Goal: Task Accomplishment & Management: Manage account settings

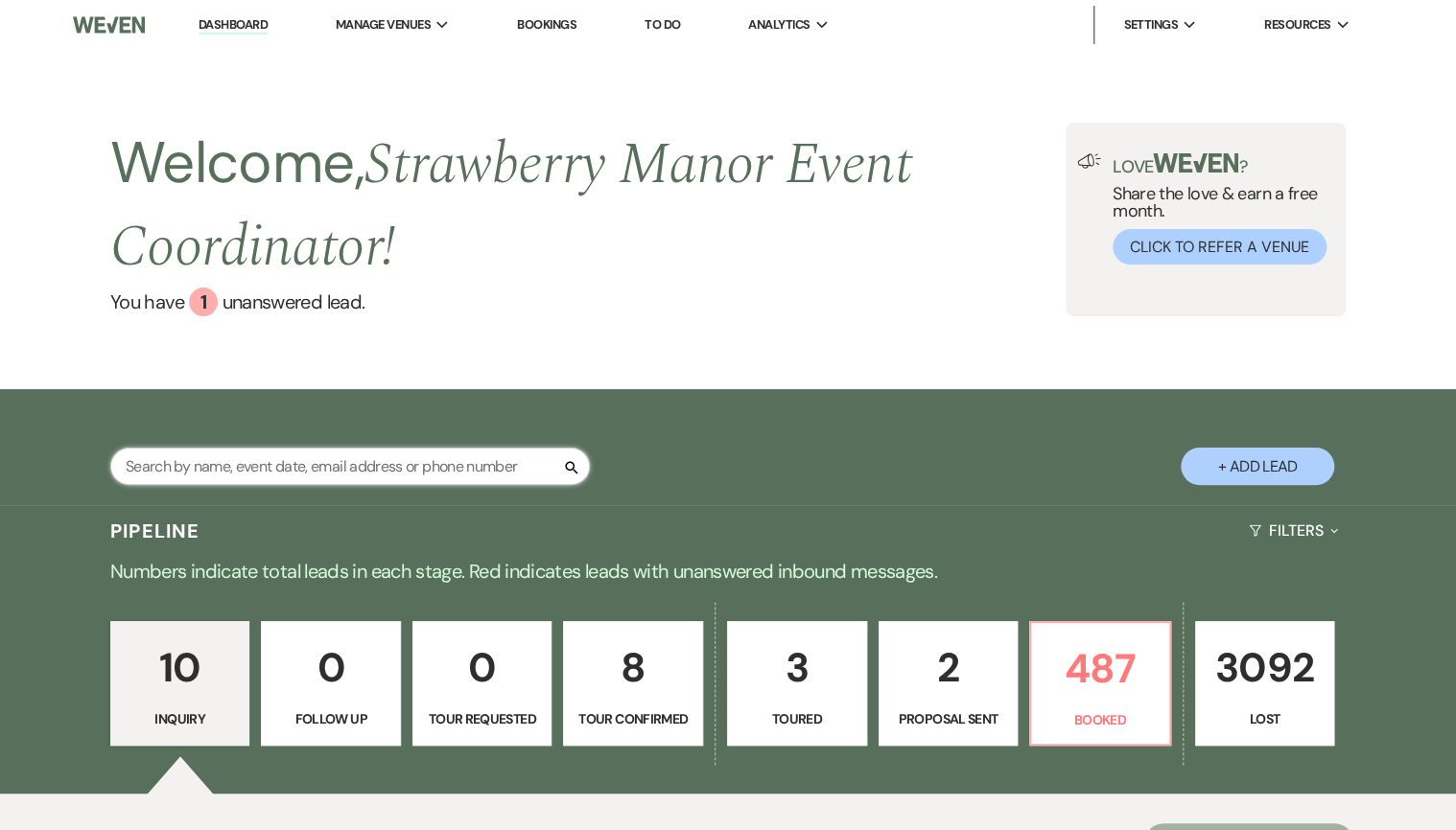
click at [268, 466] on input "text" at bounding box center [350, 466] width 480 height 38
type input "viscardis"
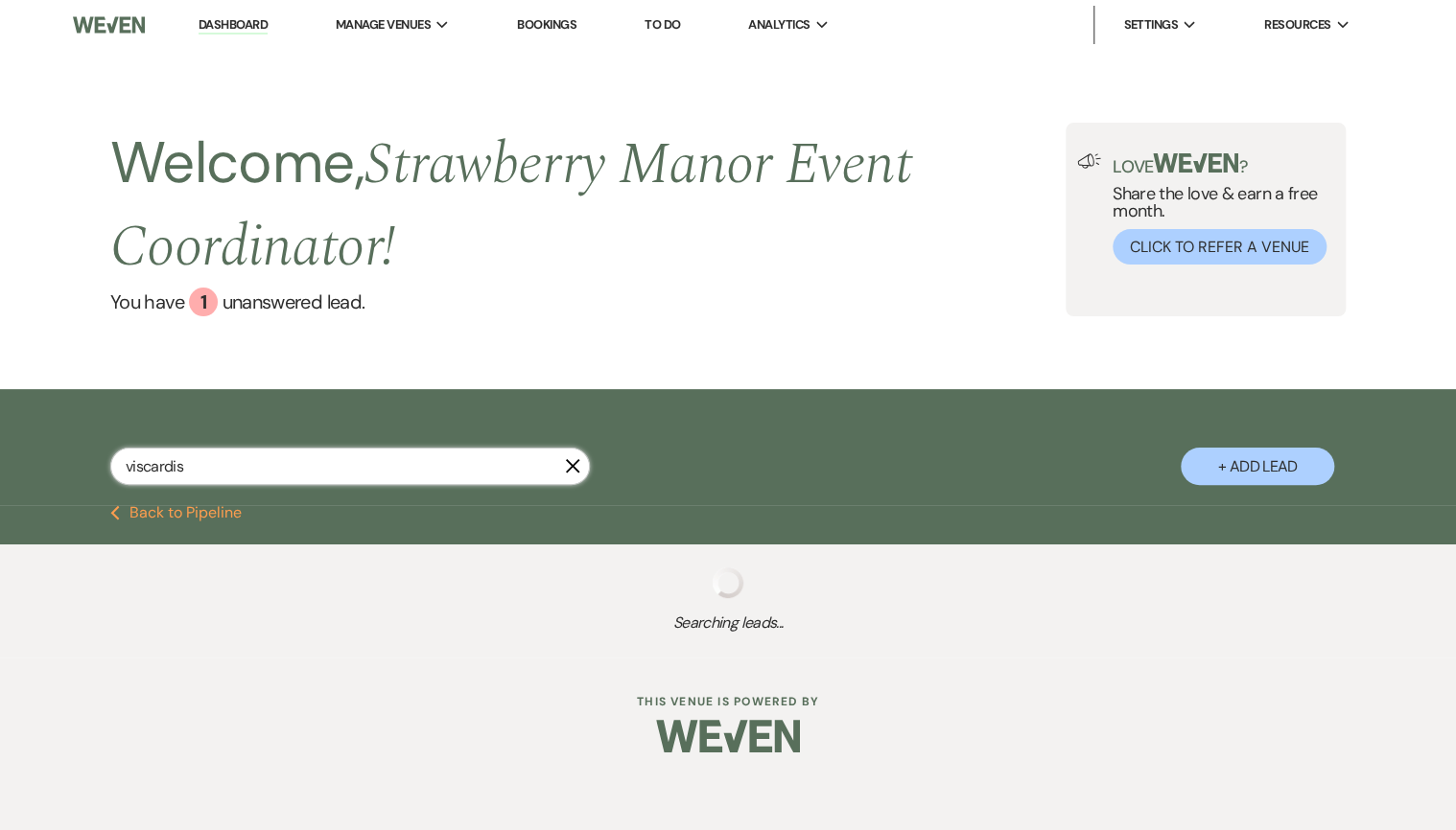
select select "8"
select select "4"
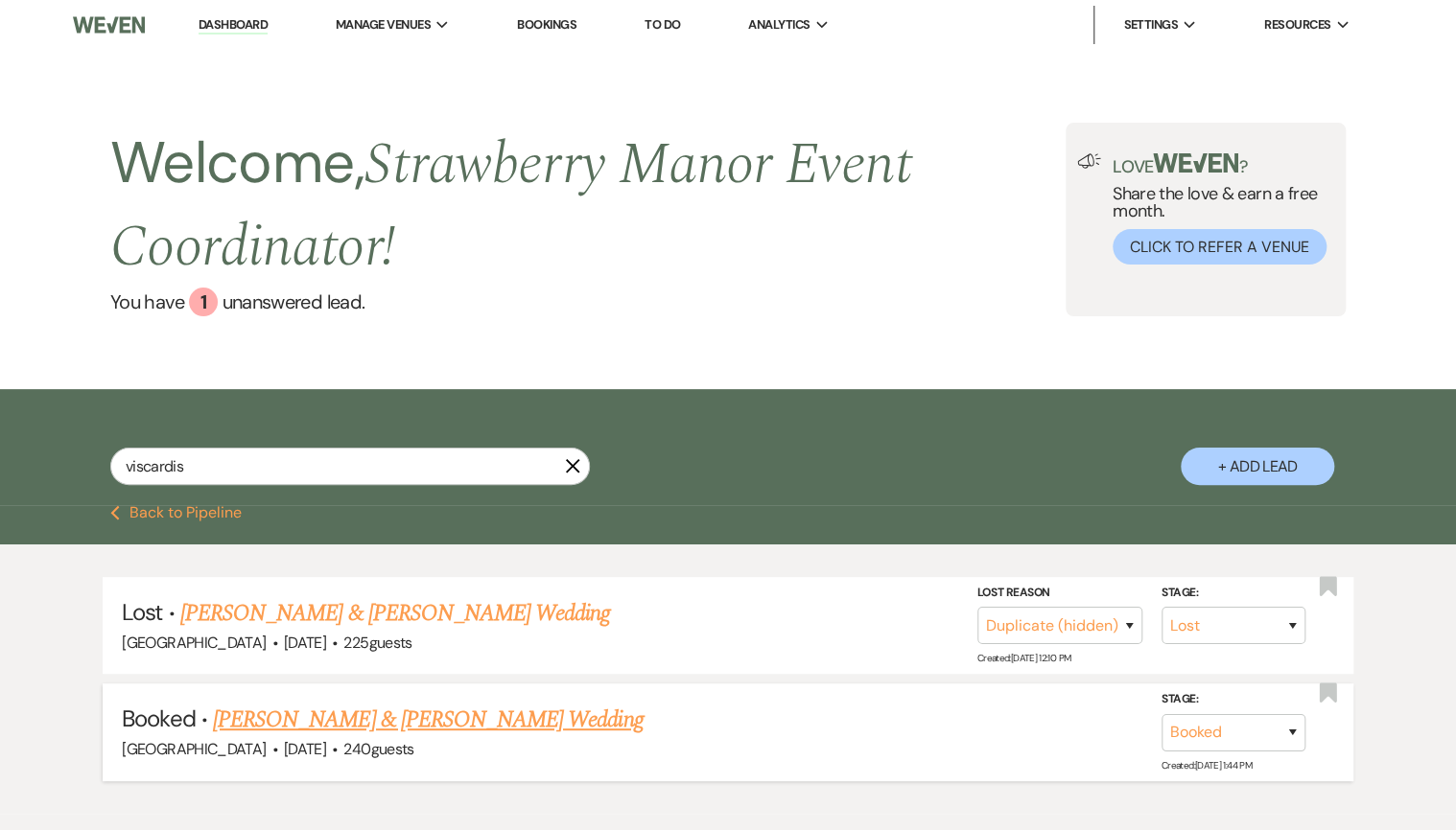
click at [425, 708] on link "[PERSON_NAME] & [PERSON_NAME] Wedding" at bounding box center [427, 720] width 429 height 35
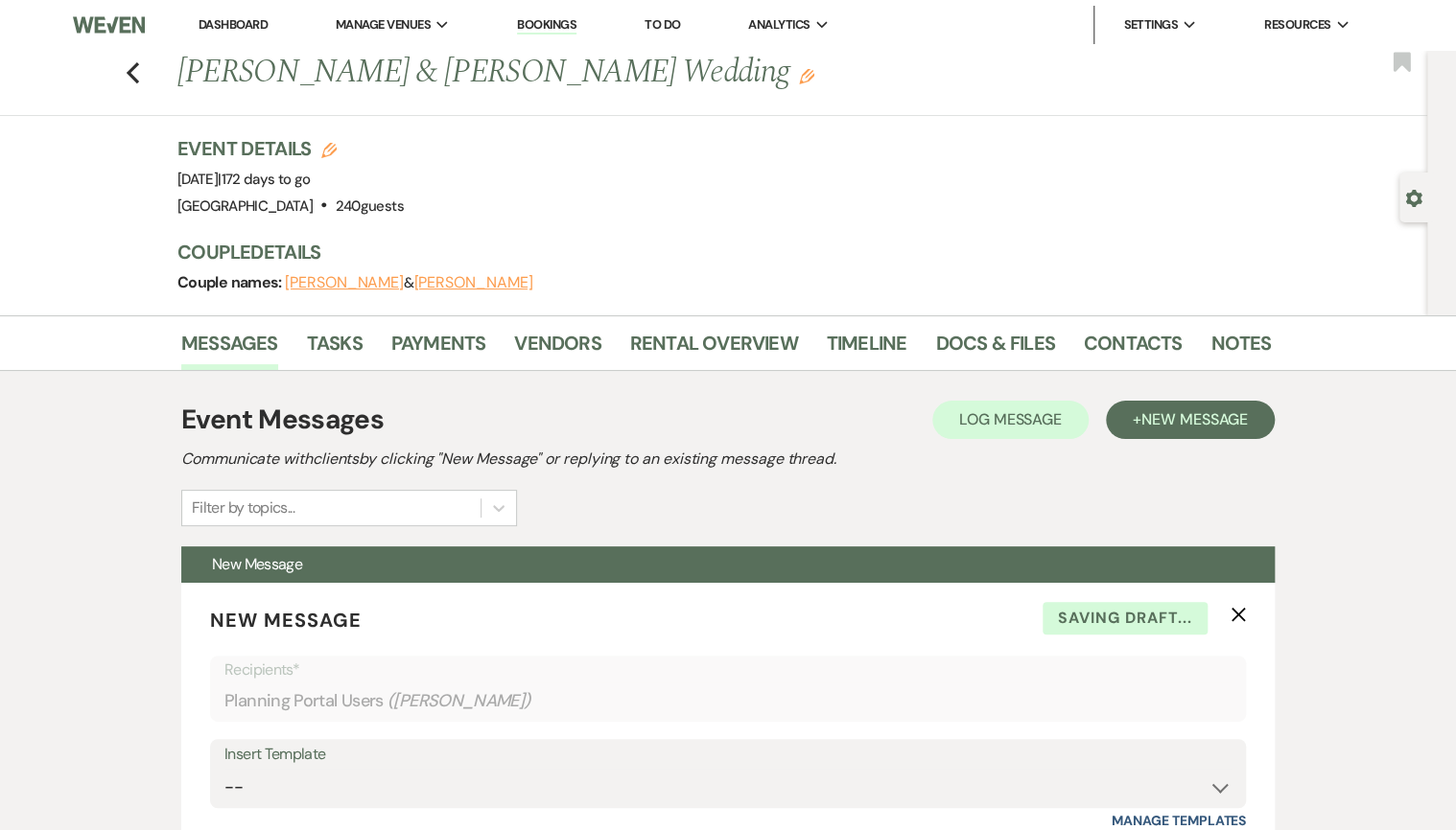
drag, startPoint x: 181, startPoint y: 74, endPoint x: 774, endPoint y: 62, distance: 593.1
click at [774, 62] on div "Previous [PERSON_NAME] & [PERSON_NAME] Wedding Edit" at bounding box center [714, 73] width 1093 height 46
drag, startPoint x: 774, startPoint y: 62, endPoint x: 609, endPoint y: 73, distance: 165.4
copy h1 "[PERSON_NAME] & [PERSON_NAME] Wedding"
drag, startPoint x: 178, startPoint y: 175, endPoint x: 332, endPoint y: 183, distance: 154.2
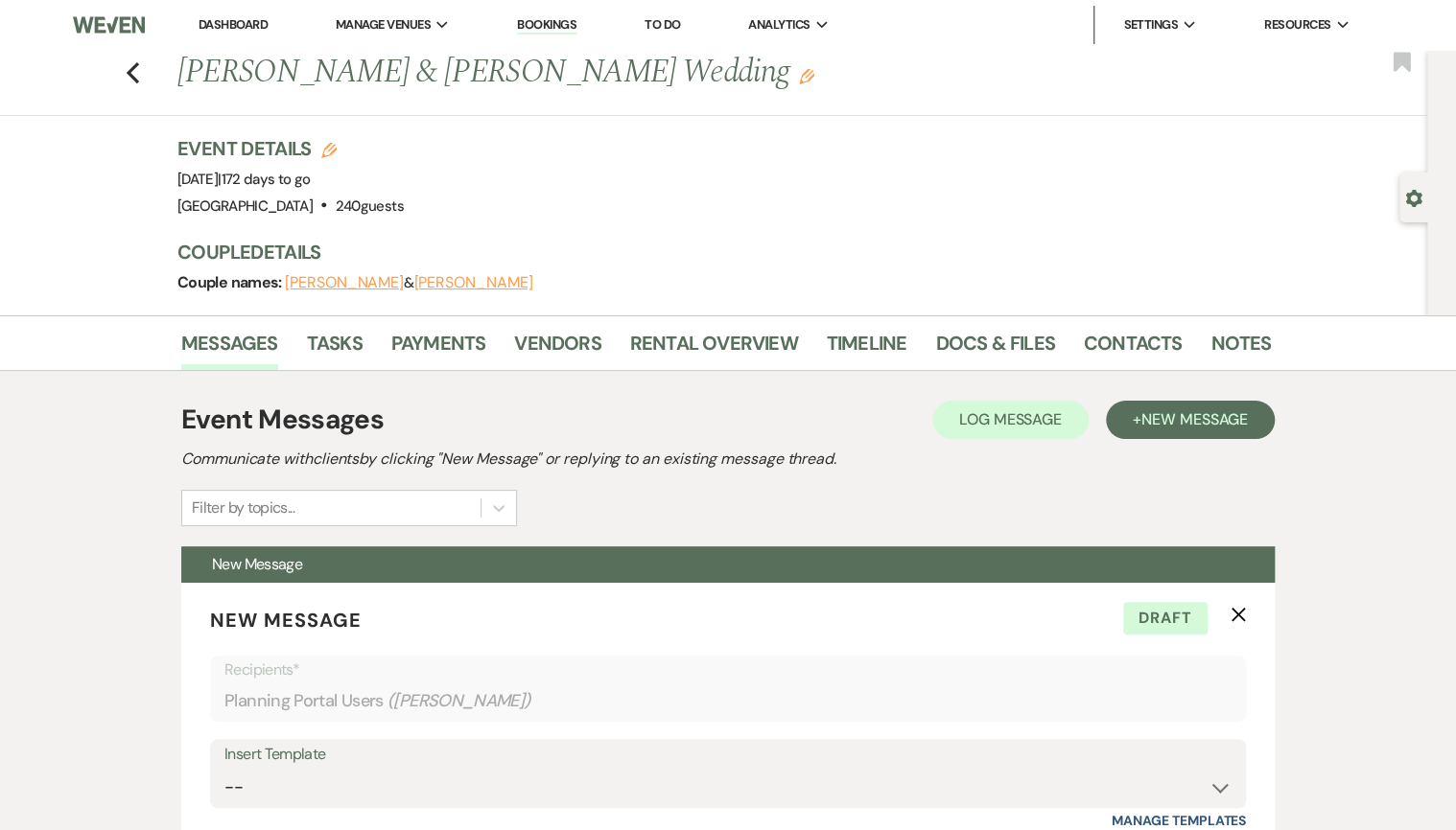
click at [332, 183] on div "Previous [PERSON_NAME] & [PERSON_NAME] Wedding Edit Bookmark Gear Settings Even…" at bounding box center [713, 183] width 1427 height 266
copy span "[DATE]"
click at [1130, 342] on link "Contacts" at bounding box center [1133, 349] width 99 height 43
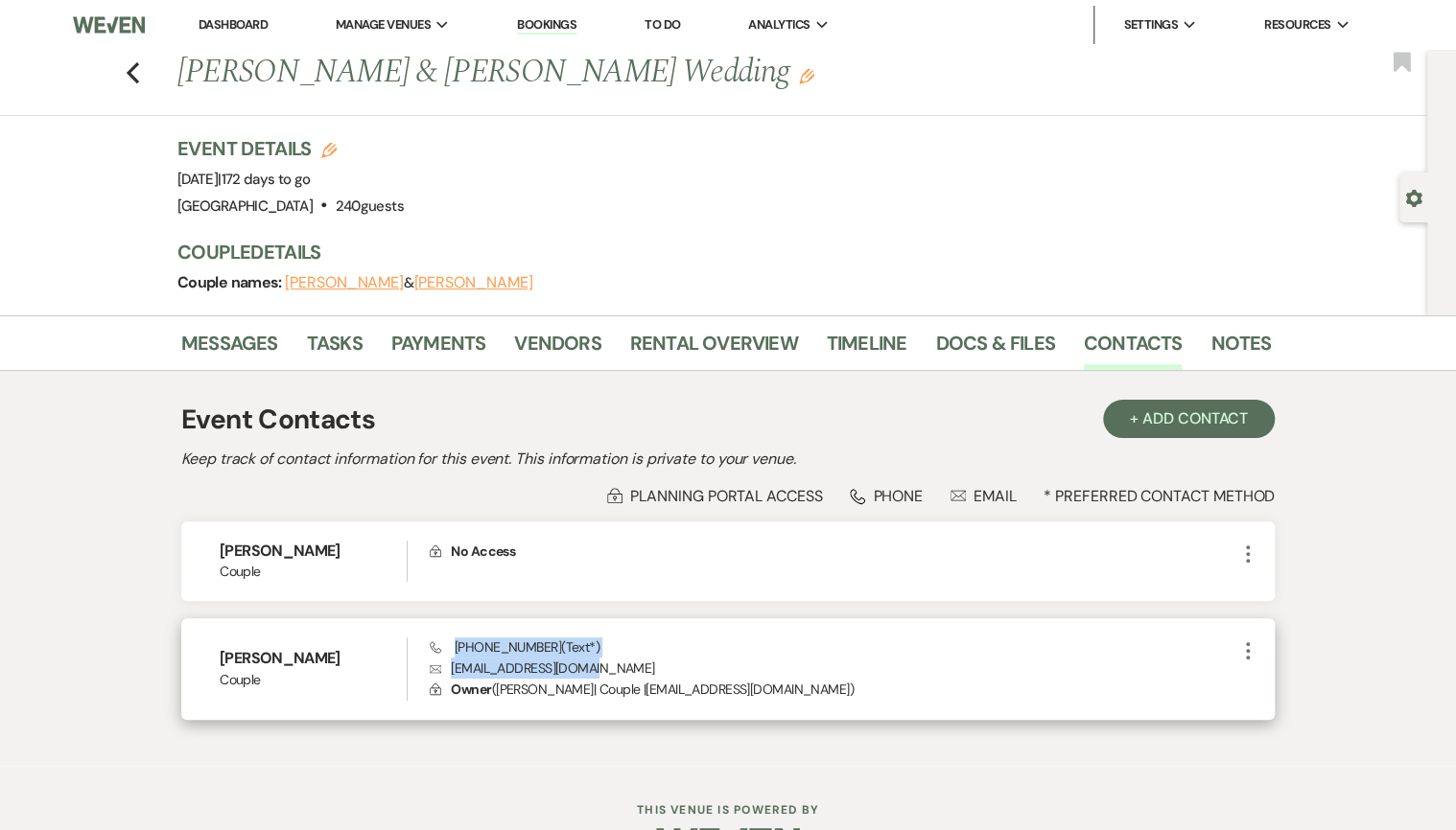
drag, startPoint x: 452, startPoint y: 645, endPoint x: 579, endPoint y: 664, distance: 128.4
click at [579, 664] on div "Phone [PHONE_NUMBER] (Text*) Envelope [EMAIL_ADDRESS][DOMAIN_NAME] Lock Owner (…" at bounding box center [832, 669] width 806 height 63
copy div "[PHONE_NUMBER] (Text*) Envelope [EMAIL_ADDRESS][DOMAIN_NAME]"
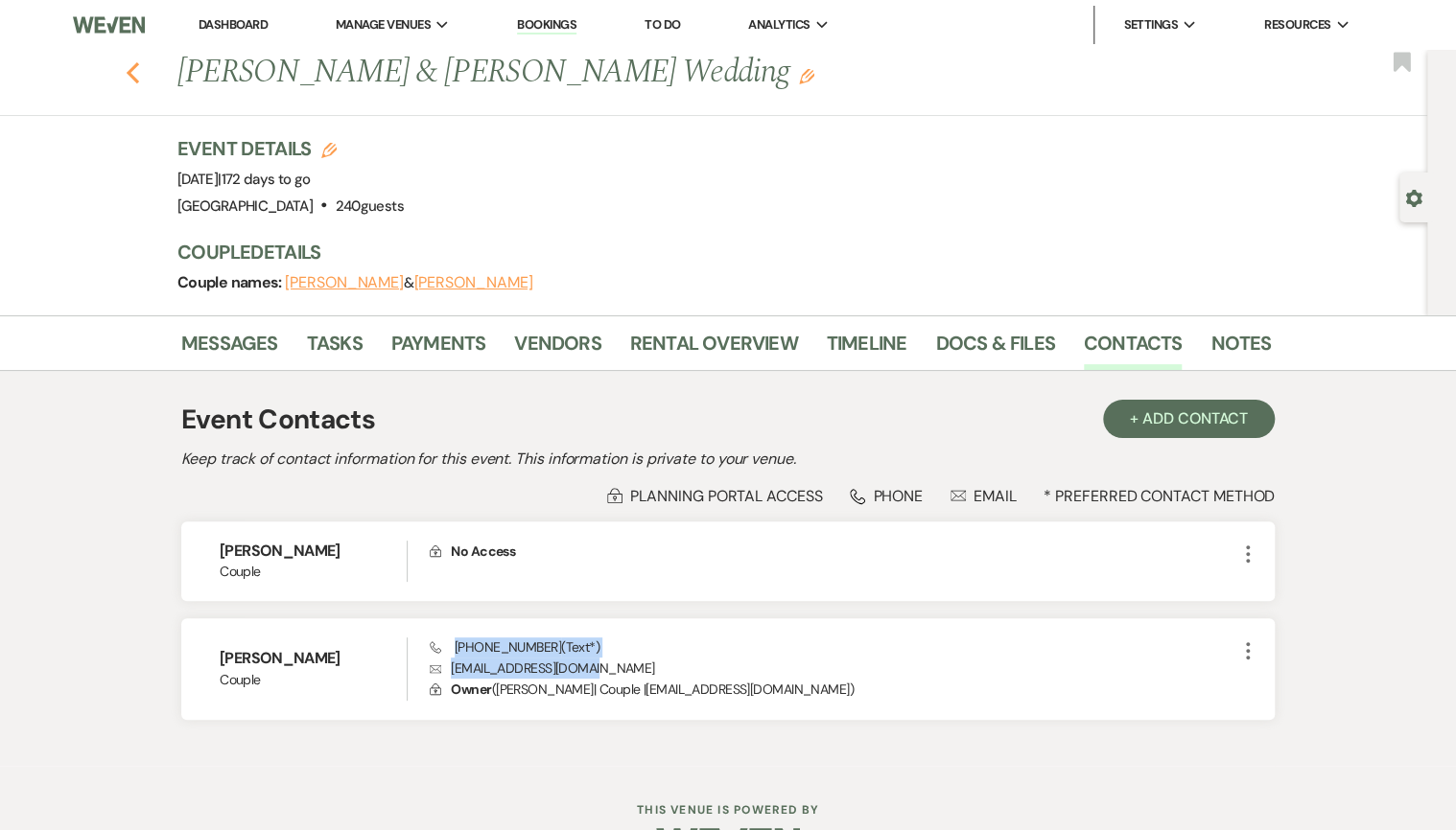
click at [136, 77] on icon "Previous" at bounding box center [132, 72] width 15 height 23
select select "8"
select select "4"
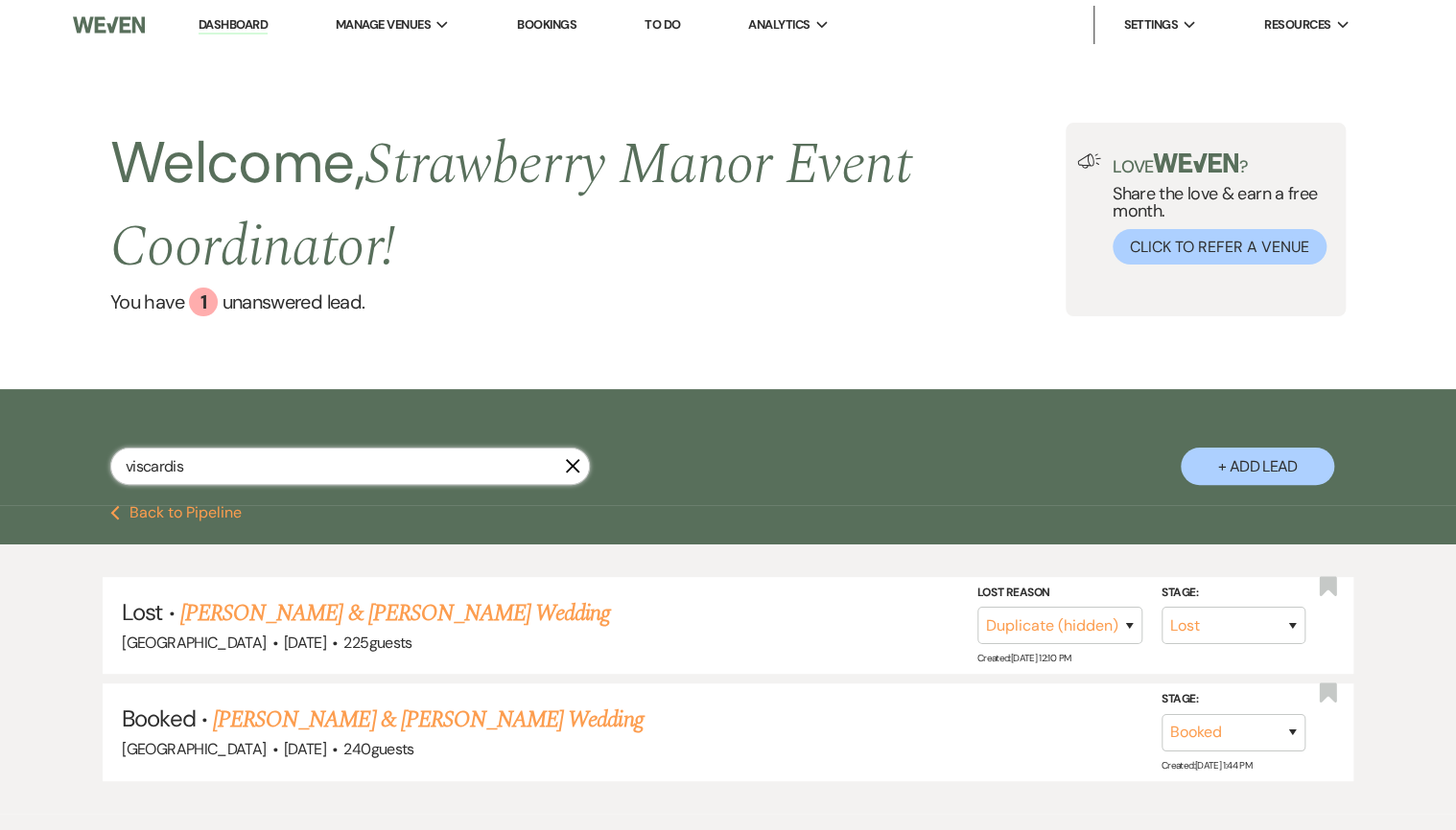
drag, startPoint x: 232, startPoint y: 466, endPoint x: 93, endPoint y: 466, distance: 139.0
click at [93, 466] on div "viscardis X + Add Lead" at bounding box center [728, 450] width 1382 height 102
type input "[PERSON_NAME]"
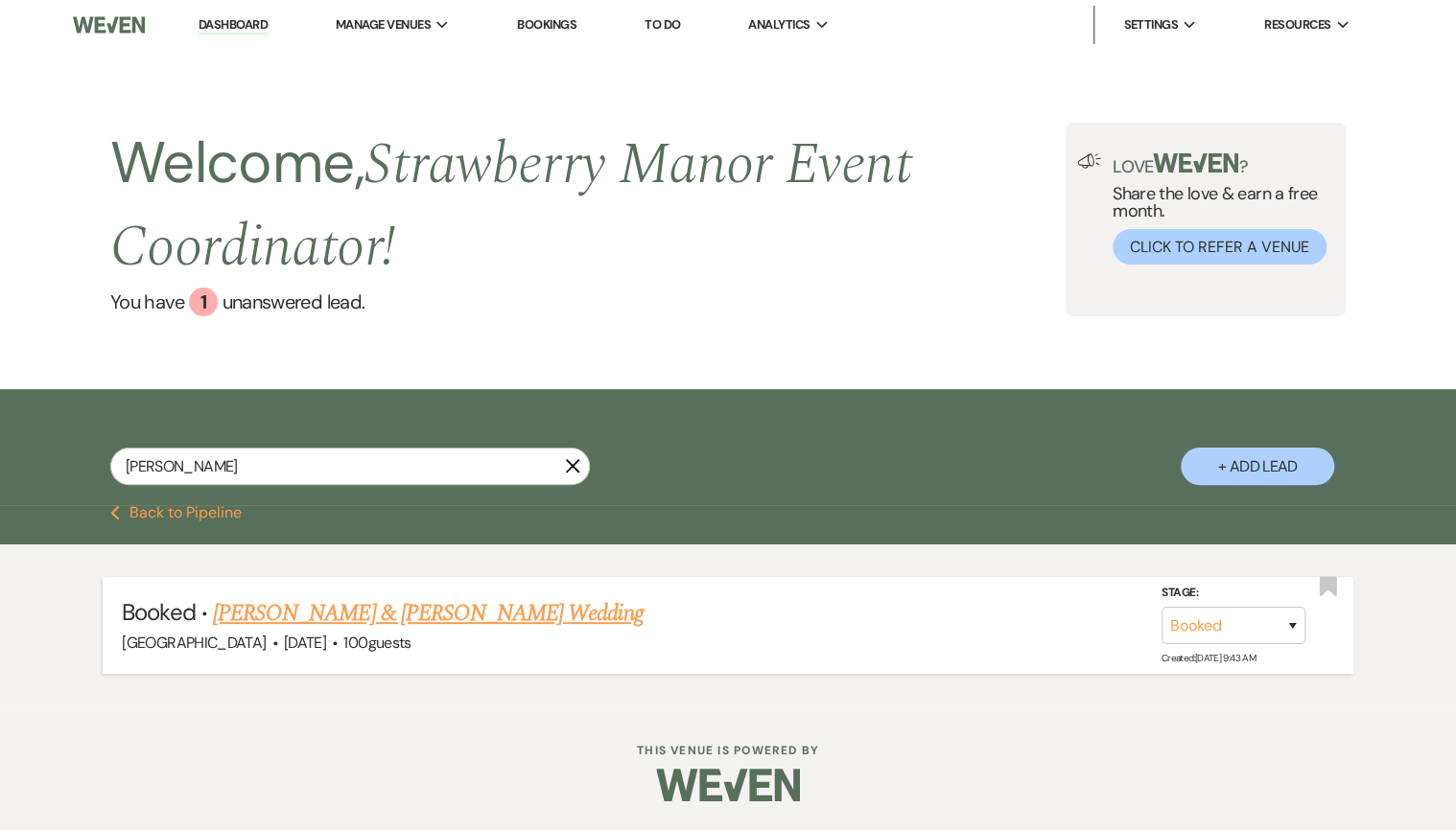
click at [307, 645] on span "[DATE]" at bounding box center [306, 643] width 43 height 20
click at [319, 624] on link "[PERSON_NAME] & [PERSON_NAME] Wedding" at bounding box center [427, 614] width 429 height 35
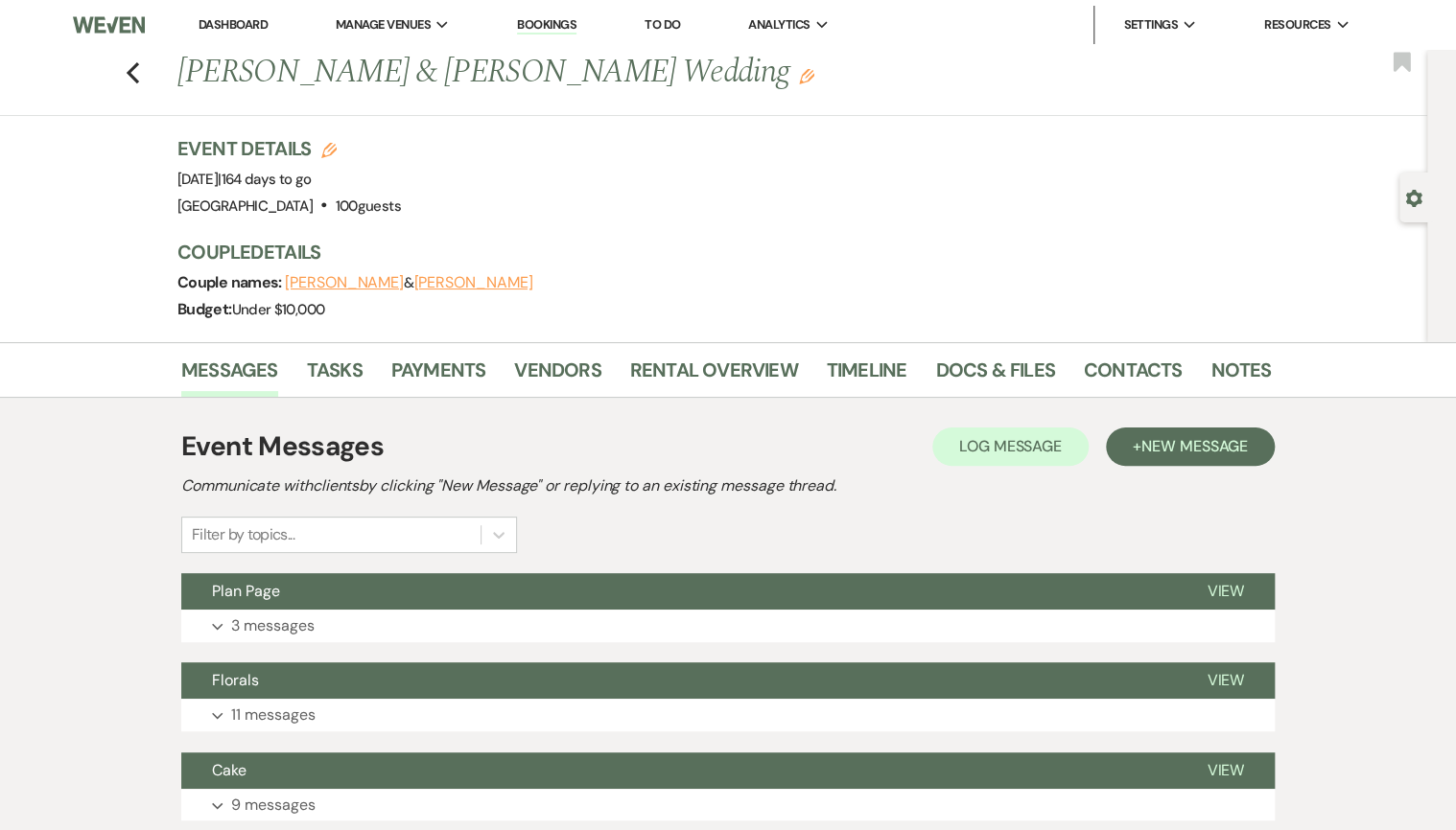
drag, startPoint x: 182, startPoint y: 74, endPoint x: 762, endPoint y: 64, distance: 580.1
click at [762, 64] on div "Previous [PERSON_NAME] & [PERSON_NAME] Wedding Edit" at bounding box center [714, 73] width 1093 height 46
drag, startPoint x: 762, startPoint y: 64, endPoint x: 686, endPoint y: 73, distance: 76.5
copy h1 "[PERSON_NAME] & [PERSON_NAME] Wedding"
drag, startPoint x: 184, startPoint y: 177, endPoint x: 365, endPoint y: 167, distance: 181.3
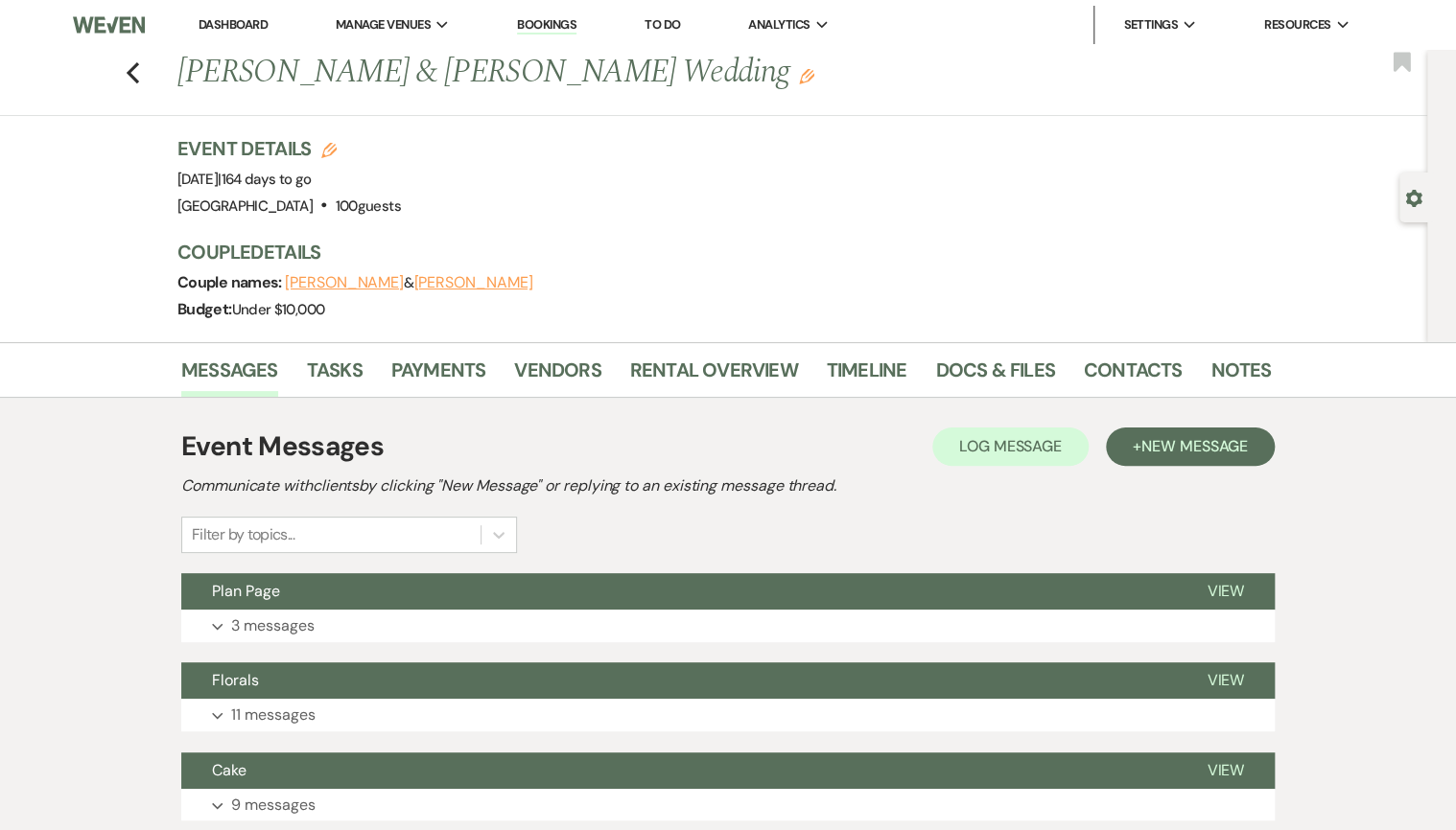
click at [365, 167] on div "Event Date: [DATE] | 164 days to go" at bounding box center [289, 180] width 223 height 27
drag, startPoint x: 365, startPoint y: 167, endPoint x: 343, endPoint y: 172, distance: 22.6
copy span "[DATE]"
click at [1028, 211] on div "Event Details Edit Event Date: [DATE] | 164 days to go Venue: [GEOGRAPHIC_DATA]…" at bounding box center [714, 177] width 1074 height 84
click at [210, 23] on link "Dashboard" at bounding box center [232, 24] width 69 height 16
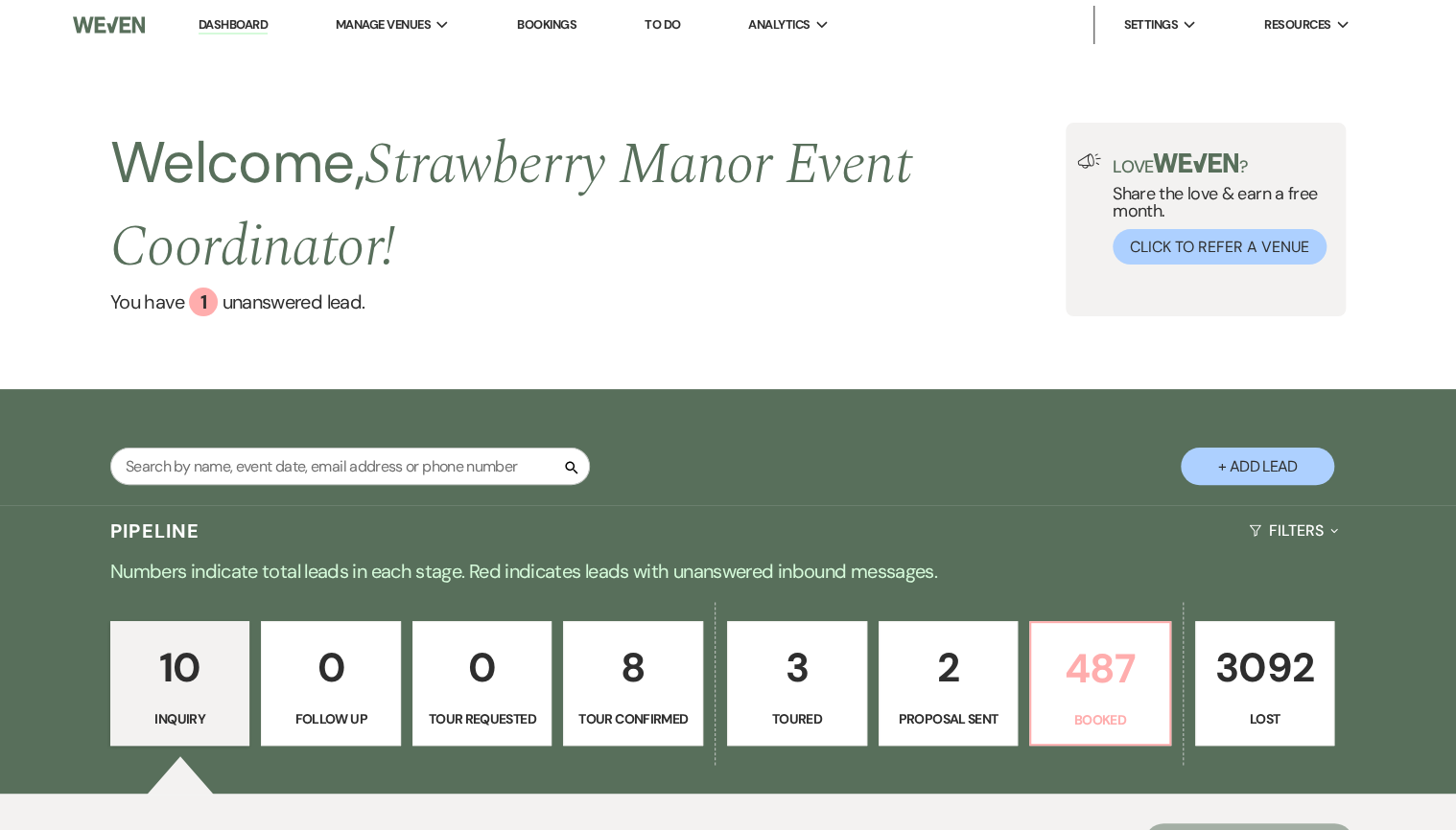
click at [1114, 644] on p "487" at bounding box center [1099, 669] width 115 height 64
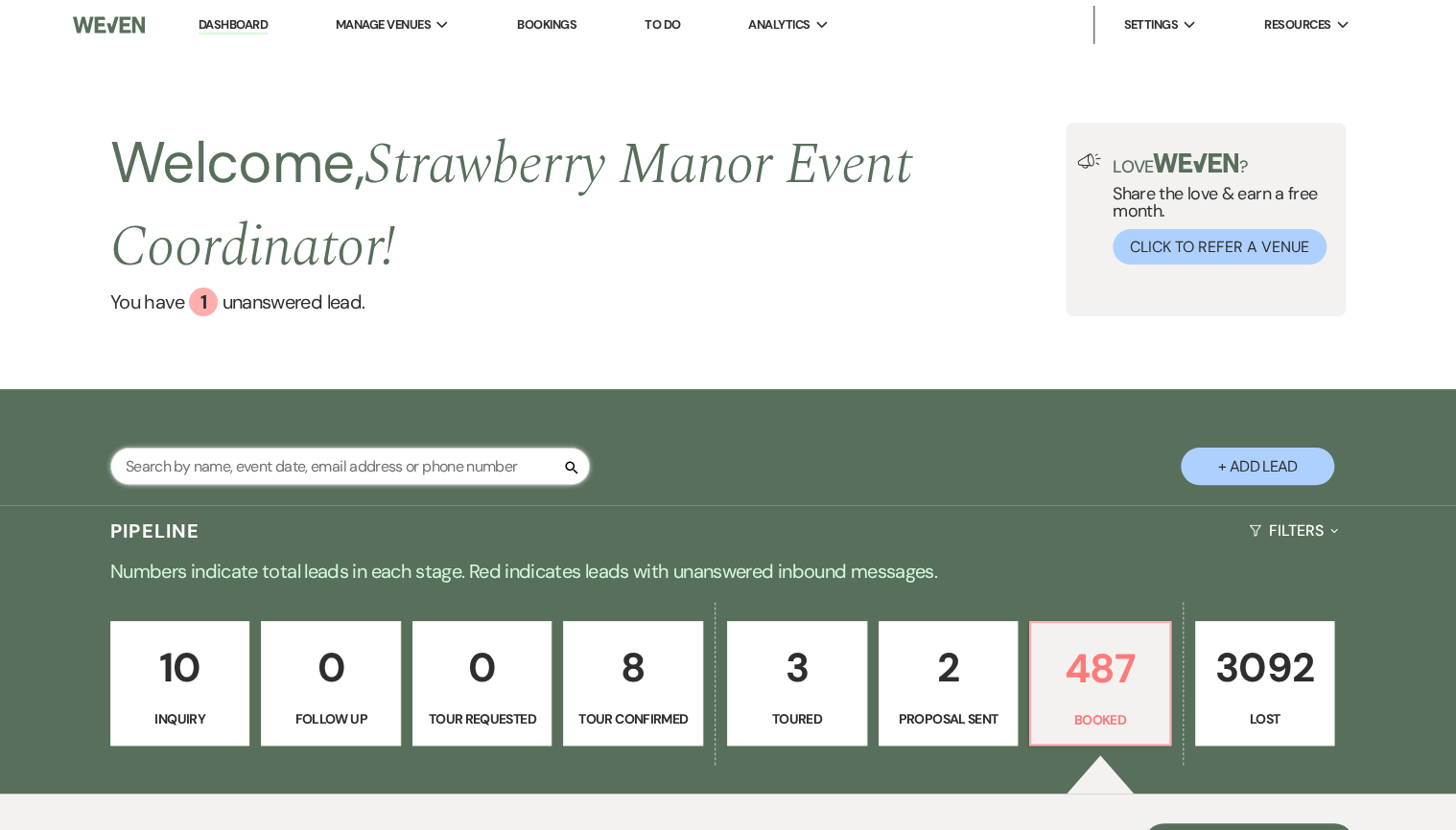
click at [211, 465] on input "text" at bounding box center [350, 466] width 480 height 38
type input "alyssa"
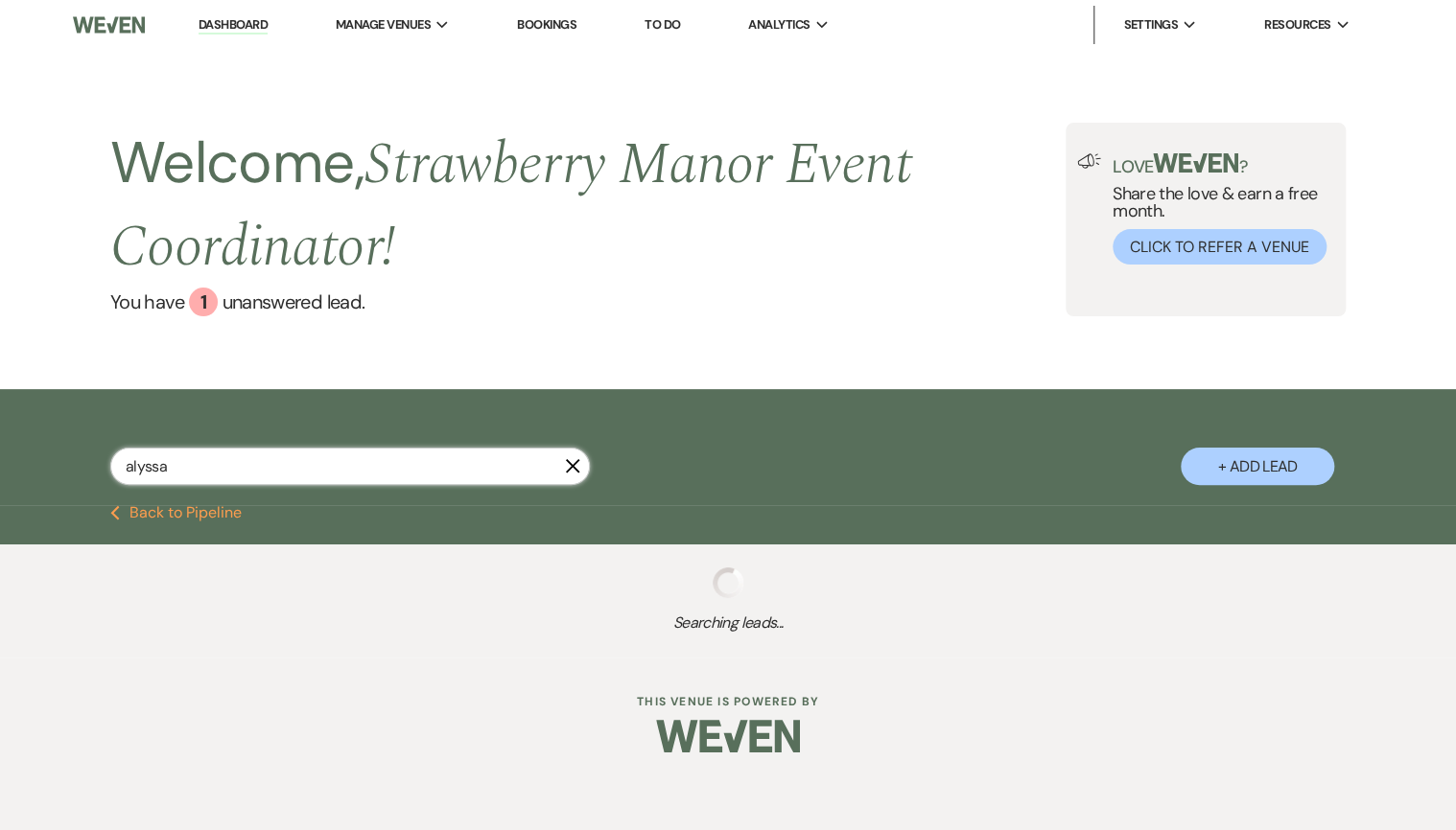
select select "8"
select select "5"
select select "8"
select select "5"
select select "8"
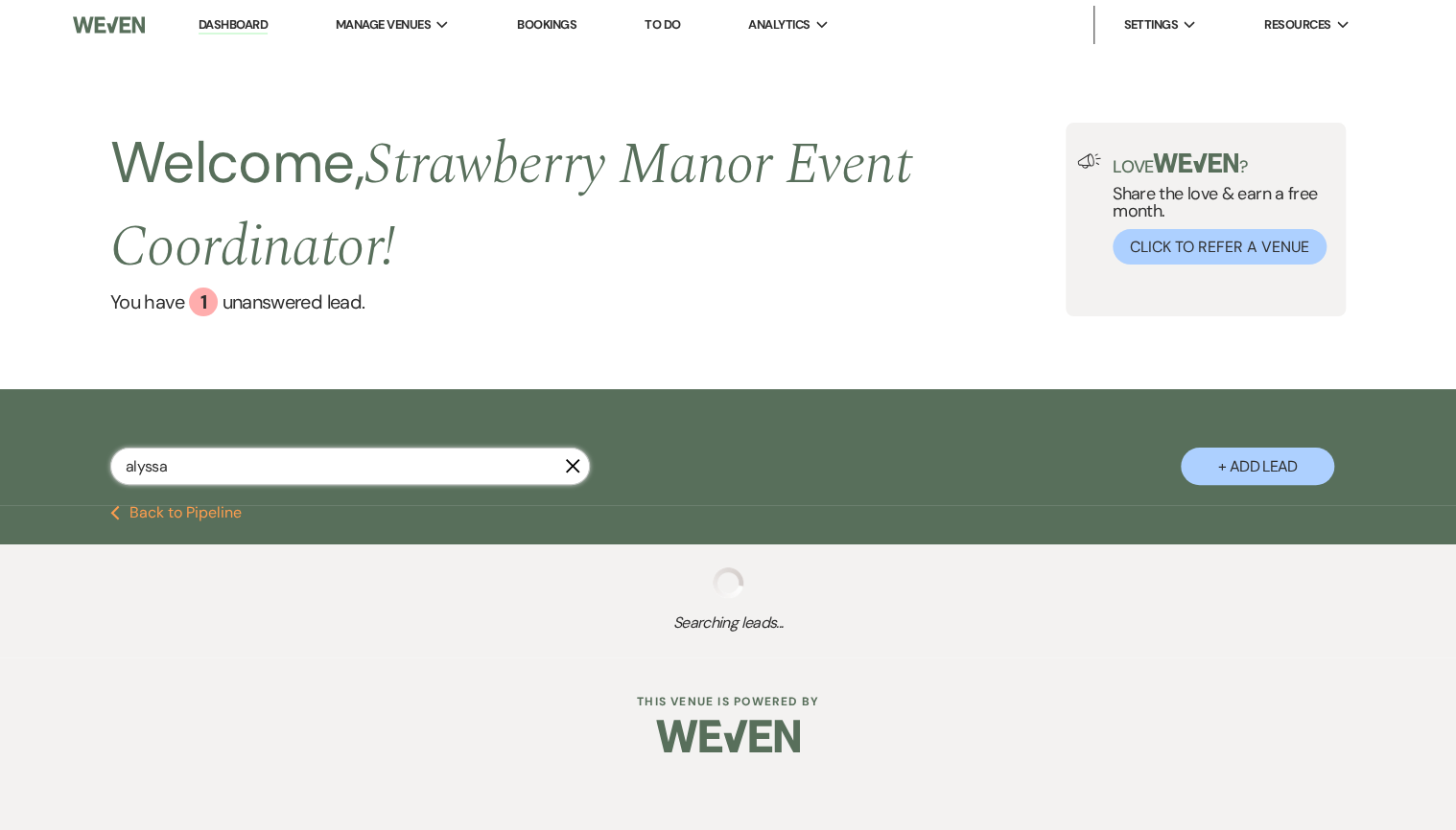
select select "5"
select select "8"
select select "5"
select select "8"
select select "5"
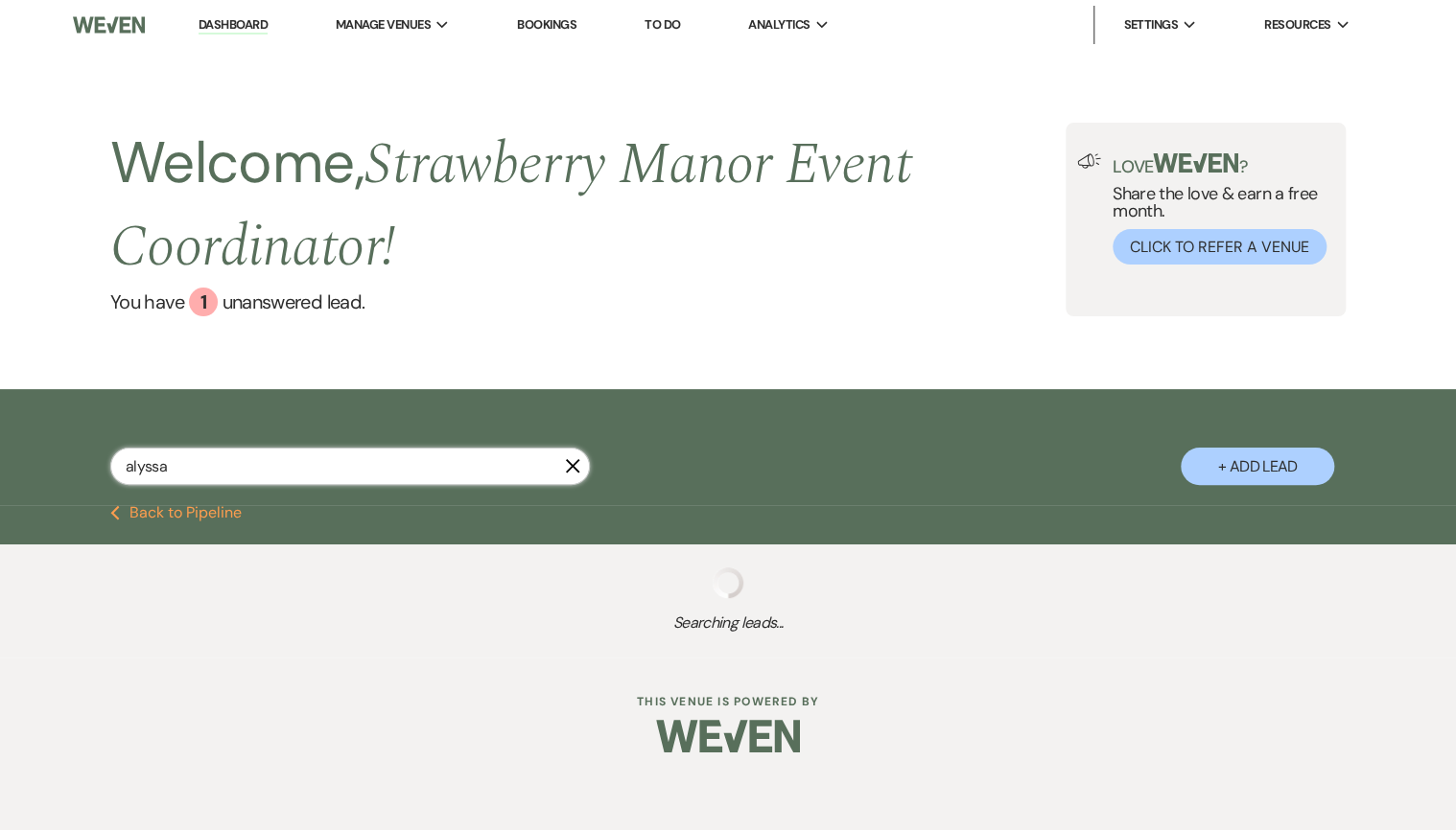
select select "8"
select select "5"
select select "8"
select select "5"
select select "8"
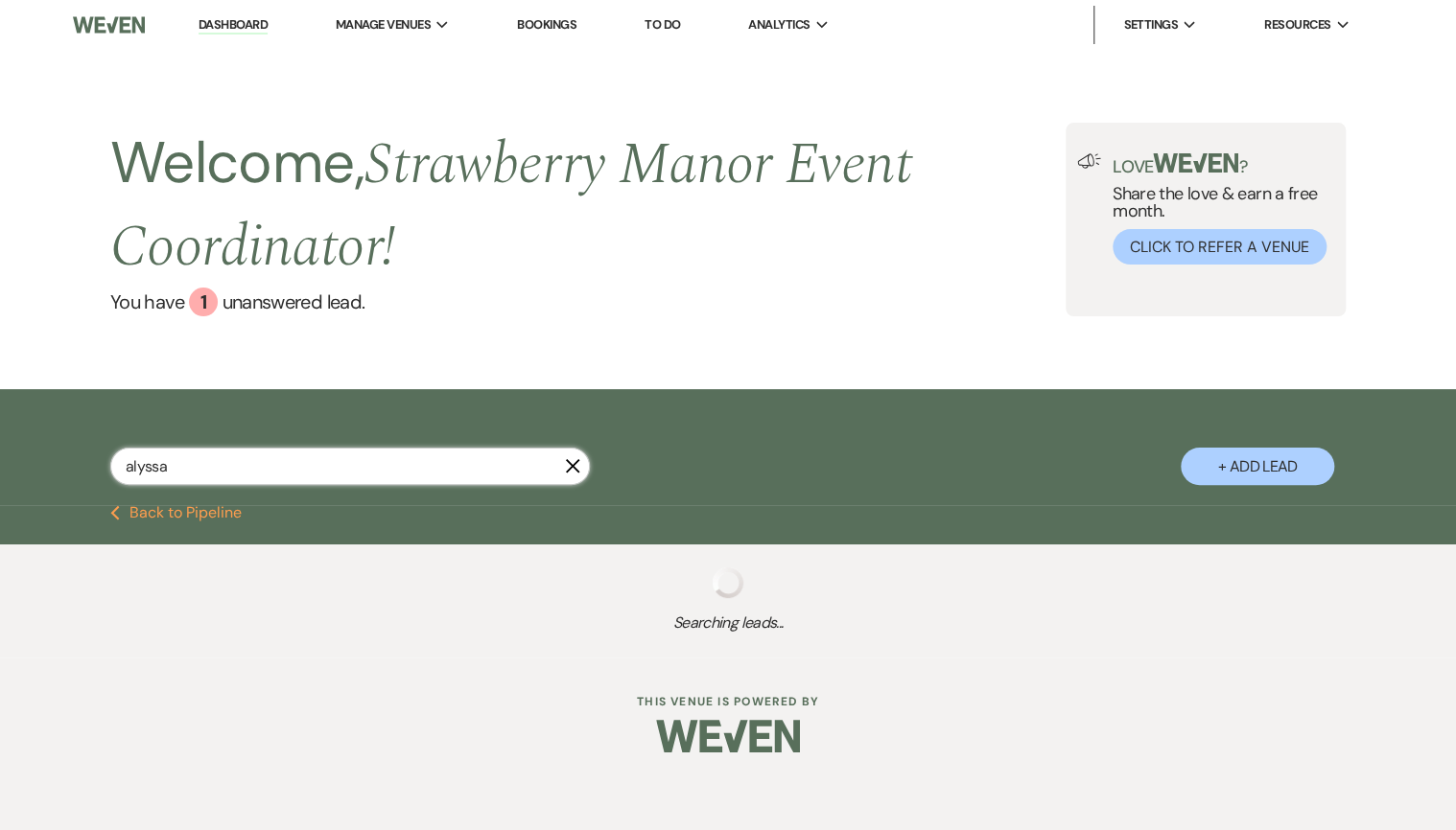
select select "6"
select select "8"
select select "5"
select select "8"
select select "5"
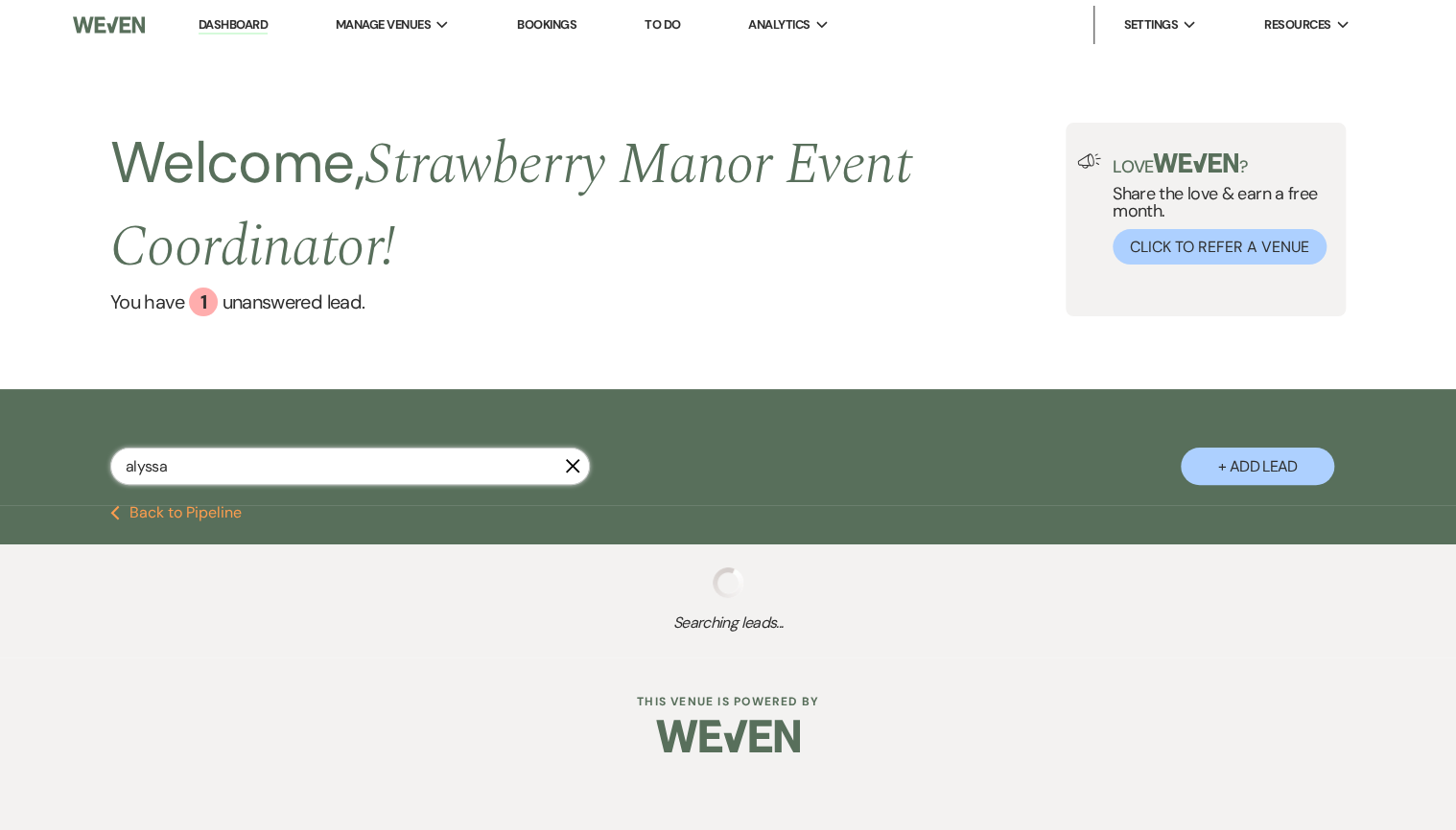
select select "8"
select select "5"
select select "8"
select select "5"
select select "8"
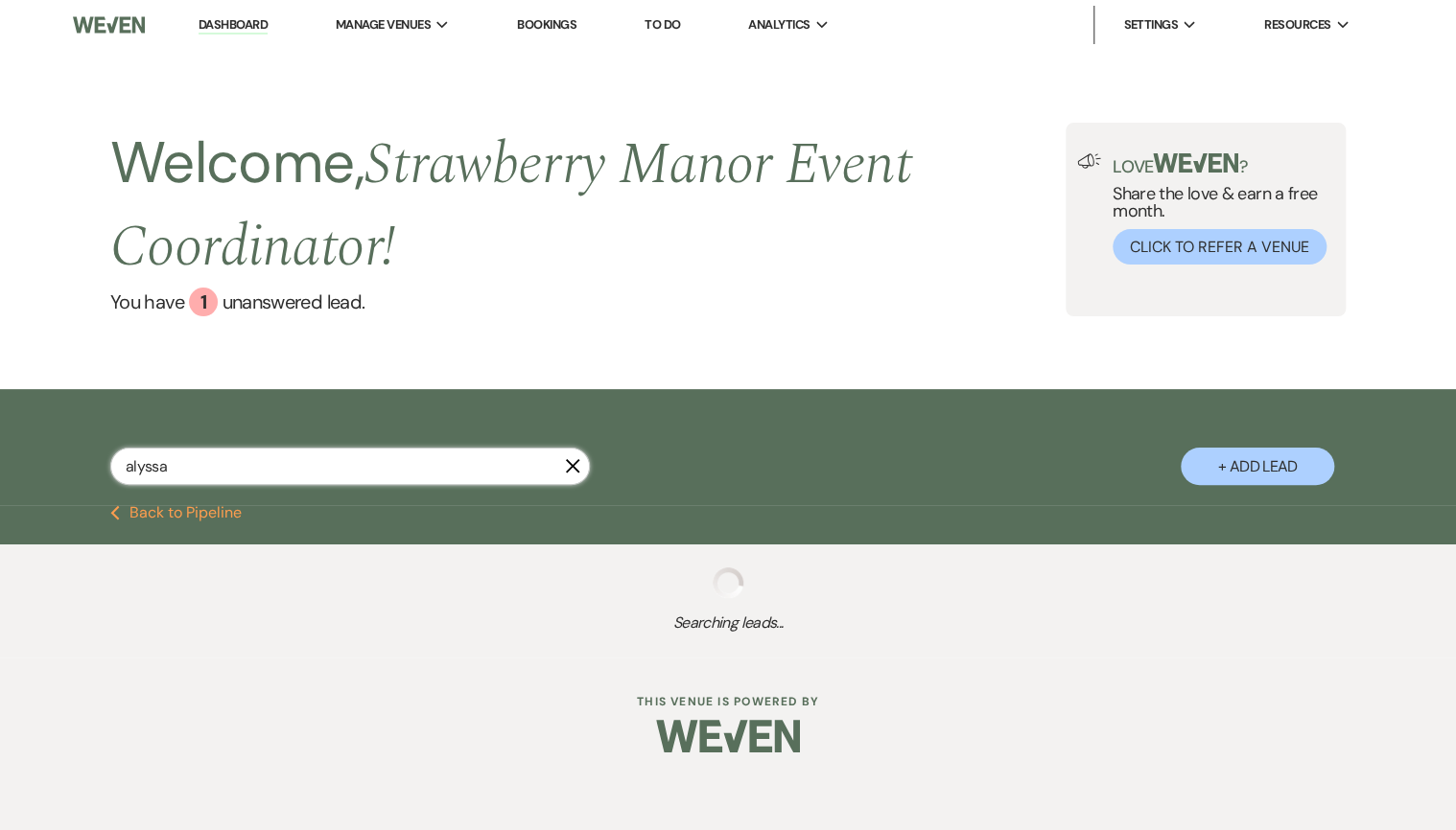
select select "5"
select select "8"
select select "5"
select select "8"
select select "5"
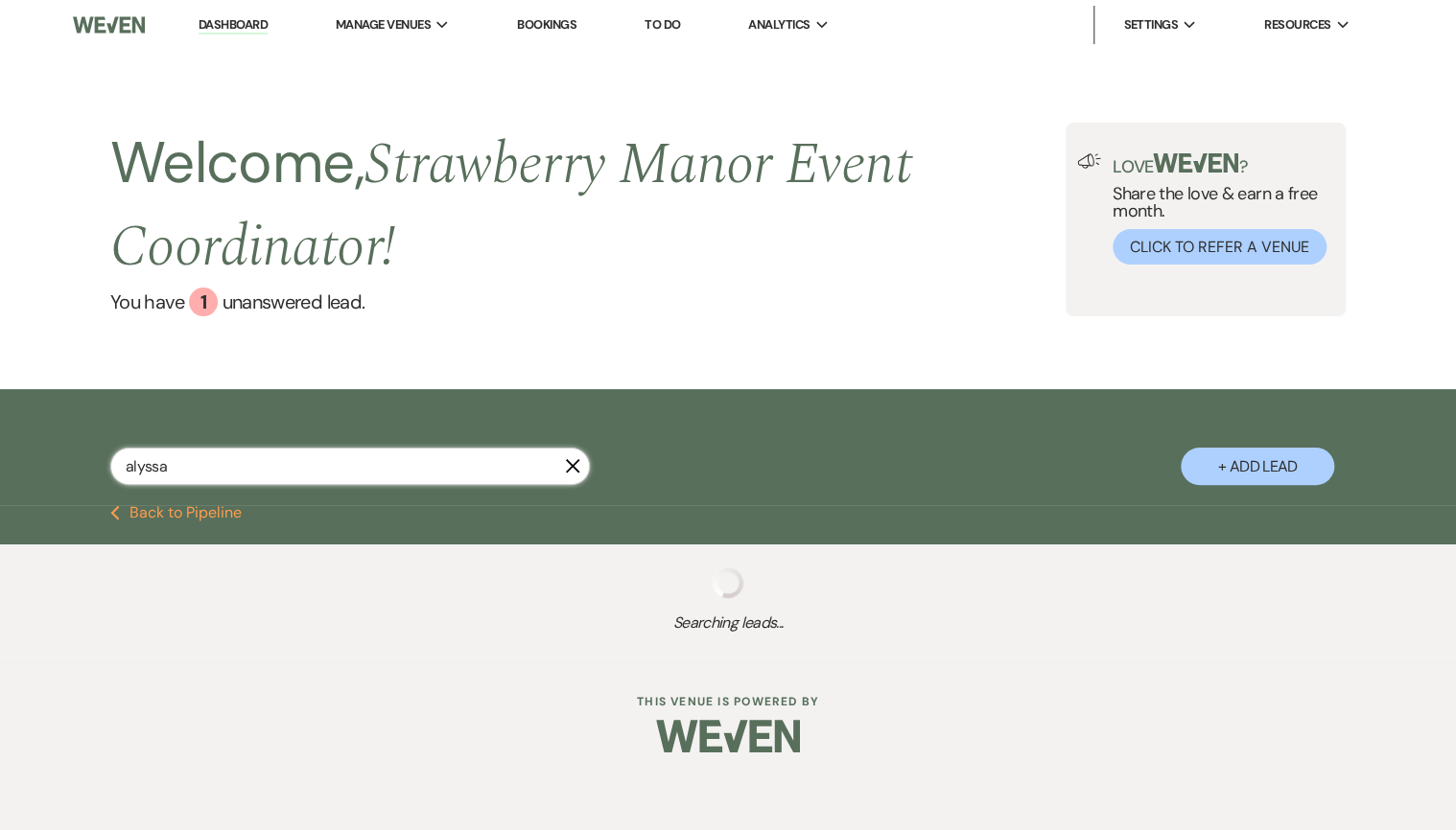
select select "8"
select select "5"
select select "8"
select select "5"
select select "8"
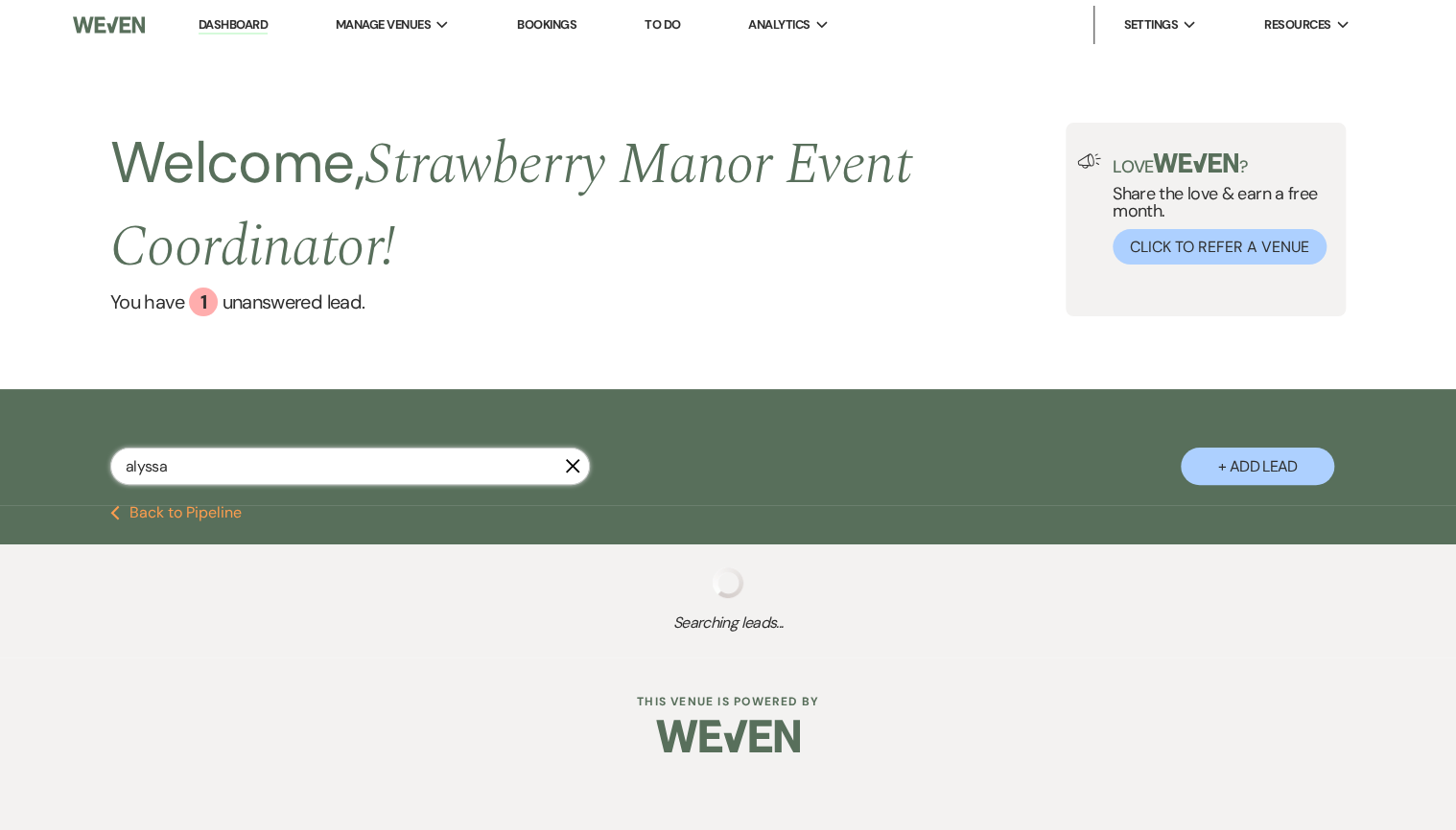
select select "5"
select select "8"
select select "5"
select select "8"
select select "5"
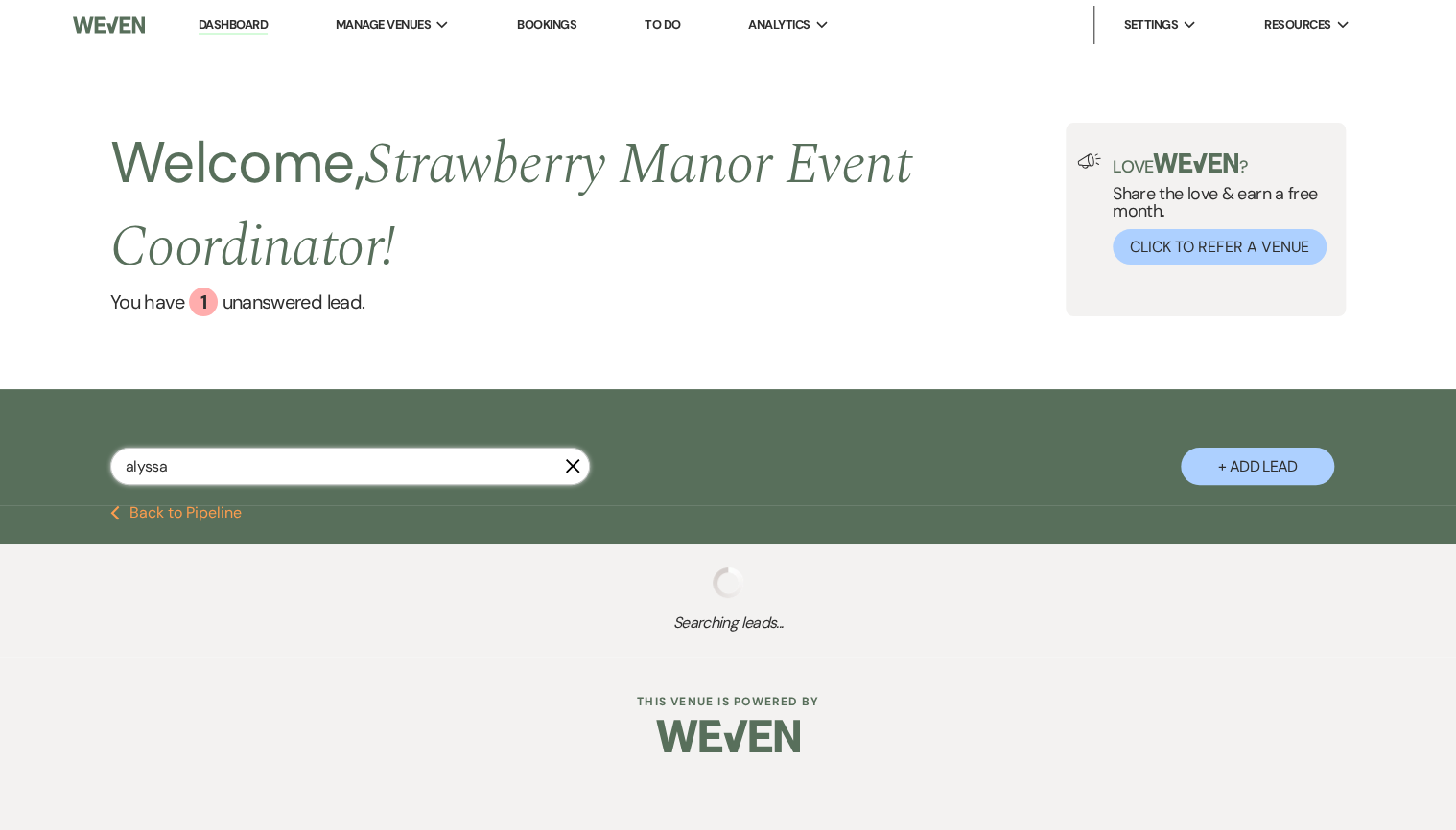
select select "8"
select select "5"
select select "8"
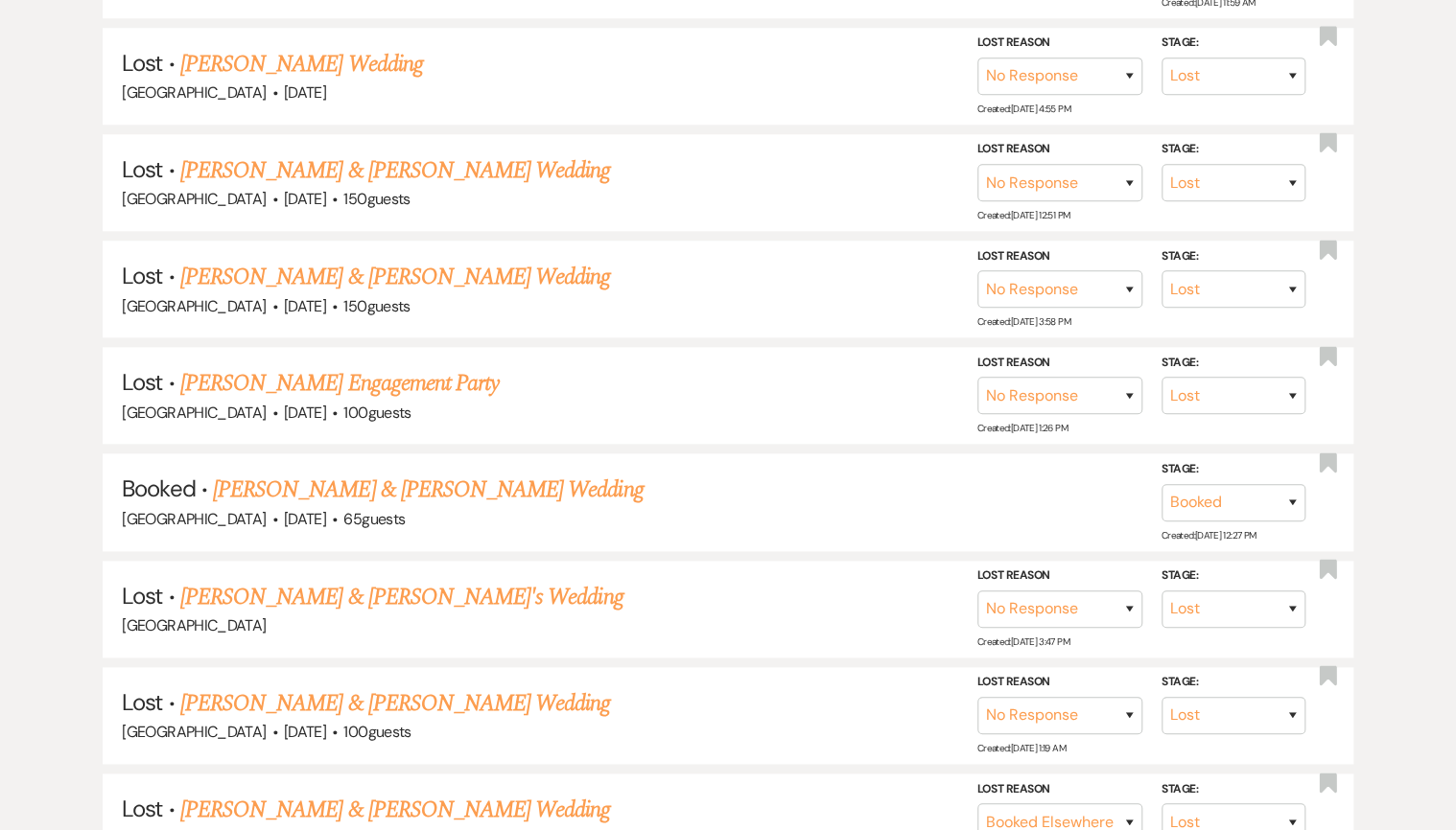
scroll to position [767, 0]
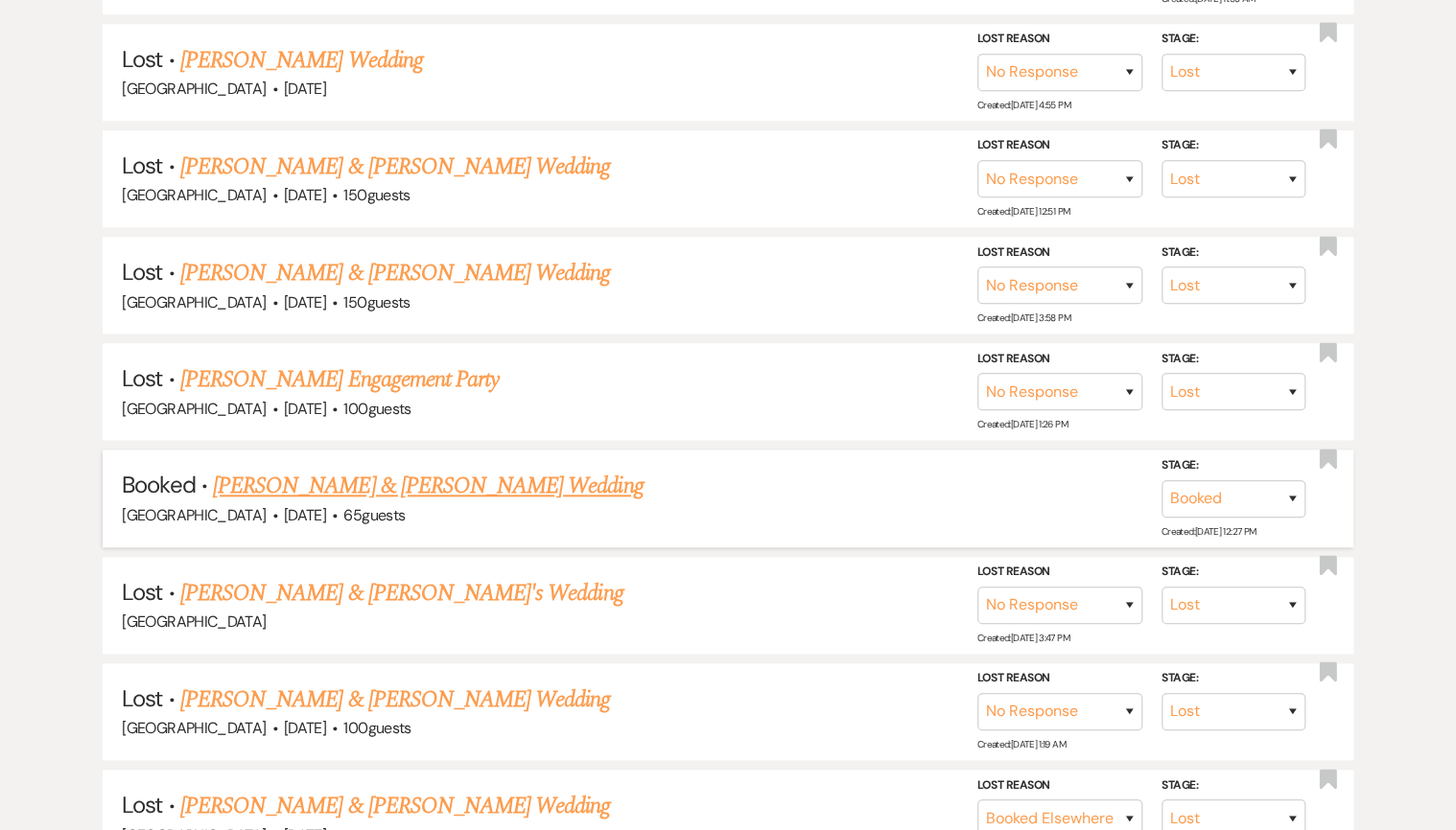
click at [345, 479] on link "[PERSON_NAME] & [PERSON_NAME] Wedding" at bounding box center [427, 486] width 429 height 35
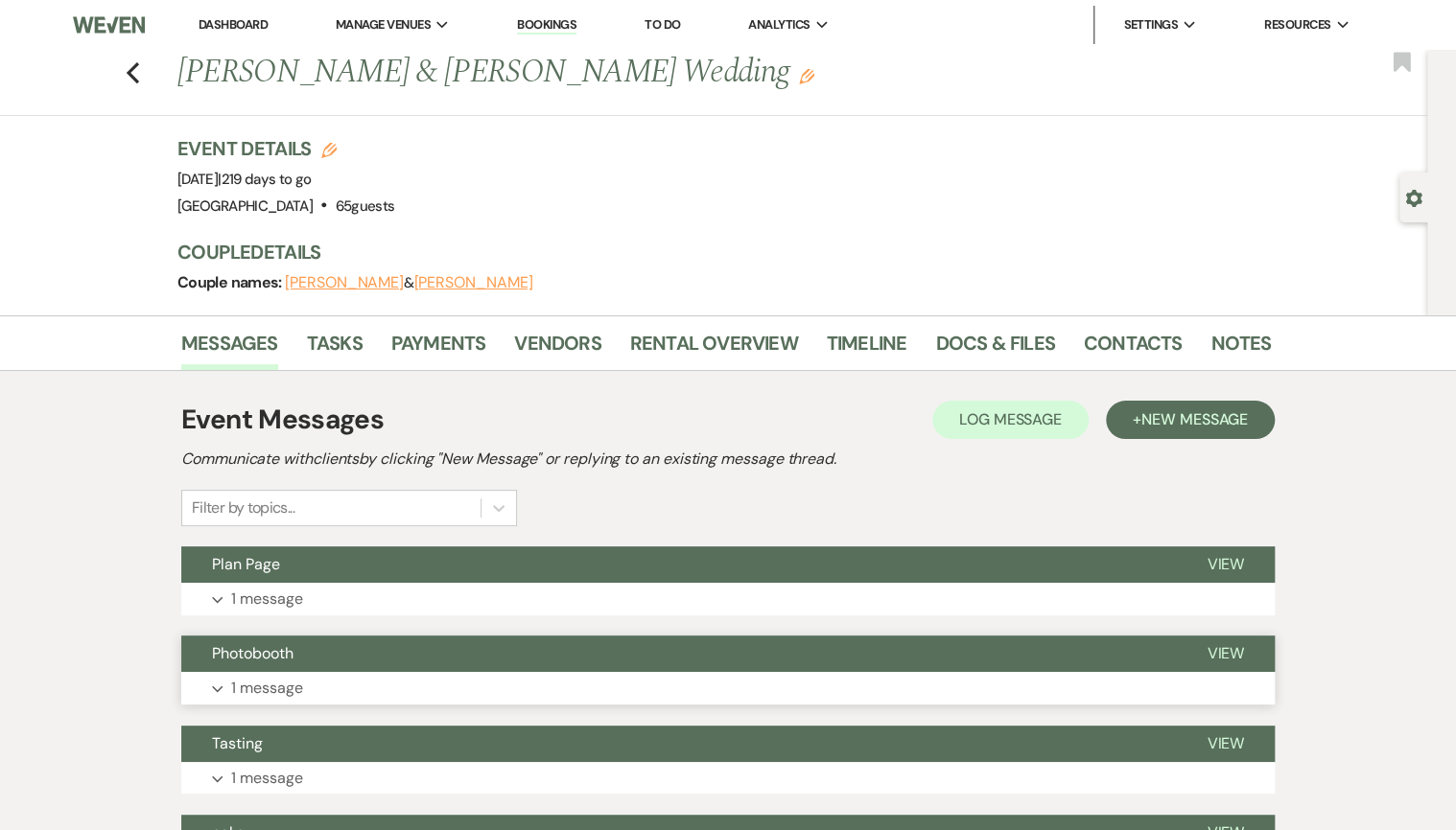
click at [449, 643] on button "Photobooth" at bounding box center [679, 654] width 995 height 37
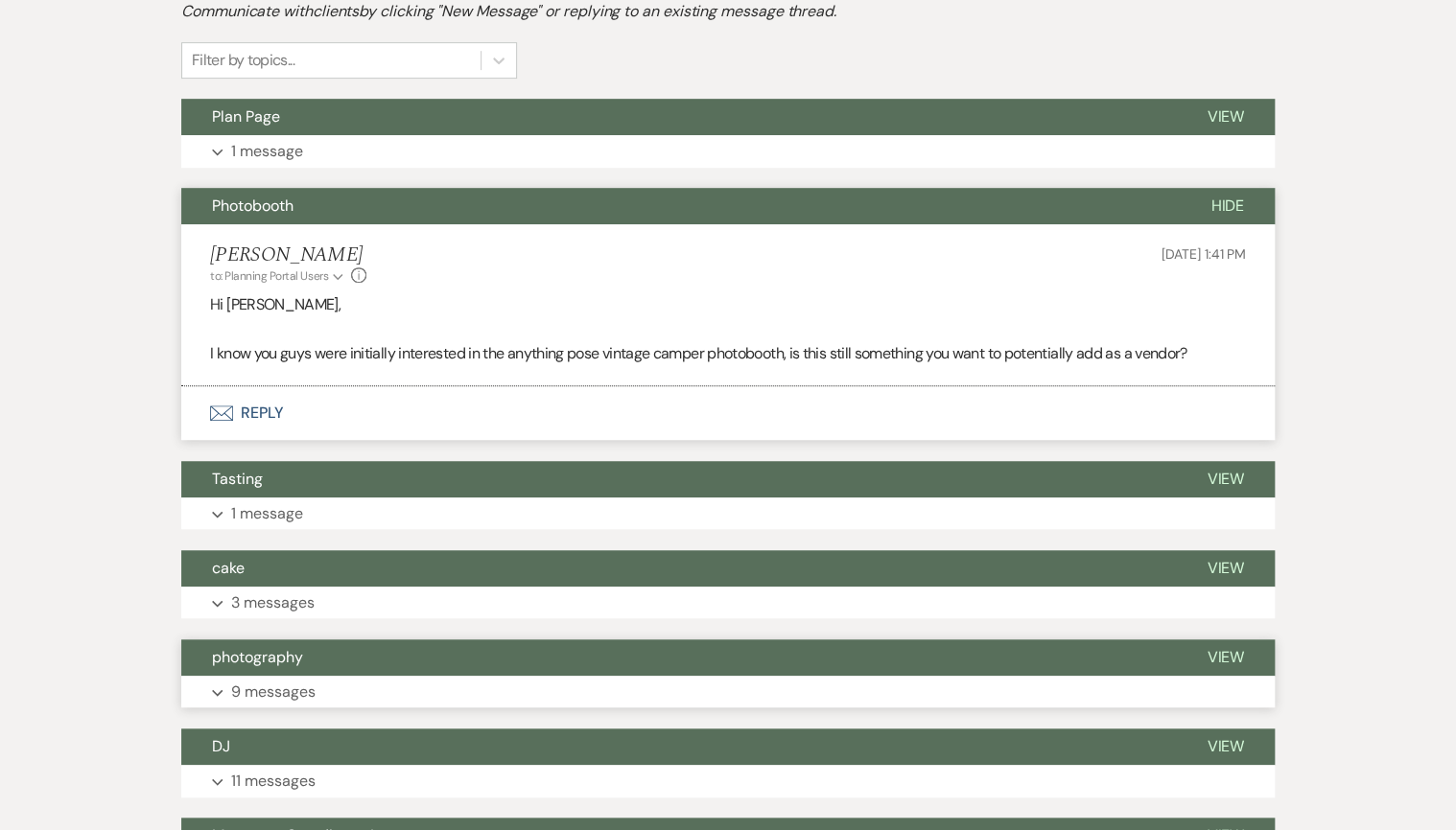
scroll to position [460, 0]
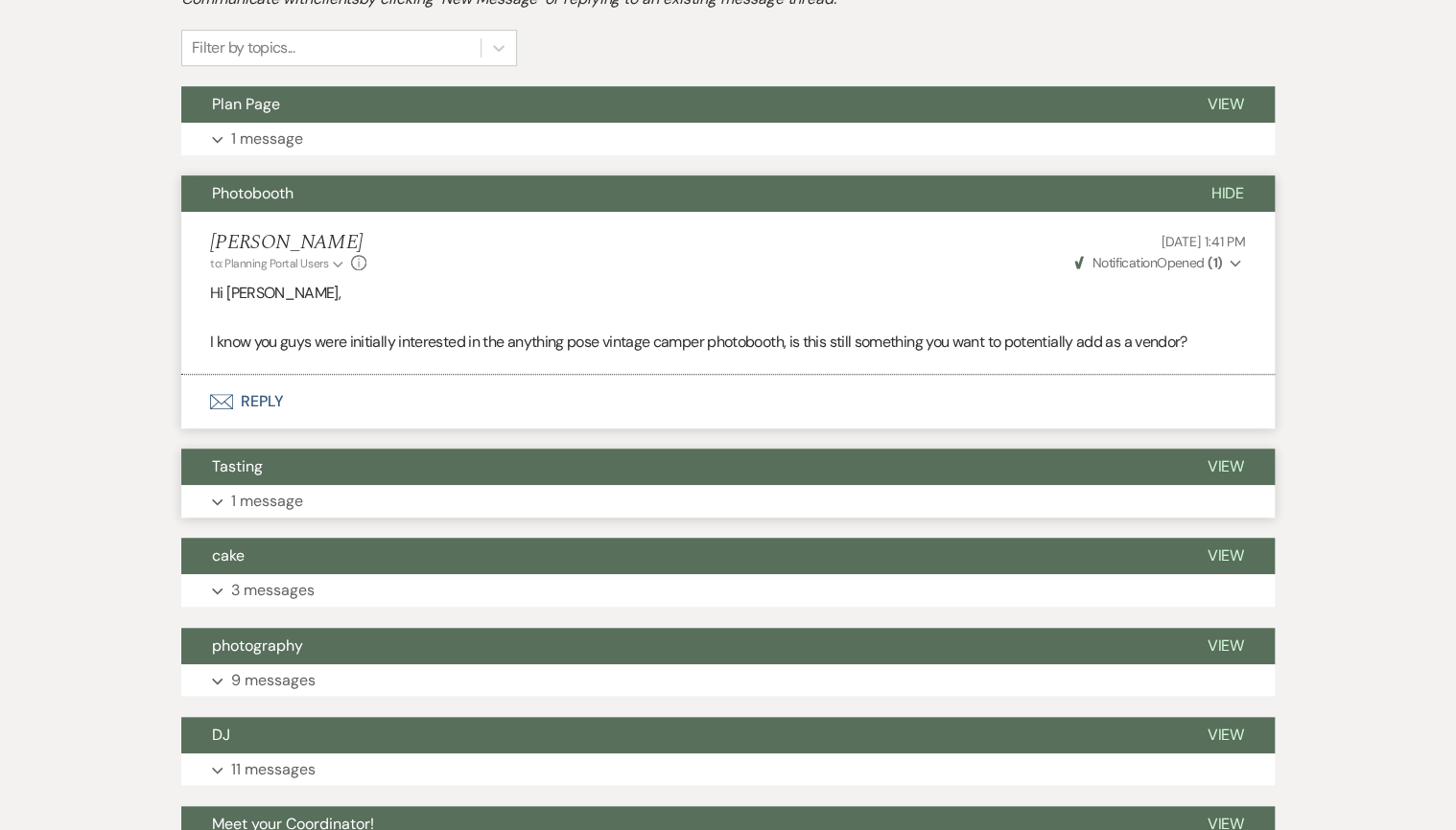
click at [488, 471] on button "Tasting" at bounding box center [679, 467] width 995 height 37
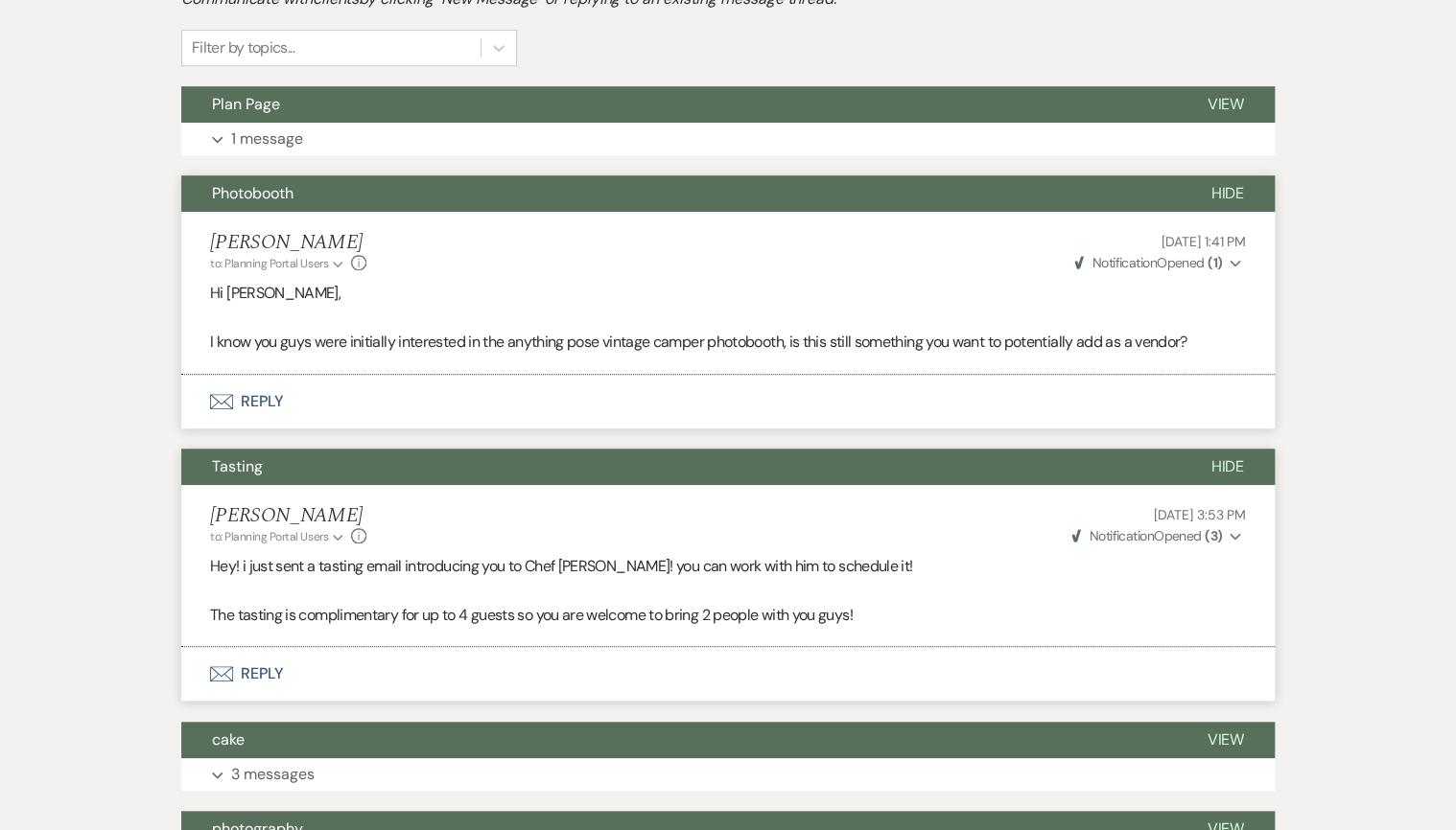
scroll to position [0, 0]
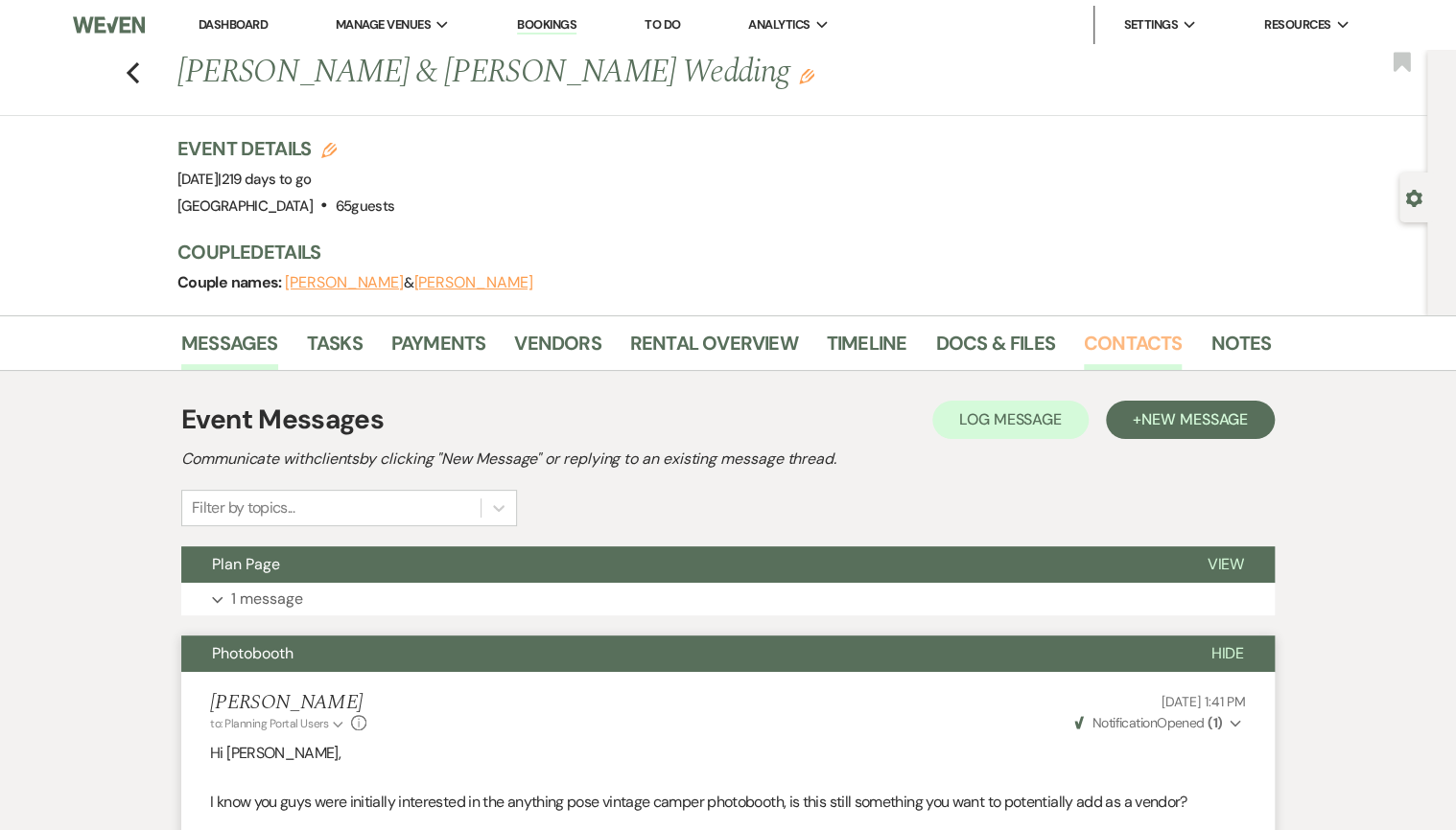
click at [1146, 348] on link "Contacts" at bounding box center [1133, 349] width 99 height 43
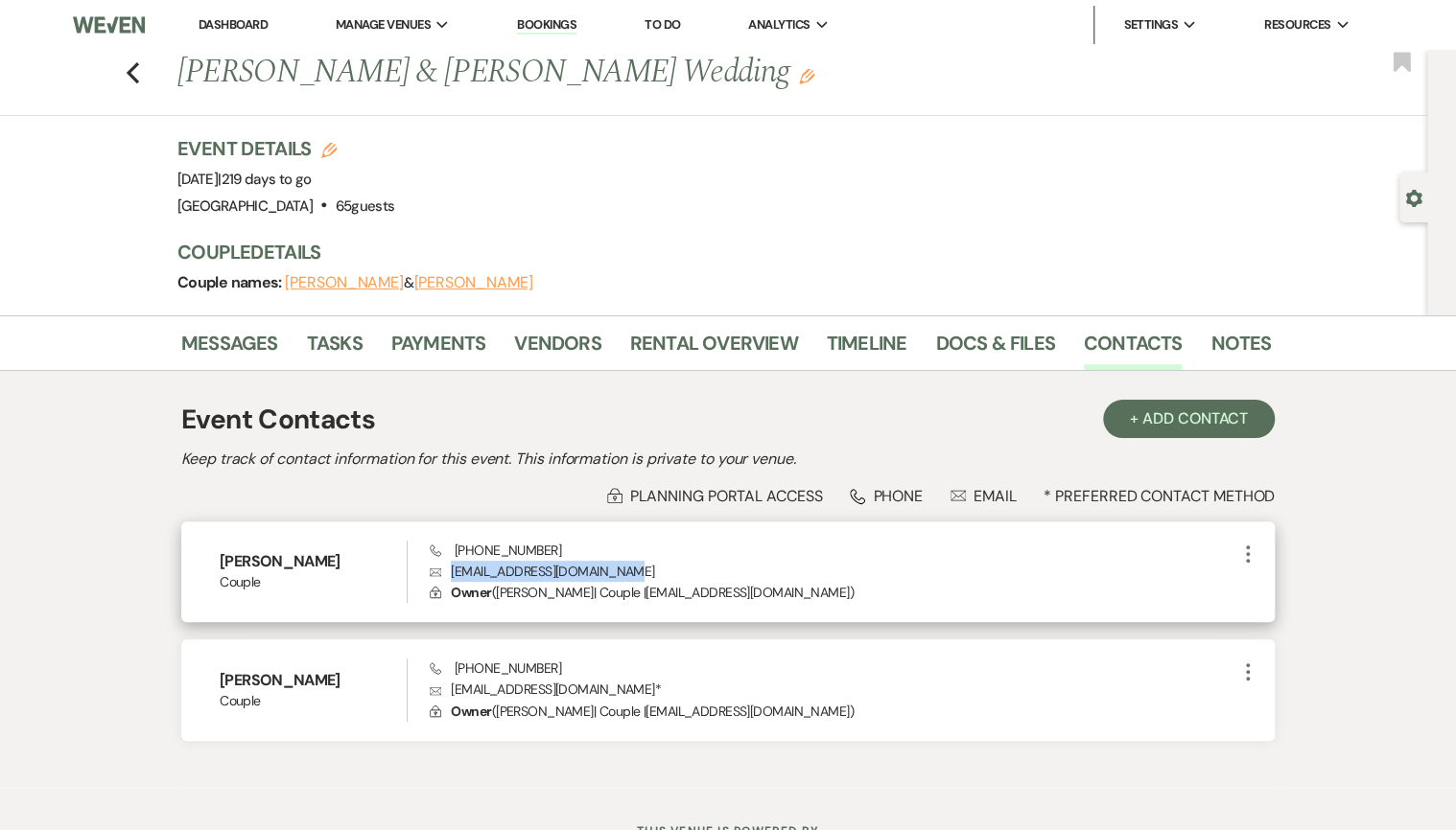
drag, startPoint x: 628, startPoint y: 573, endPoint x: 453, endPoint y: 570, distance: 175.0
click at [453, 570] on p "Envelope [EMAIL_ADDRESS][DOMAIN_NAME]" at bounding box center [832, 571] width 806 height 21
copy p "[EMAIL_ADDRESS][DOMAIN_NAME]"
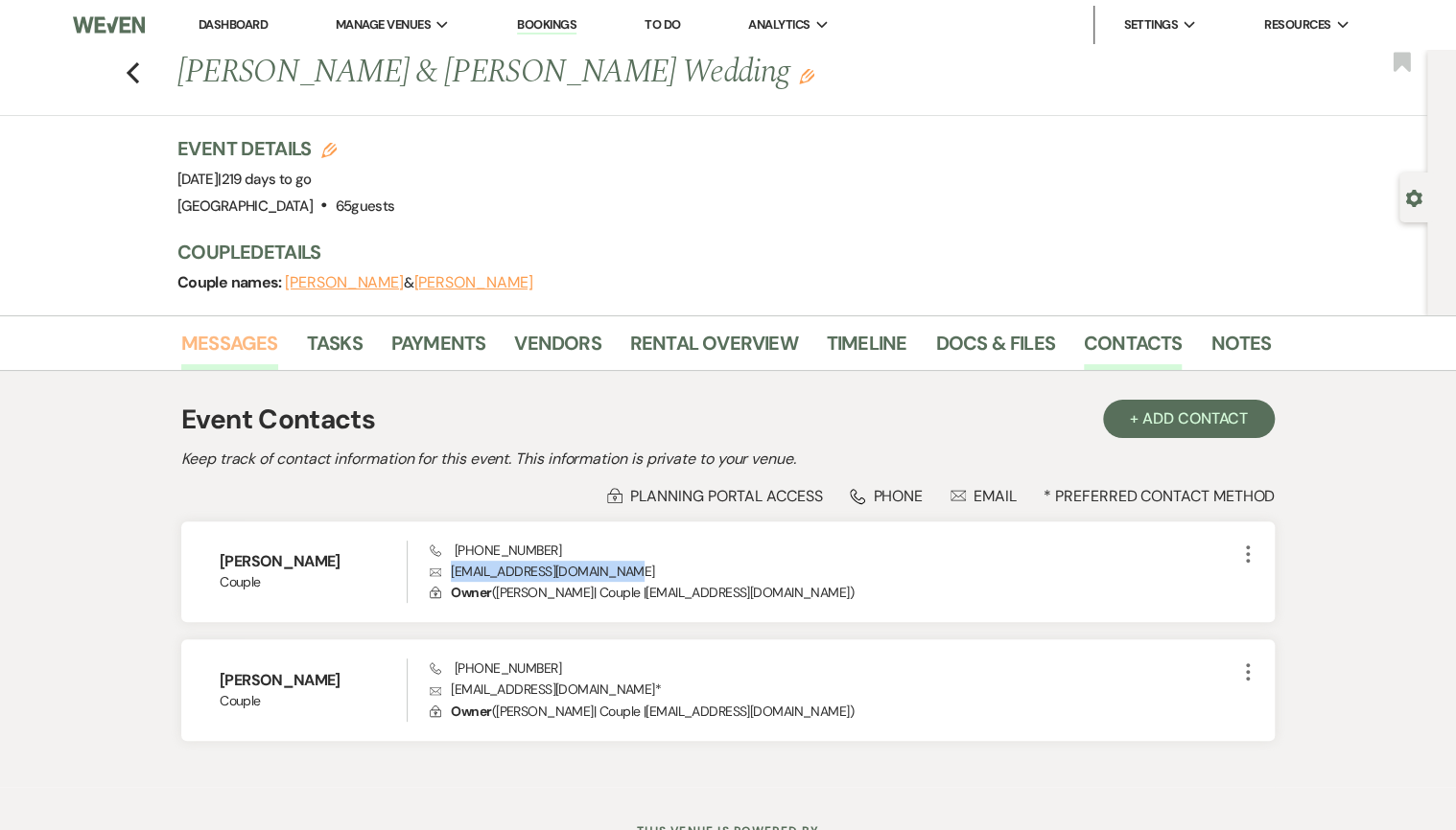
click at [225, 349] on link "Messages" at bounding box center [230, 349] width 97 height 43
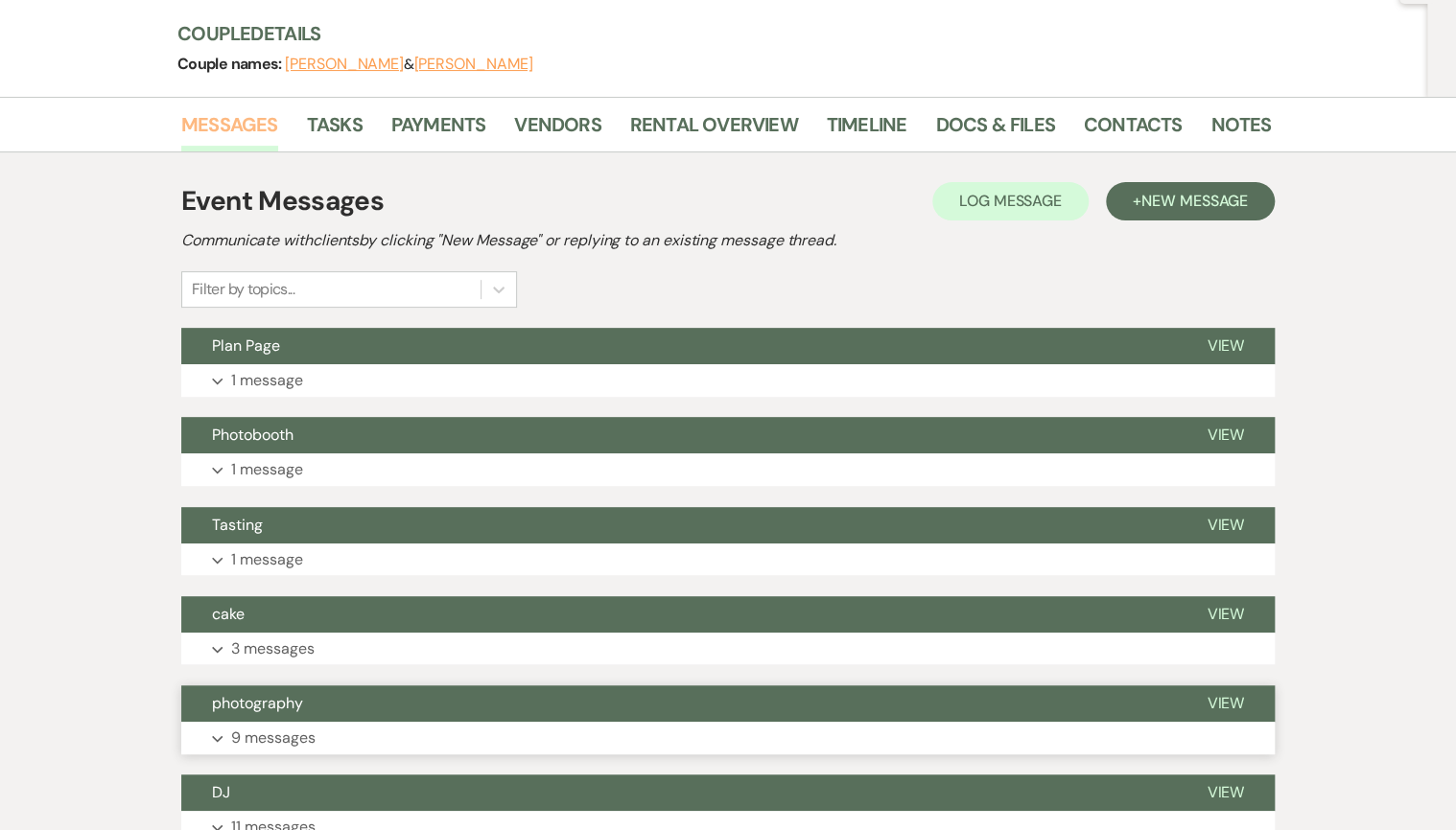
scroll to position [306, 0]
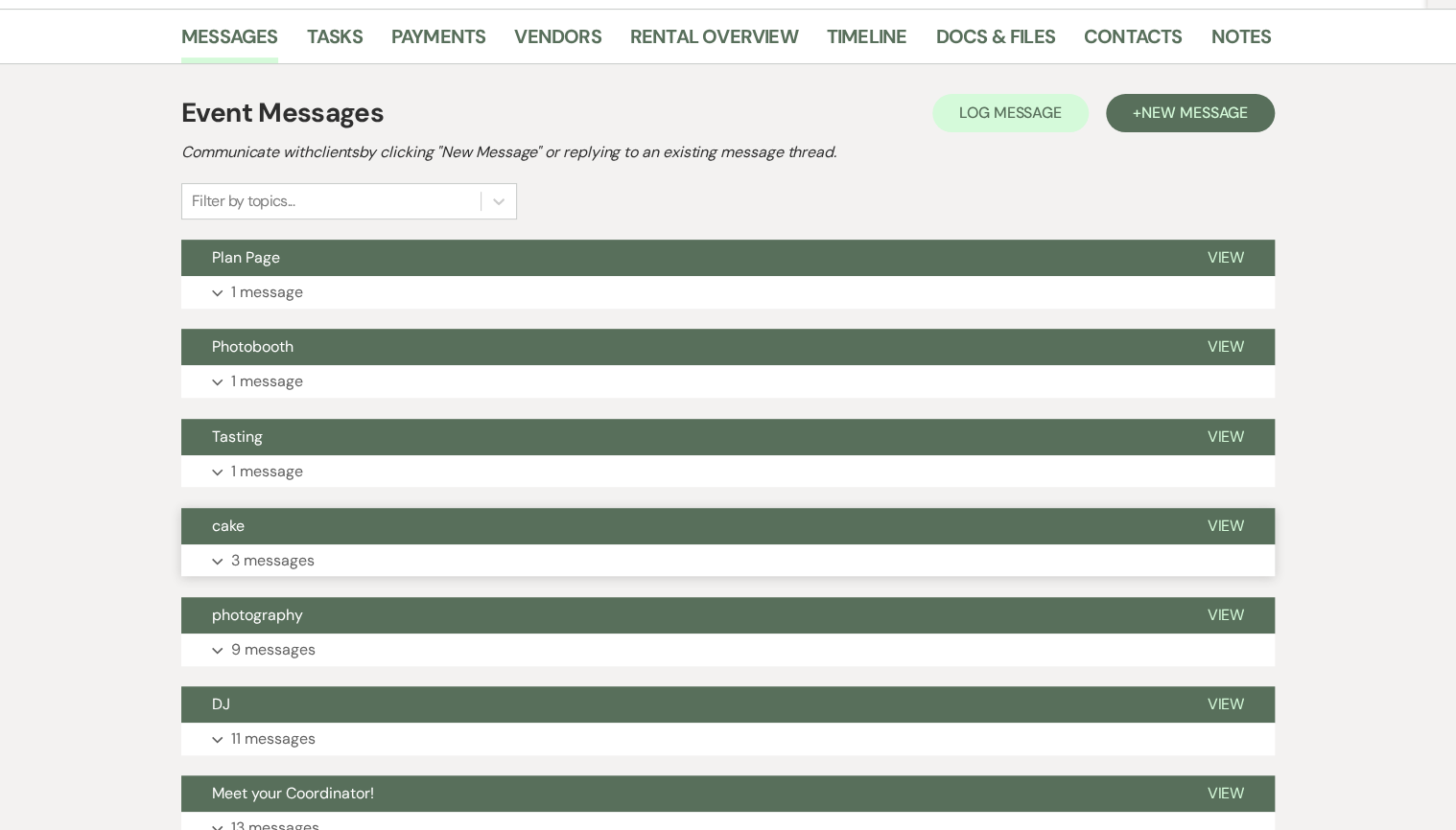
click at [351, 536] on button "cake" at bounding box center [679, 527] width 995 height 37
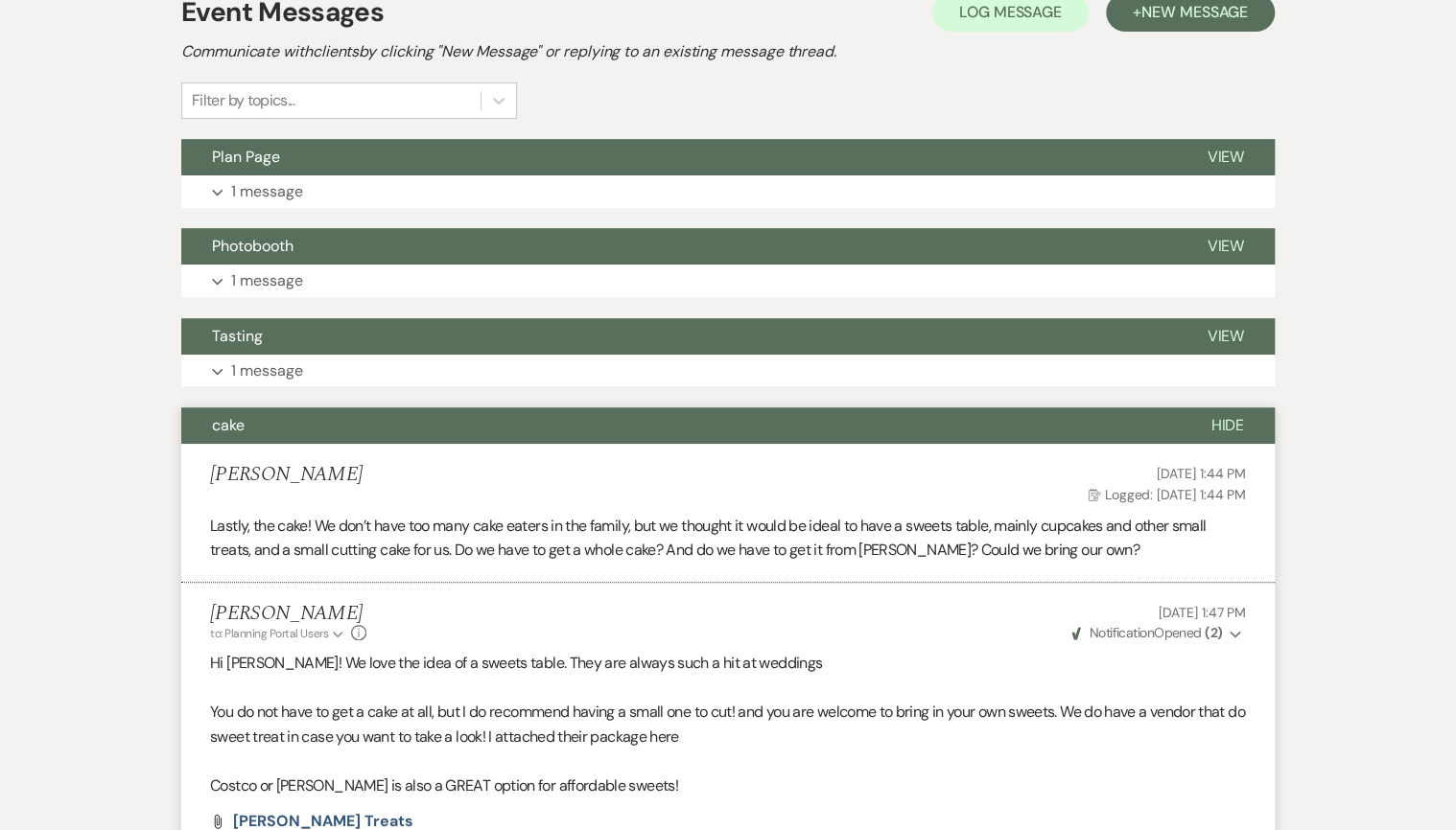
scroll to position [384, 0]
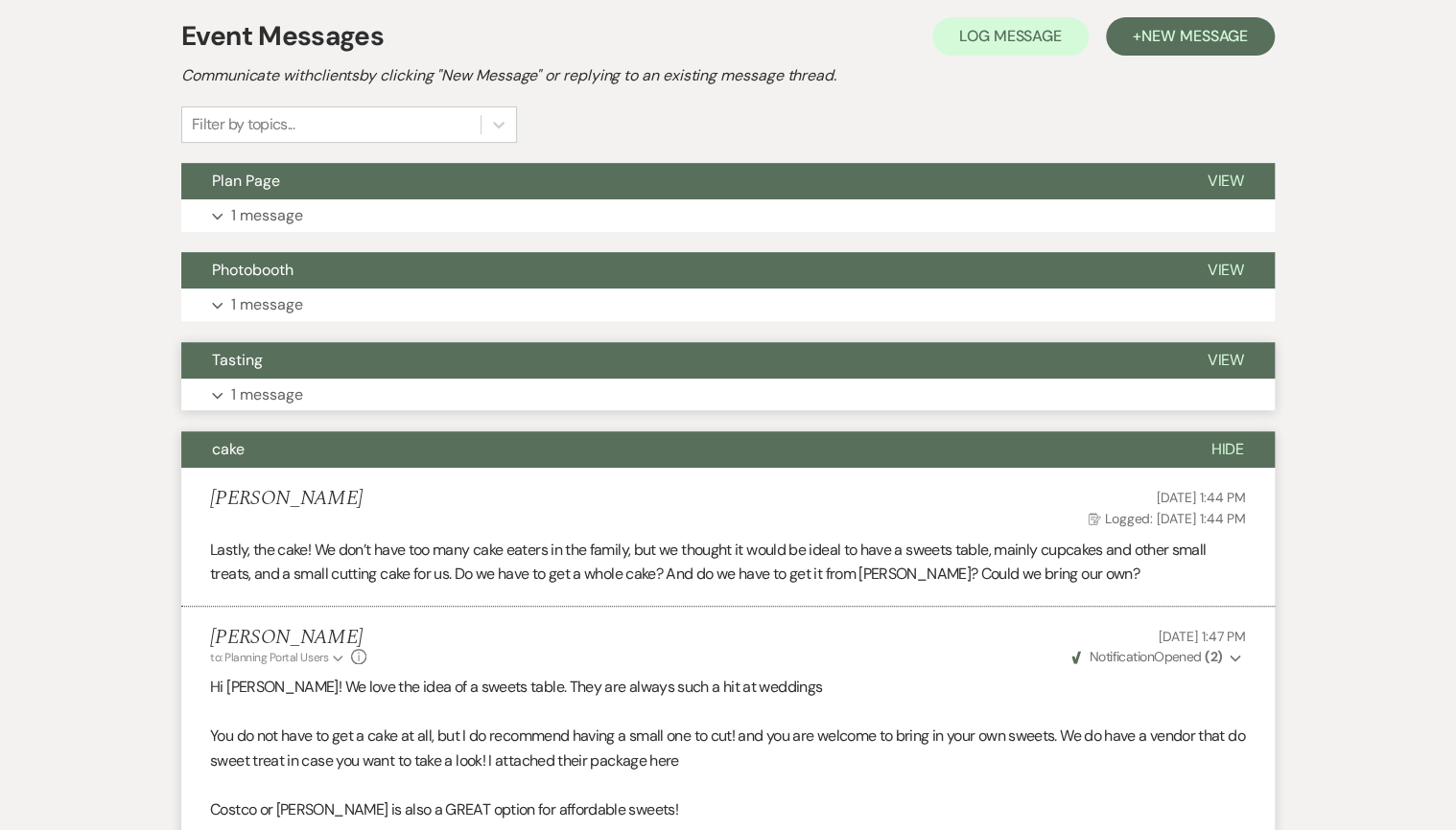
click at [420, 393] on button "Expand 1 message" at bounding box center [728, 395] width 1093 height 33
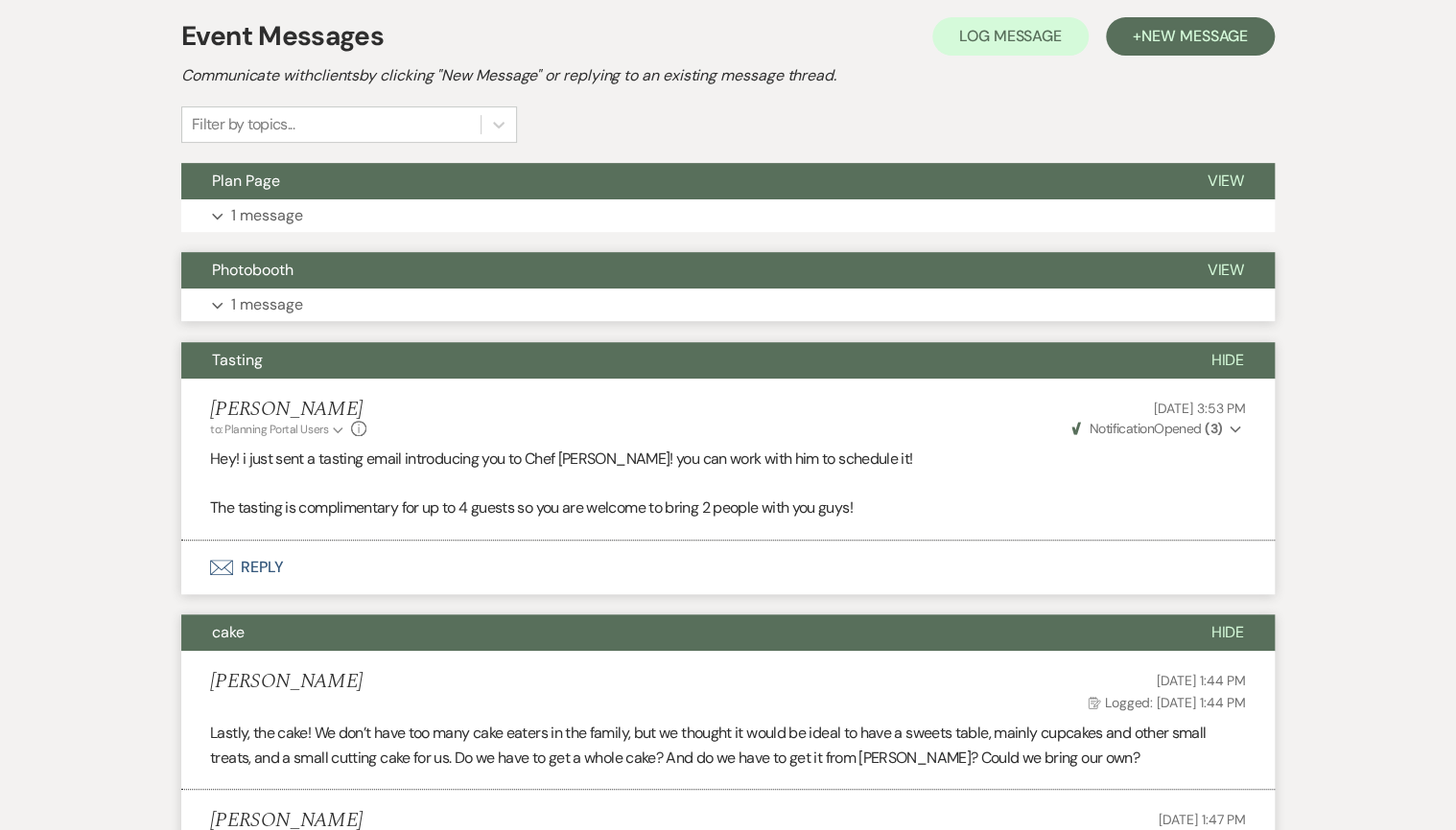
click at [402, 301] on button "Expand 1 message" at bounding box center [728, 305] width 1093 height 33
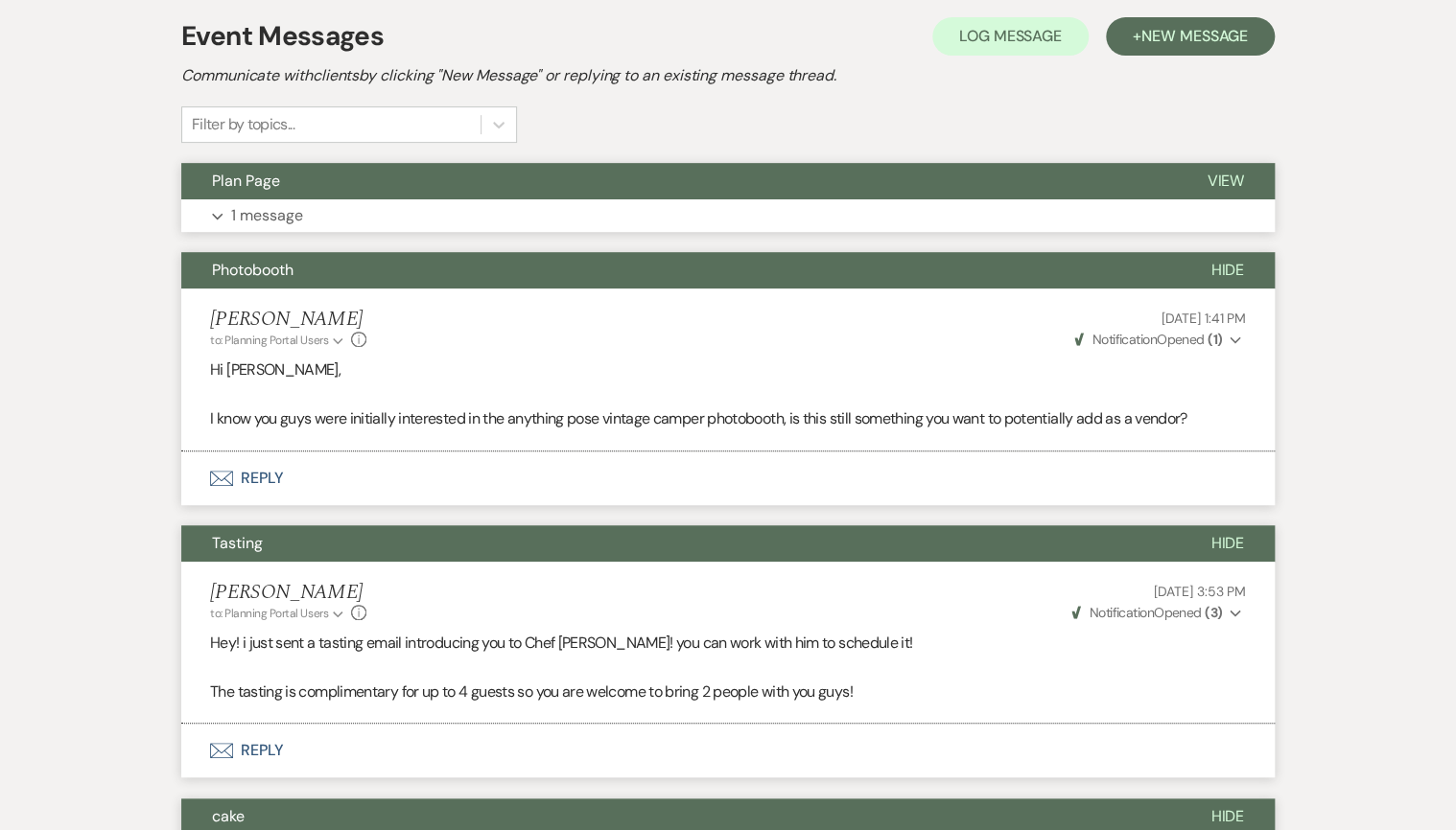
click at [413, 215] on button "Expand 1 message" at bounding box center [728, 215] width 1093 height 33
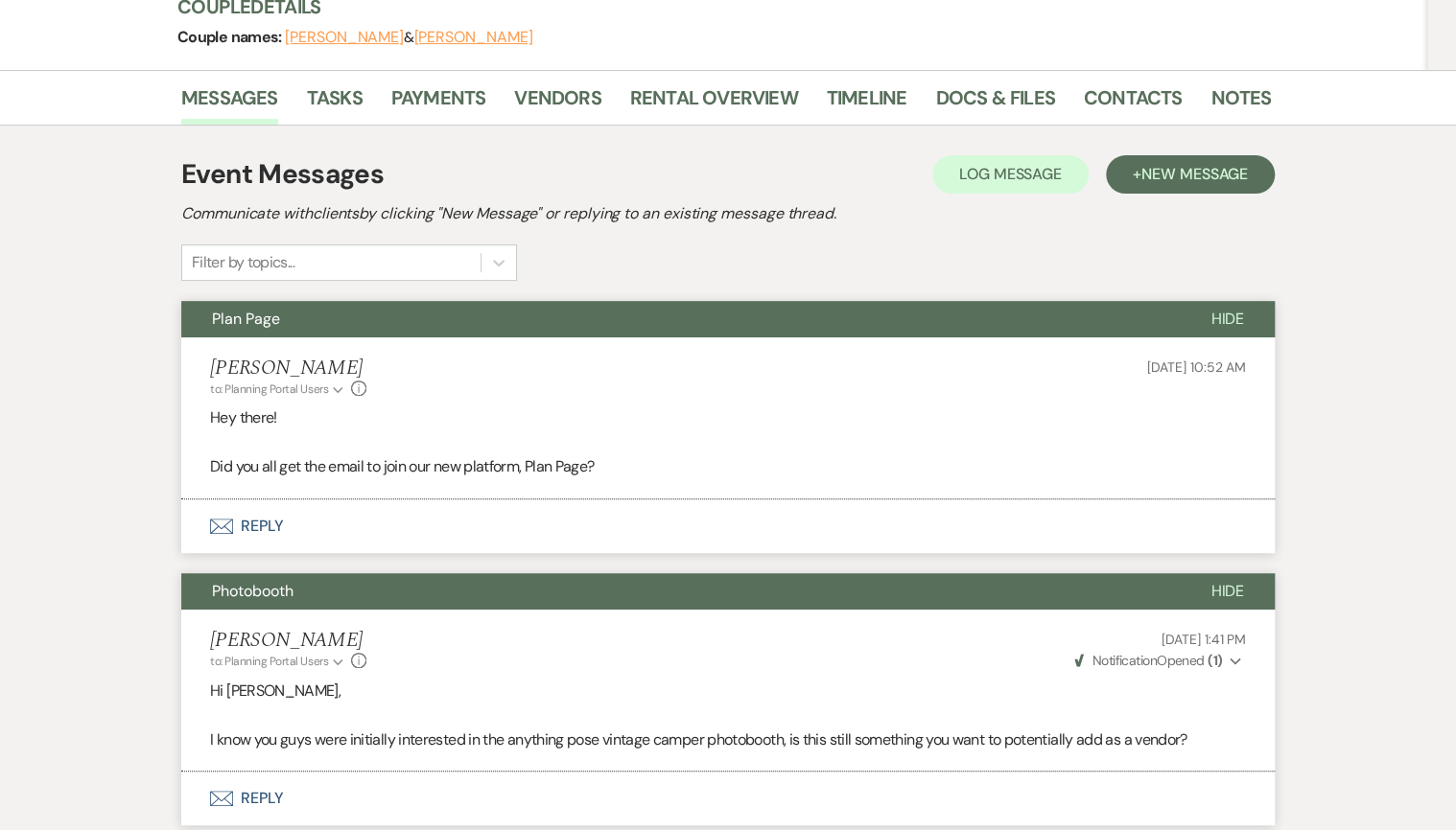
scroll to position [76, 0]
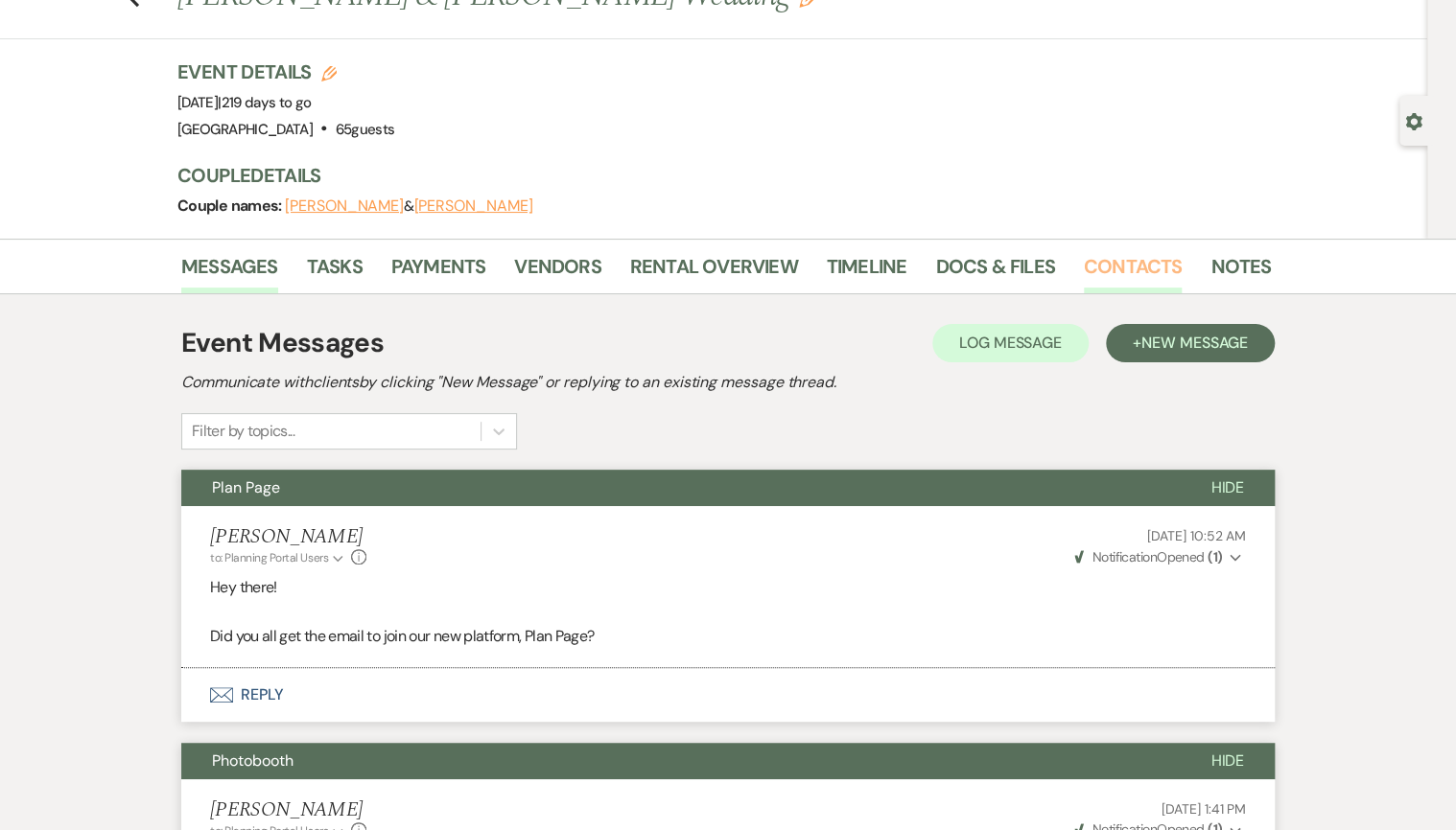
click at [1093, 267] on link "Contacts" at bounding box center [1133, 272] width 99 height 43
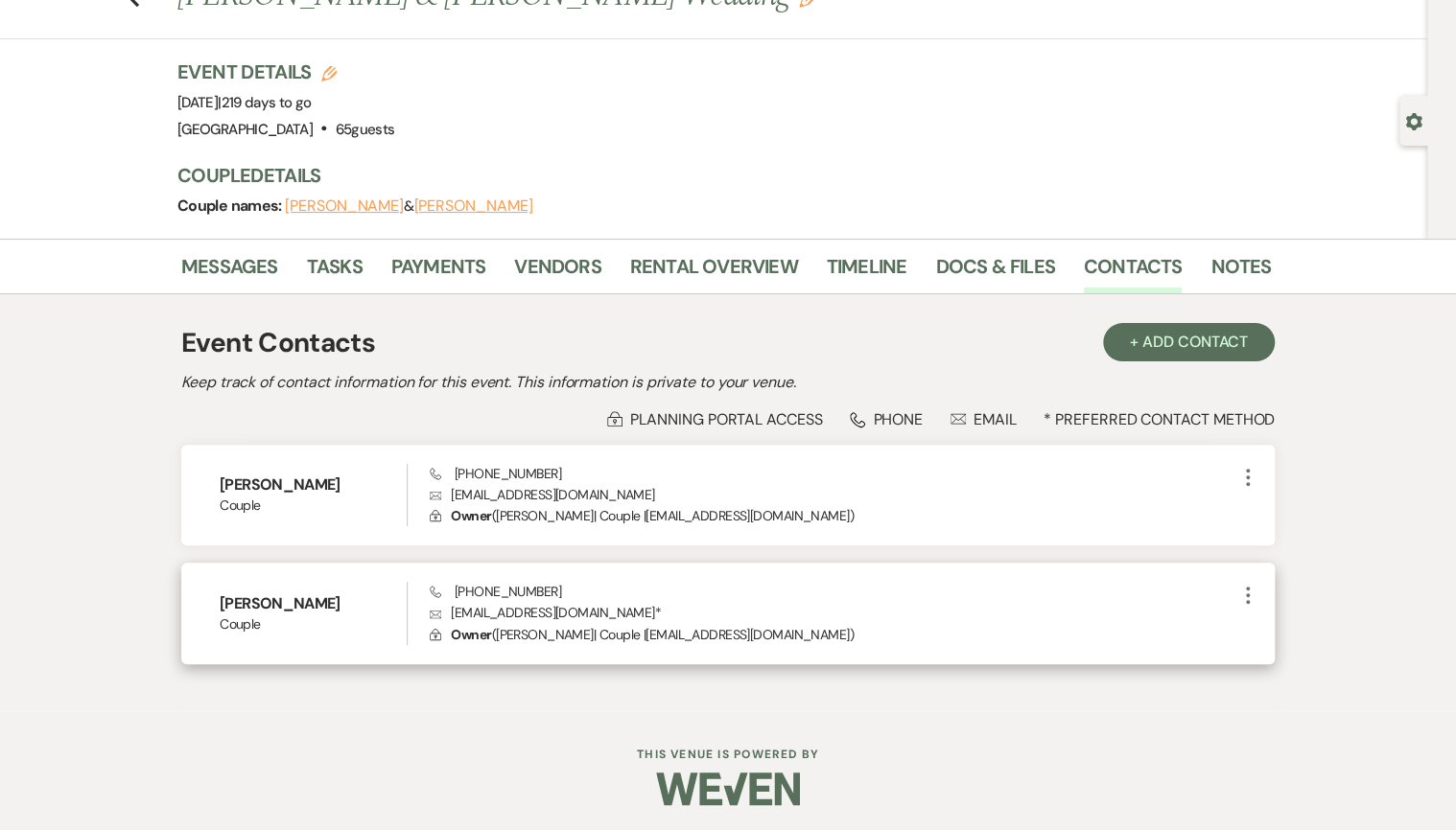
click at [452, 612] on p "Envelope [EMAIL_ADDRESS][DOMAIN_NAME] *" at bounding box center [832, 613] width 806 height 21
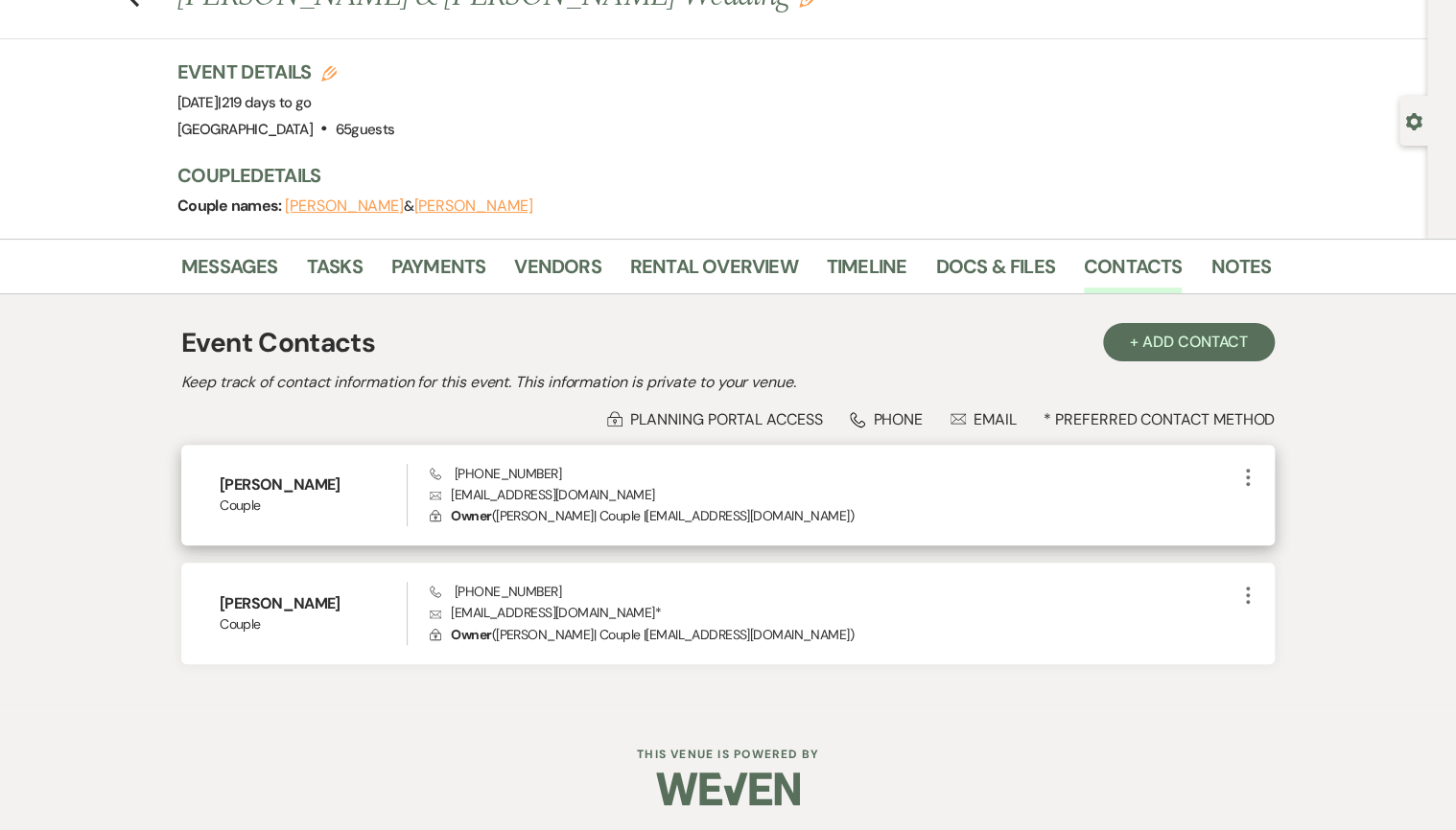
click at [490, 489] on p "Envelope [EMAIL_ADDRESS][DOMAIN_NAME]" at bounding box center [832, 495] width 806 height 21
click at [542, 492] on p "Envelope [EMAIL_ADDRESS][DOMAIN_NAME]" at bounding box center [832, 495] width 806 height 21
click at [476, 502] on p "Envelope [EMAIL_ADDRESS][DOMAIN_NAME]" at bounding box center [832, 495] width 806 height 21
click at [469, 491] on p "Envelope [EMAIL_ADDRESS][DOMAIN_NAME]" at bounding box center [832, 495] width 806 height 21
click at [487, 491] on p "Envelope [EMAIL_ADDRESS][DOMAIN_NAME]" at bounding box center [832, 495] width 806 height 21
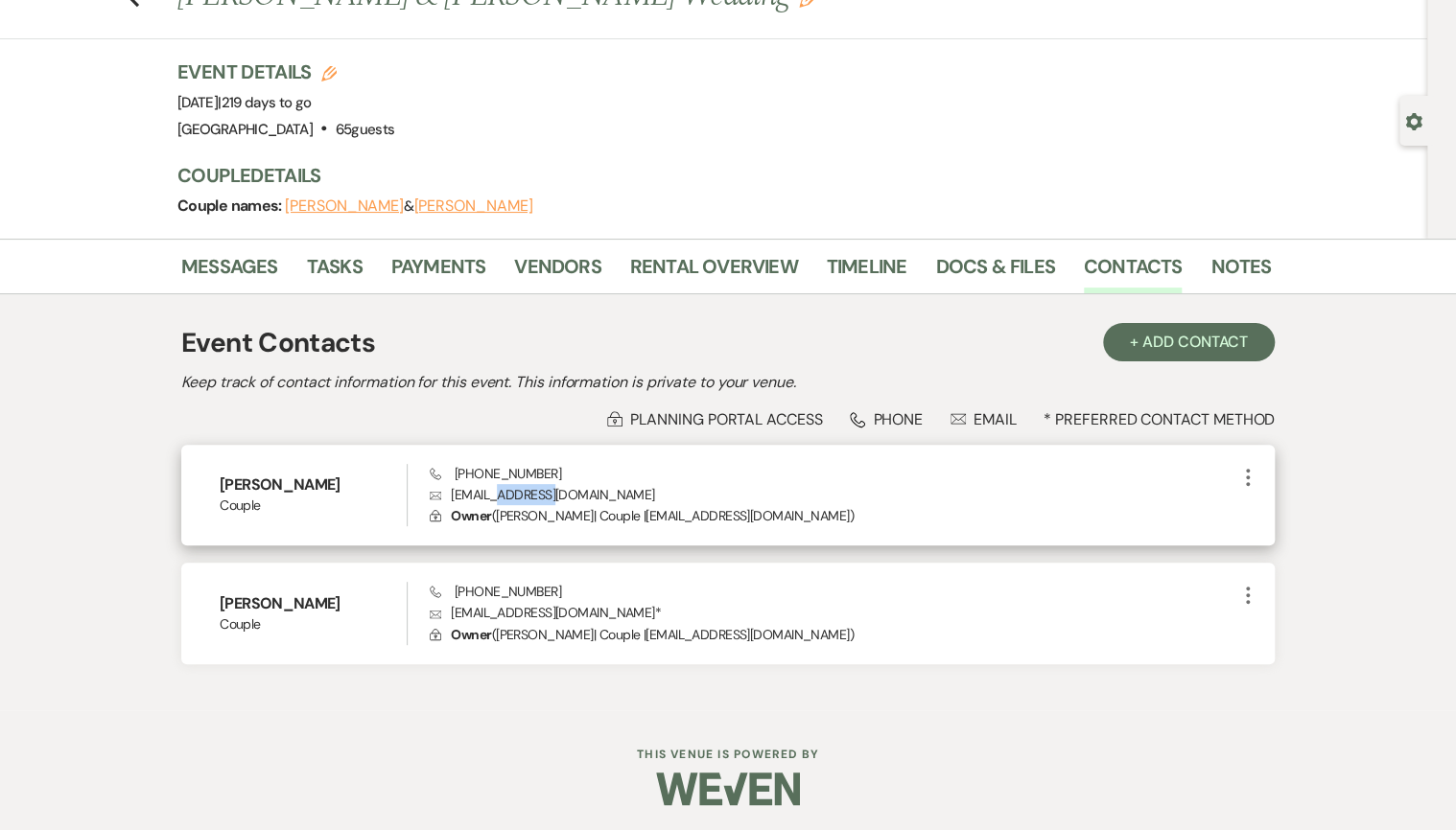
drag, startPoint x: 491, startPoint y: 490, endPoint x: 539, endPoint y: 495, distance: 48.3
click at [539, 495] on p "Envelope [EMAIL_ADDRESS][DOMAIN_NAME]" at bounding box center [832, 495] width 806 height 21
drag, startPoint x: 539, startPoint y: 495, endPoint x: 554, endPoint y: 494, distance: 15.0
click at [554, 494] on p "Envelope [EMAIL_ADDRESS][DOMAIN_NAME]" at bounding box center [832, 495] width 806 height 21
drag, startPoint x: 646, startPoint y: 494, endPoint x: 454, endPoint y: 496, distance: 192.0
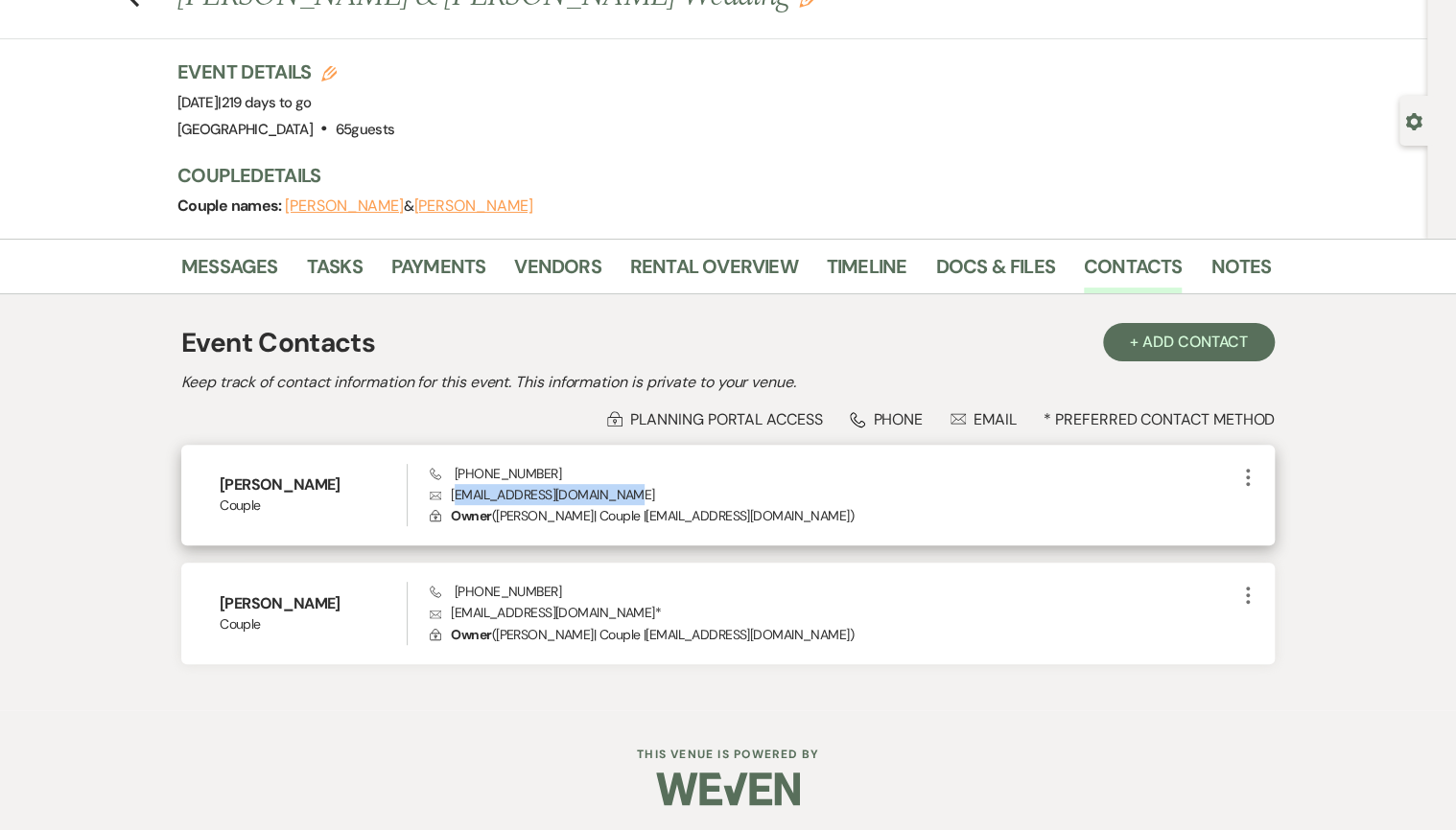
click at [454, 496] on p "Envelope [EMAIL_ADDRESS][DOMAIN_NAME]" at bounding box center [832, 495] width 806 height 21
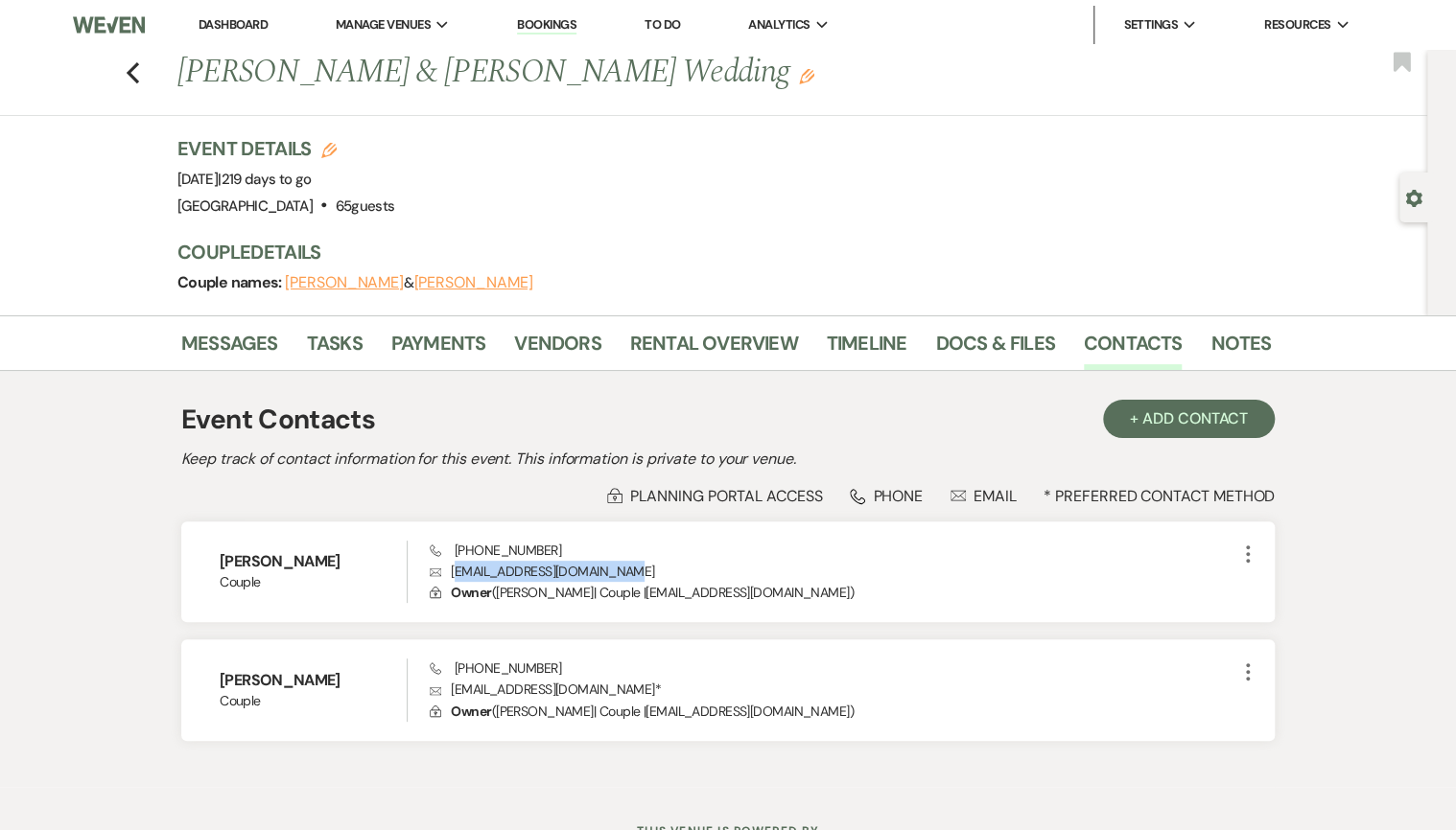
click at [246, 21] on link "Dashboard" at bounding box center [232, 24] width 69 height 16
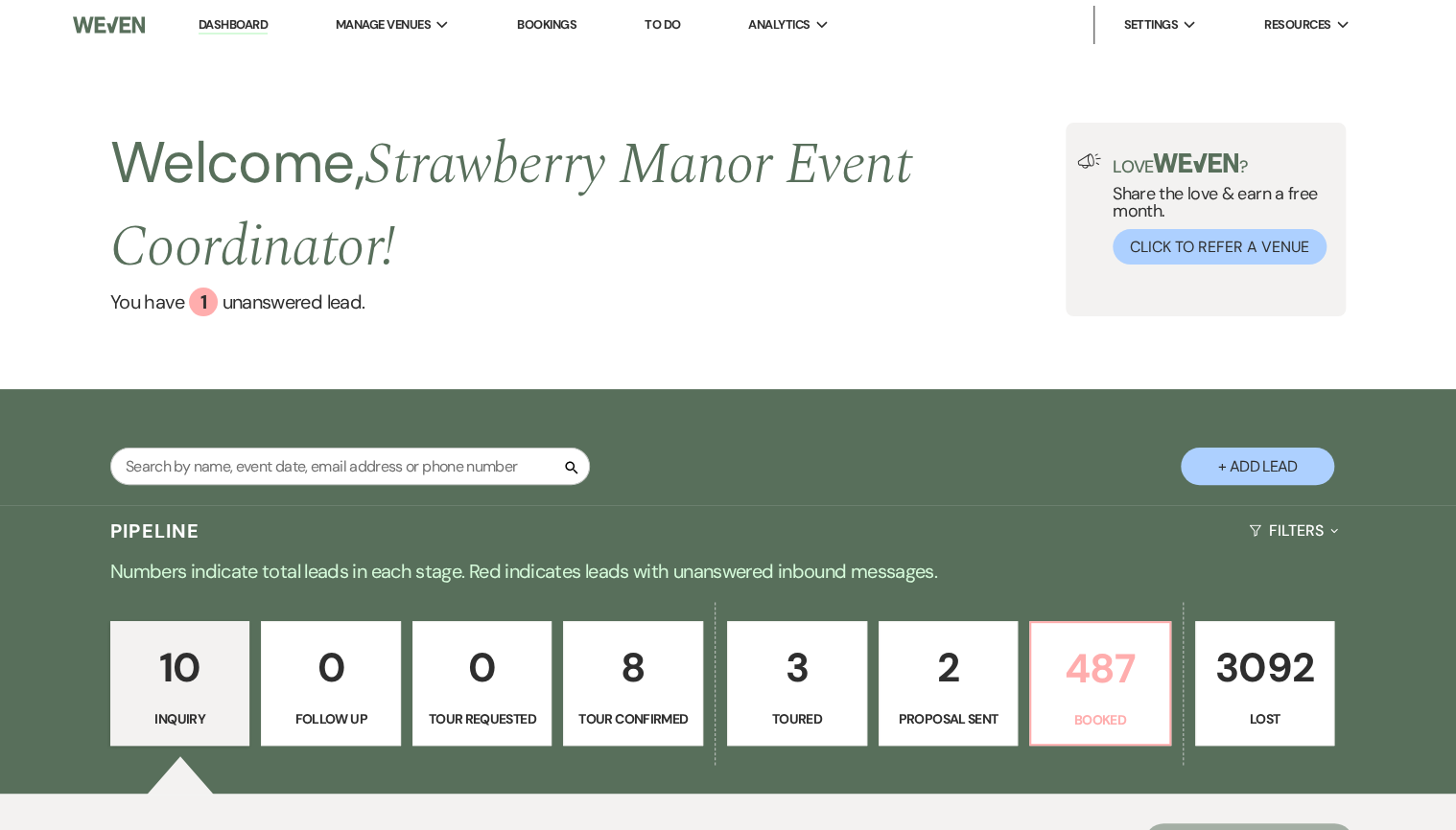
click at [1069, 677] on p "487" at bounding box center [1099, 669] width 115 height 64
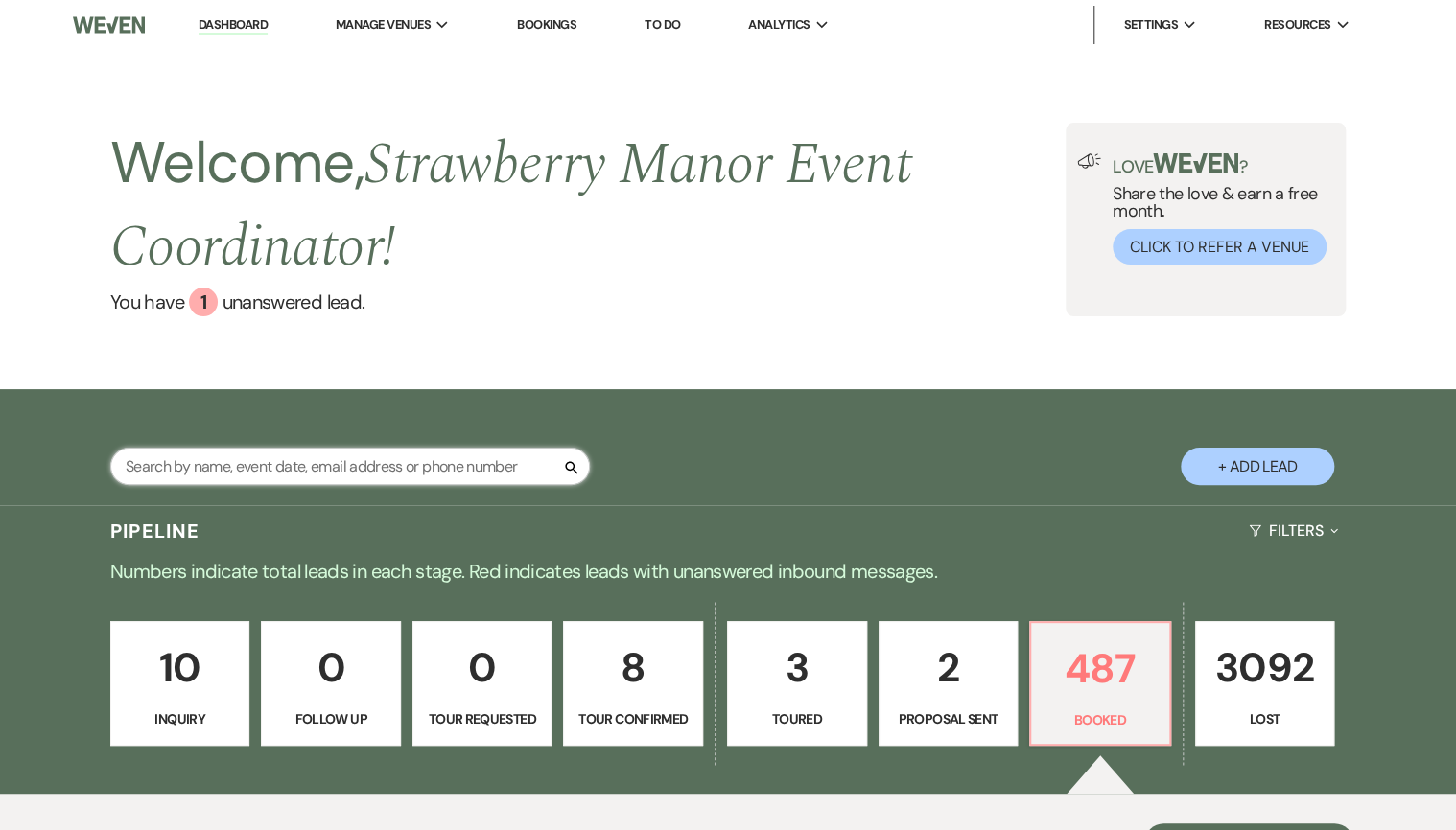
click at [238, 484] on input "text" at bounding box center [350, 466] width 480 height 38
type input "[PERSON_NAME]"
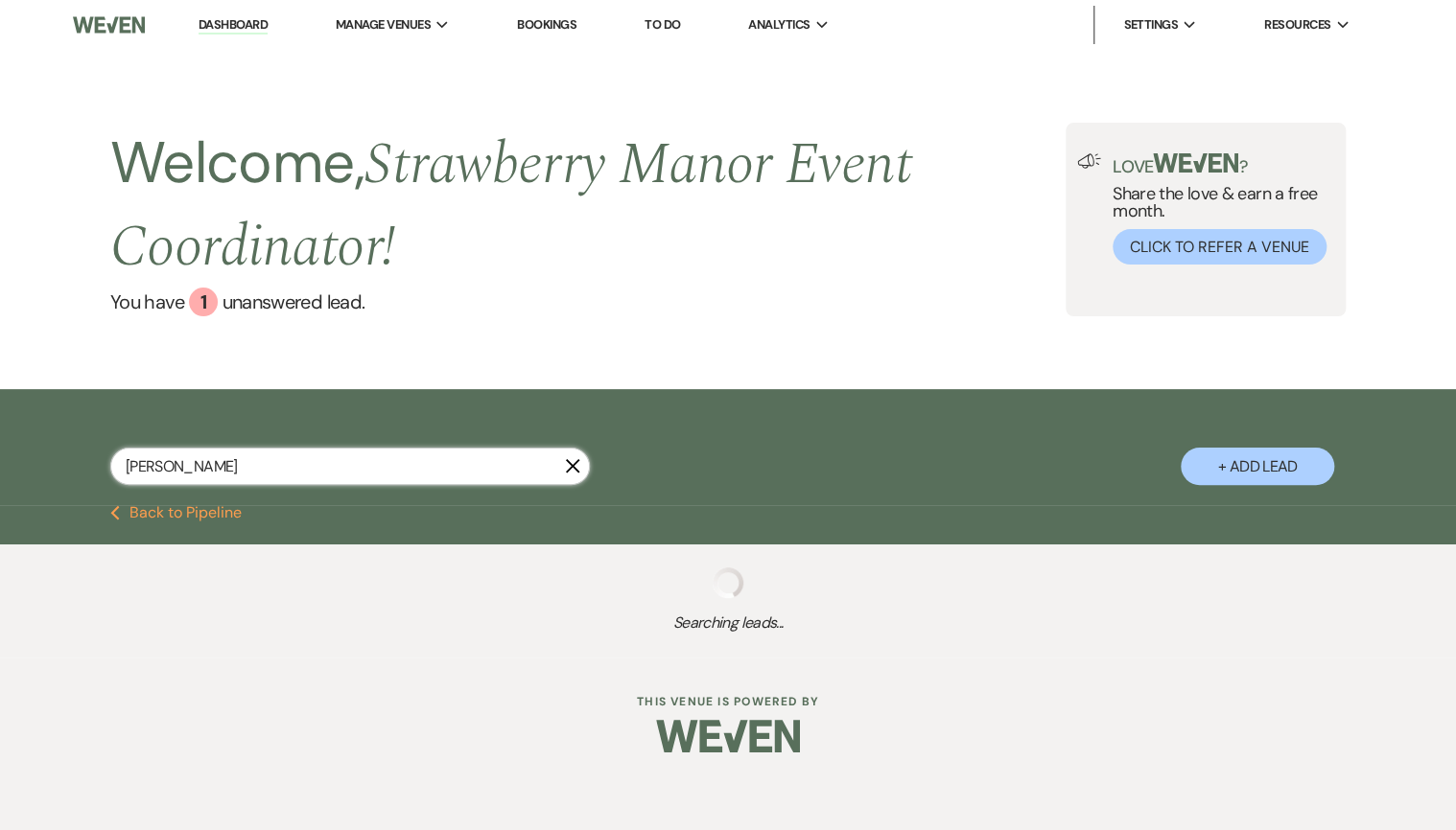
select select "8"
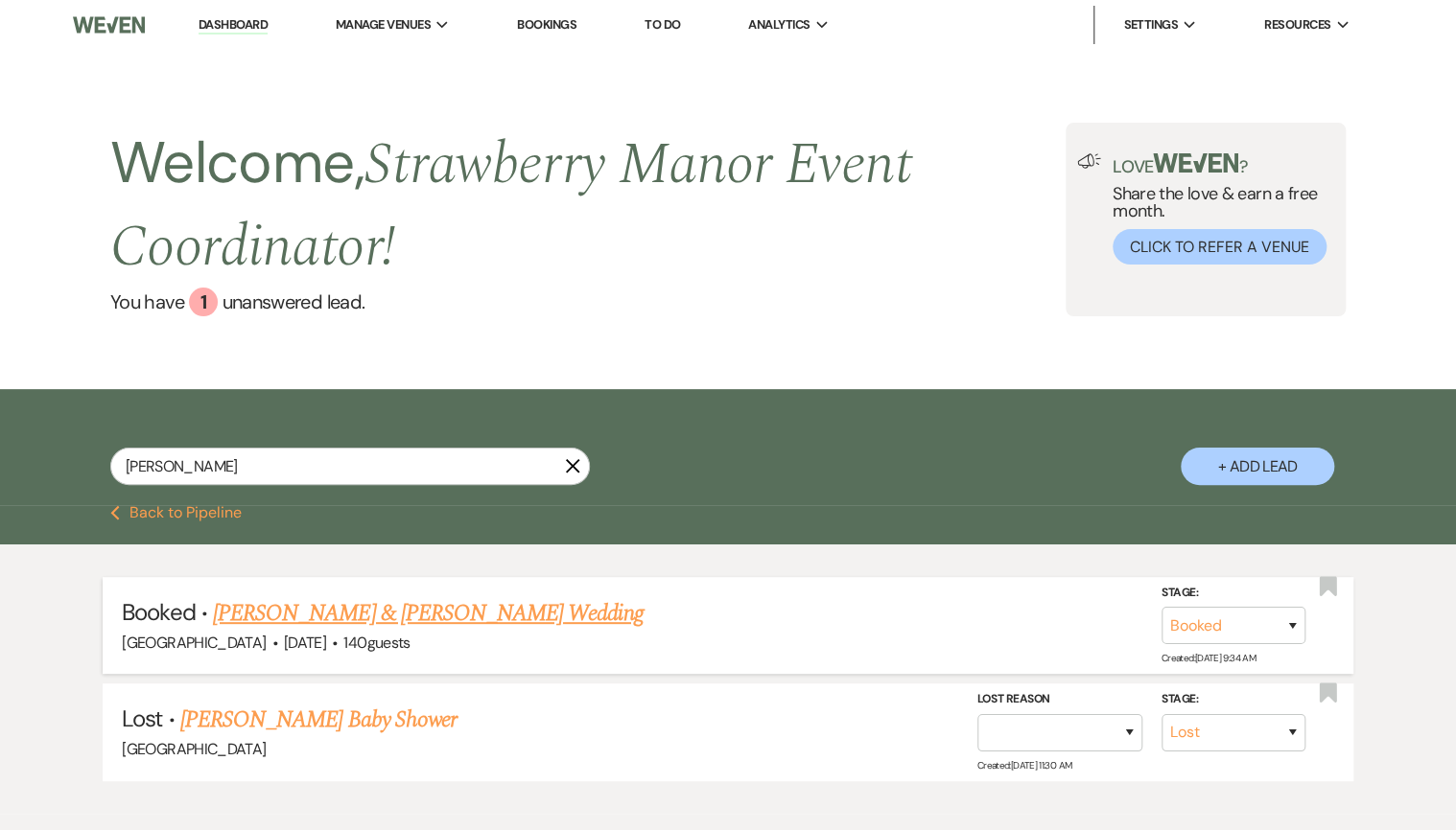
click at [300, 606] on link "[PERSON_NAME] & [PERSON_NAME] Wedding" at bounding box center [427, 614] width 429 height 35
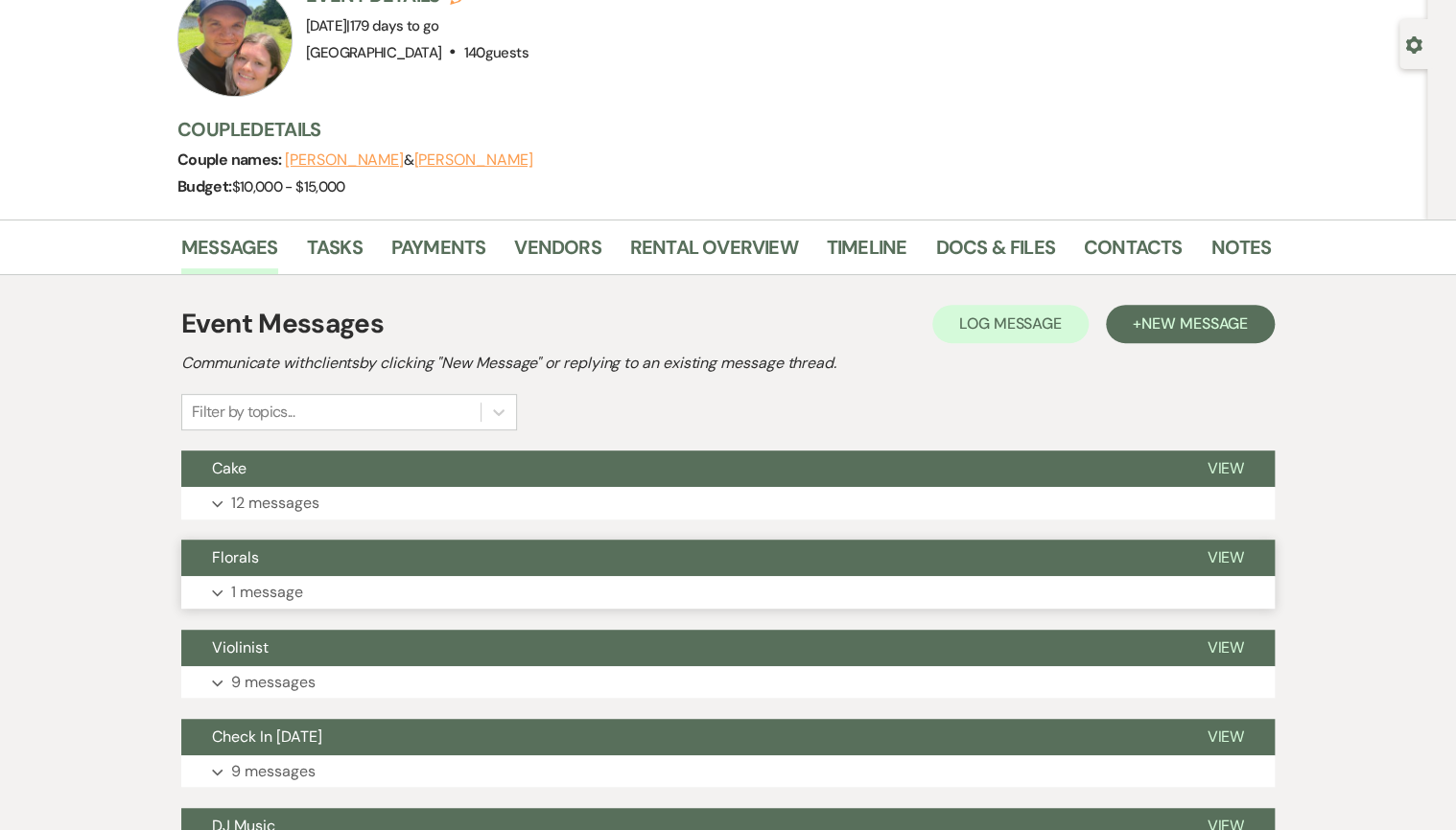
click at [292, 598] on p "1 message" at bounding box center [267, 592] width 72 height 25
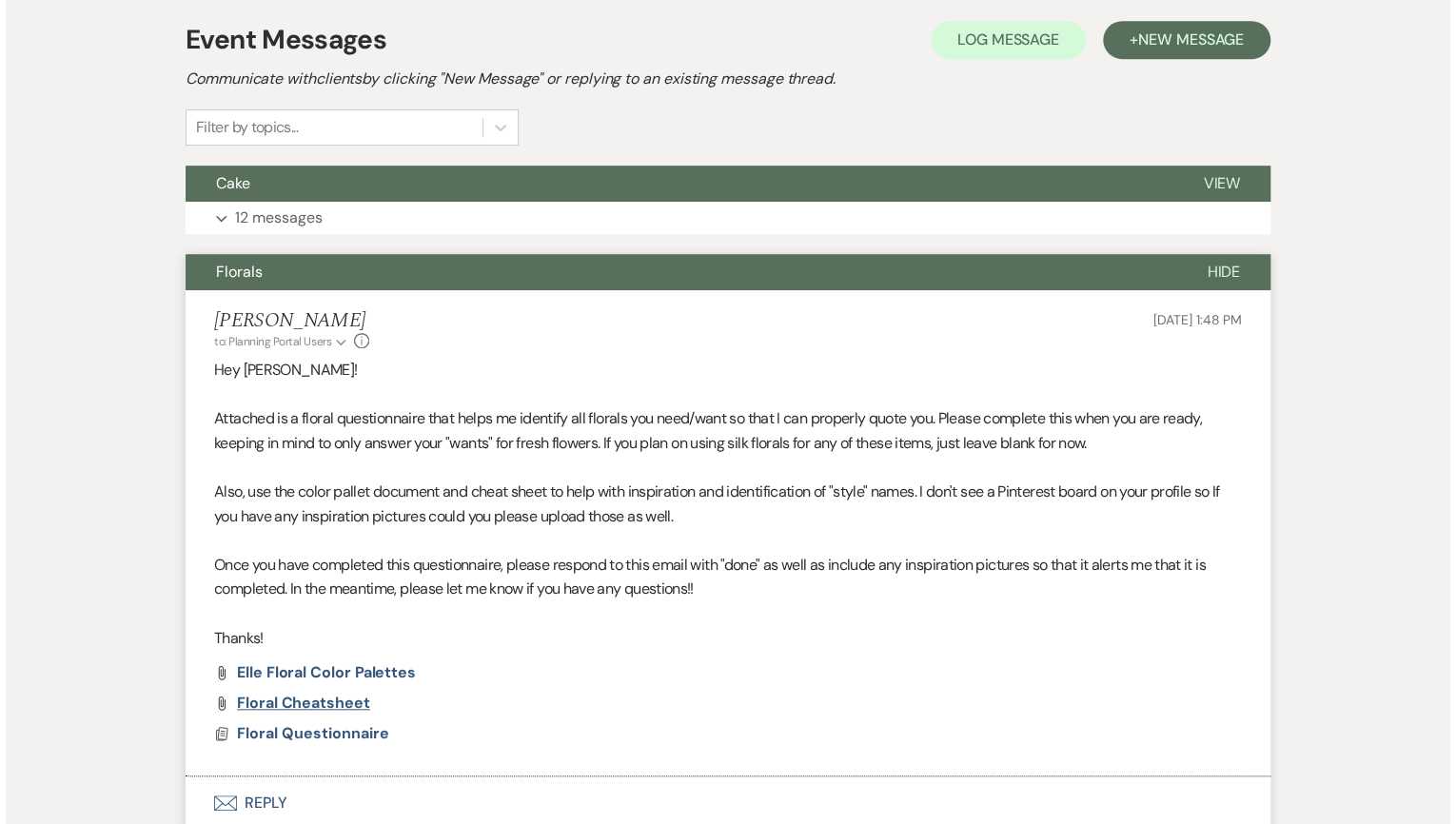
scroll to position [533, 0]
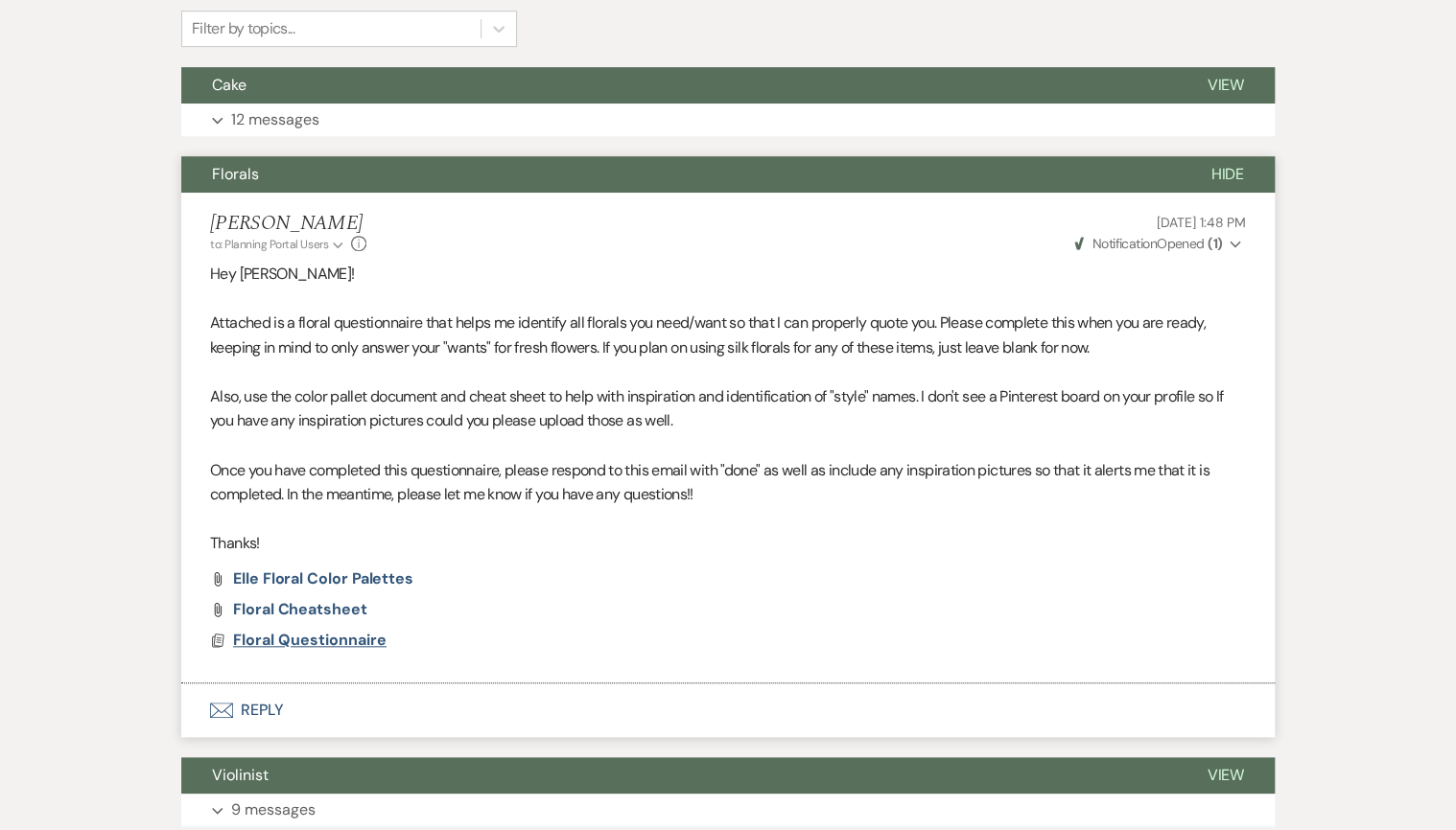
click at [289, 644] on span "Floral Questionnaire" at bounding box center [309, 640] width 154 height 20
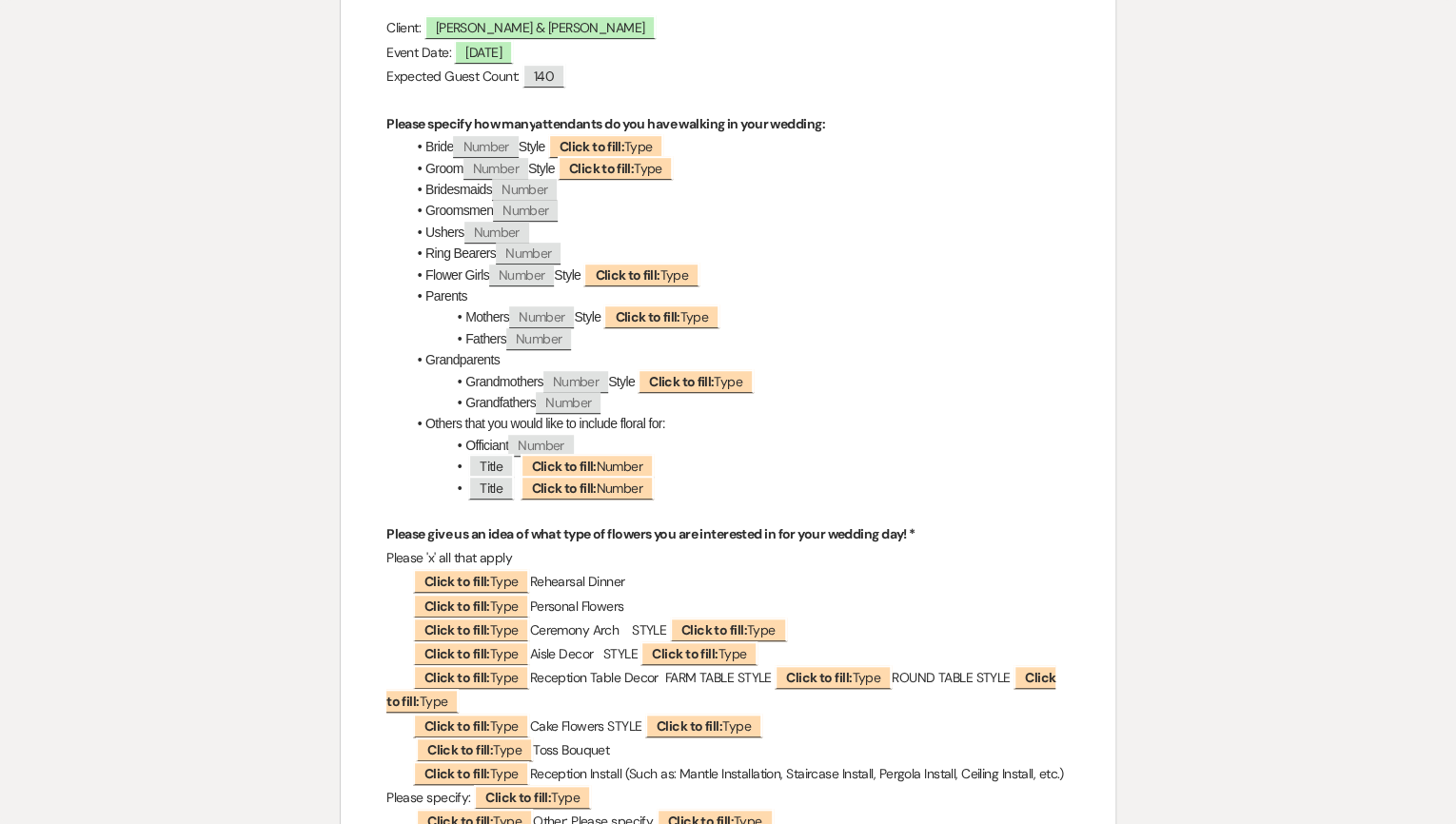
scroll to position [76, 0]
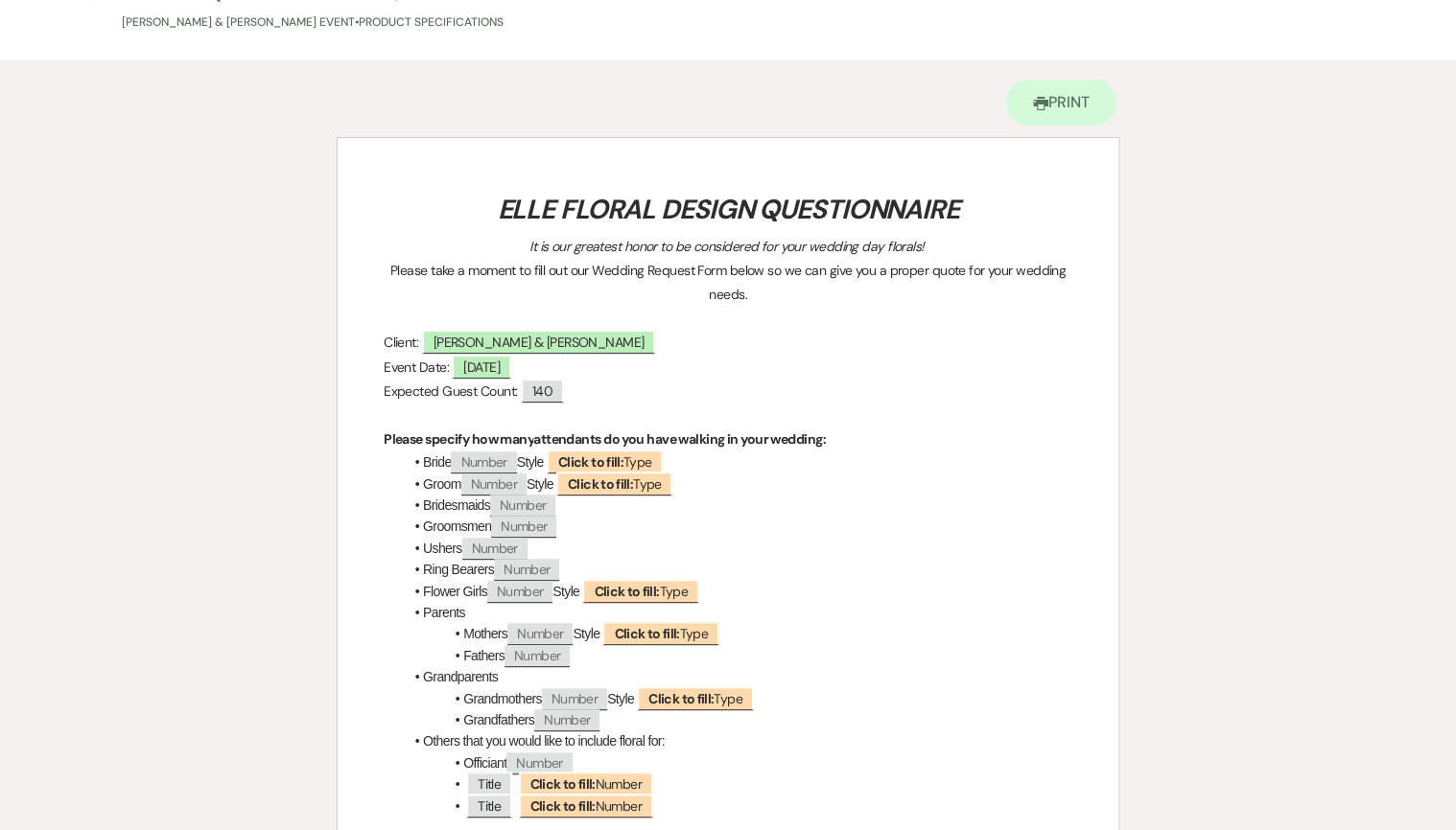
select select "8"
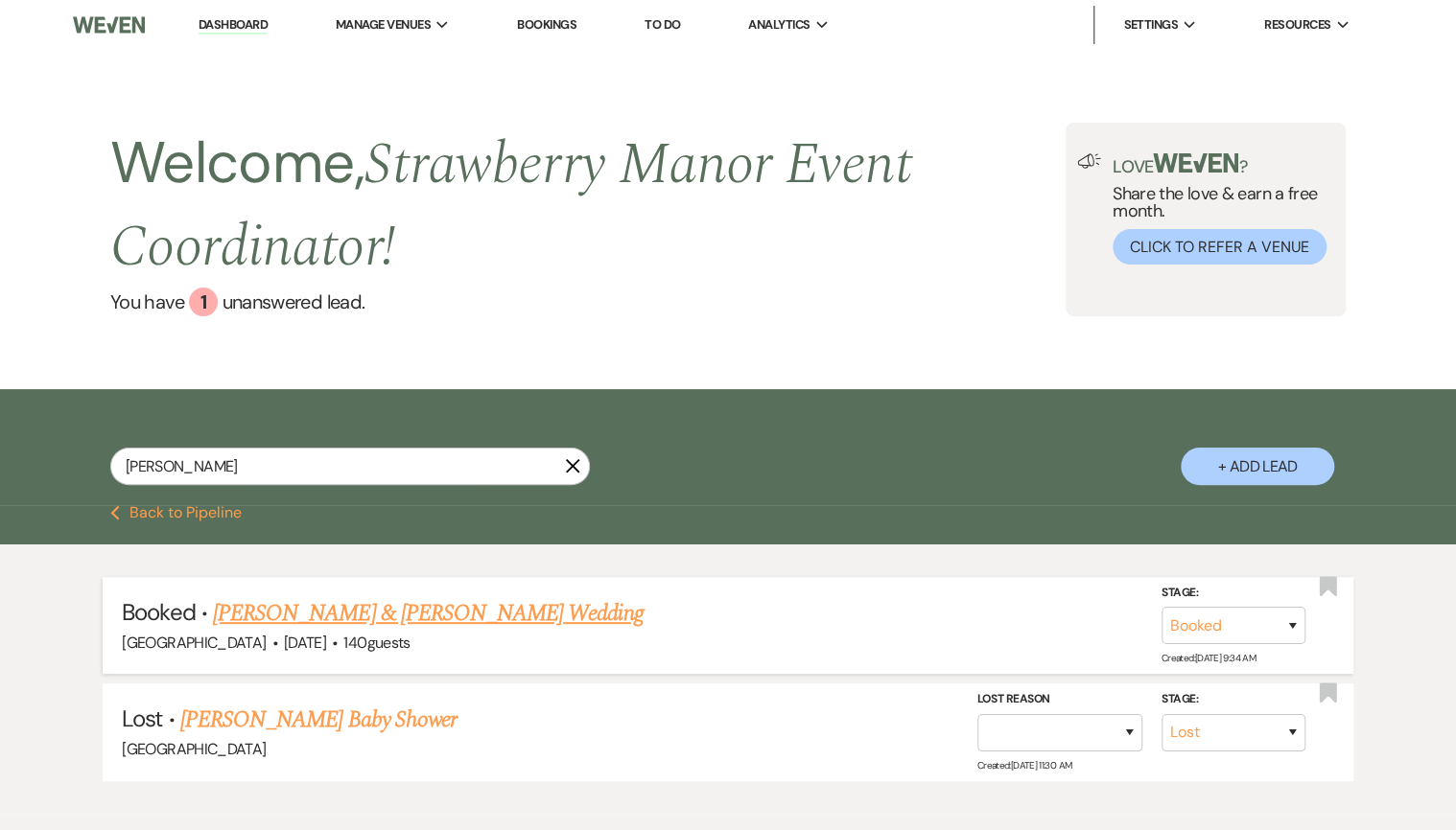
click at [386, 606] on link "[PERSON_NAME] & [PERSON_NAME] Wedding" at bounding box center [427, 614] width 429 height 35
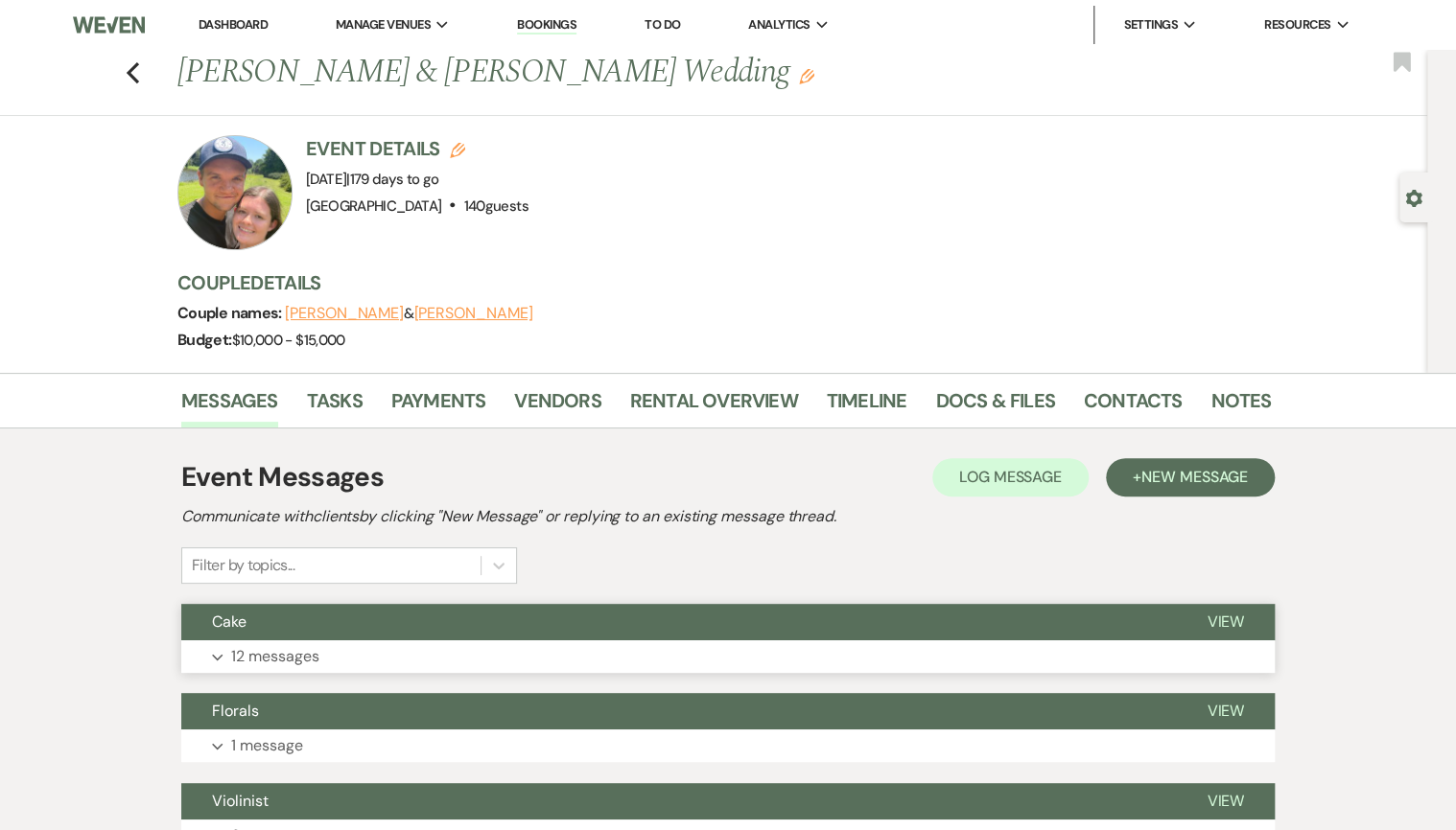
click at [378, 640] on button "Cake" at bounding box center [679, 622] width 995 height 37
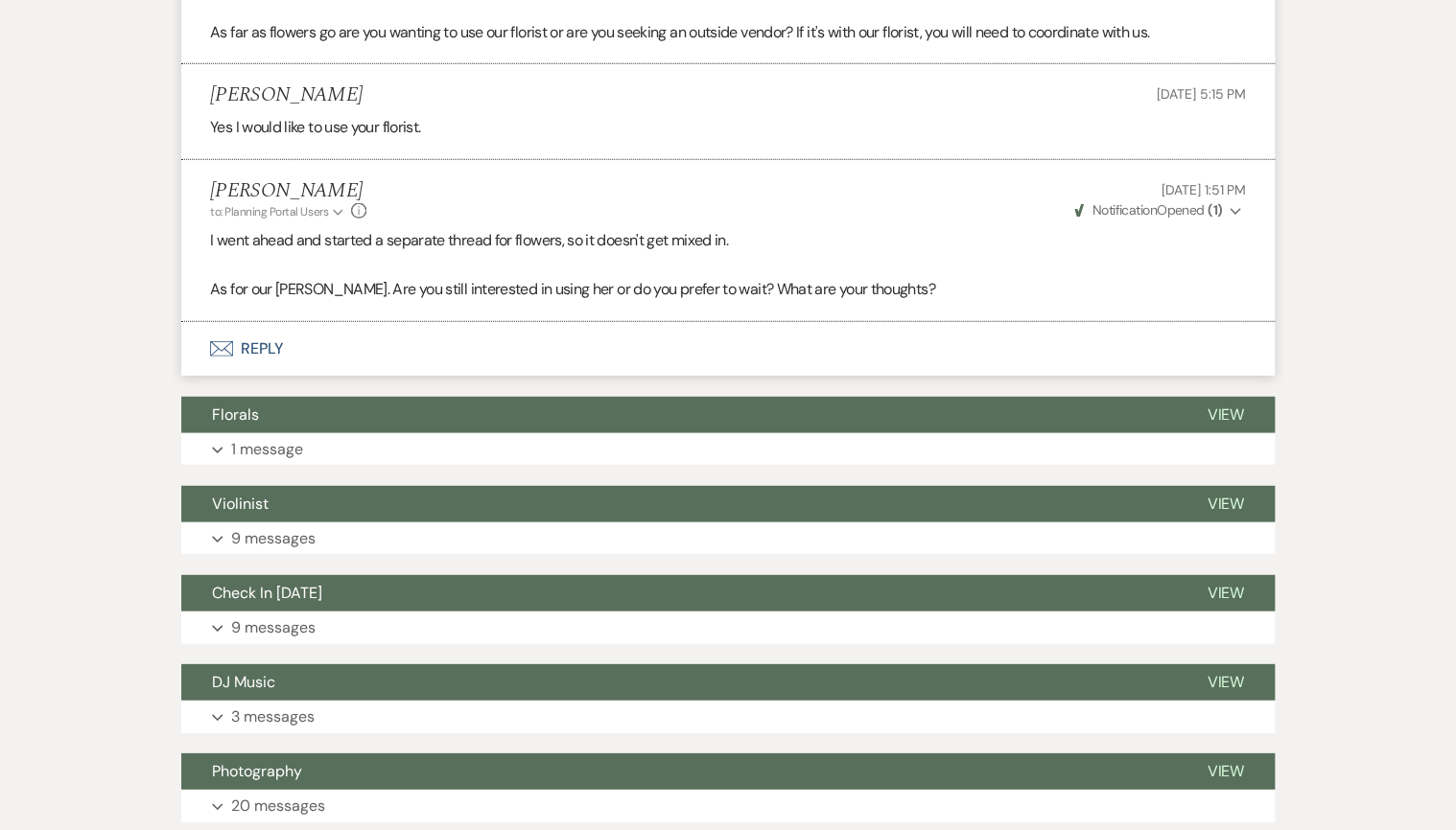
scroll to position [2301, 0]
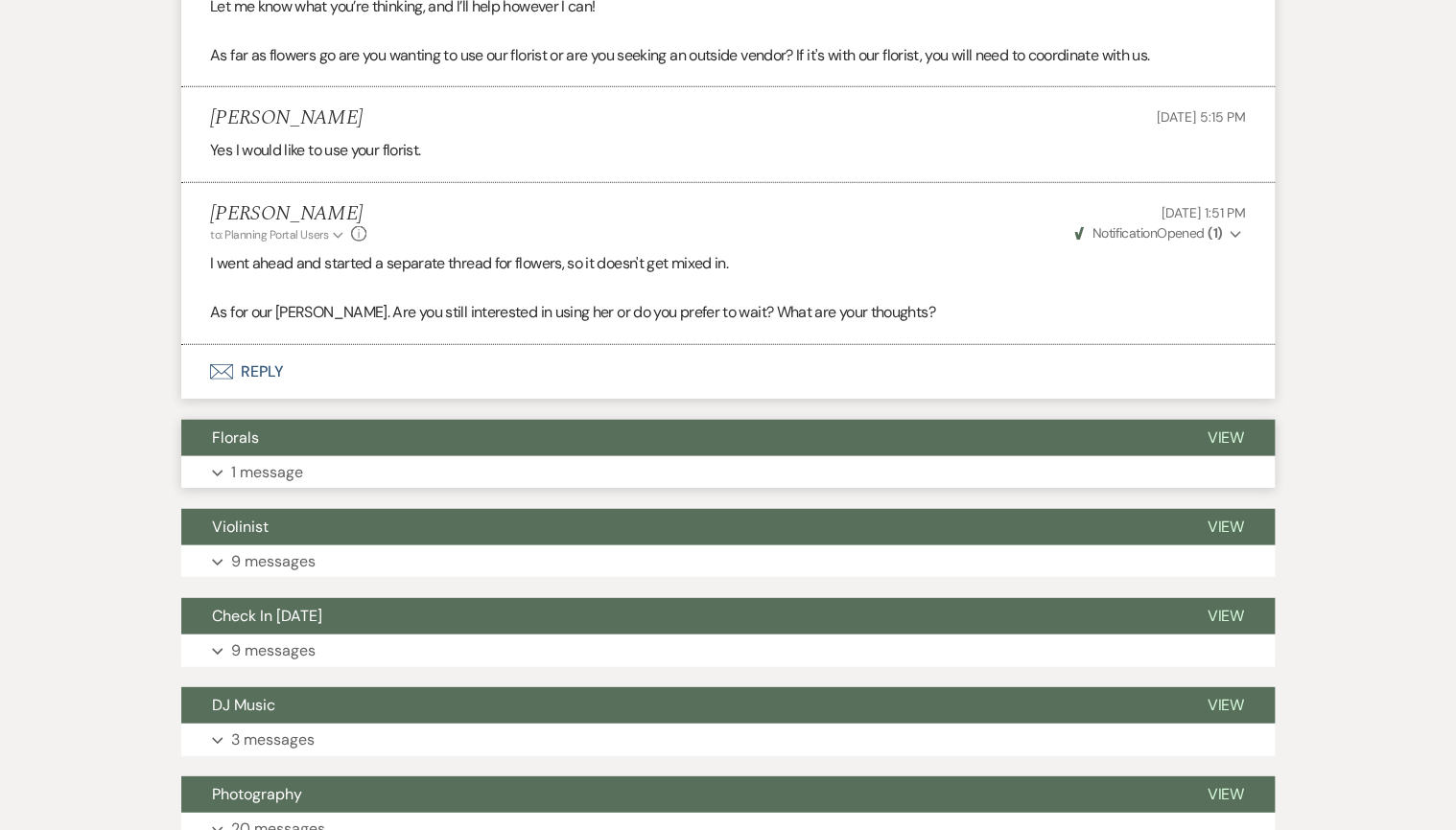
click at [392, 475] on button "Expand 1 message" at bounding box center [728, 472] width 1093 height 33
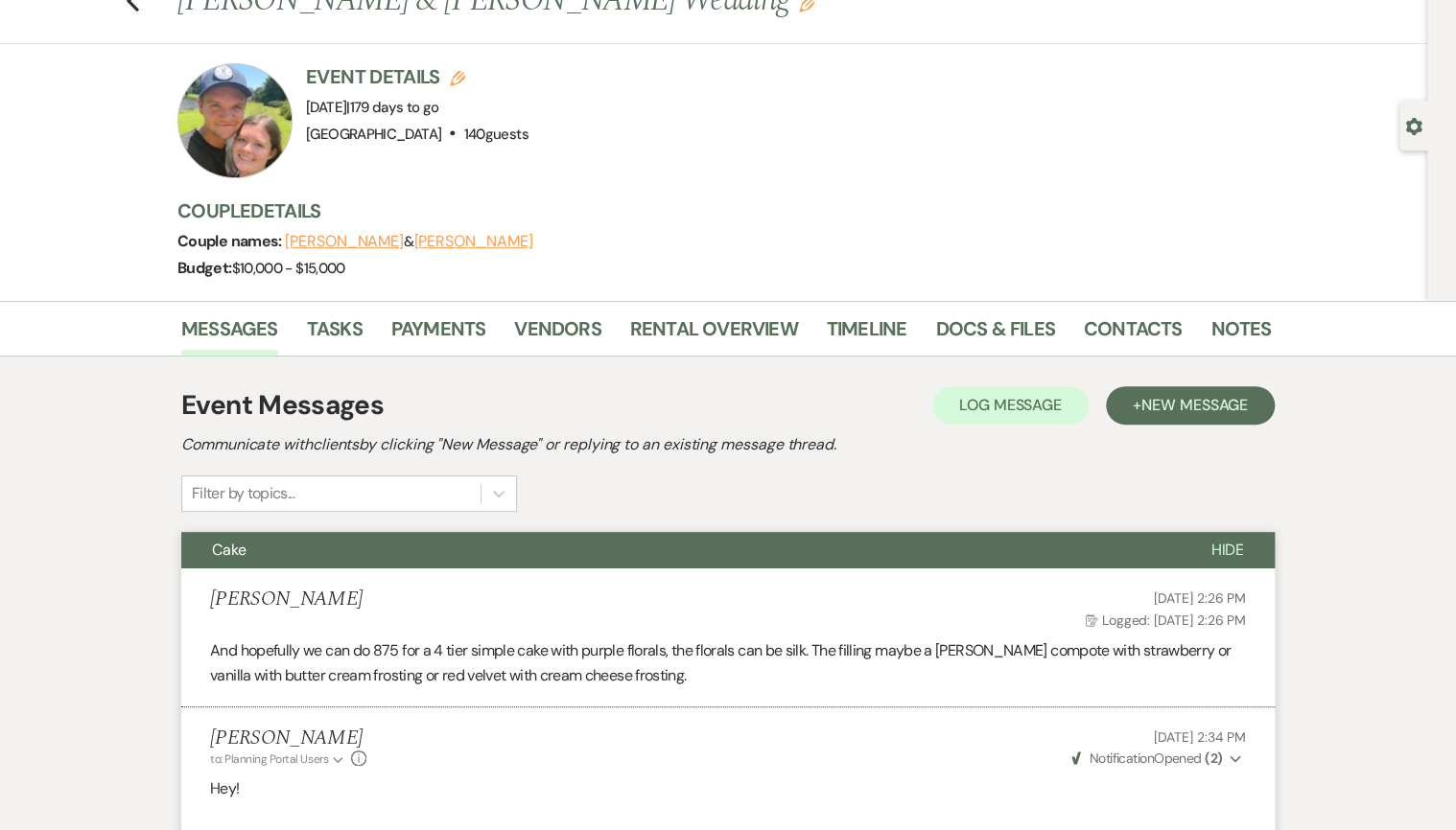
scroll to position [0, 0]
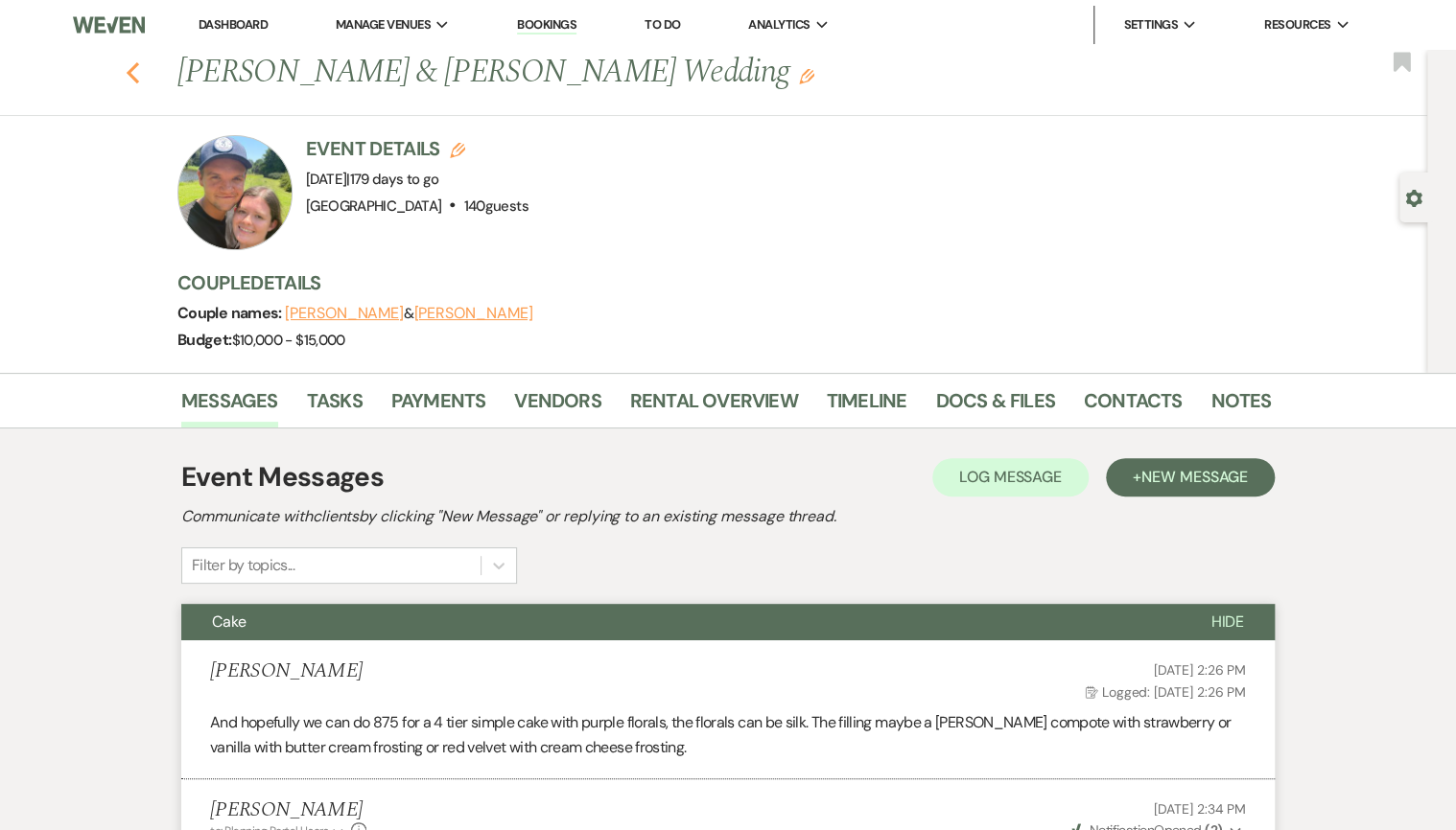
click at [140, 76] on icon "Previous" at bounding box center [132, 72] width 15 height 23
select select "8"
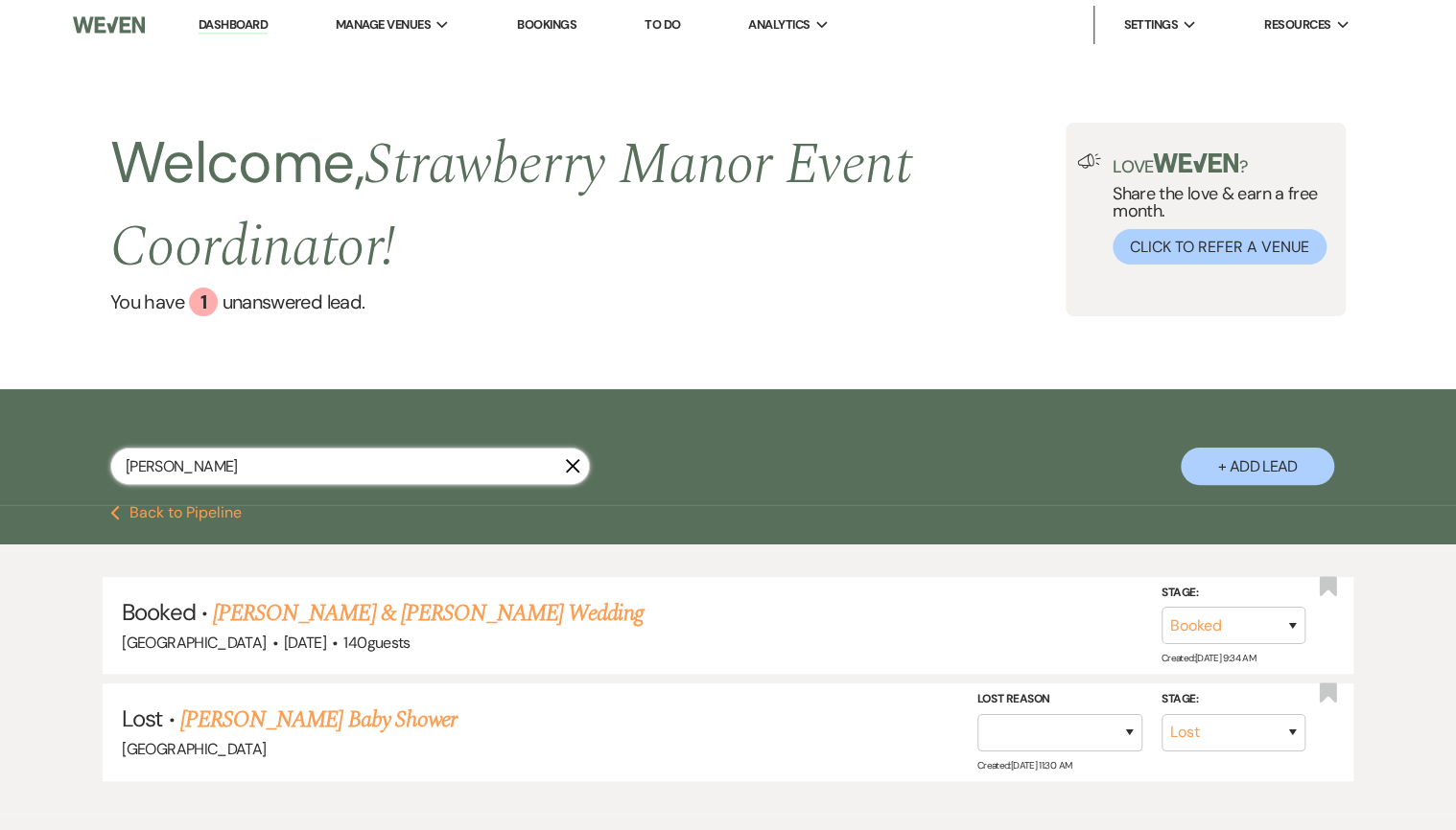
drag, startPoint x: 329, startPoint y: 472, endPoint x: -91, endPoint y: 439, distance: 421.3
click at [0, 439] on html "Dashboard Manage Venues Expand [GEOGRAPHIC_DATA] [GEOGRAPHIC_DATA] Events Booki…" at bounding box center [728, 468] width 1456 height 936
type input "[PERSON_NAME]"
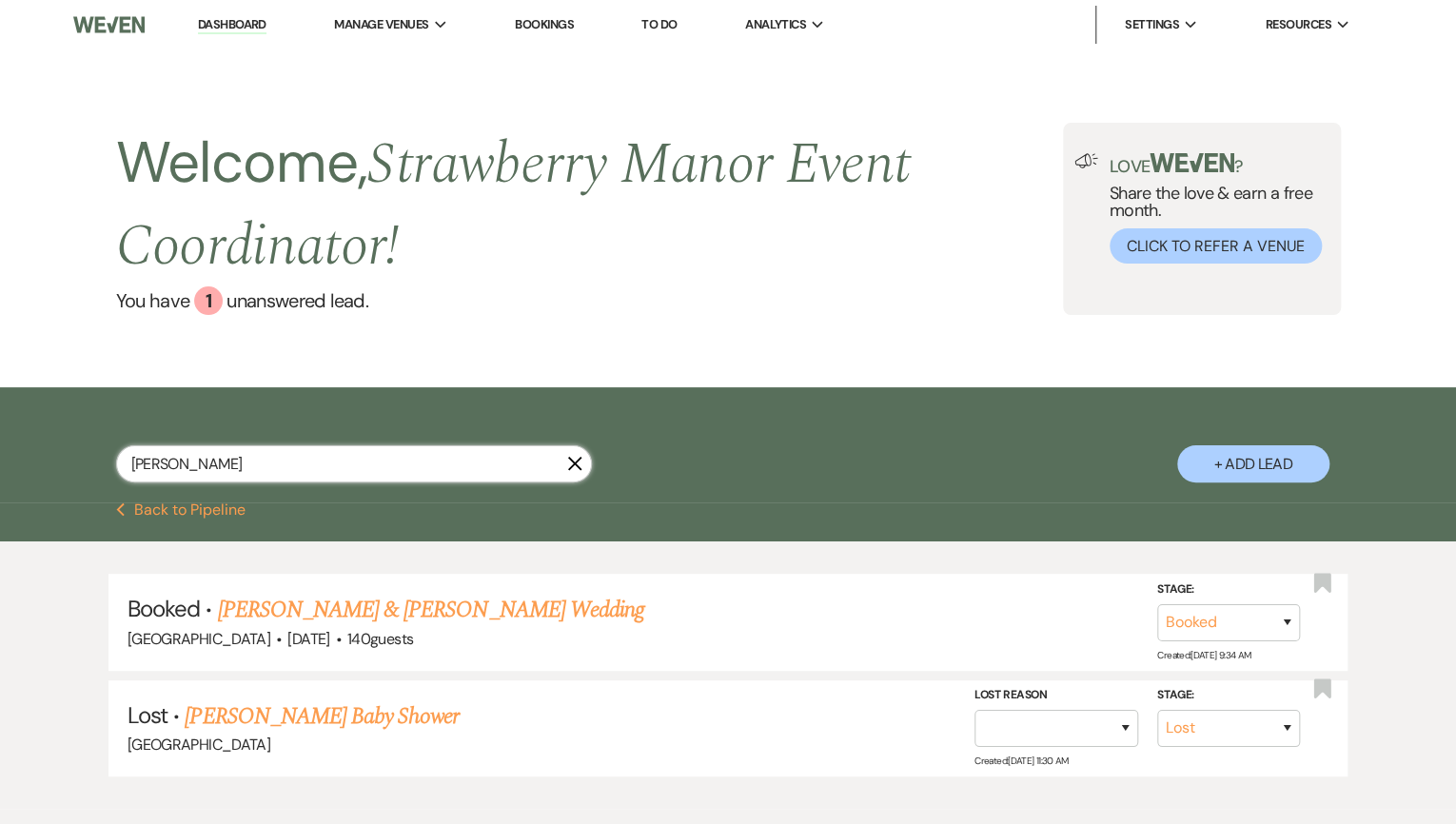
select select "8"
select select "5"
select select "8"
select select "5"
select select "8"
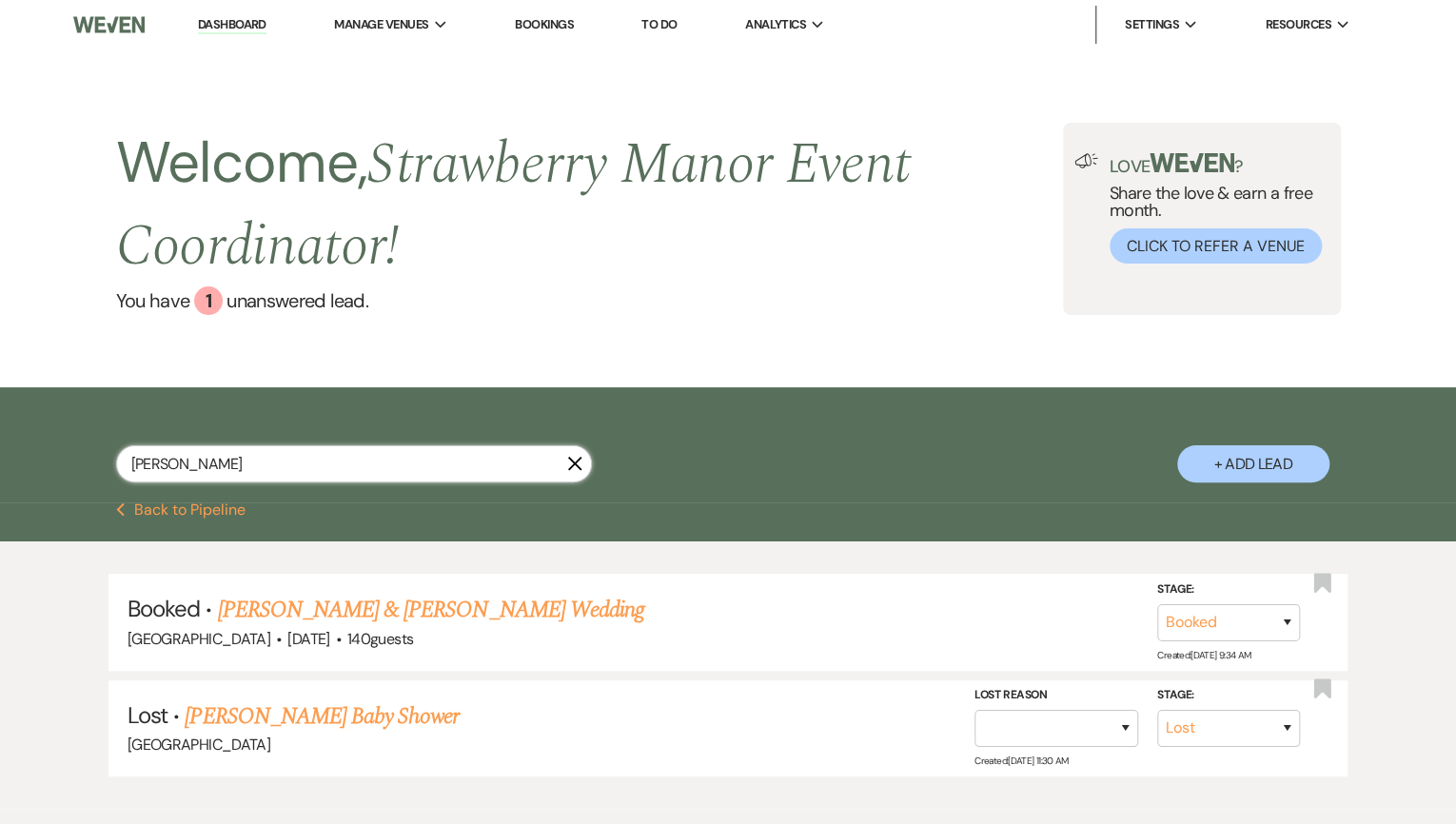
select select "8"
select select "4"
select select "8"
select select "5"
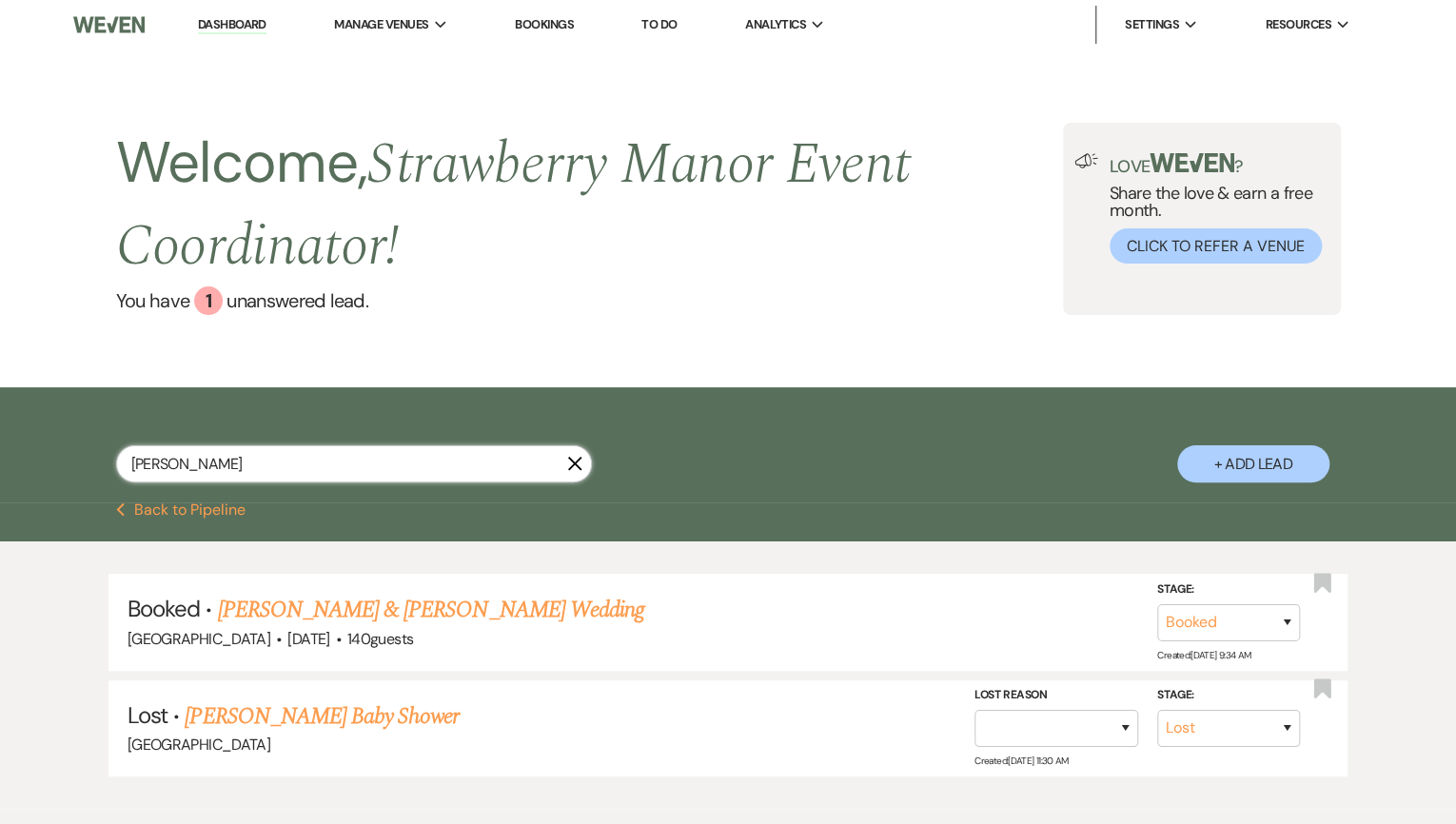
select select "8"
select select "6"
select select "8"
select select "4"
select select "8"
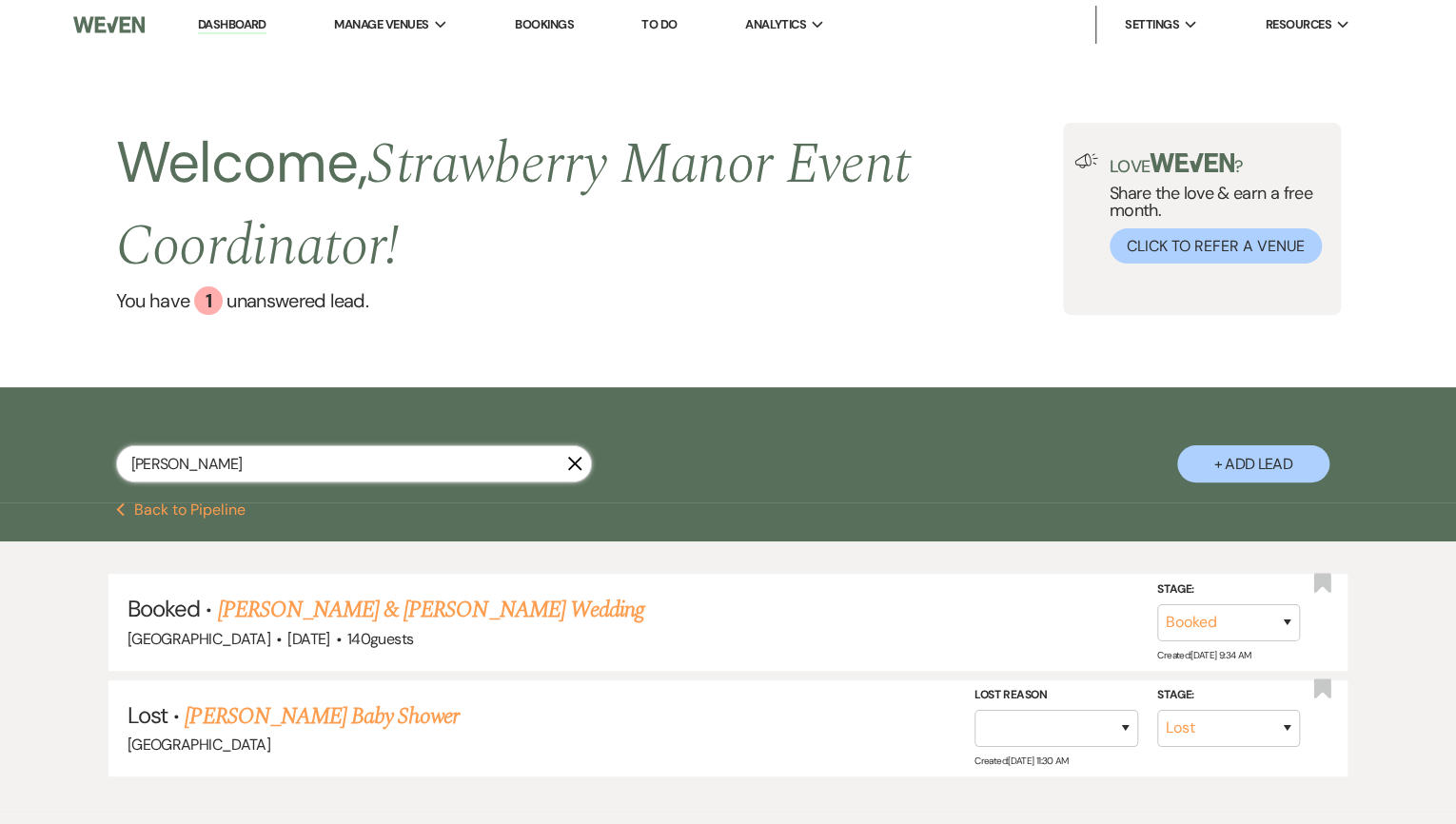
select select "4"
select select "8"
select select "5"
select select "8"
select select "5"
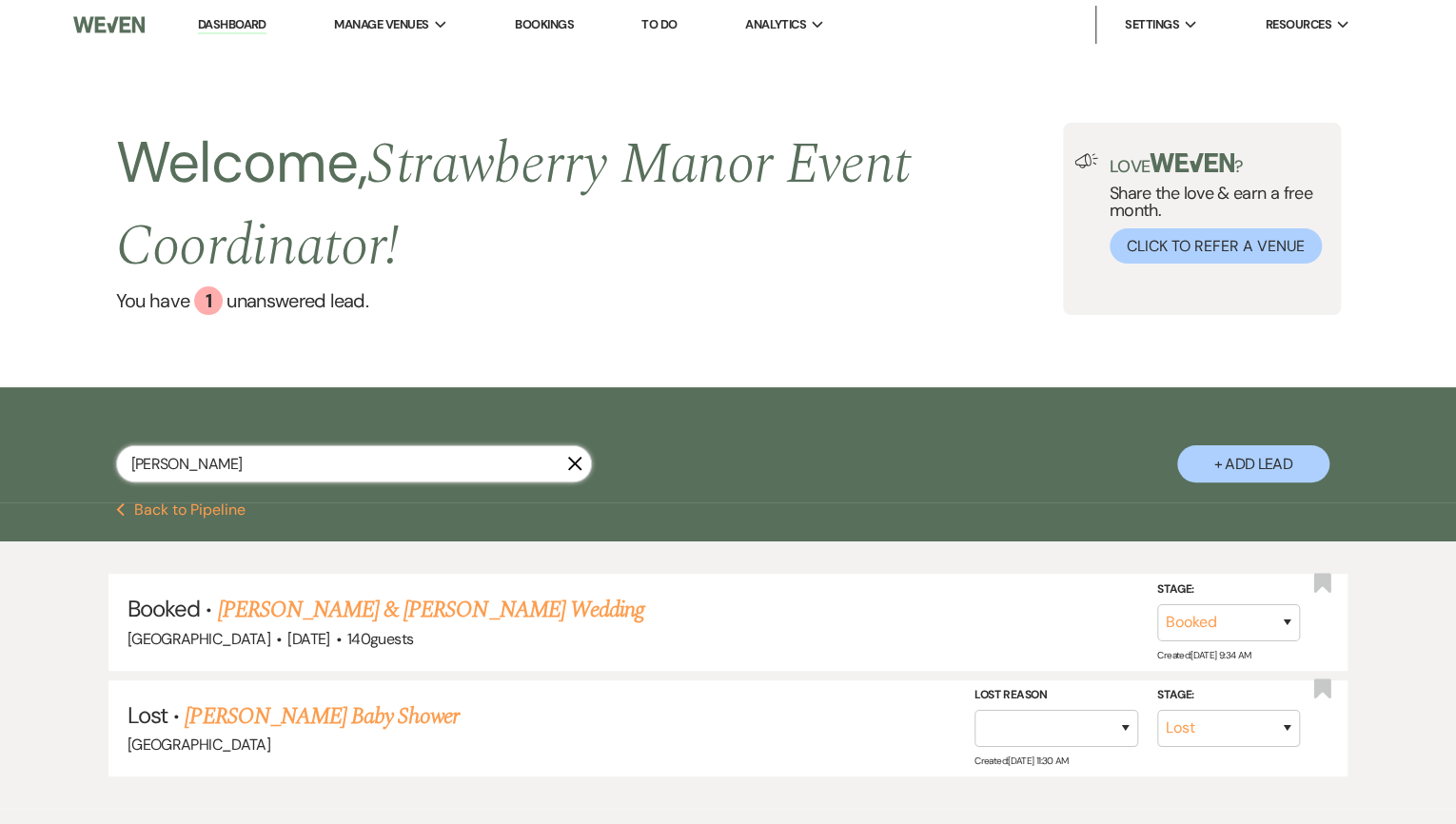
select select "8"
select select "5"
select select "8"
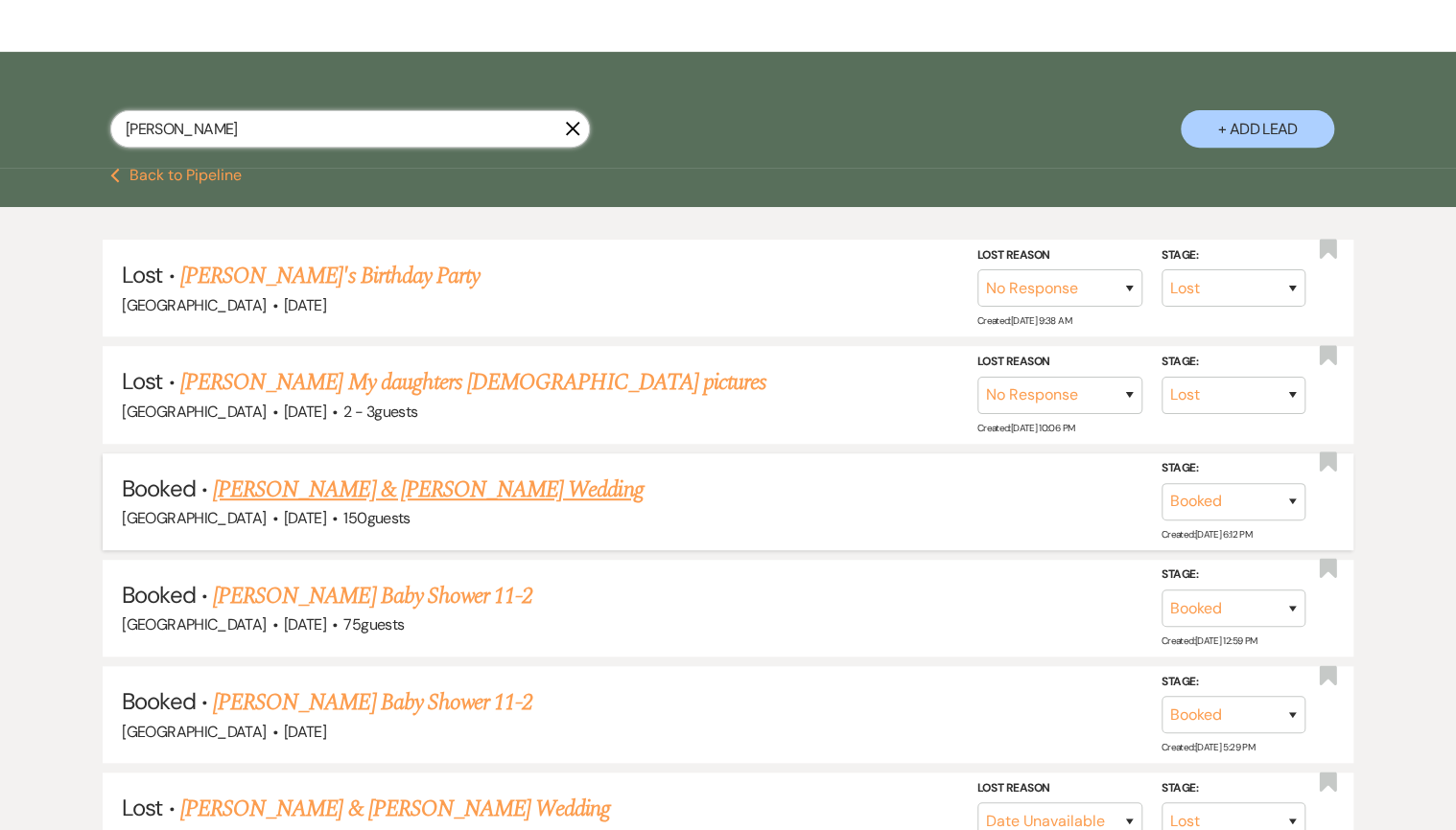
scroll to position [384, 0]
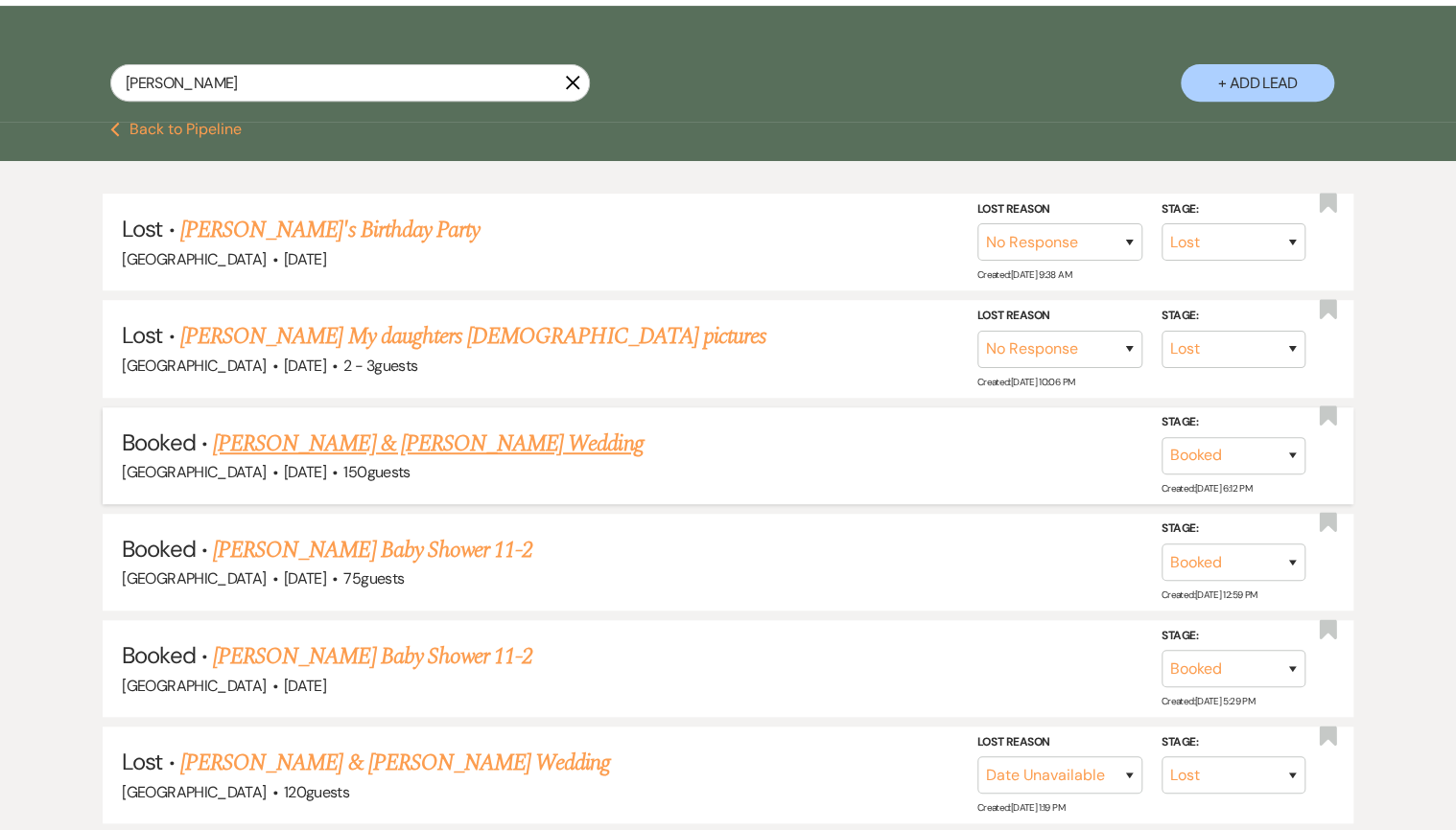
click at [421, 439] on link "[PERSON_NAME] & [PERSON_NAME] Wedding" at bounding box center [427, 444] width 429 height 35
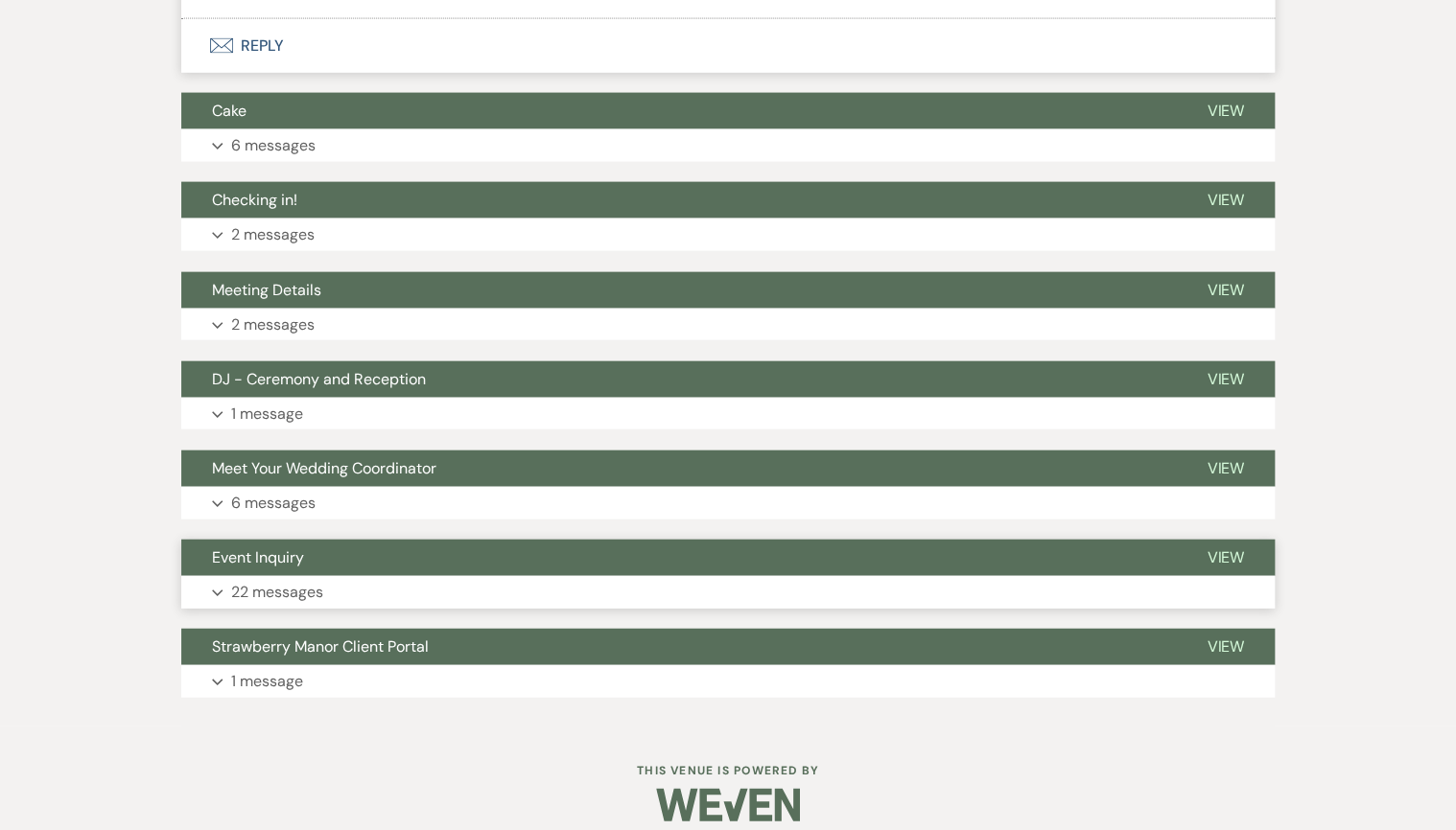
scroll to position [2025, 0]
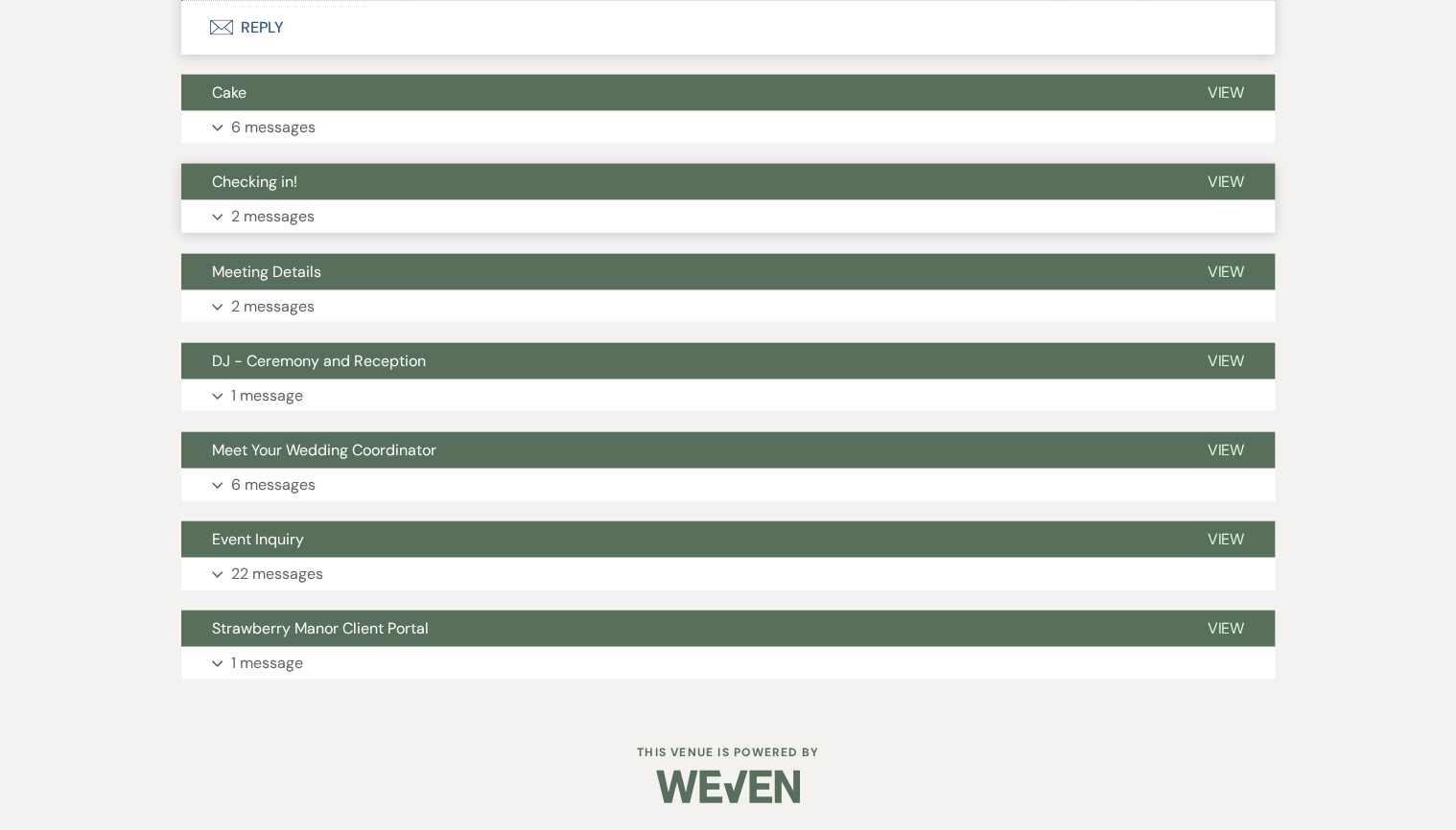
click at [341, 221] on button "Expand 2 messages" at bounding box center [728, 216] width 1093 height 33
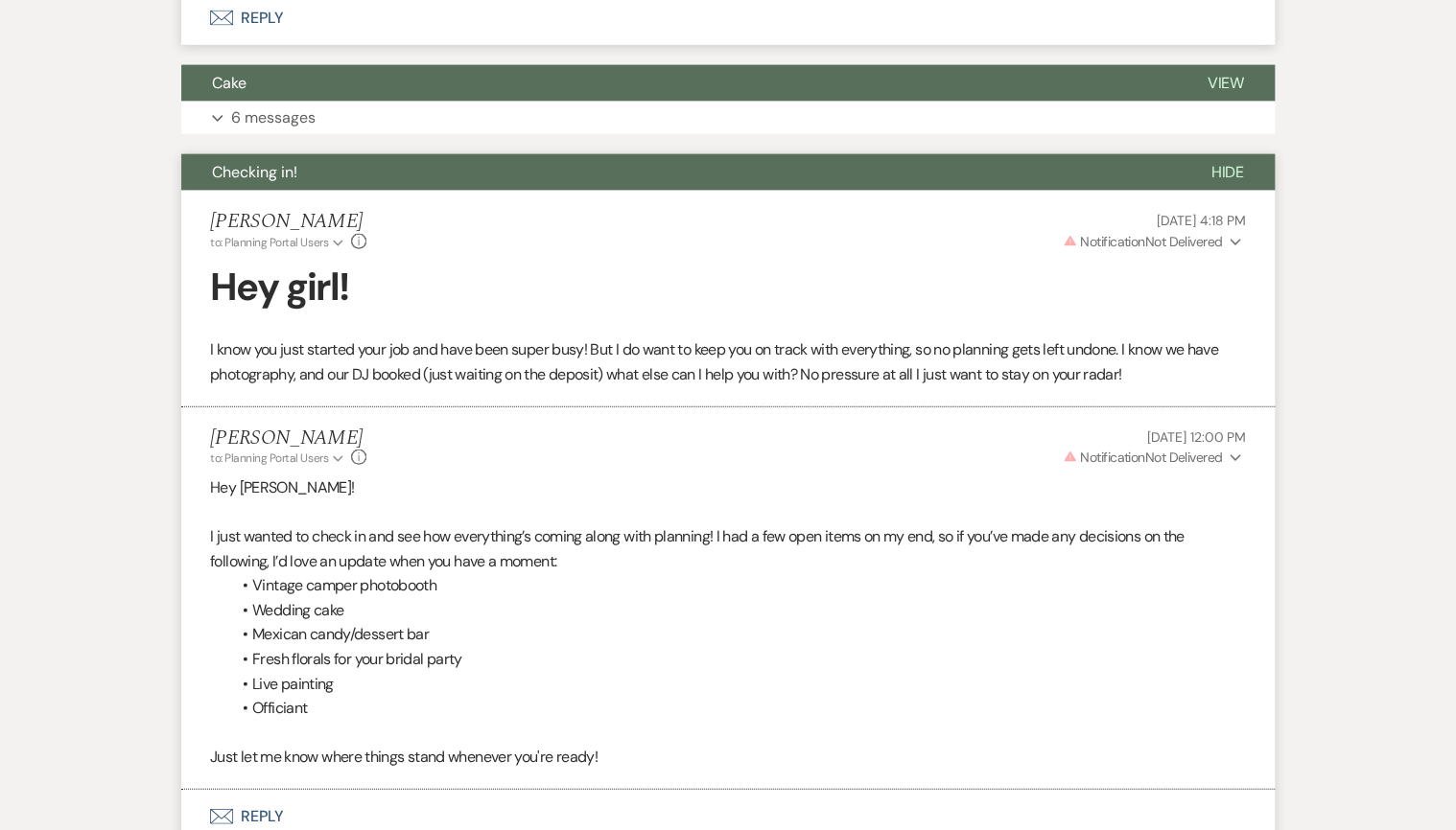
scroll to position [1874, 0]
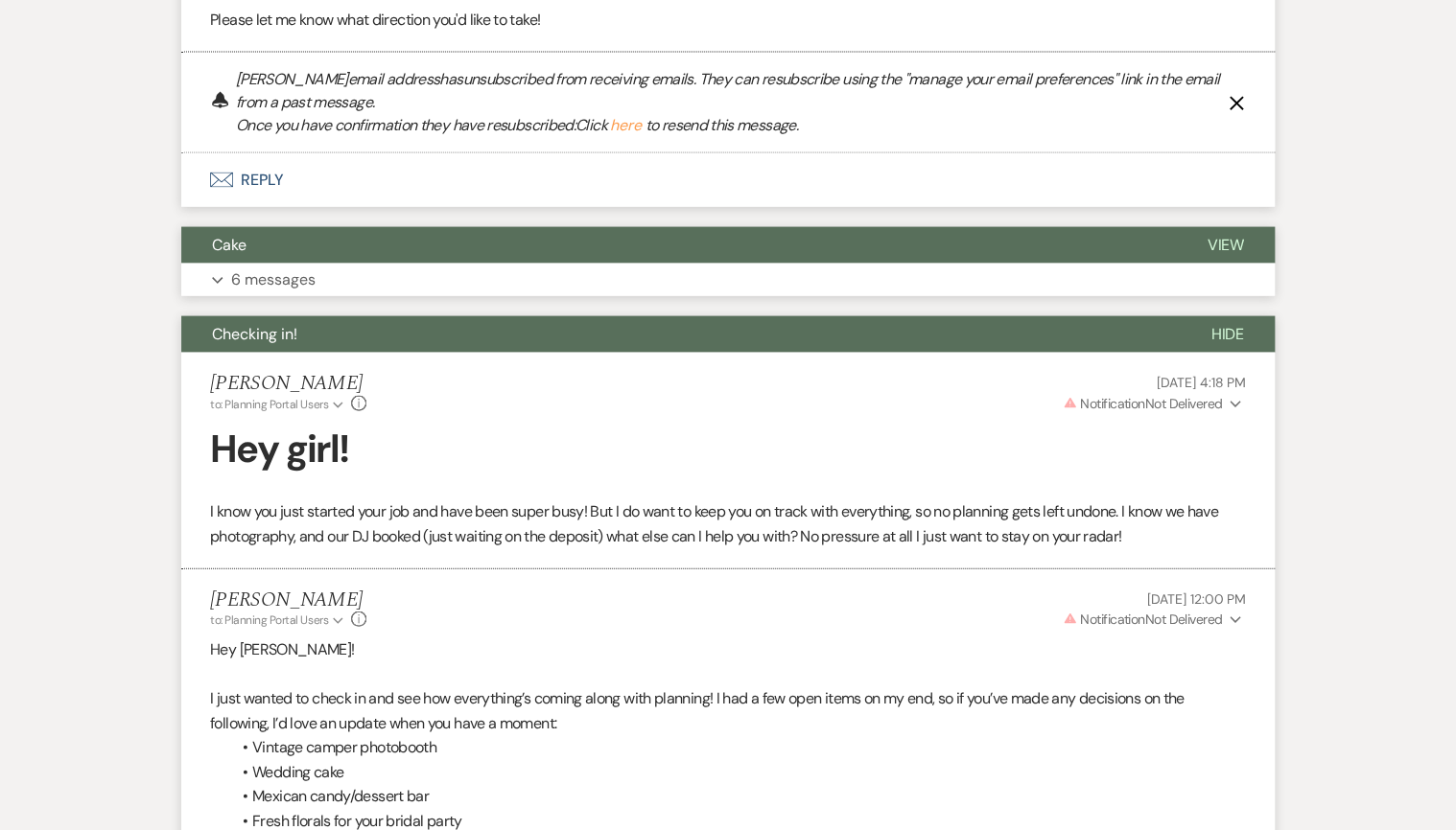
click at [379, 270] on button "Expand 6 messages" at bounding box center [728, 280] width 1093 height 33
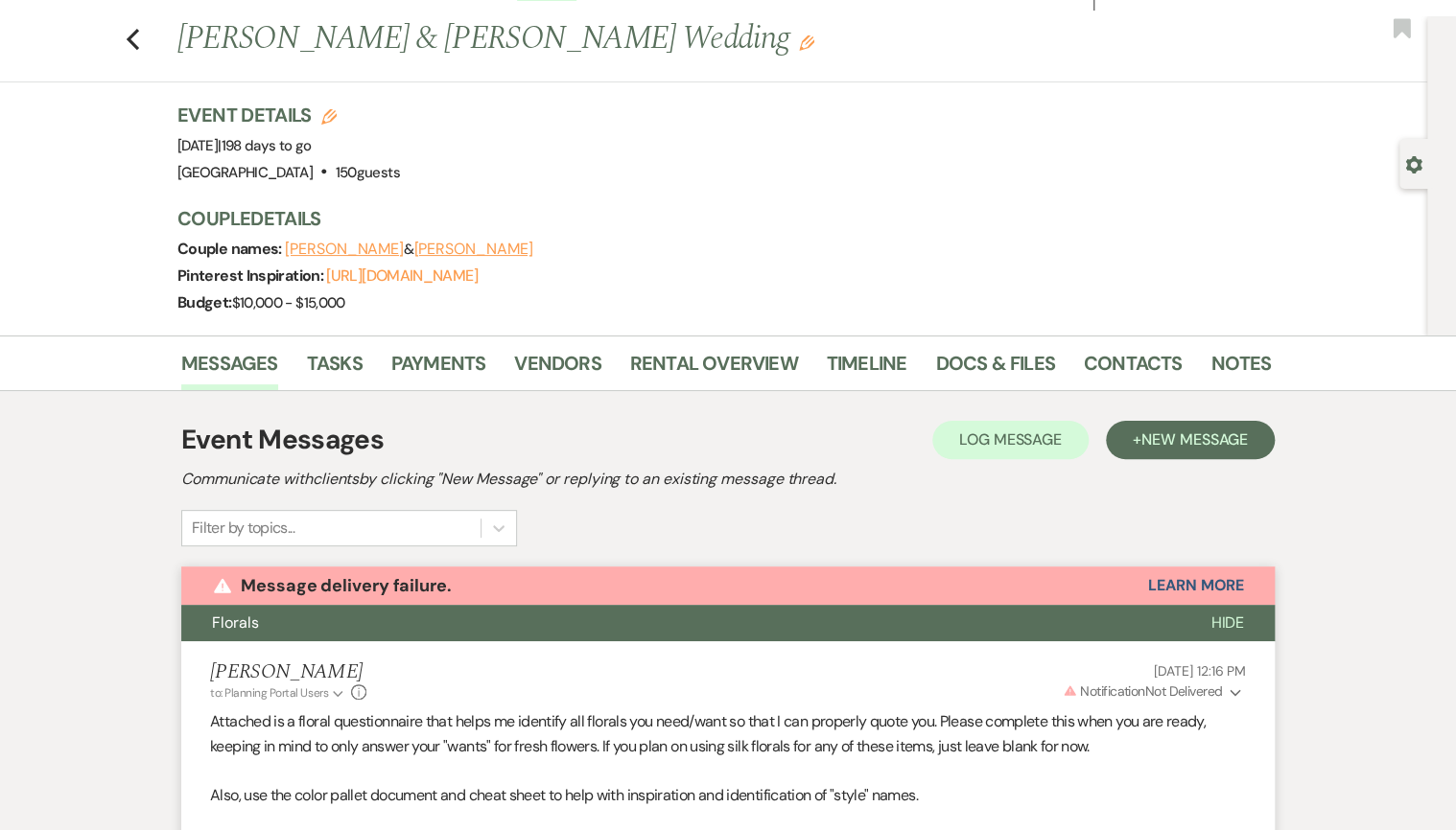
scroll to position [0, 0]
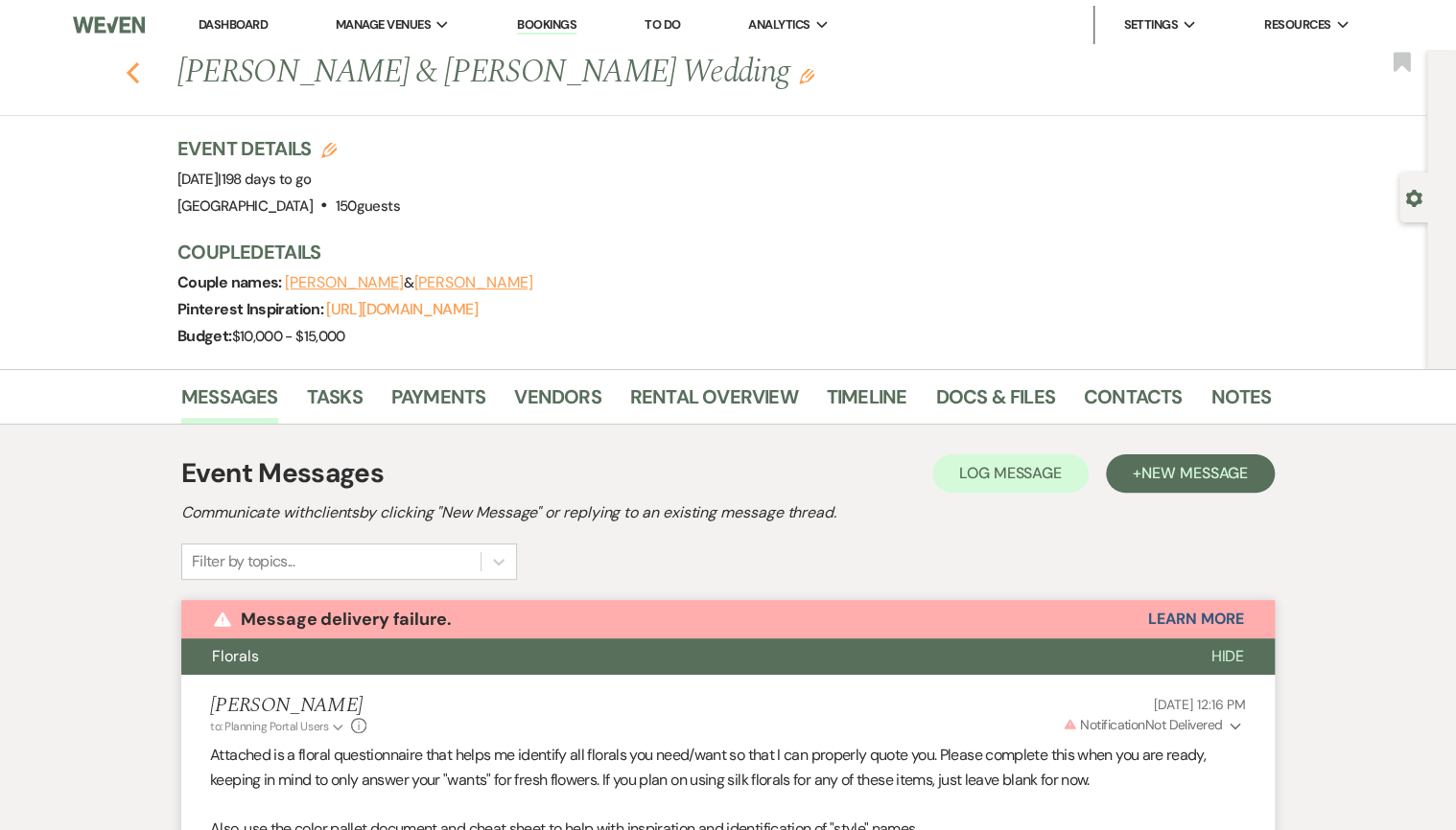
click at [139, 68] on use "button" at bounding box center [132, 72] width 13 height 21
select select "8"
select select "5"
select select "8"
select select "5"
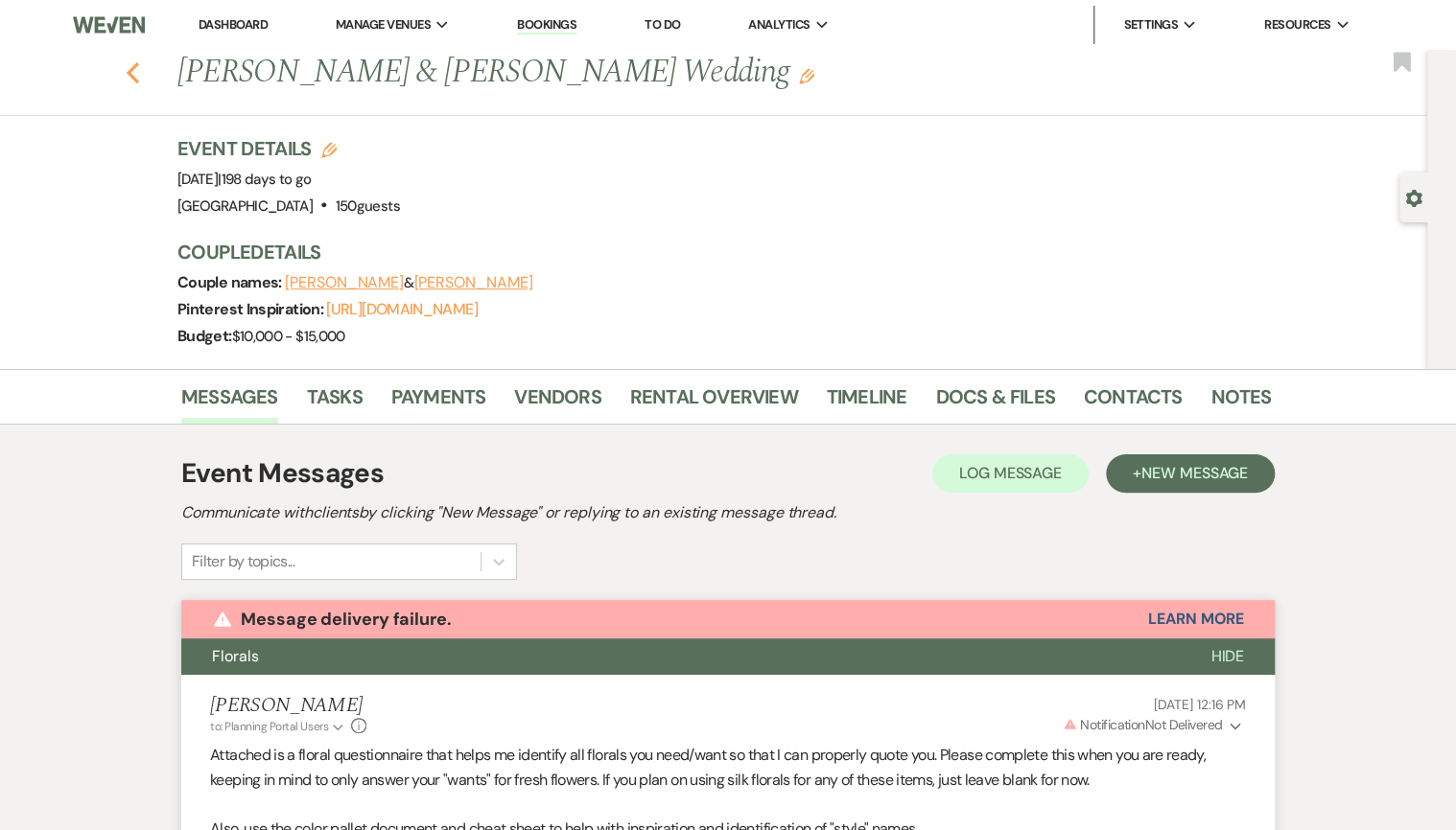
select select "8"
select select "4"
select select "8"
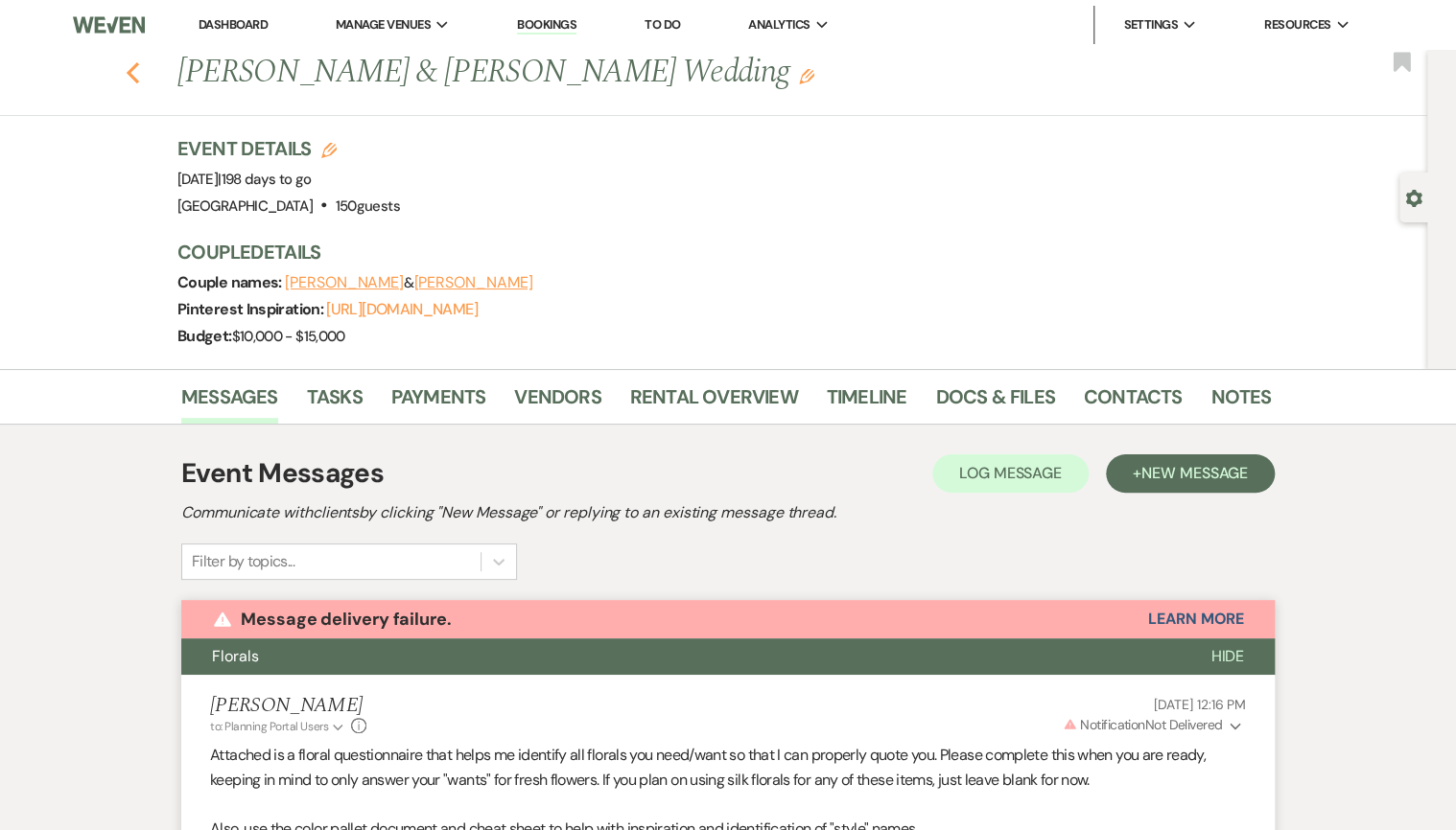
select select "5"
select select "8"
select select "6"
select select "8"
select select "4"
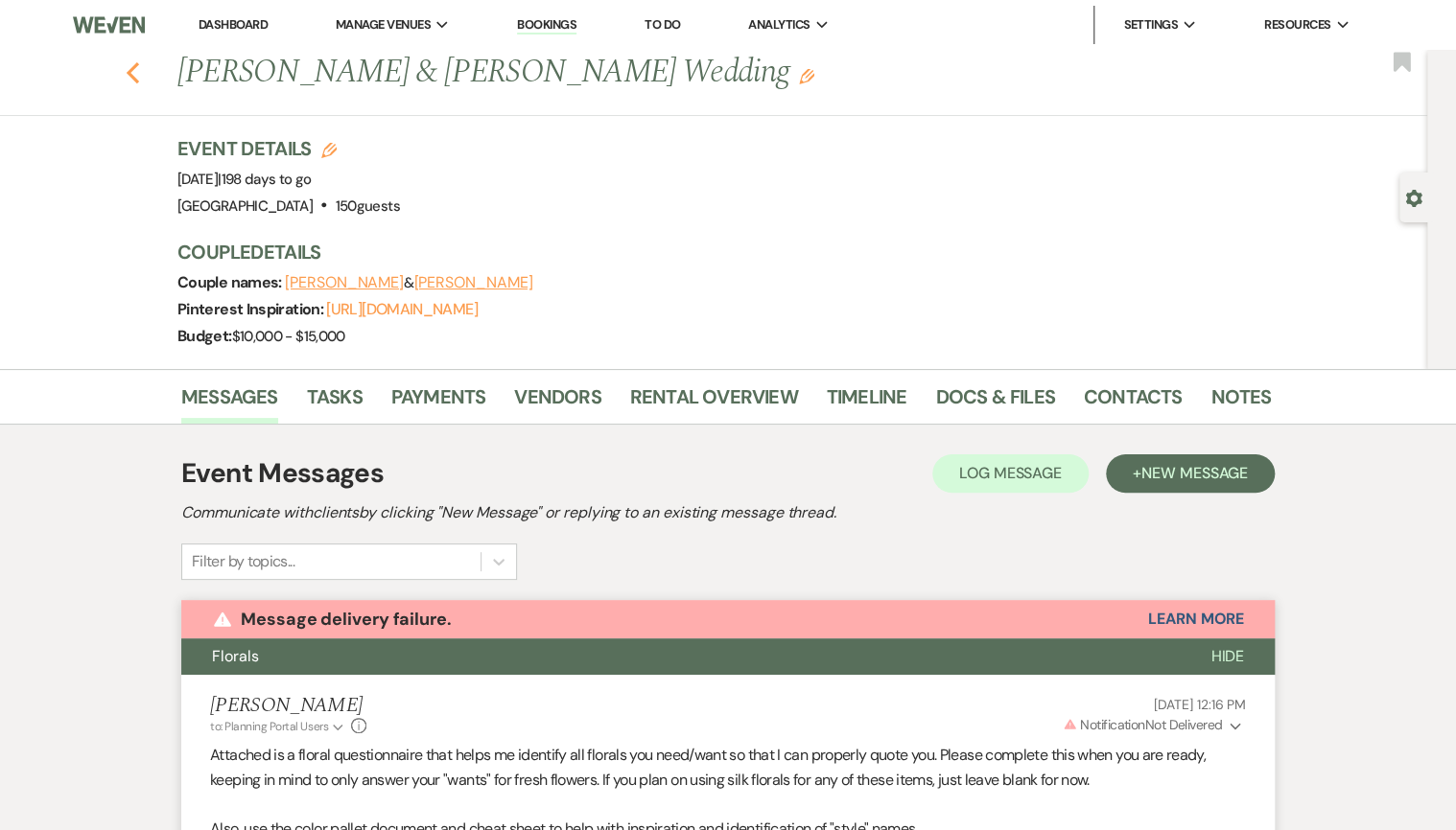
select select "8"
select select "4"
select select "8"
select select "5"
select select "8"
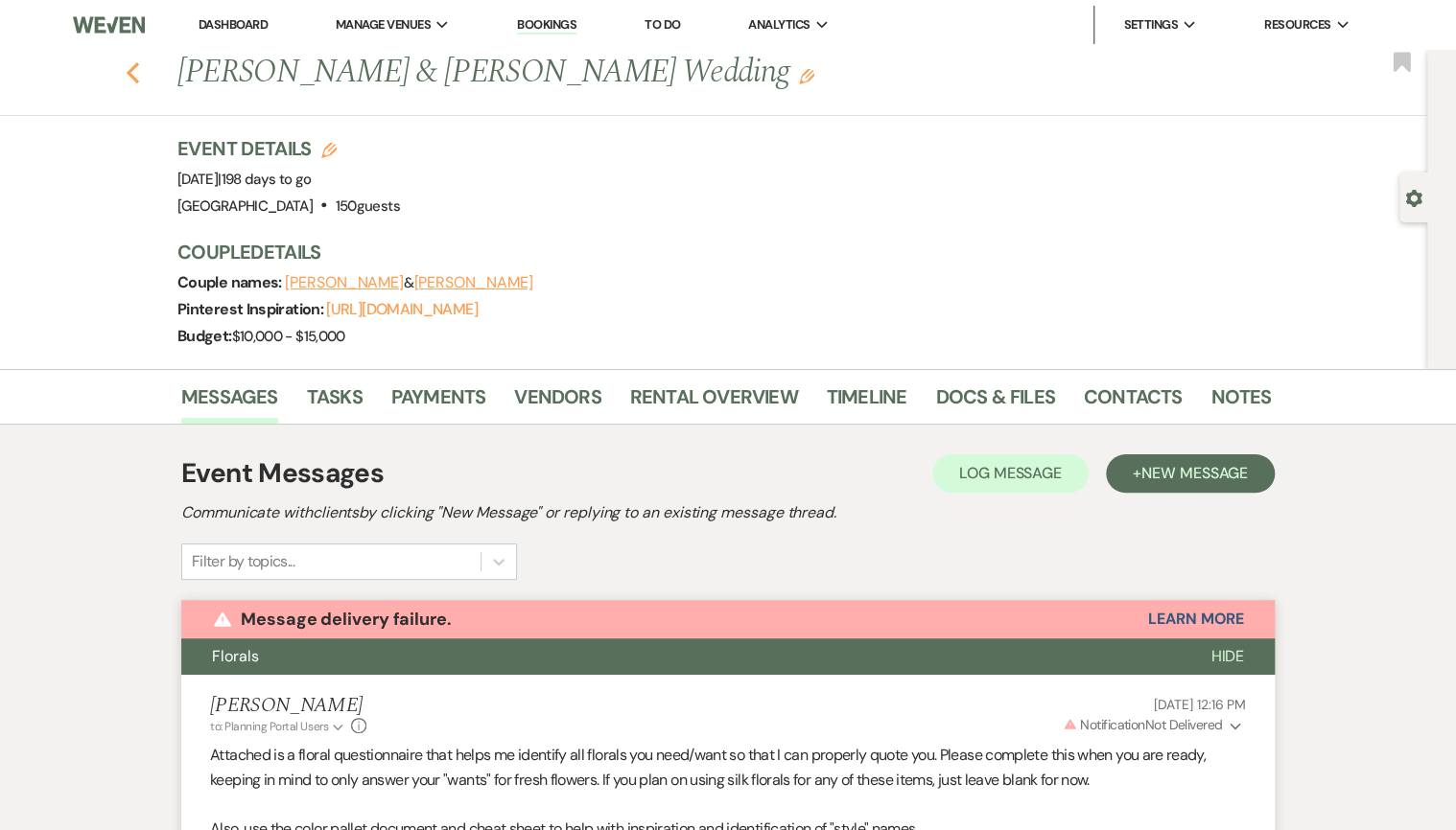
select select "5"
select select "8"
select select "5"
select select "8"
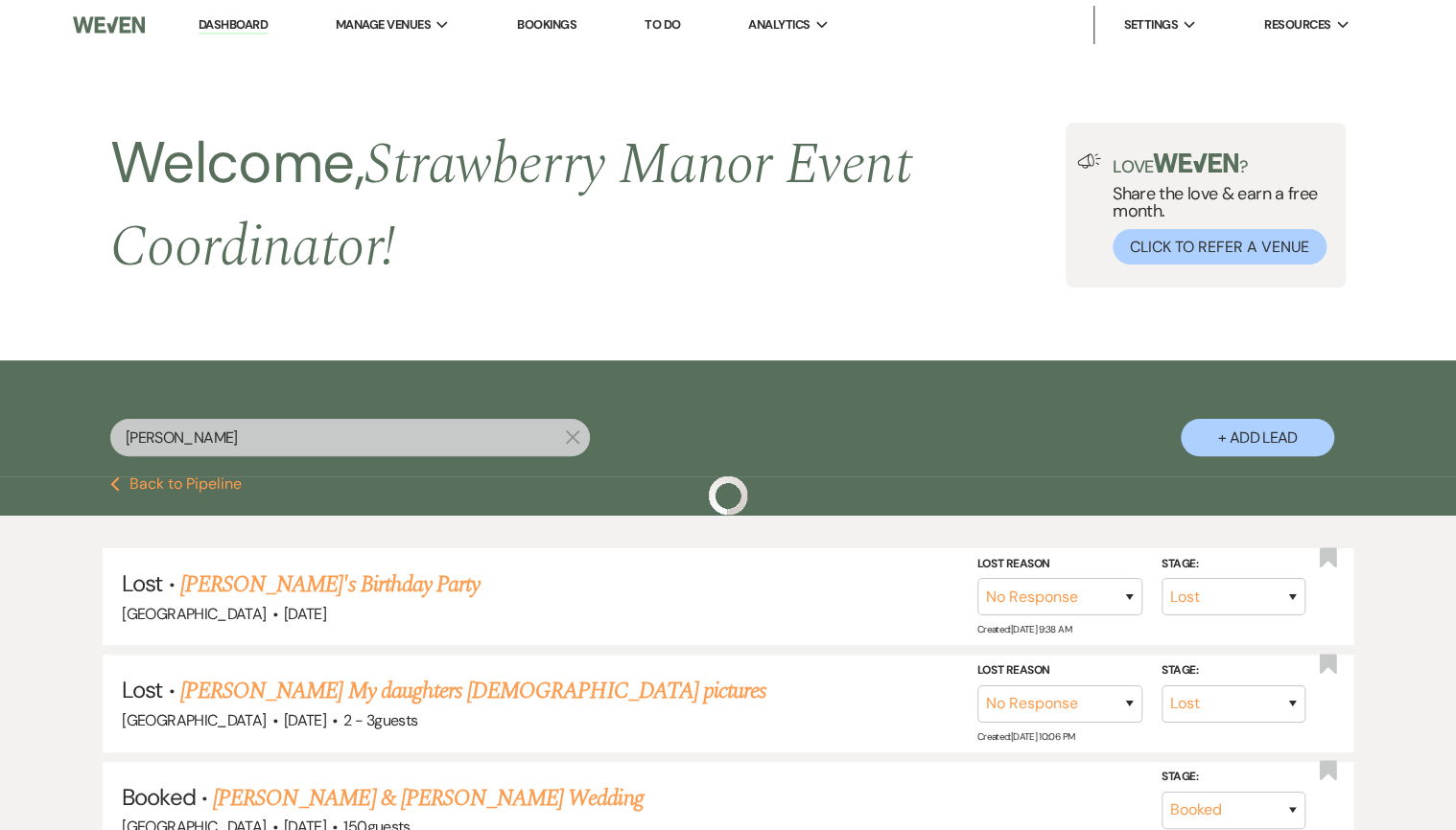
scroll to position [384, 0]
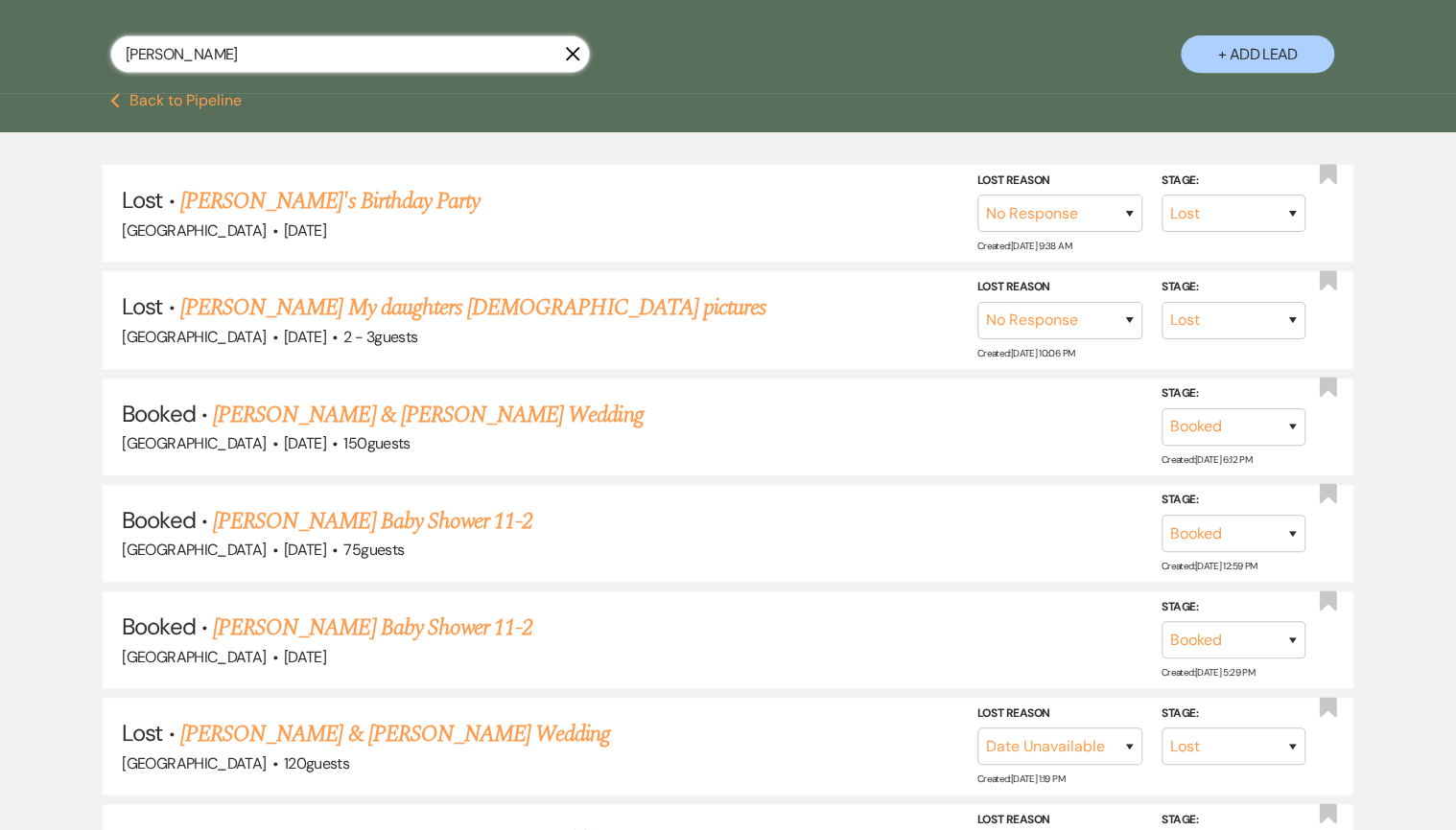
drag, startPoint x: 293, startPoint y: 62, endPoint x: 31, endPoint y: 36, distance: 263.3
click at [31, 36] on div "[PERSON_NAME] + Add Lead" at bounding box center [728, 35] width 1456 height 117
type input "[PERSON_NAME]"
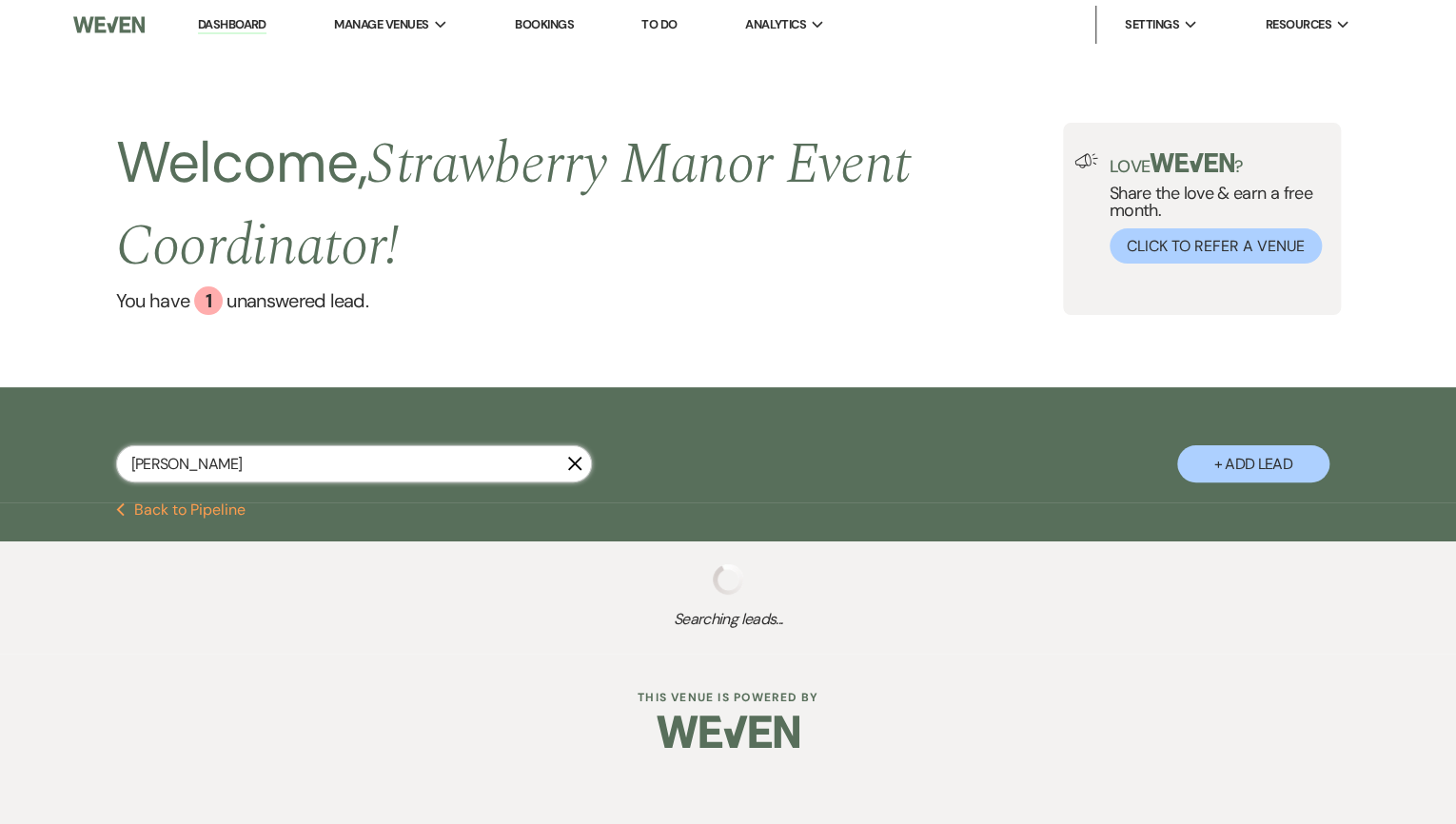
select select "8"
select select "5"
select select "8"
select select "5"
select select "8"
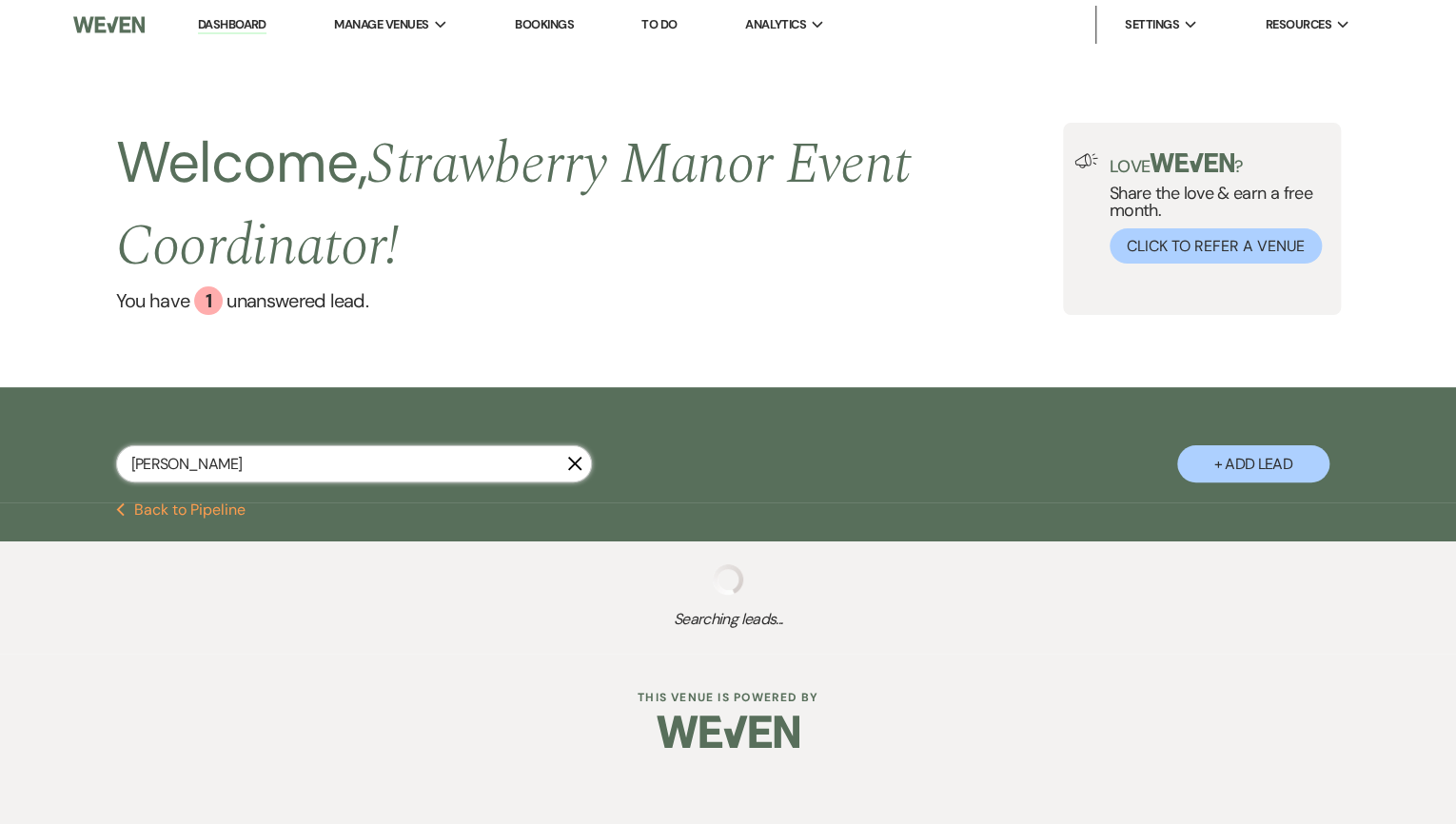
select select "5"
select select "8"
select select "10"
select select "8"
select select "5"
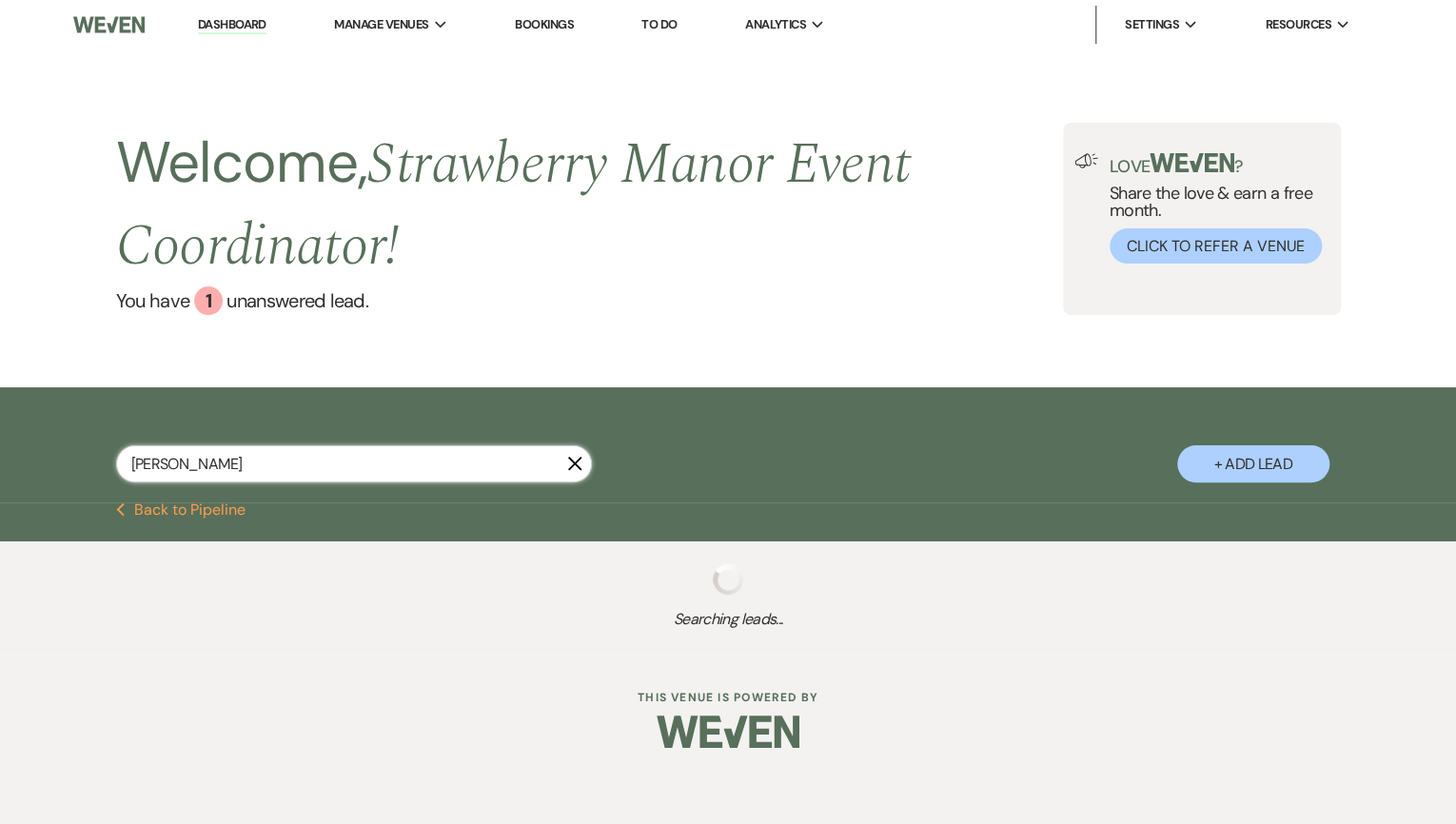
select select "8"
select select "5"
select select "8"
select select "4"
select select "8"
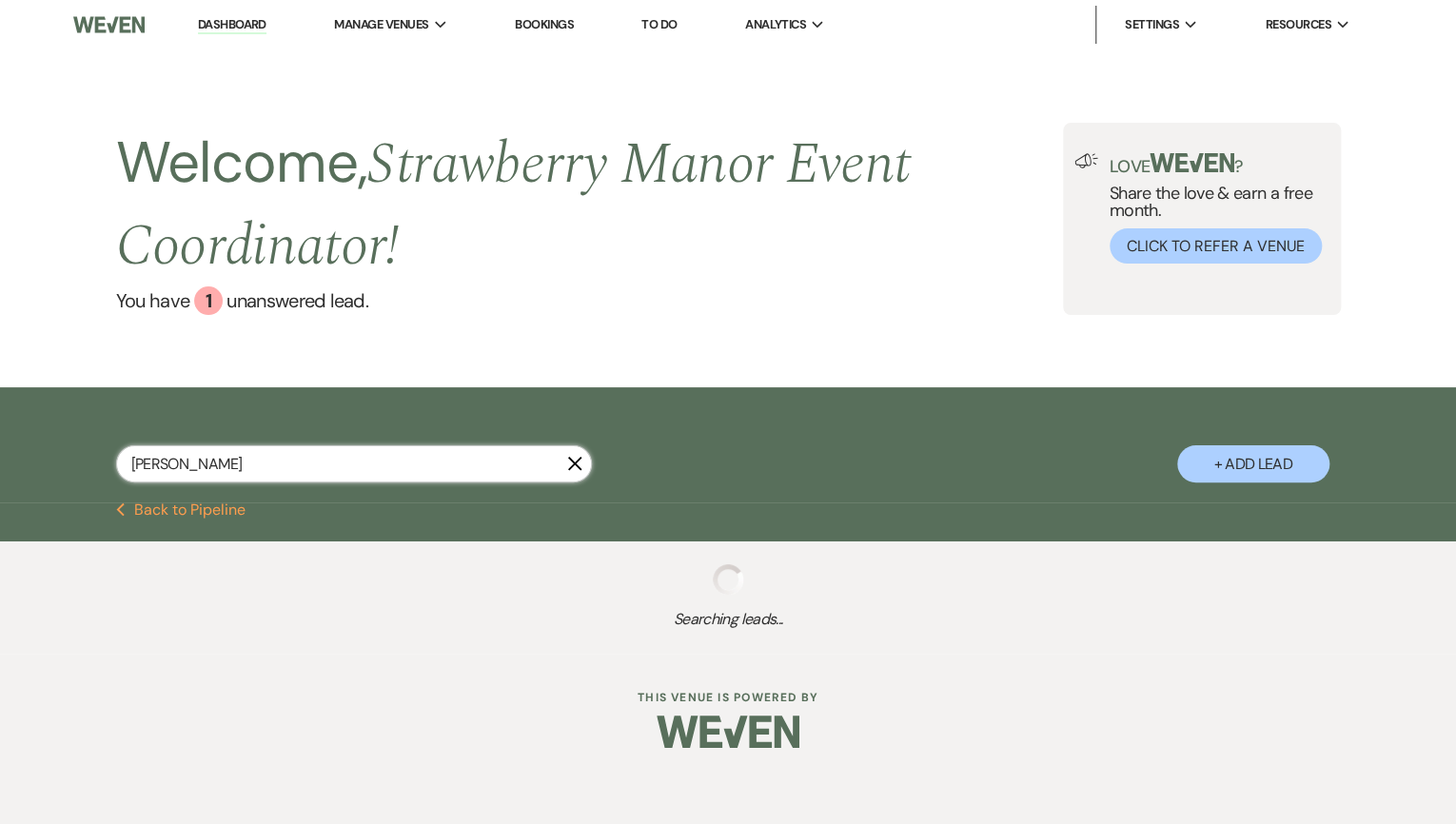
select select "8"
select select "5"
select select "8"
select select "5"
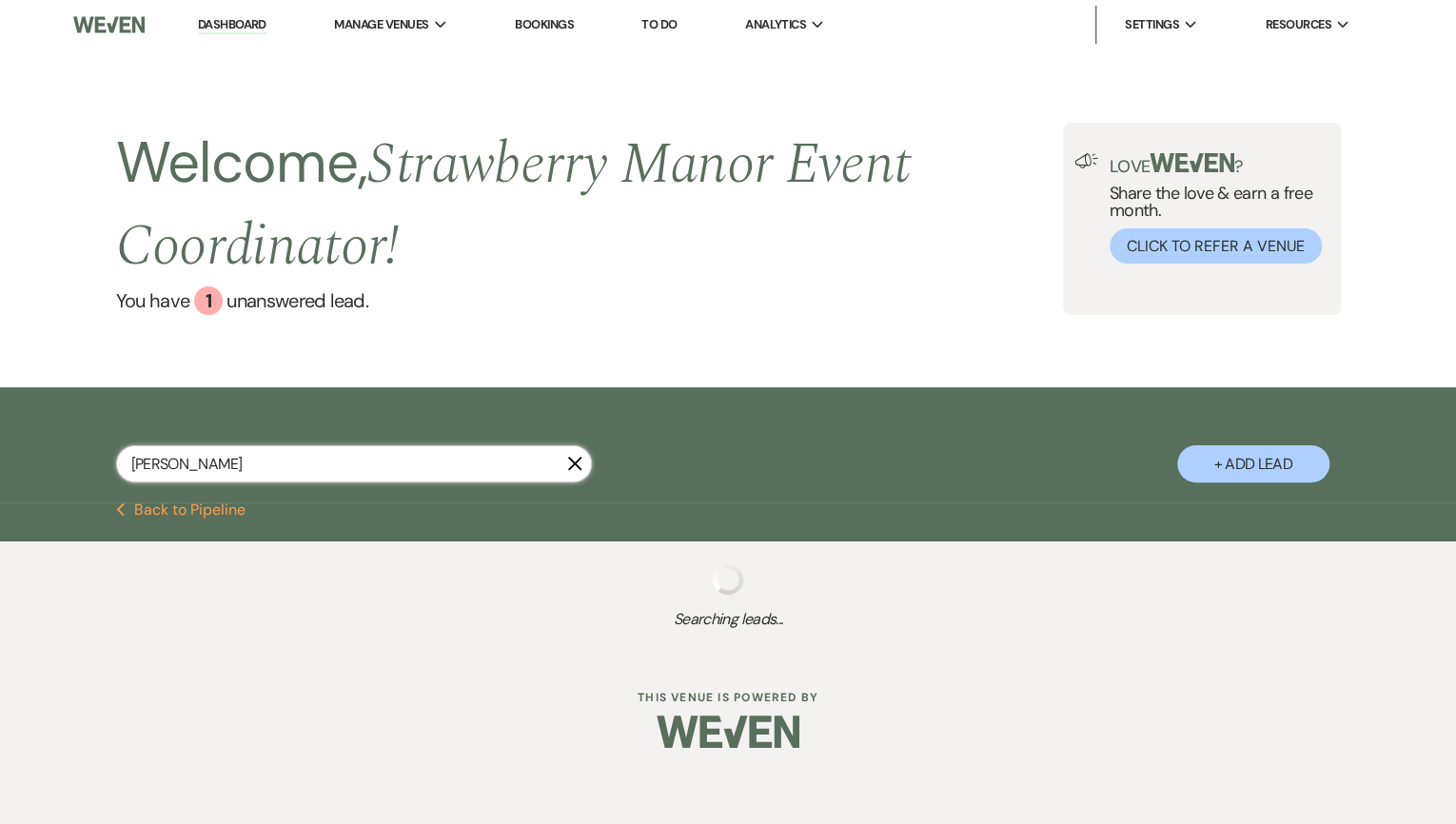
select select "8"
select select "5"
select select "8"
select select "5"
select select "8"
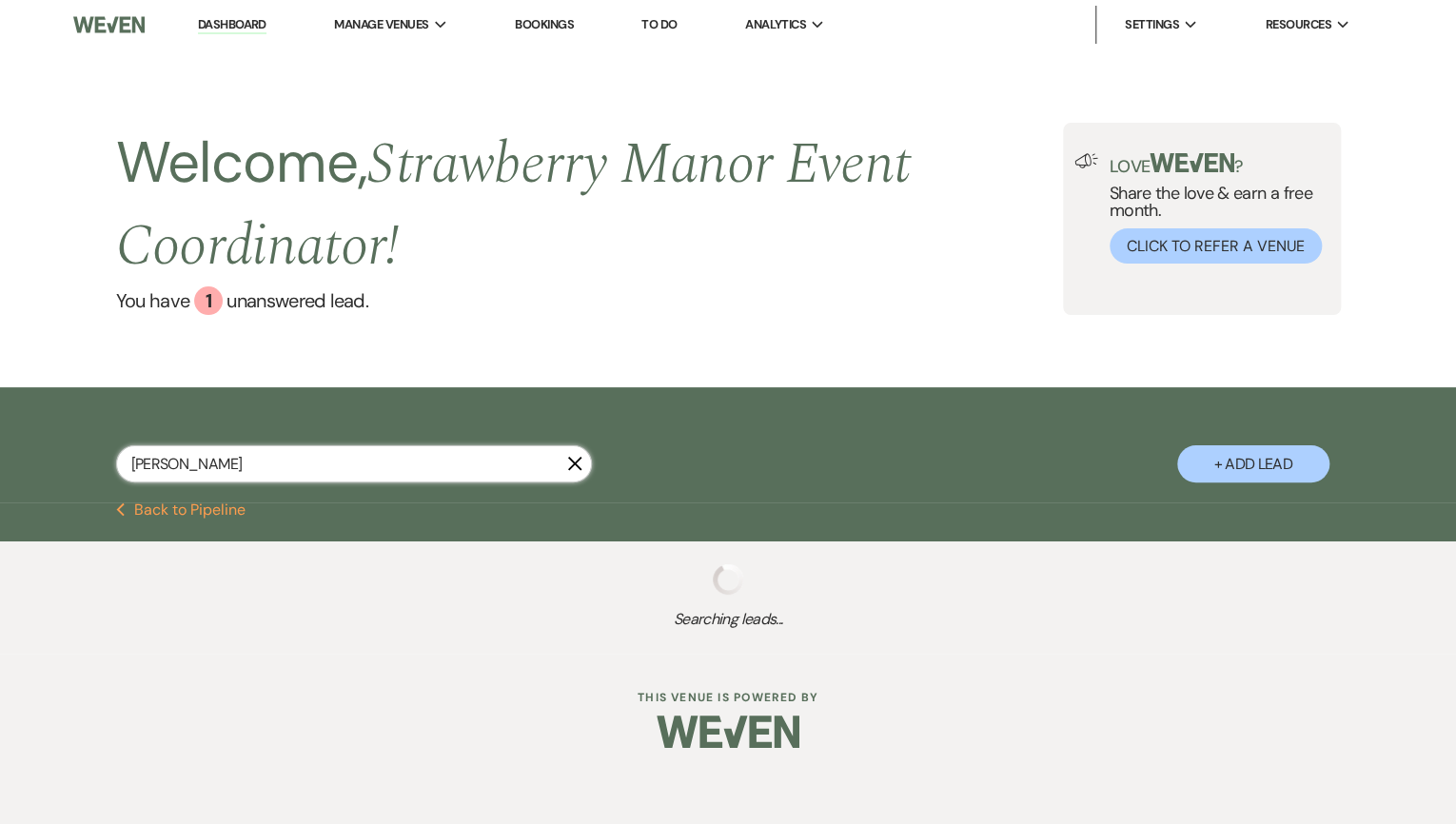
select select "5"
select select "8"
select select "5"
select select "8"
select select "5"
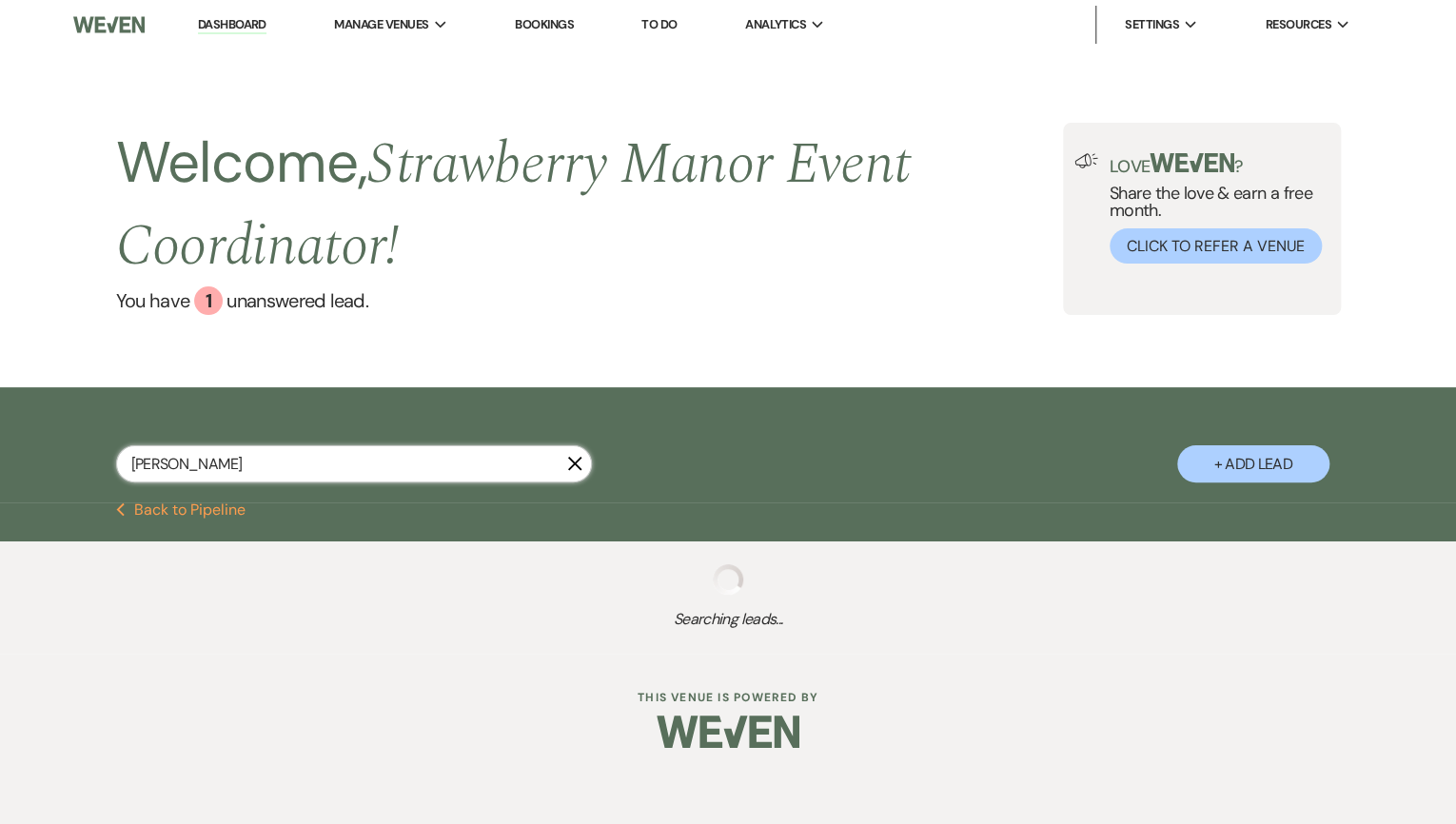
select select "8"
select select "5"
select select "8"
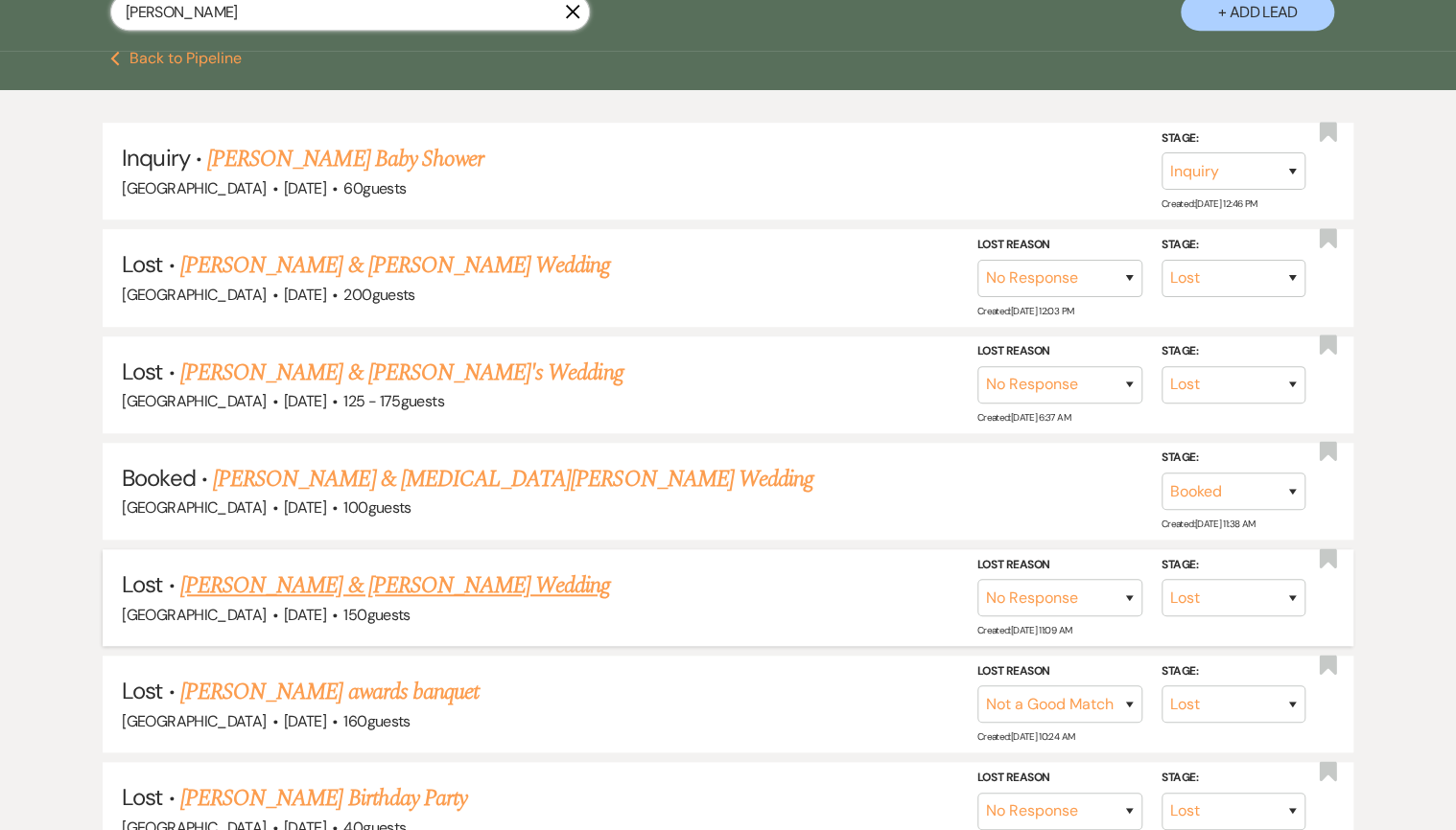
scroll to position [460, 0]
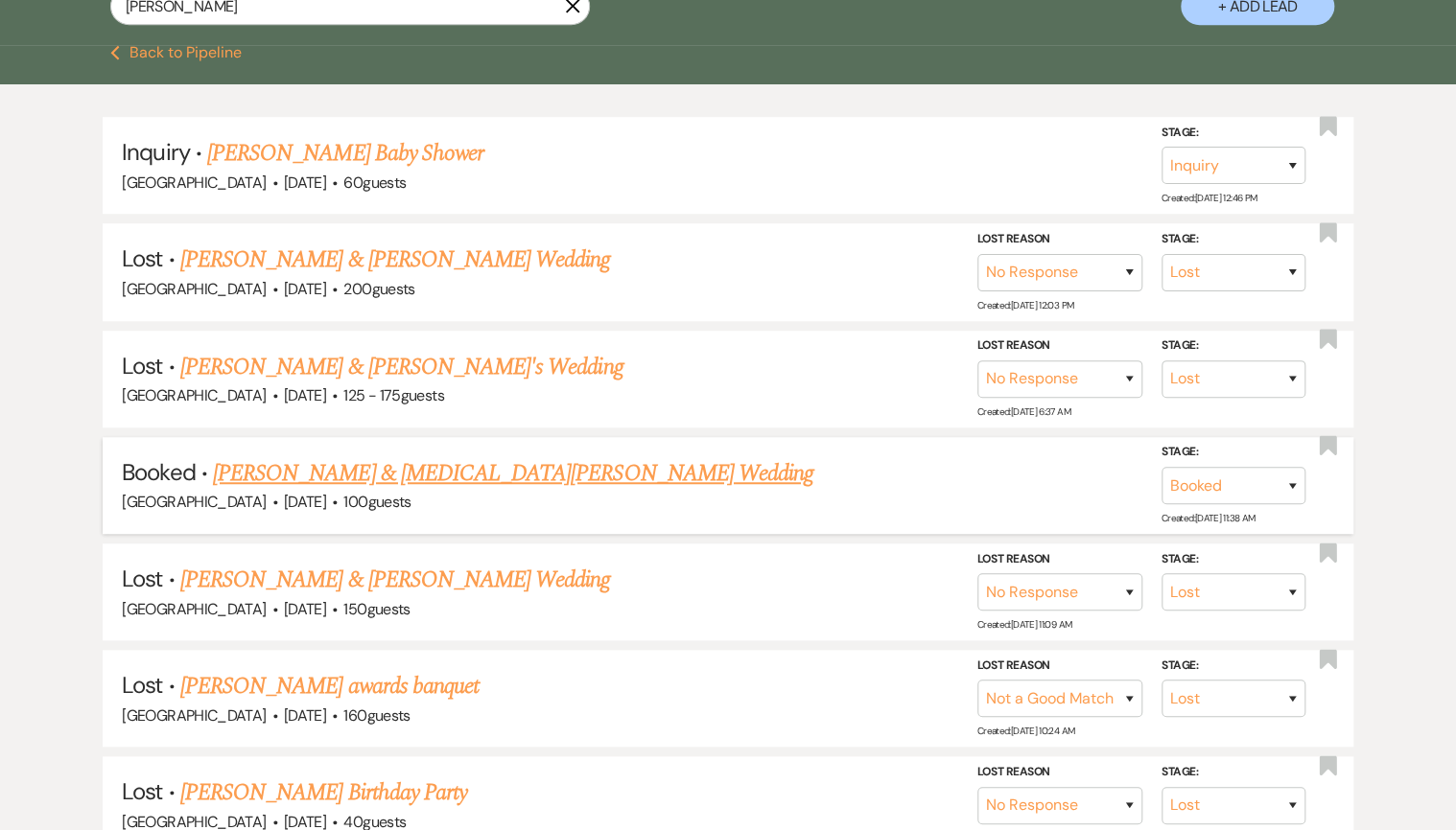
click at [356, 472] on link "[PERSON_NAME] & [MEDICAL_DATA][PERSON_NAME] Wedding" at bounding box center [512, 473] width 600 height 35
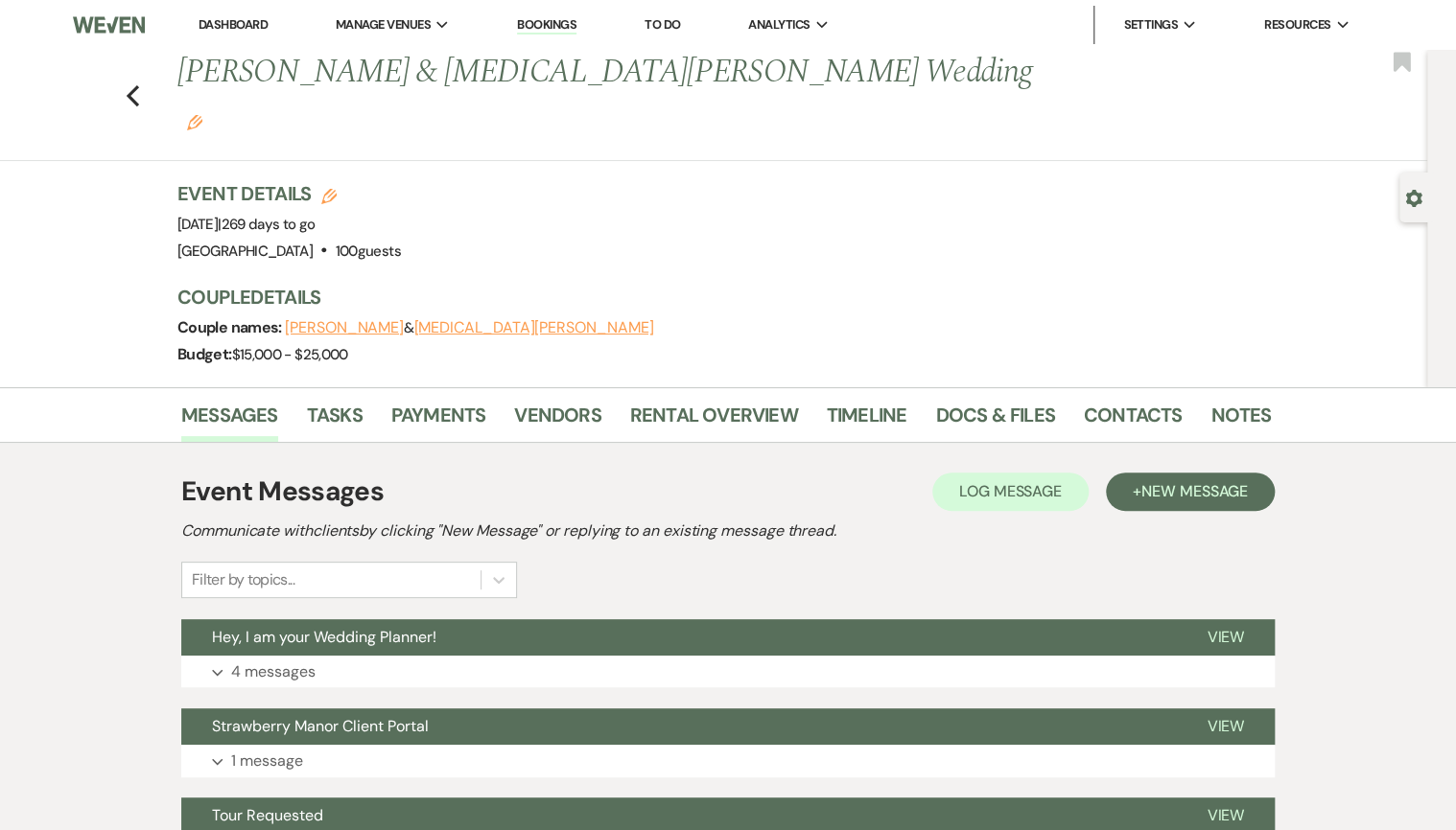
click at [870, 567] on div "Event Messages Log Log Message + New Message Communicate with clients by clicki…" at bounding box center [728, 669] width 1093 height 415
click at [908, 619] on button "Hey, I am your Wedding Planner!" at bounding box center [679, 638] width 995 height 37
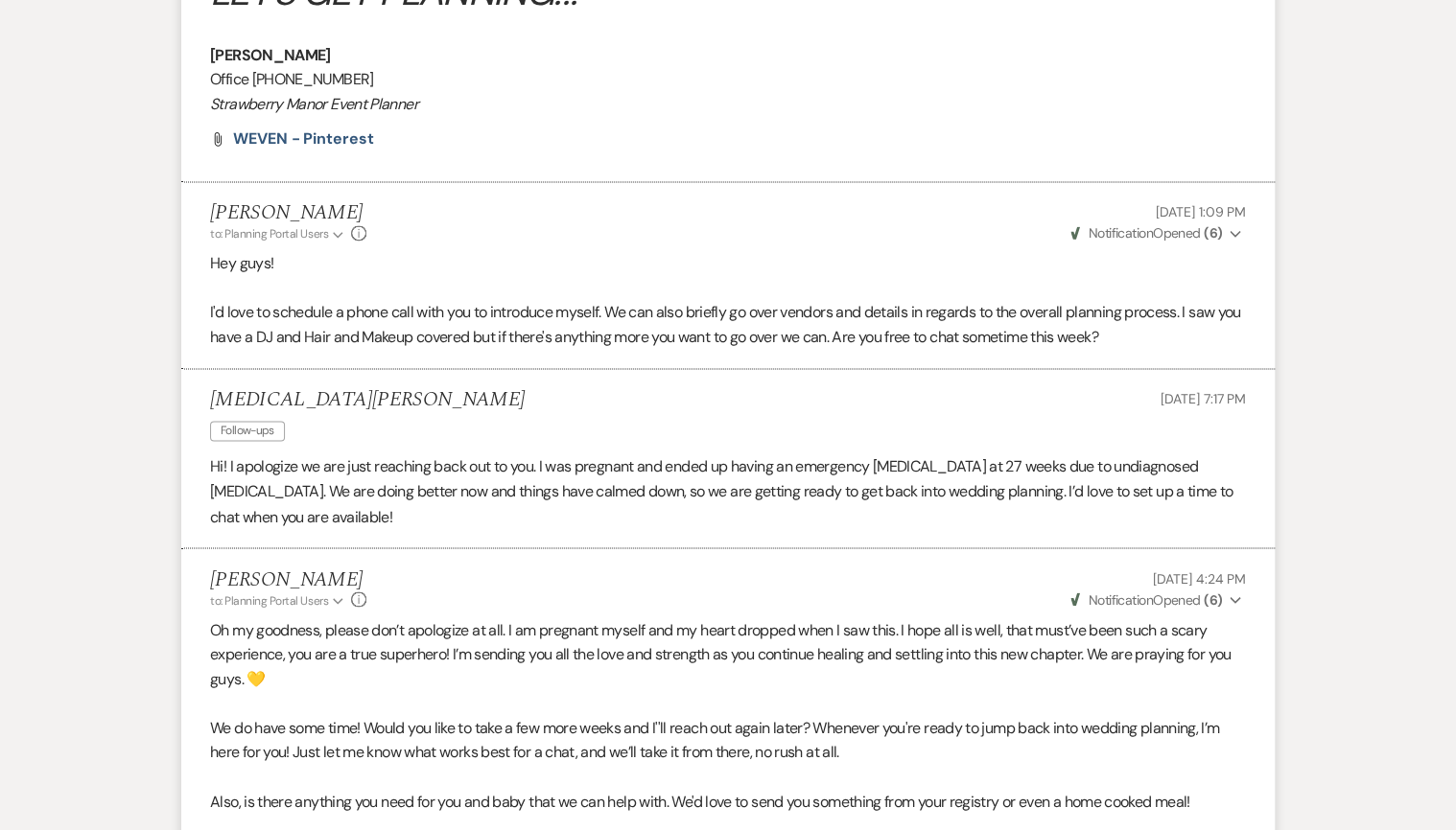
scroll to position [1303, 0]
click at [340, 454] on p "Hi! I apologize we are just reaching back out to you. I was pregnant and ended …" at bounding box center [728, 491] width 1036 height 73
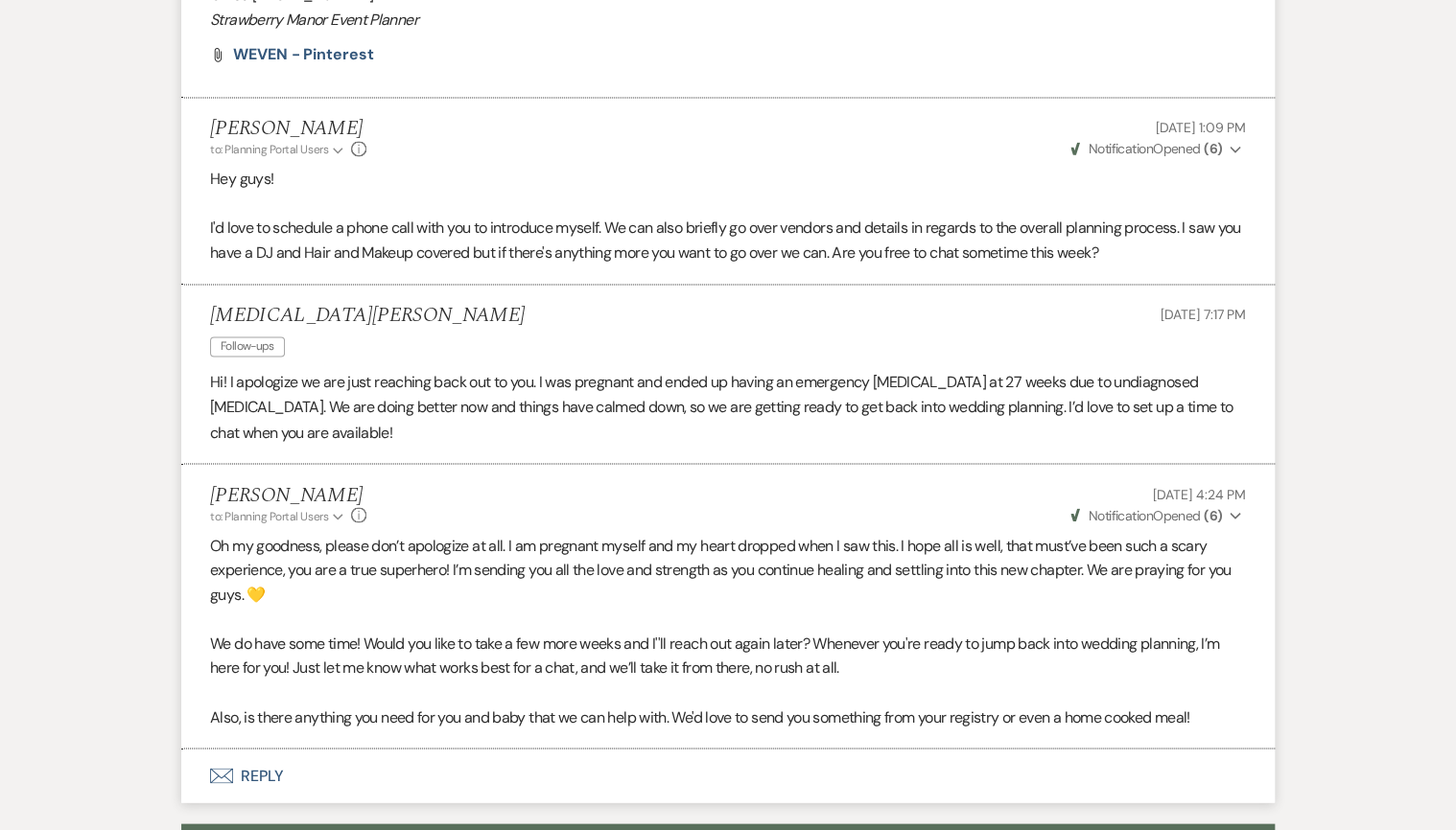
scroll to position [1457, 0]
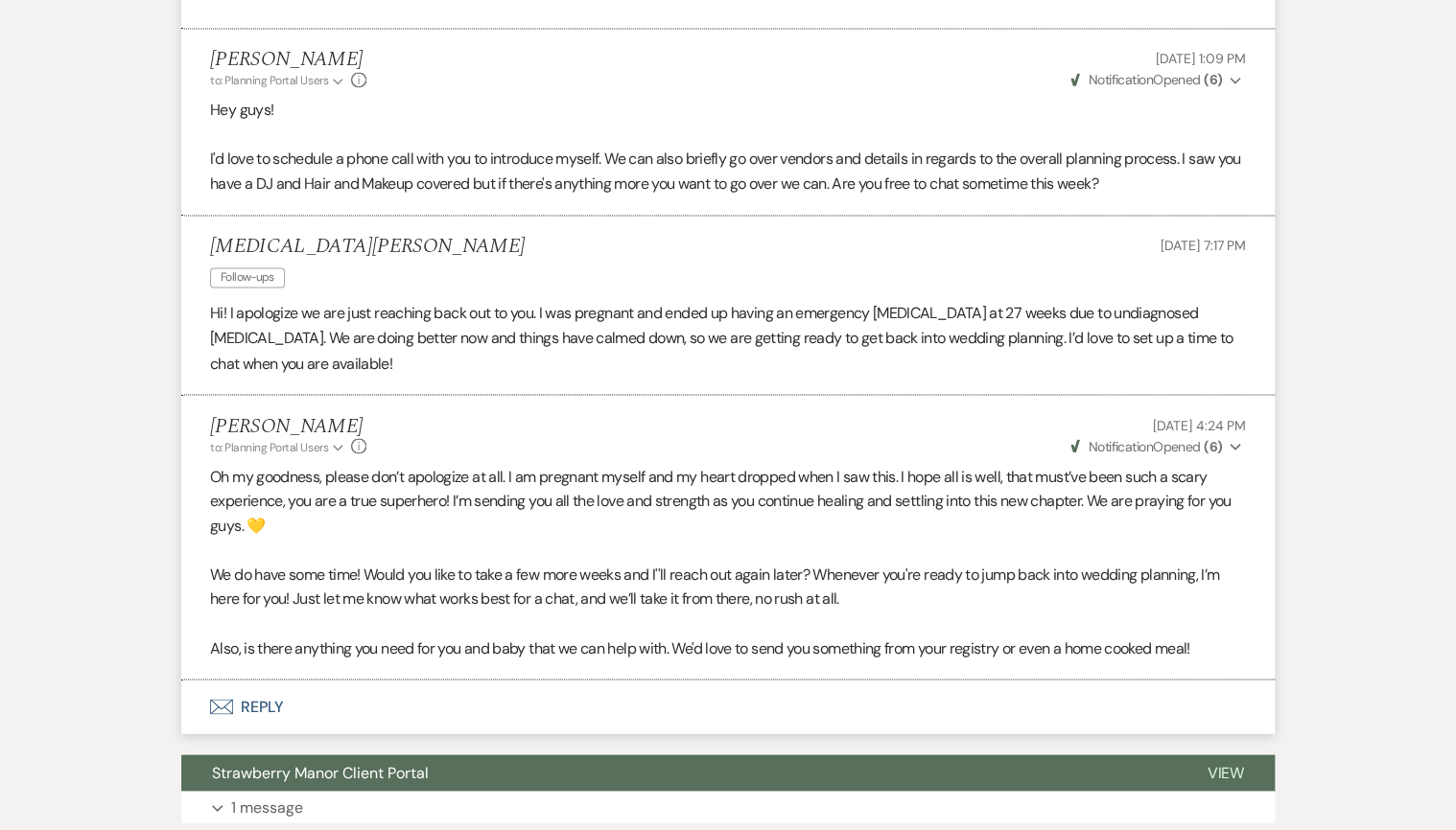
click at [713, 611] on p at bounding box center [728, 623] width 1036 height 25
drag, startPoint x: 708, startPoint y: 604, endPoint x: 491, endPoint y: 576, distance: 218.8
click at [491, 576] on div "Oh my goodness, please don’t apologize at all. I am pregnant myself and my hear…" at bounding box center [728, 561] width 1036 height 196
drag, startPoint x: 491, startPoint y: 576, endPoint x: 452, endPoint y: 548, distance: 48.0
click at [453, 561] on p "We do have some time! Would you like to take a few more weeks and I''ll reach o…" at bounding box center [728, 586] width 1036 height 49
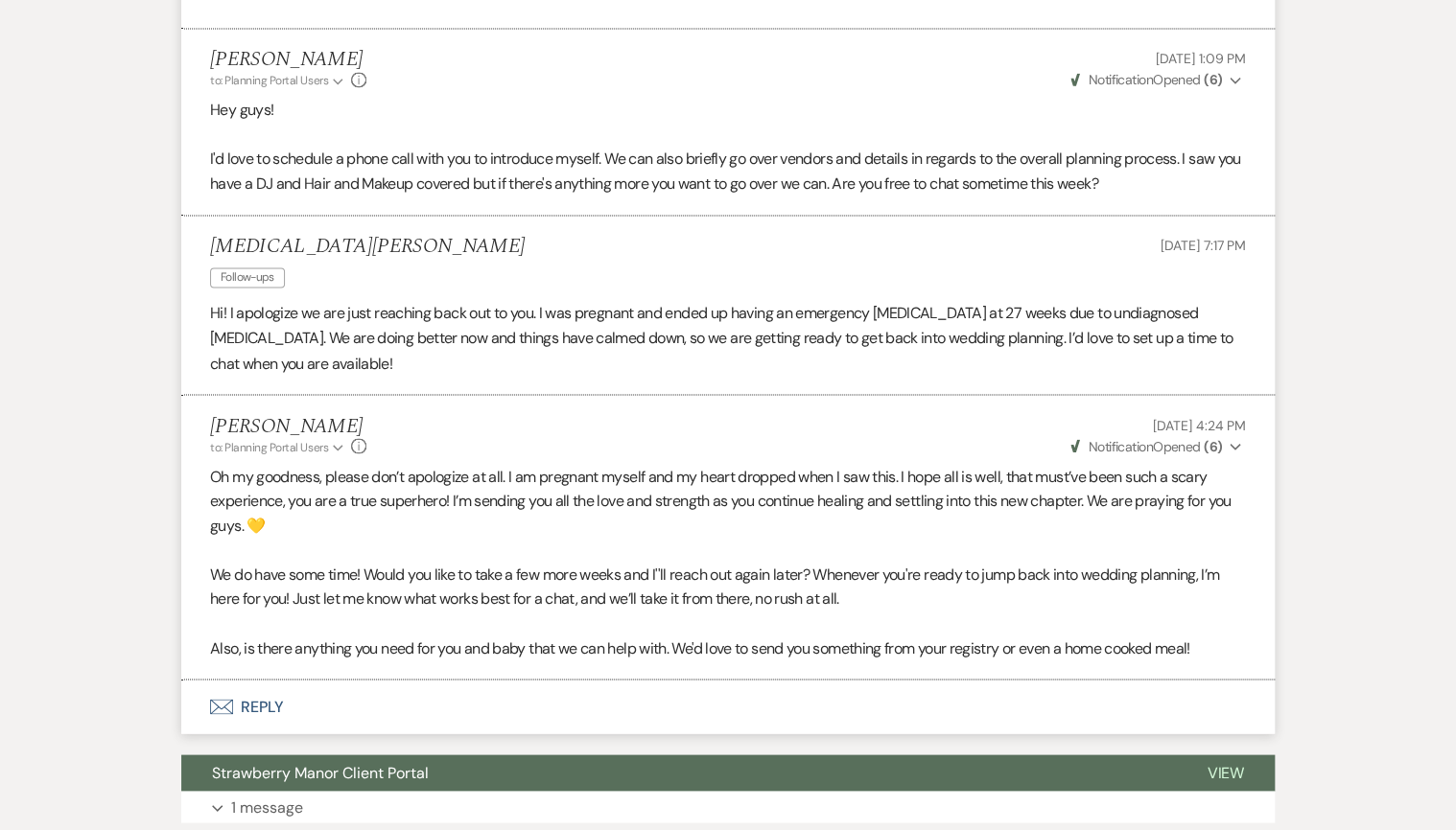
drag, startPoint x: 433, startPoint y: 533, endPoint x: 491, endPoint y: 533, distance: 58.0
click at [491, 561] on p "We do have some time! Would you like to take a few more weeks and I''ll reach o…" at bounding box center [728, 586] width 1036 height 49
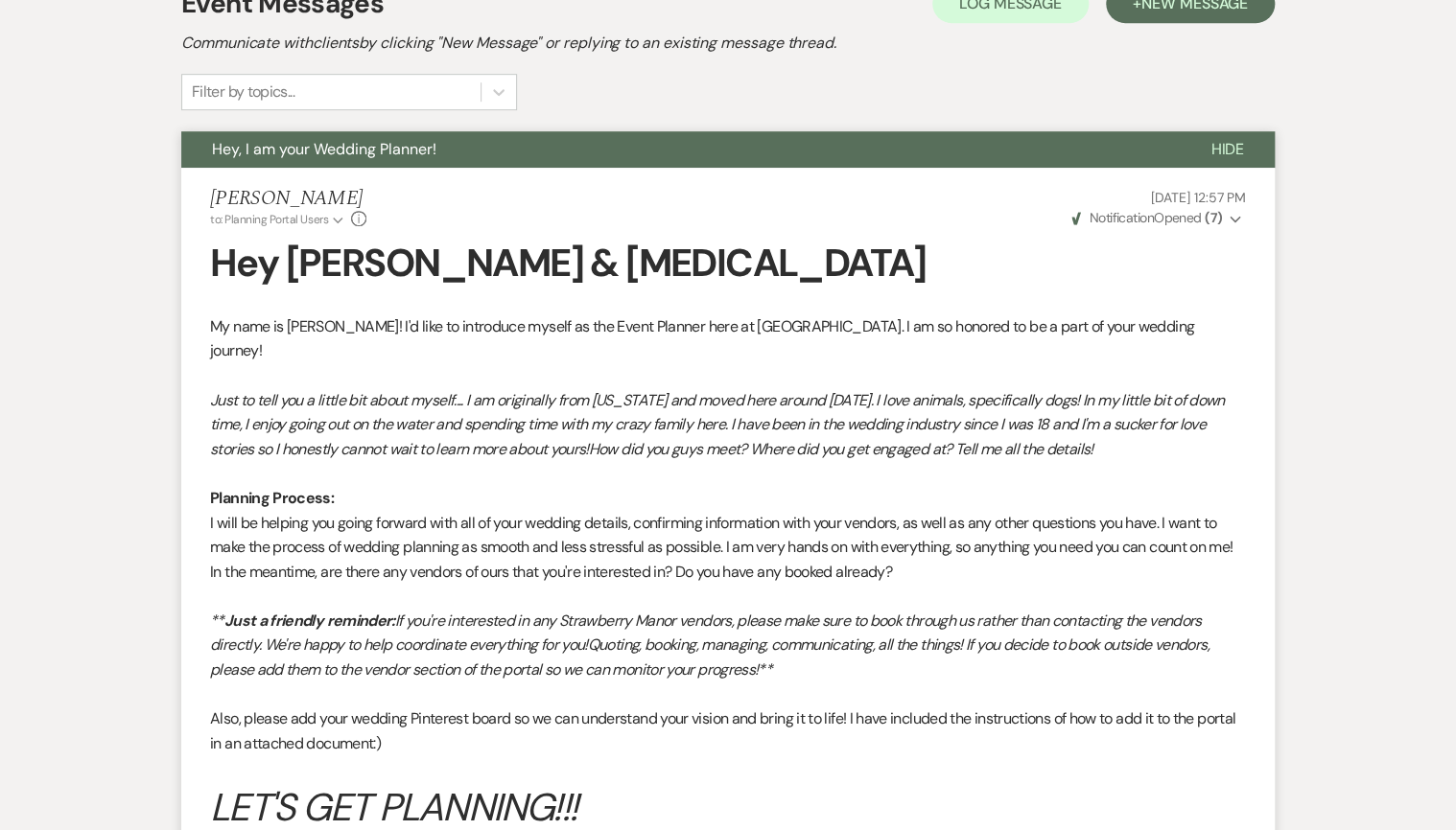
scroll to position [0, 0]
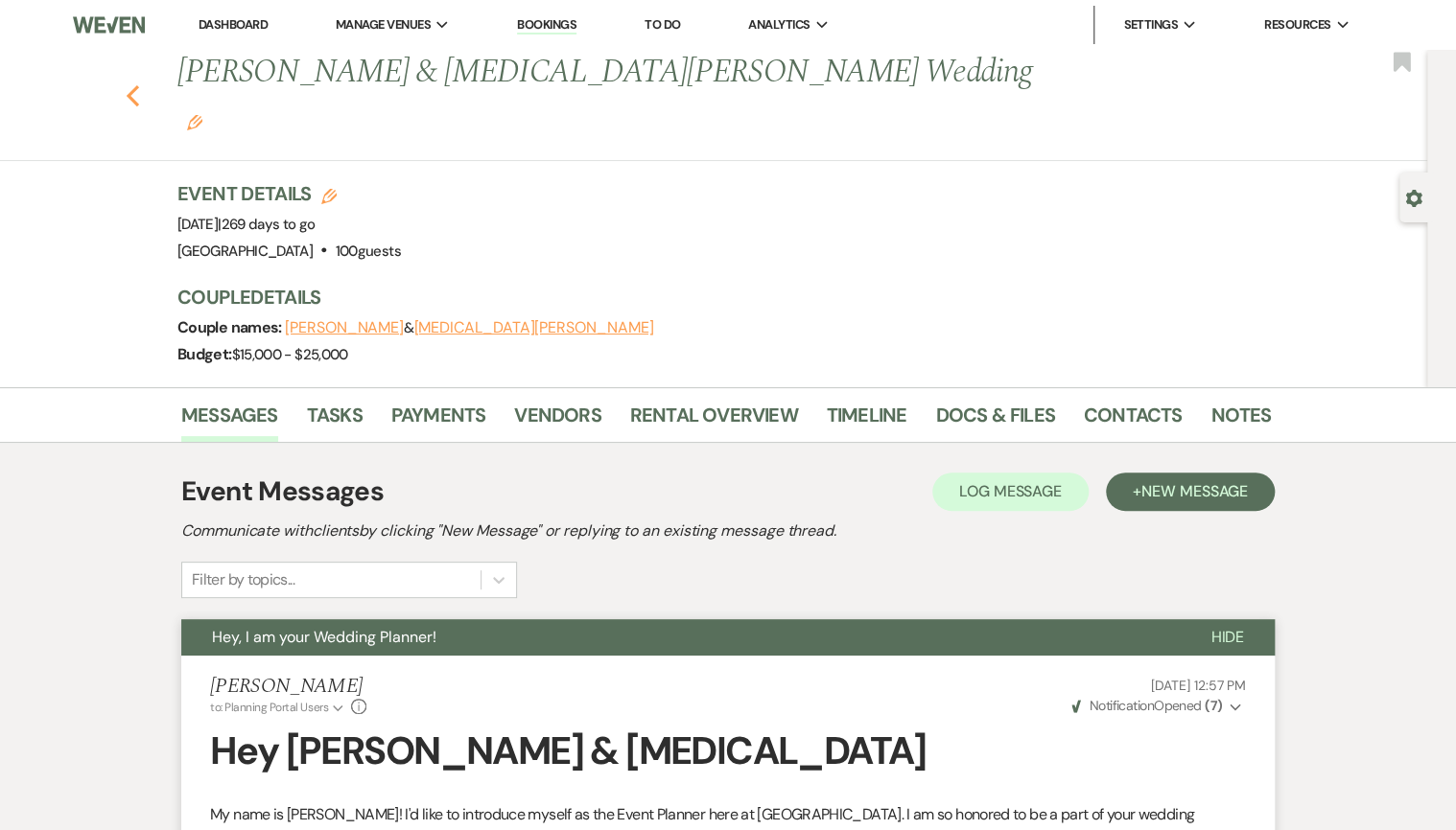
click at [140, 84] on icon "Previous" at bounding box center [132, 96] width 15 height 23
select select "8"
select select "5"
select select "8"
select select "5"
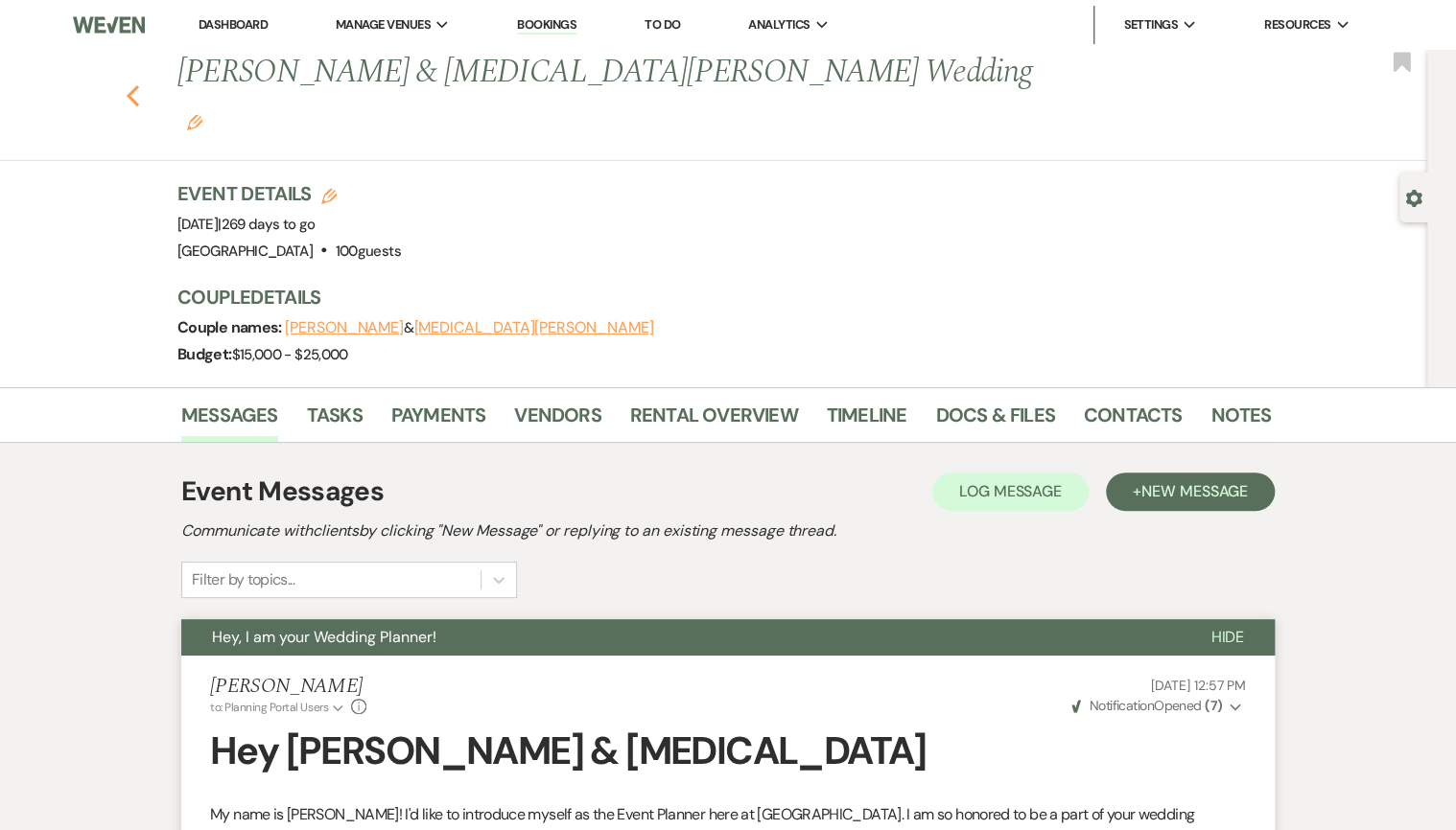
select select "8"
select select "5"
select select "8"
select select "10"
select select "8"
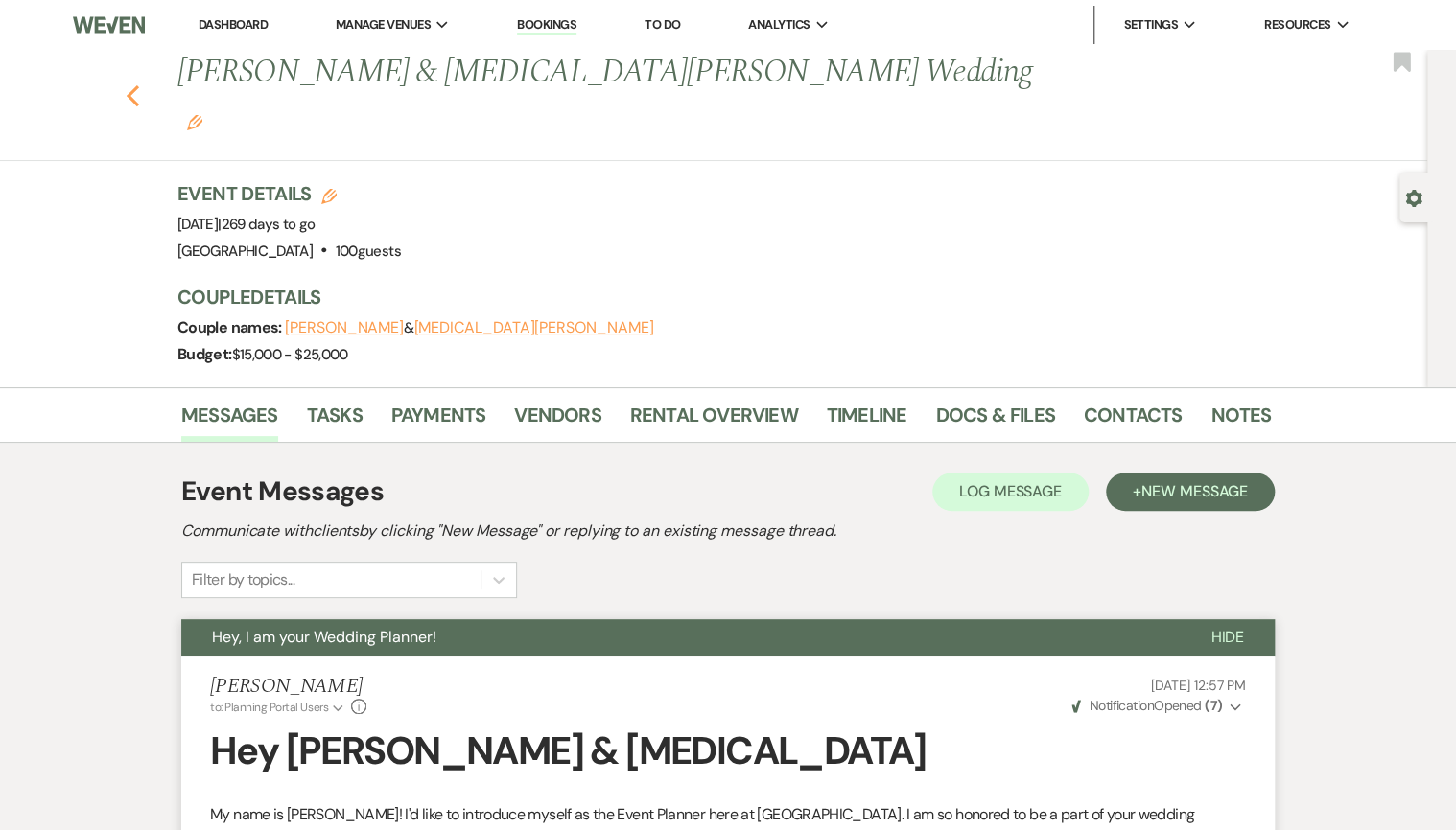
select select "5"
select select "8"
select select "5"
select select "8"
select select "4"
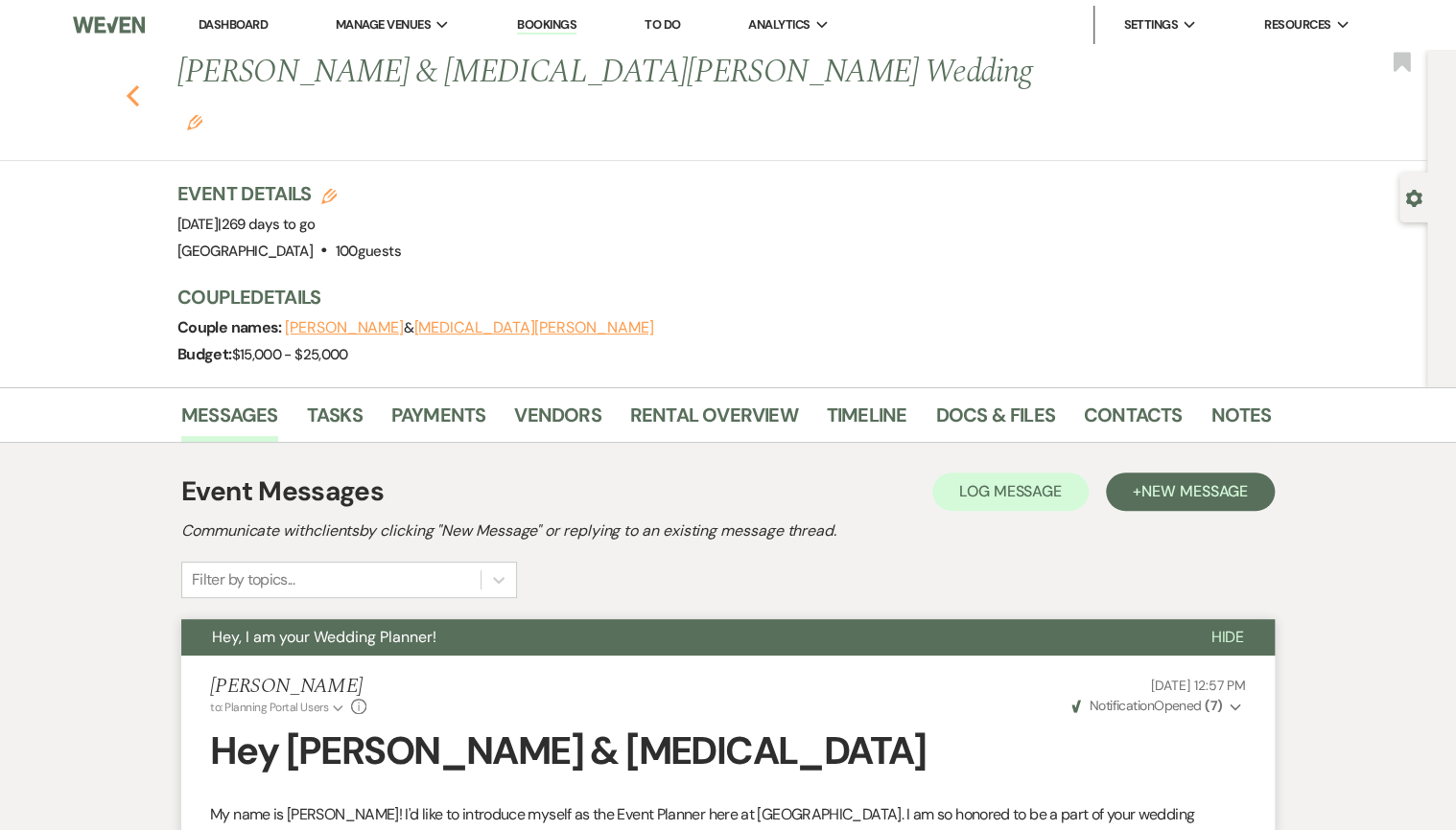
select select "8"
select select "5"
select select "8"
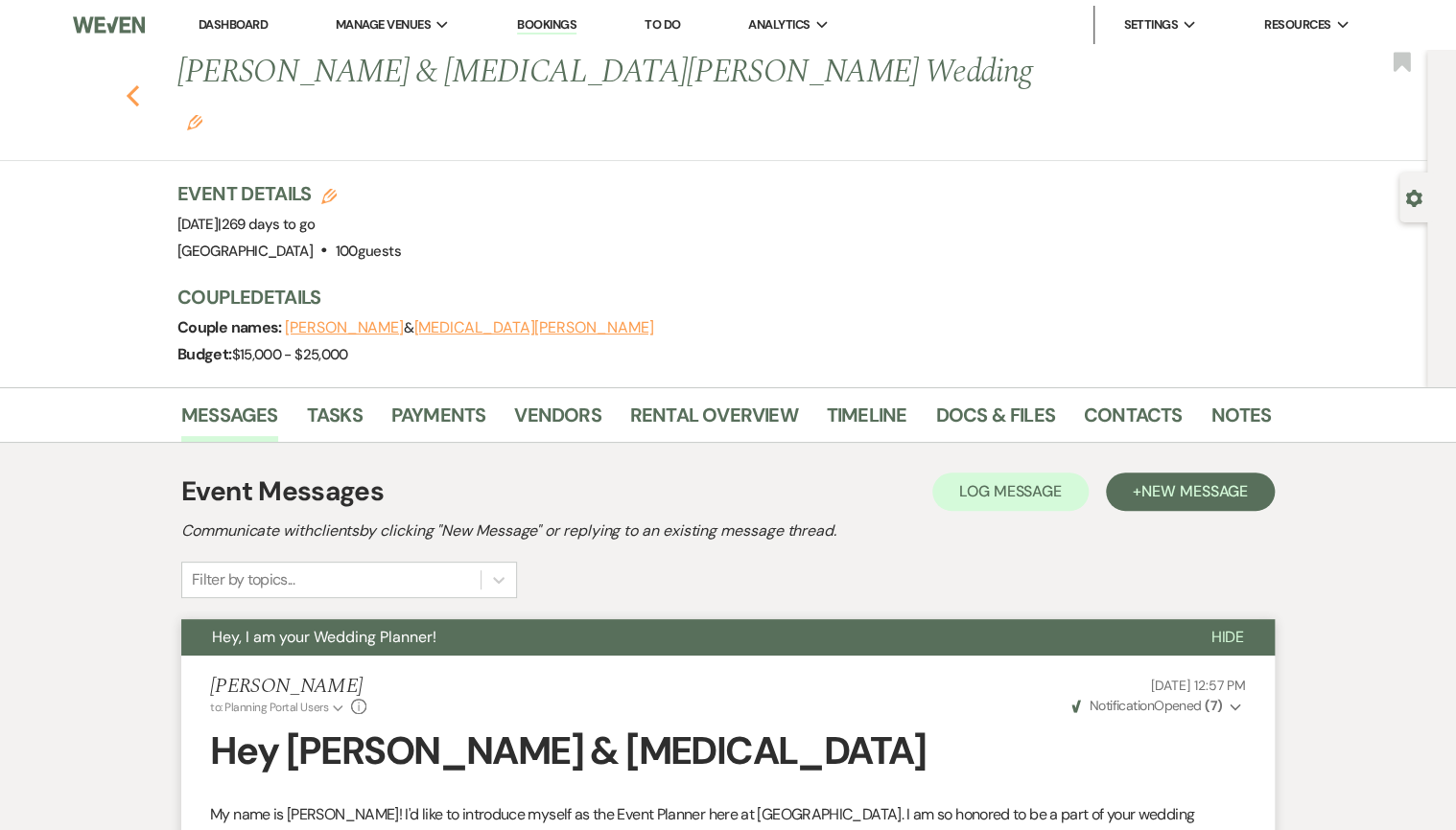
select select "5"
select select "8"
select select "5"
select select "8"
select select "5"
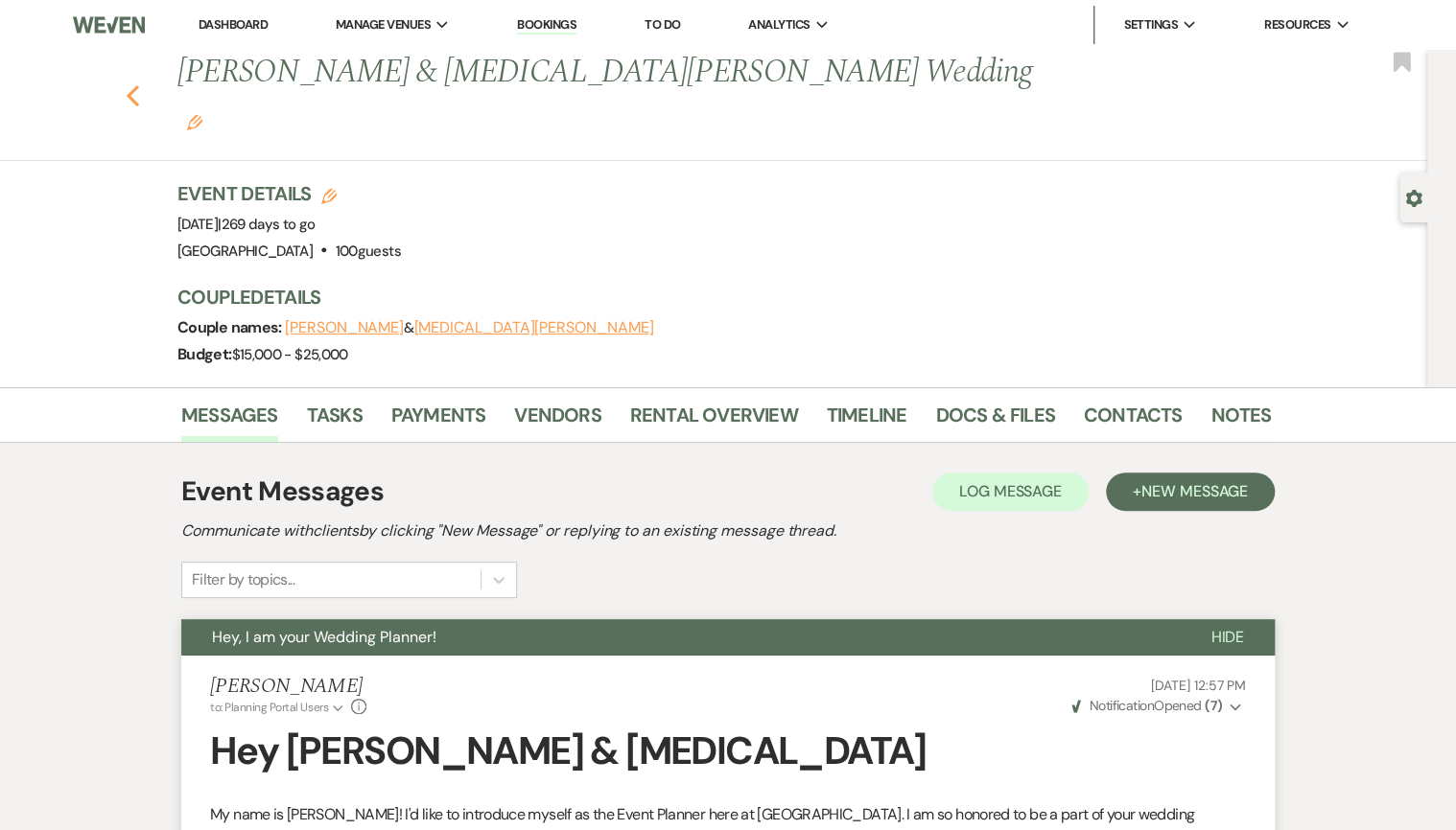
select select "8"
select select "5"
select select "8"
select select "5"
select select "8"
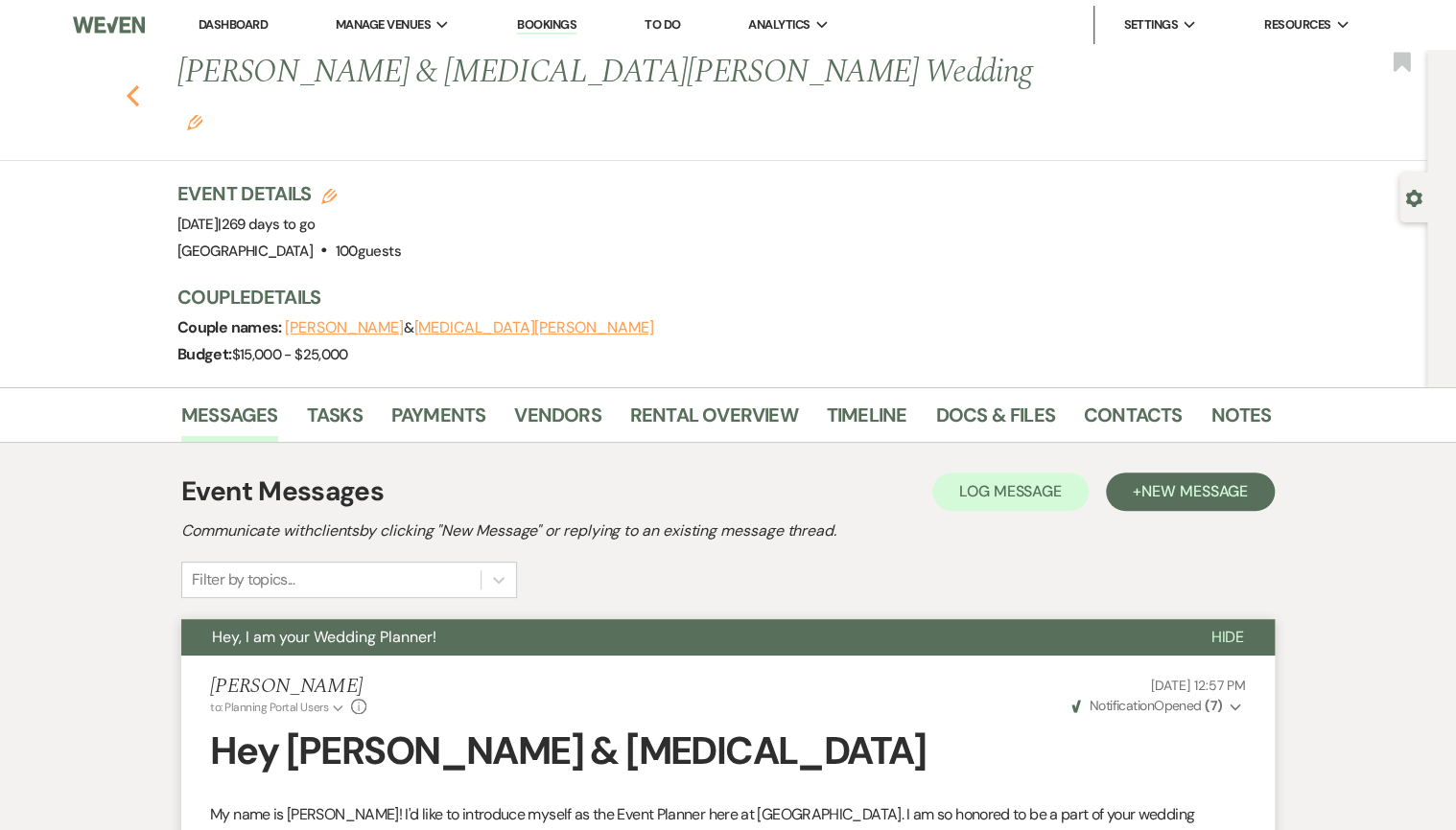
select select "5"
select select "8"
select select "5"
select select "8"
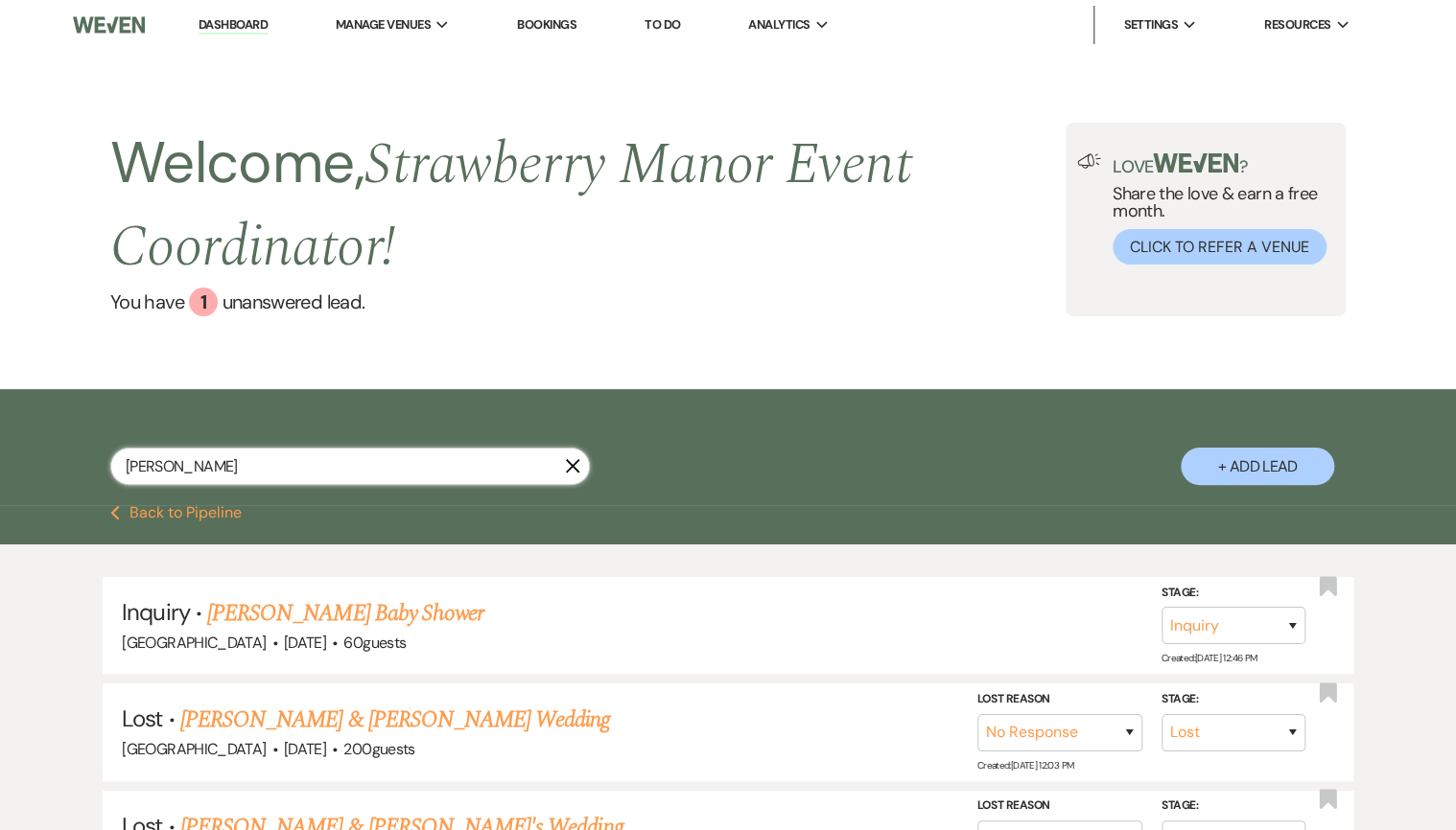
drag, startPoint x: 299, startPoint y: 476, endPoint x: -47, endPoint y: 454, distance: 346.7
type input "[PERSON_NAME]"
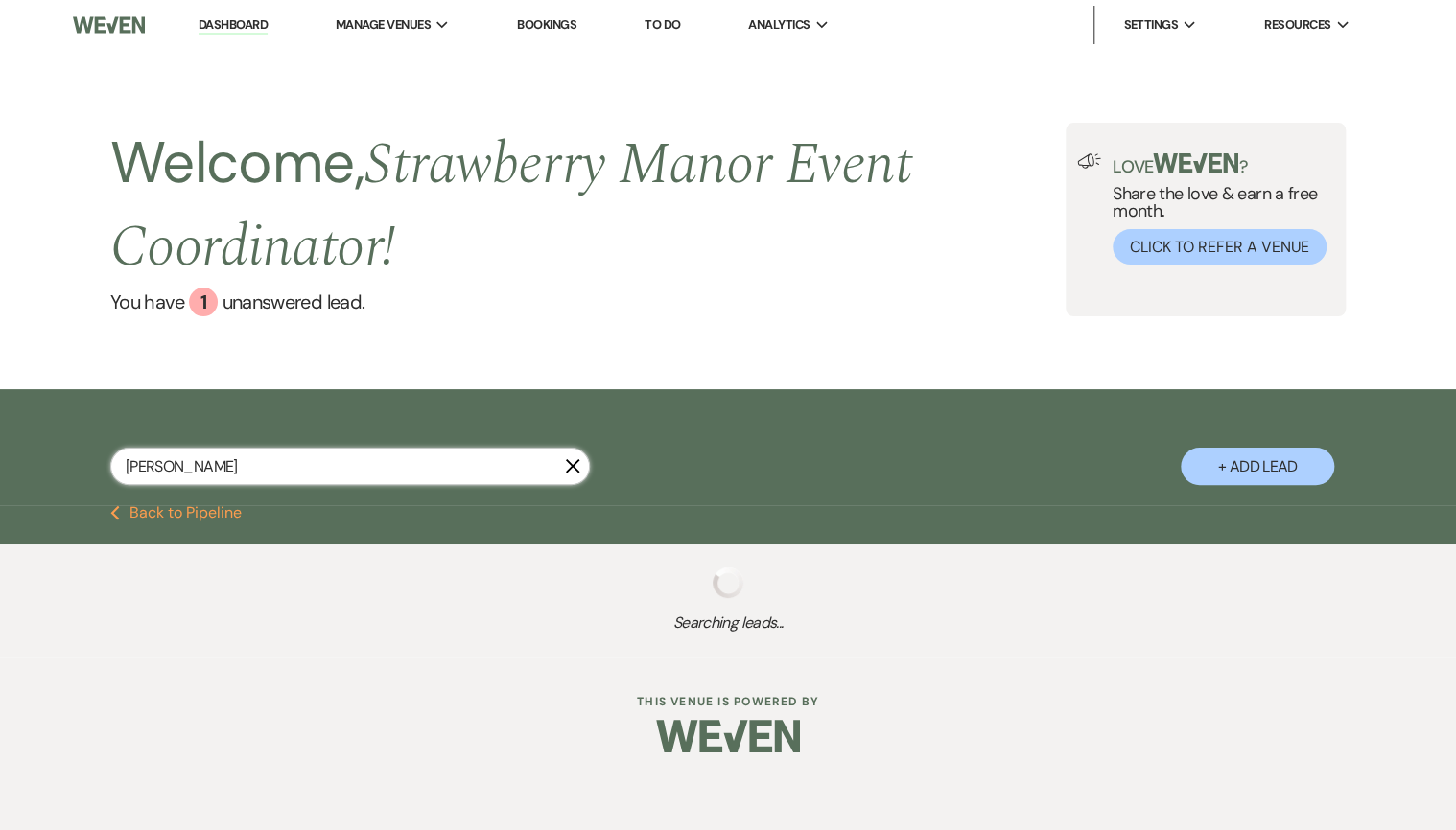
select select "8"
select select "4"
select select "6"
select select "8"
select select "5"
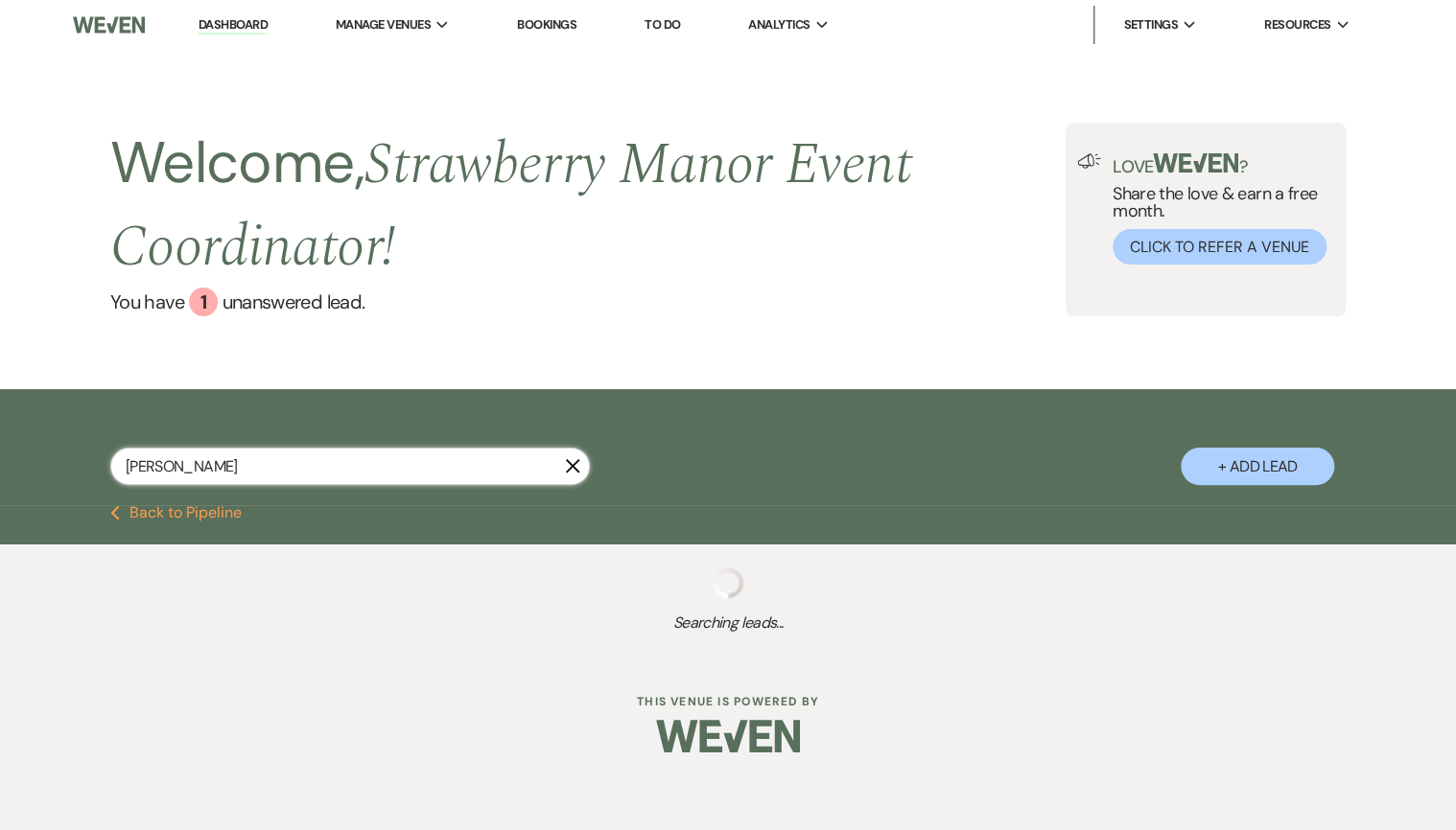
select select "8"
select select "5"
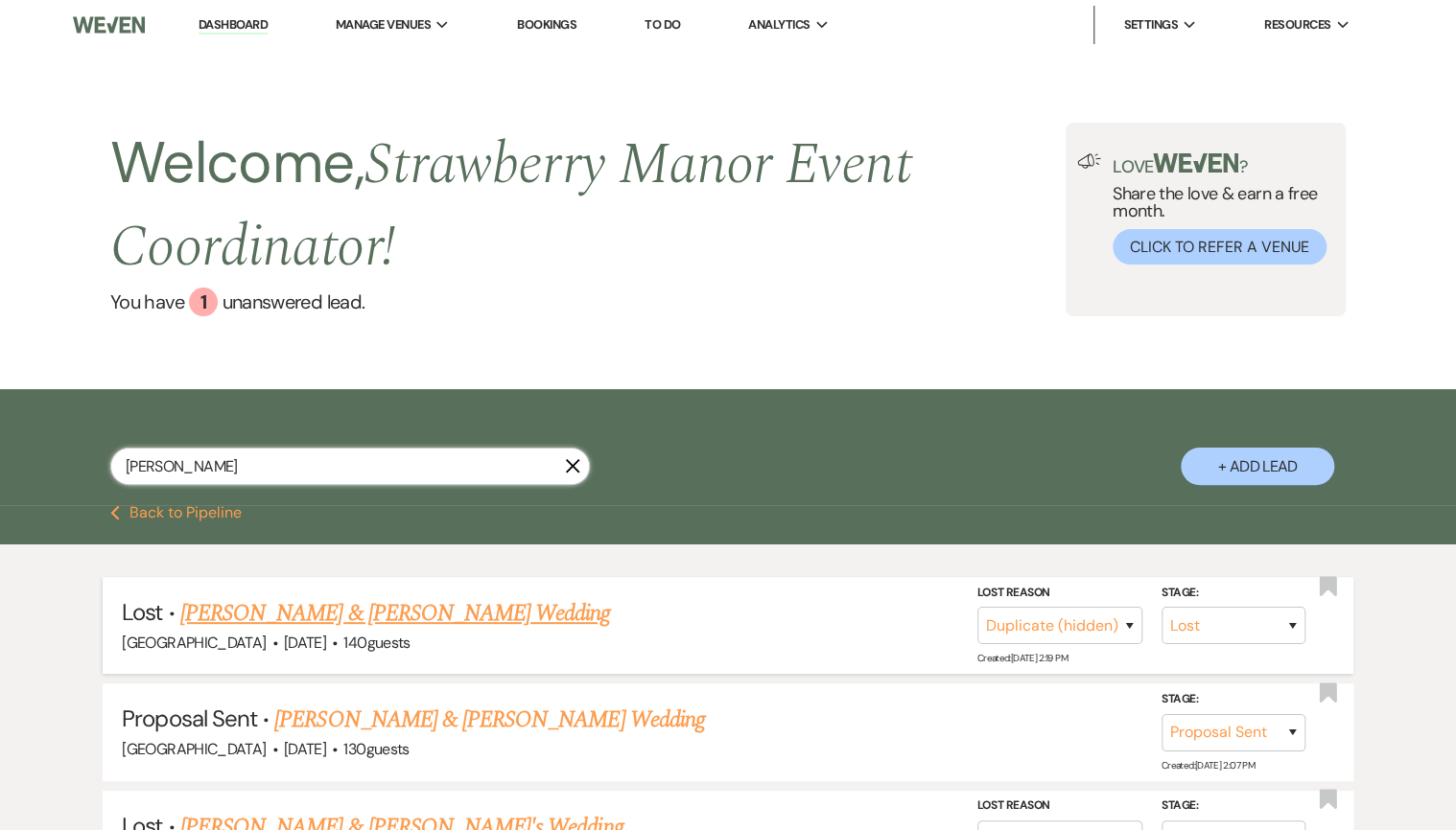
scroll to position [76, 0]
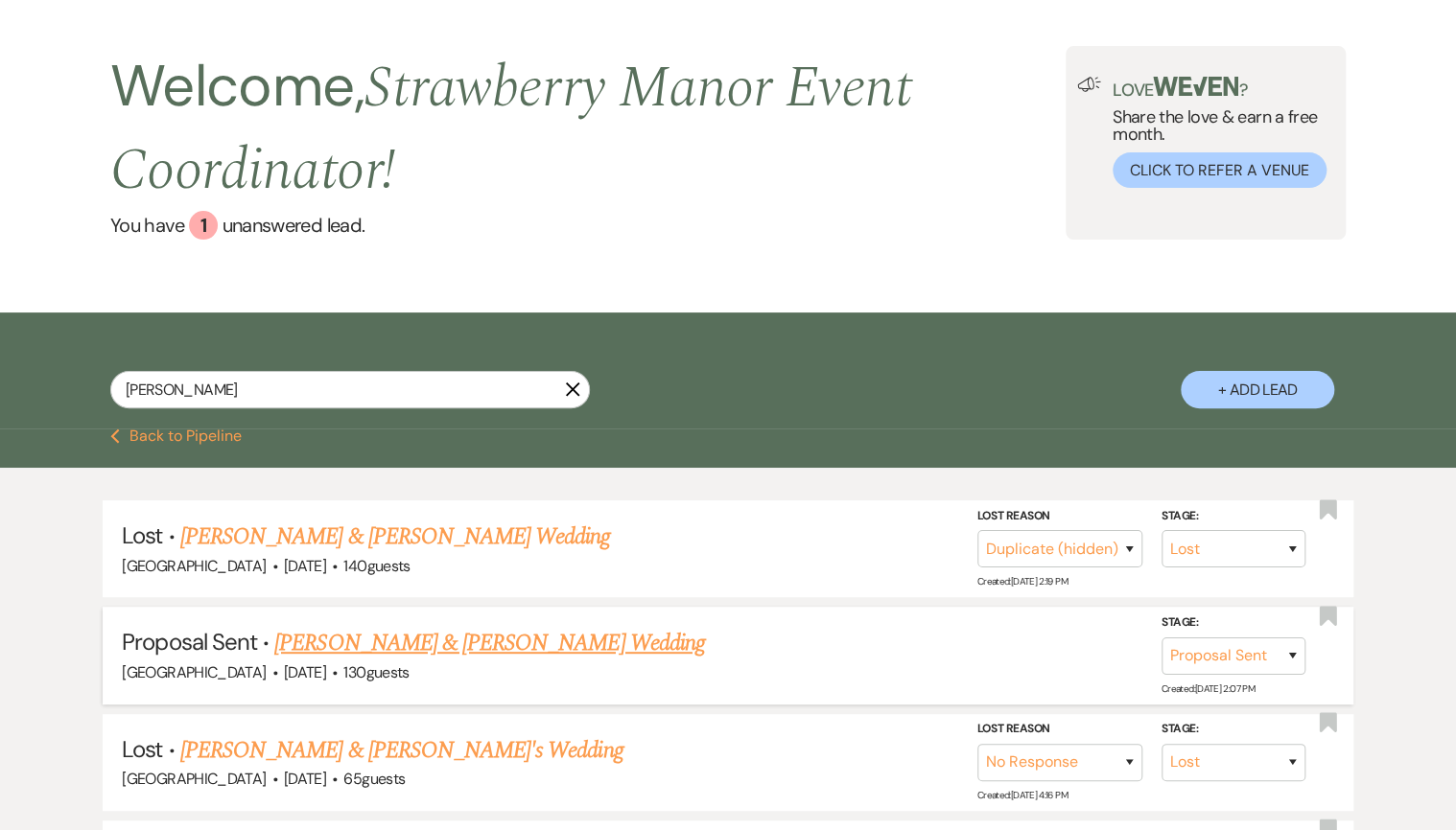
click at [338, 621] on li "Proposal Sent · [PERSON_NAME] & [PERSON_NAME] Wedding [GEOGRAPHIC_DATA] · [DATE…" at bounding box center [727, 655] width 1250 height 97
click at [375, 650] on link "[PERSON_NAME] & [PERSON_NAME] Wedding" at bounding box center [489, 644] width 429 height 35
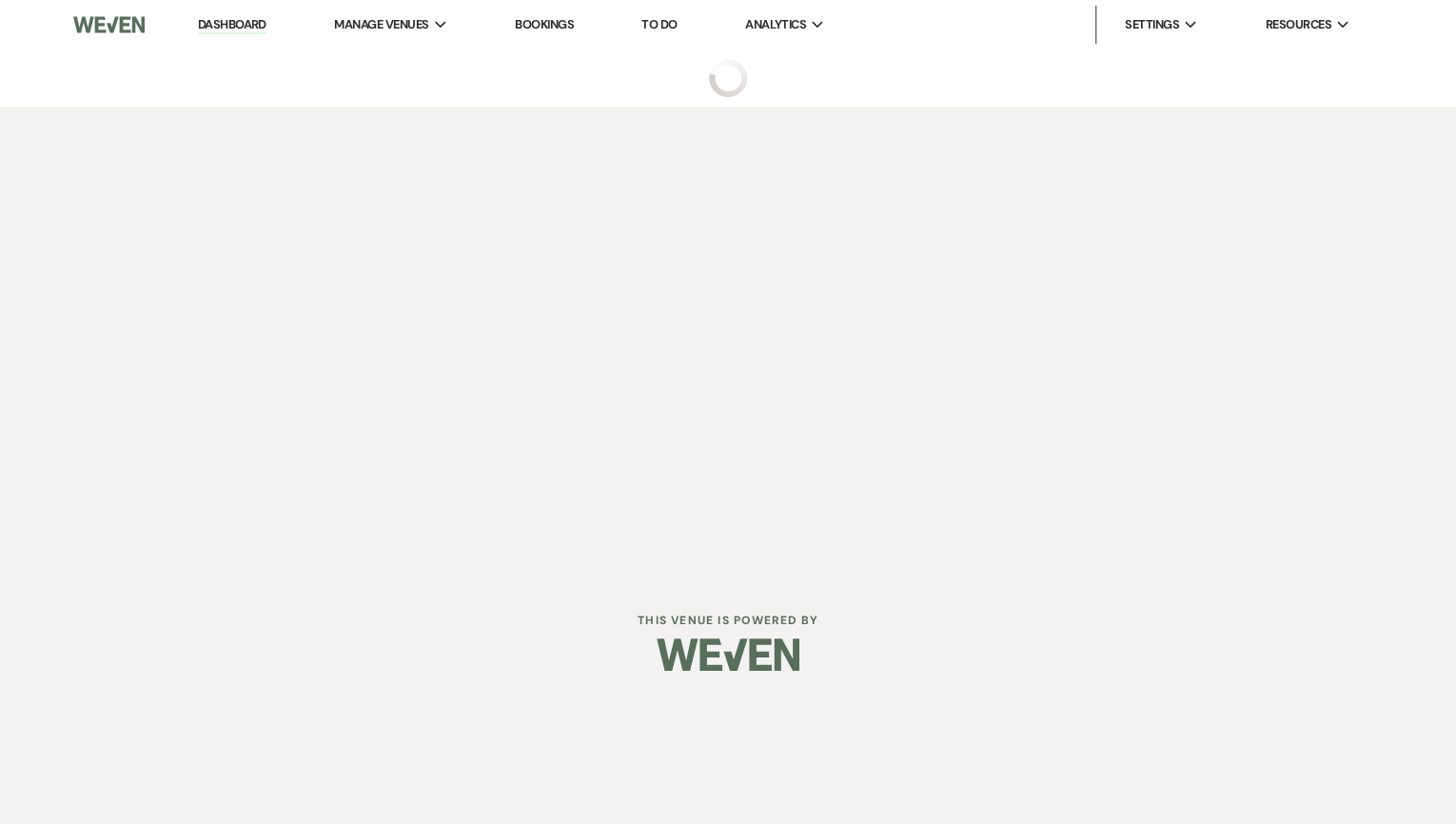
select select "6"
select select "12"
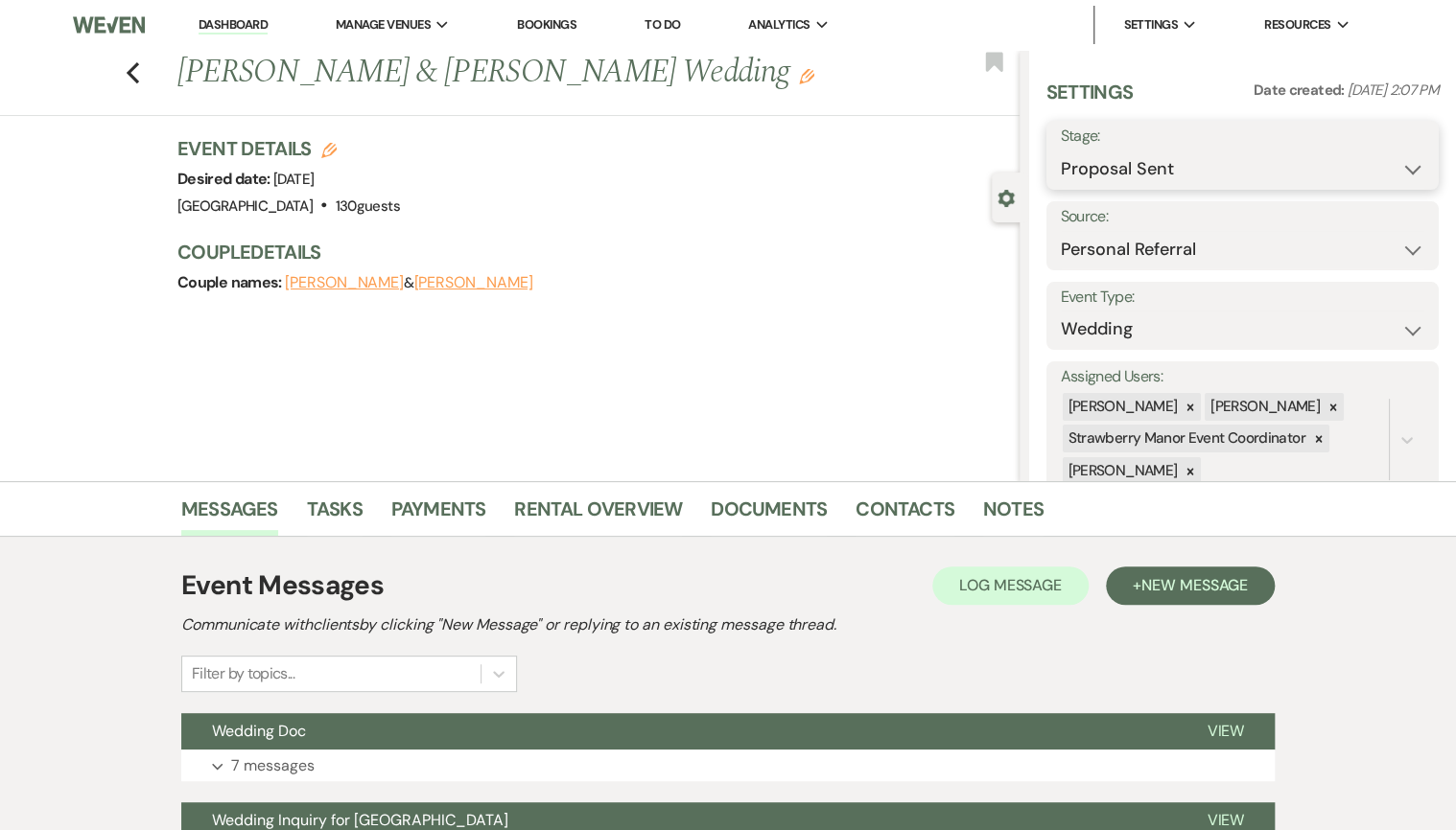
click at [1193, 184] on select "Inquiry Follow Up Tour Requested Tour Confirmed Toured Proposal Sent Booked Lost" at bounding box center [1242, 169] width 364 height 38
select select "7"
click at [1061, 151] on select "Inquiry Follow Up Tour Requested Tour Confirmed Toured Proposal Sent Booked Lost" at bounding box center [1242, 169] width 364 height 38
click at [1375, 166] on button "Save" at bounding box center [1398, 156] width 81 height 39
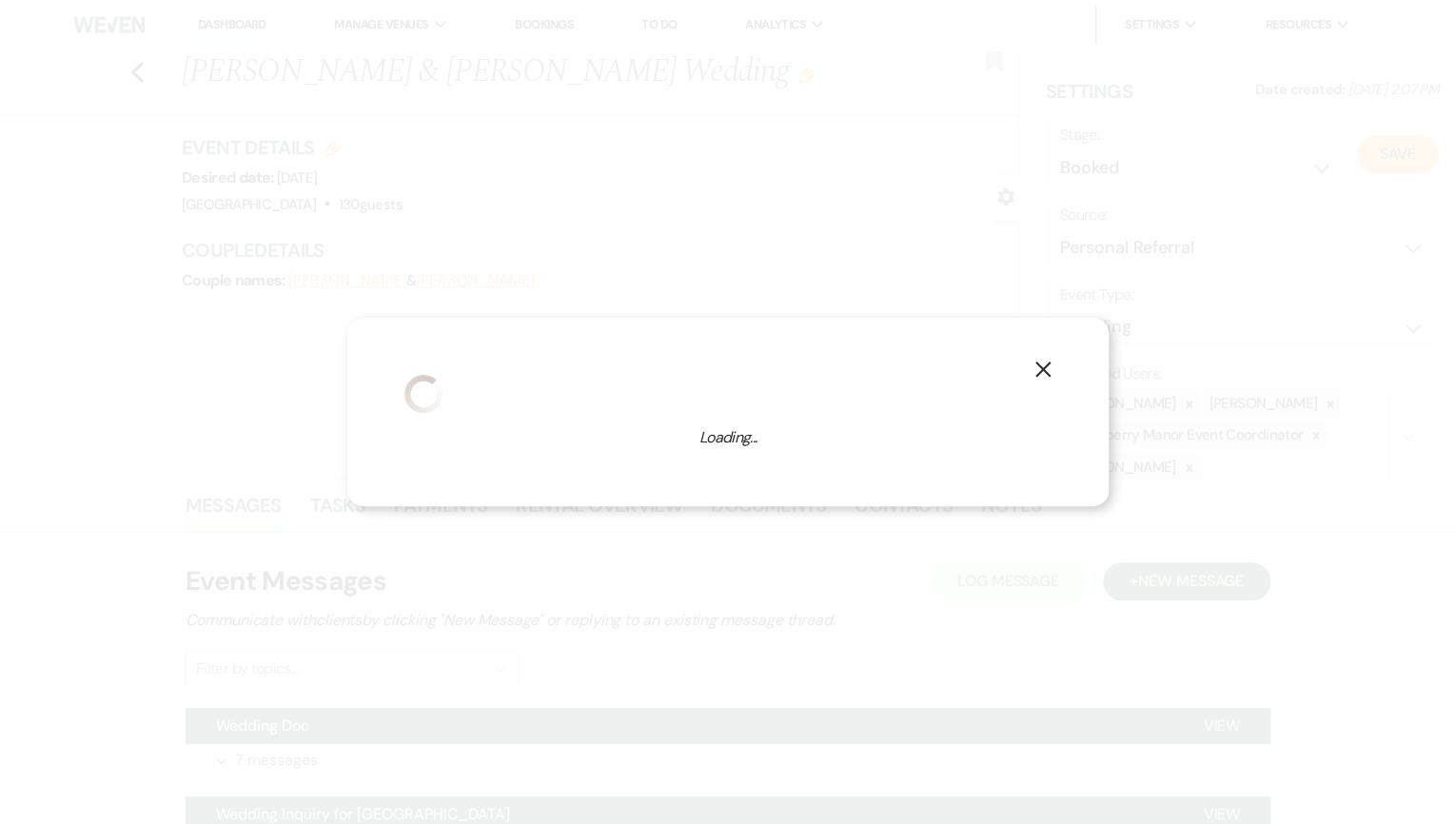
select select "1"
select select "597"
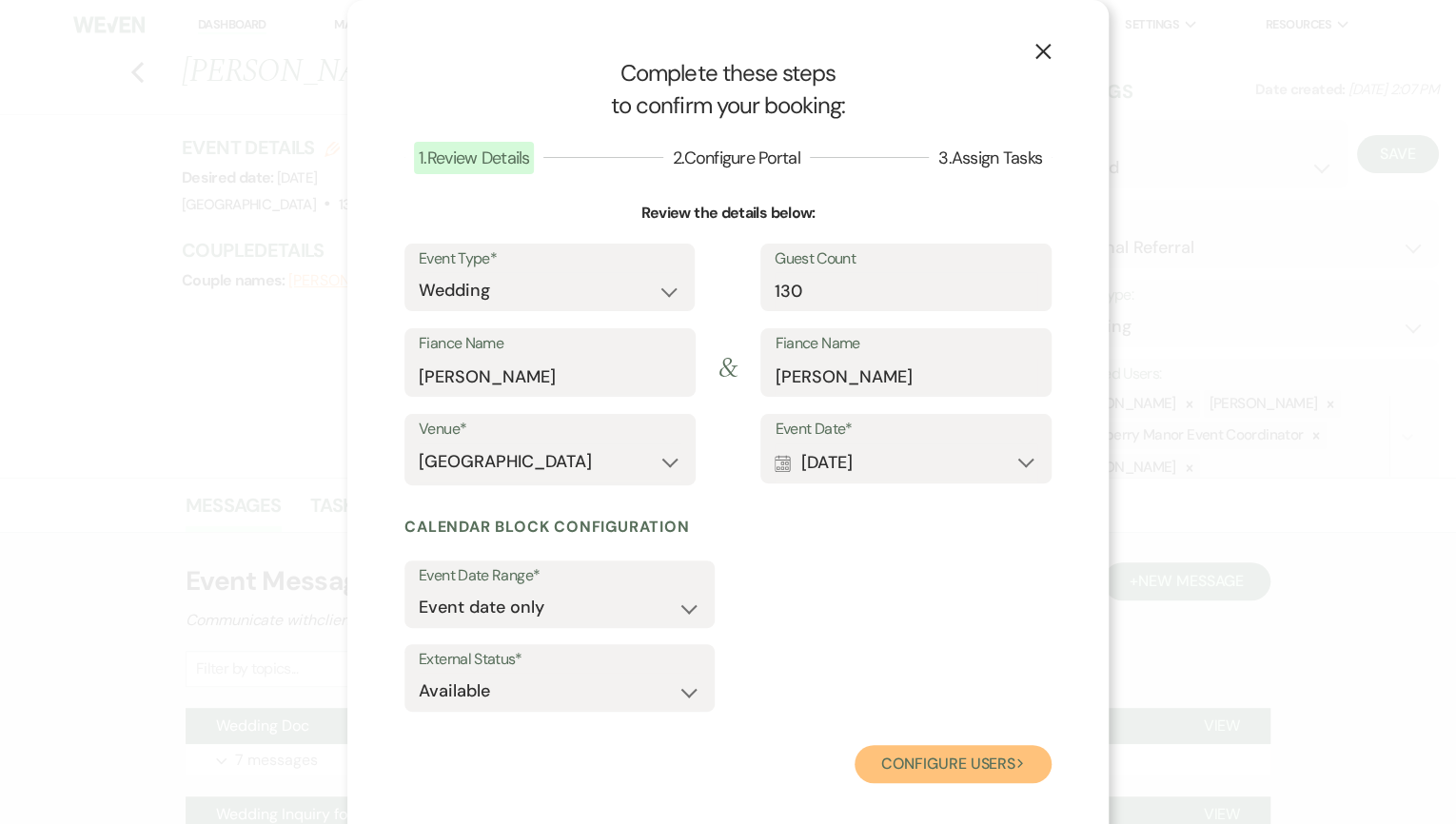
click at [948, 765] on button "Configure users Next" at bounding box center [952, 765] width 197 height 38
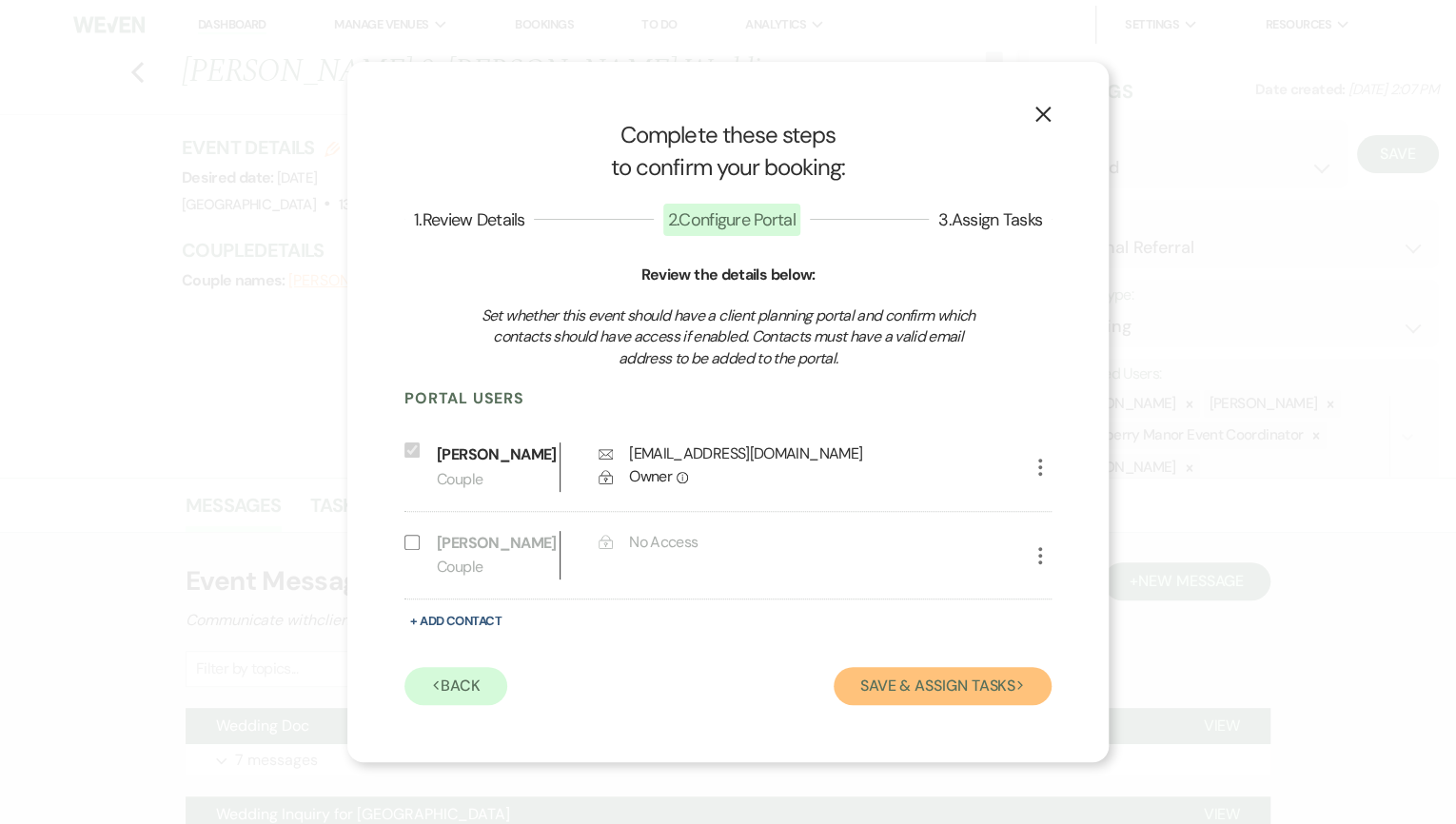
click at [904, 705] on button "Save & Assign Tasks Next" at bounding box center [942, 687] width 218 height 38
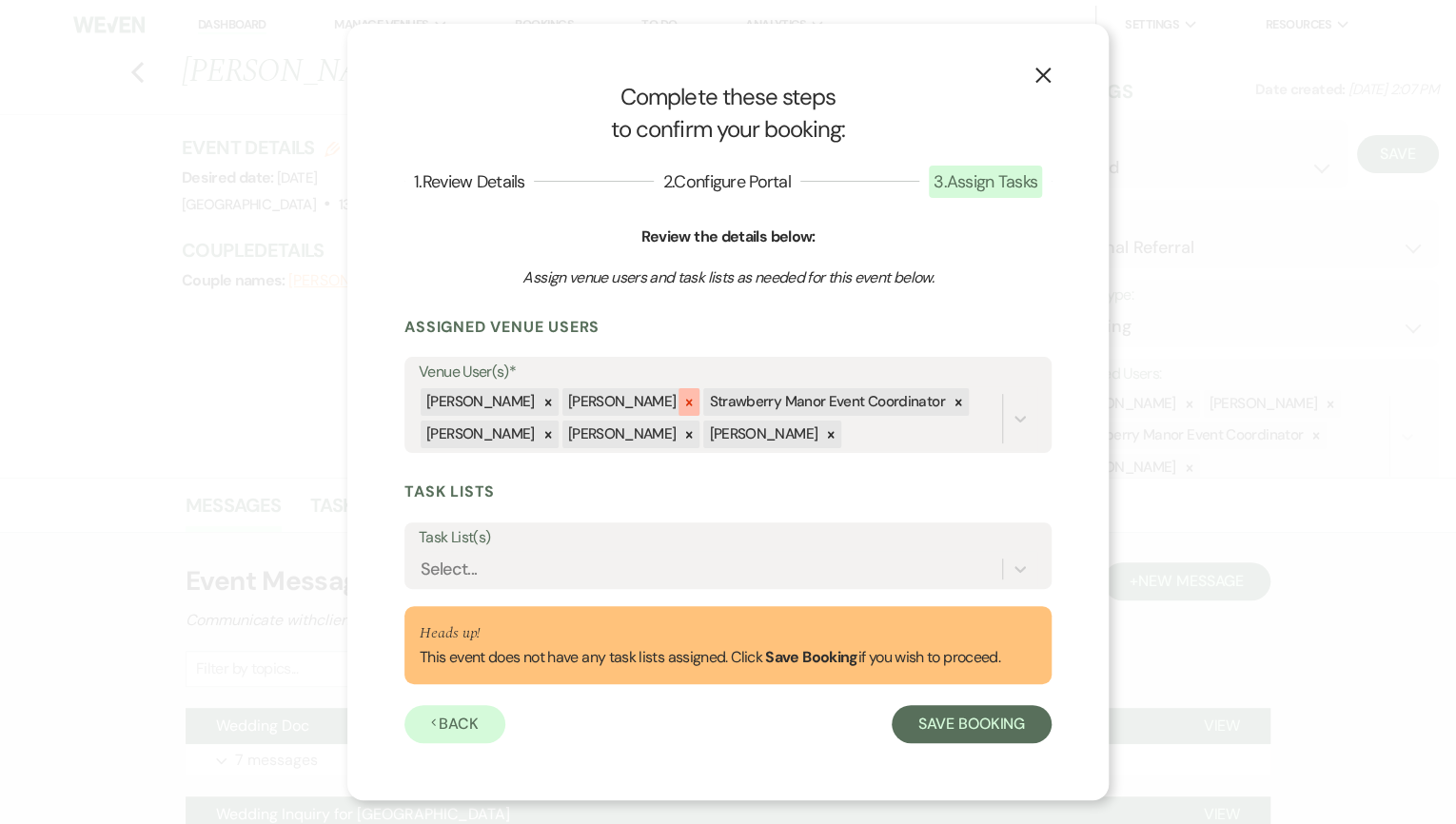
click at [682, 408] on icon at bounding box center [689, 403] width 13 height 13
click at [806, 398] on div at bounding box center [816, 402] width 21 height 28
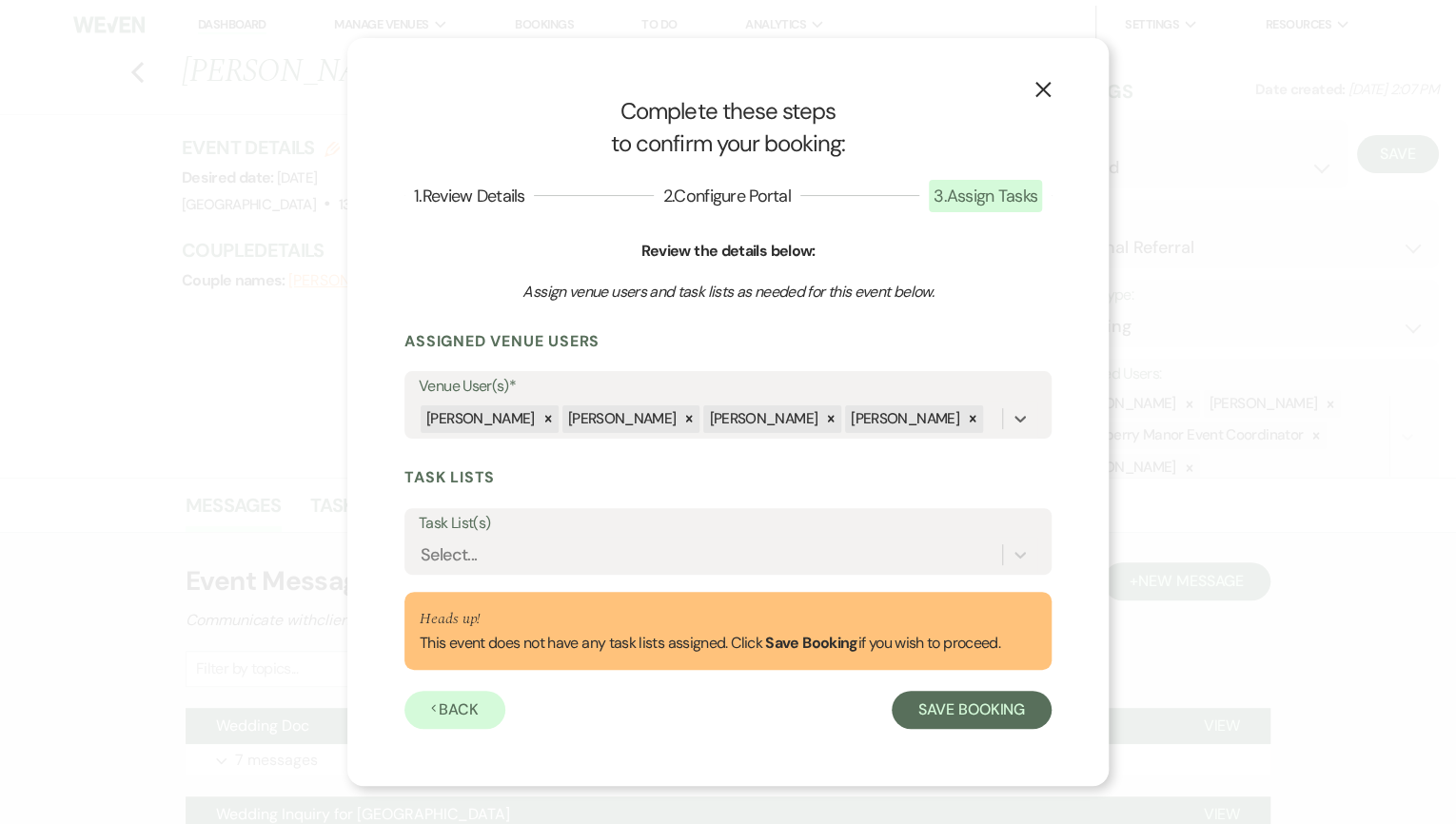
click at [1039, 82] on icon "X" at bounding box center [1043, 89] width 17 height 17
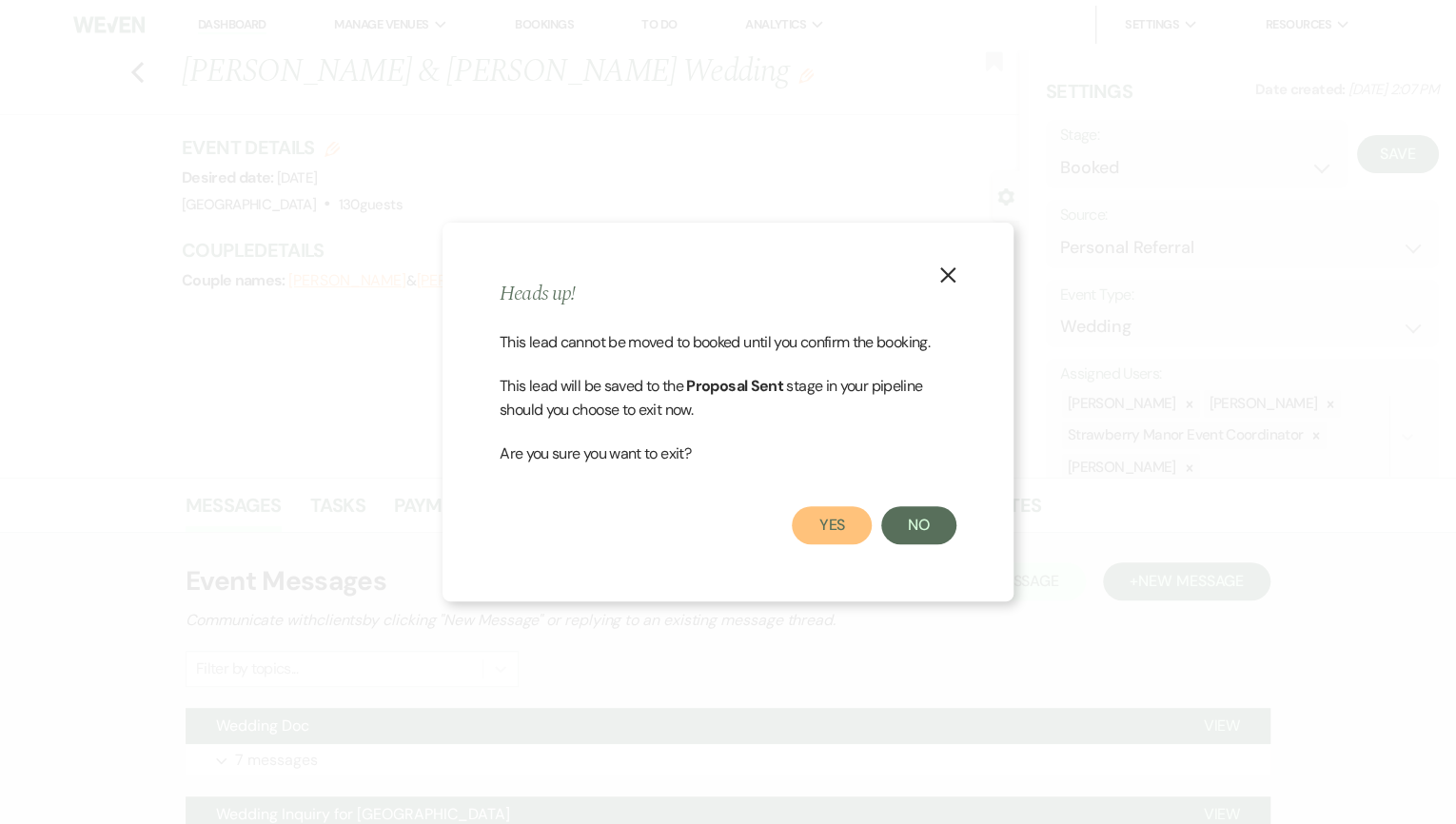
click at [850, 520] on button "Yes" at bounding box center [831, 526] width 80 height 38
select select "6"
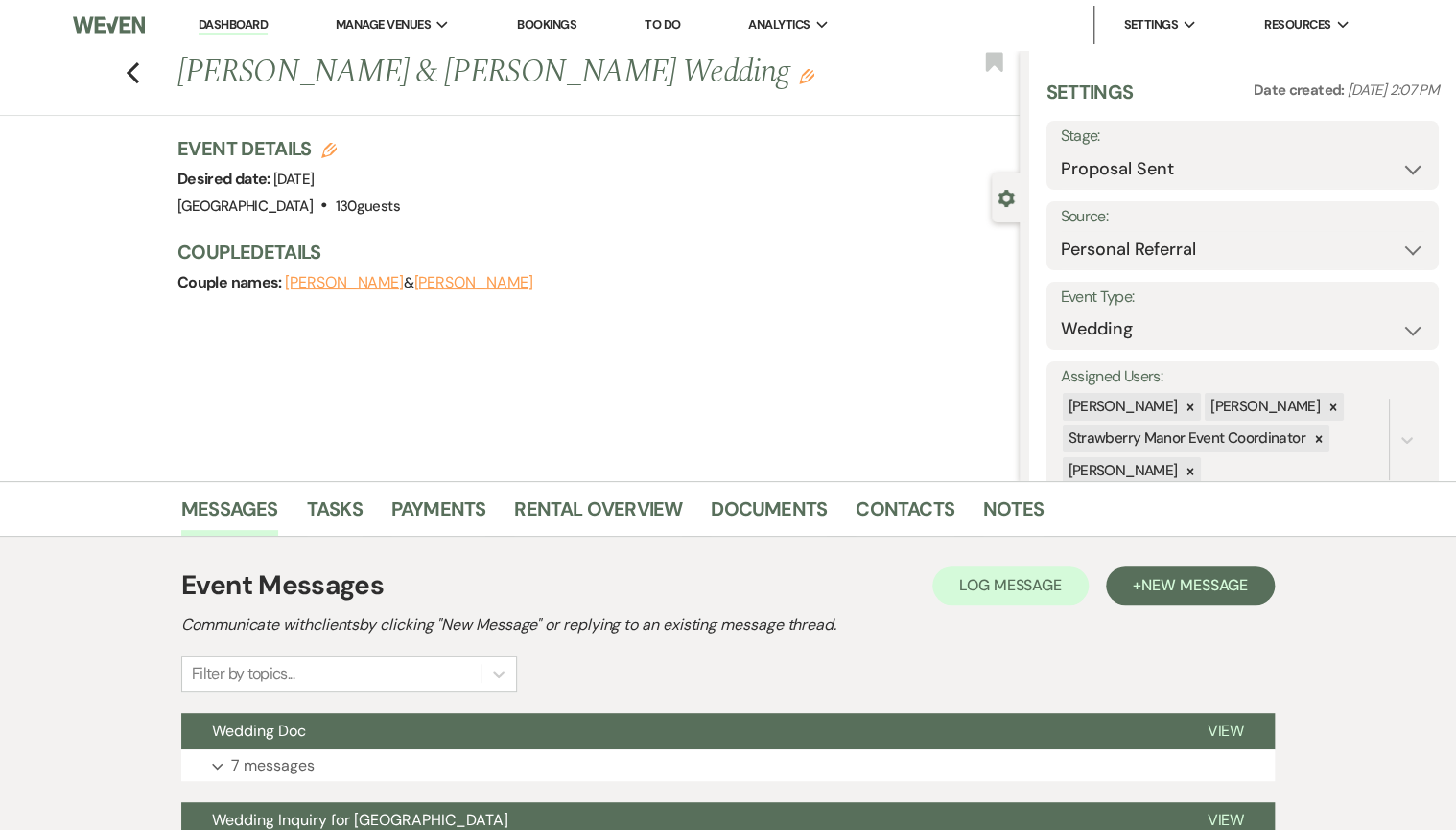
click at [226, 24] on link "Dashboard" at bounding box center [232, 25] width 69 height 18
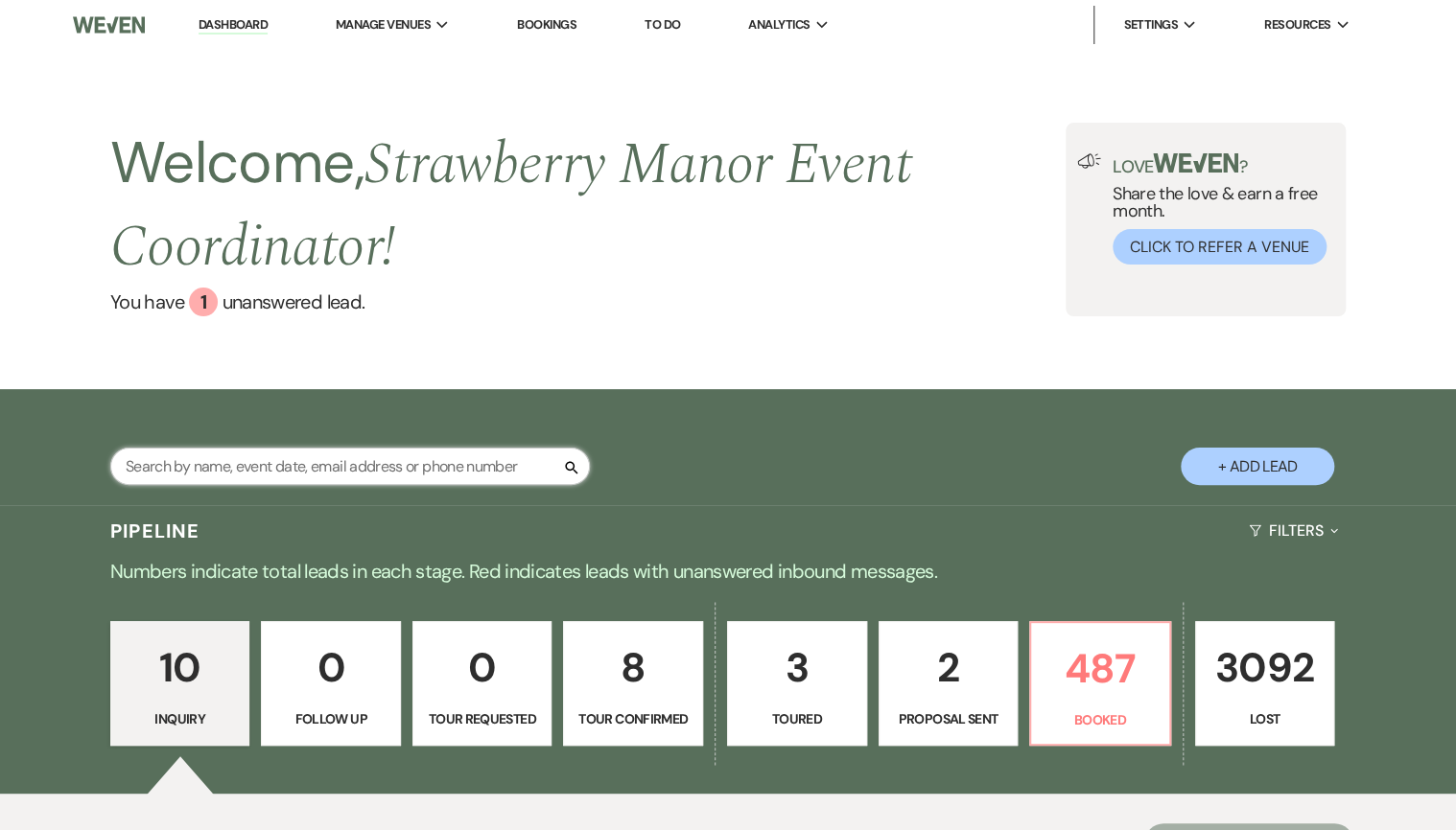
click at [215, 473] on input "text" at bounding box center [350, 466] width 480 height 38
type input "mia"
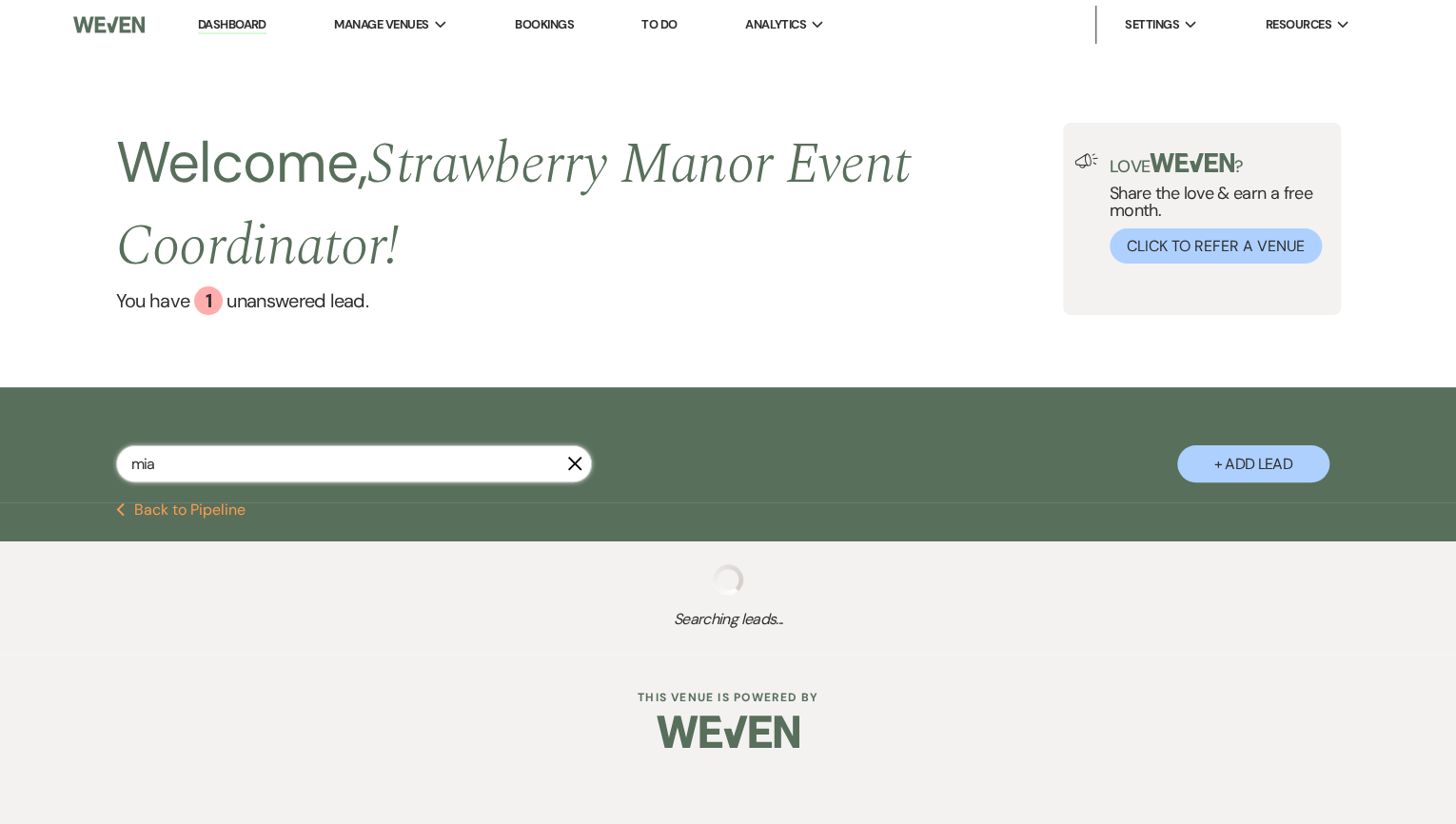
select select "8"
select select "5"
select select "6"
select select "8"
select select "5"
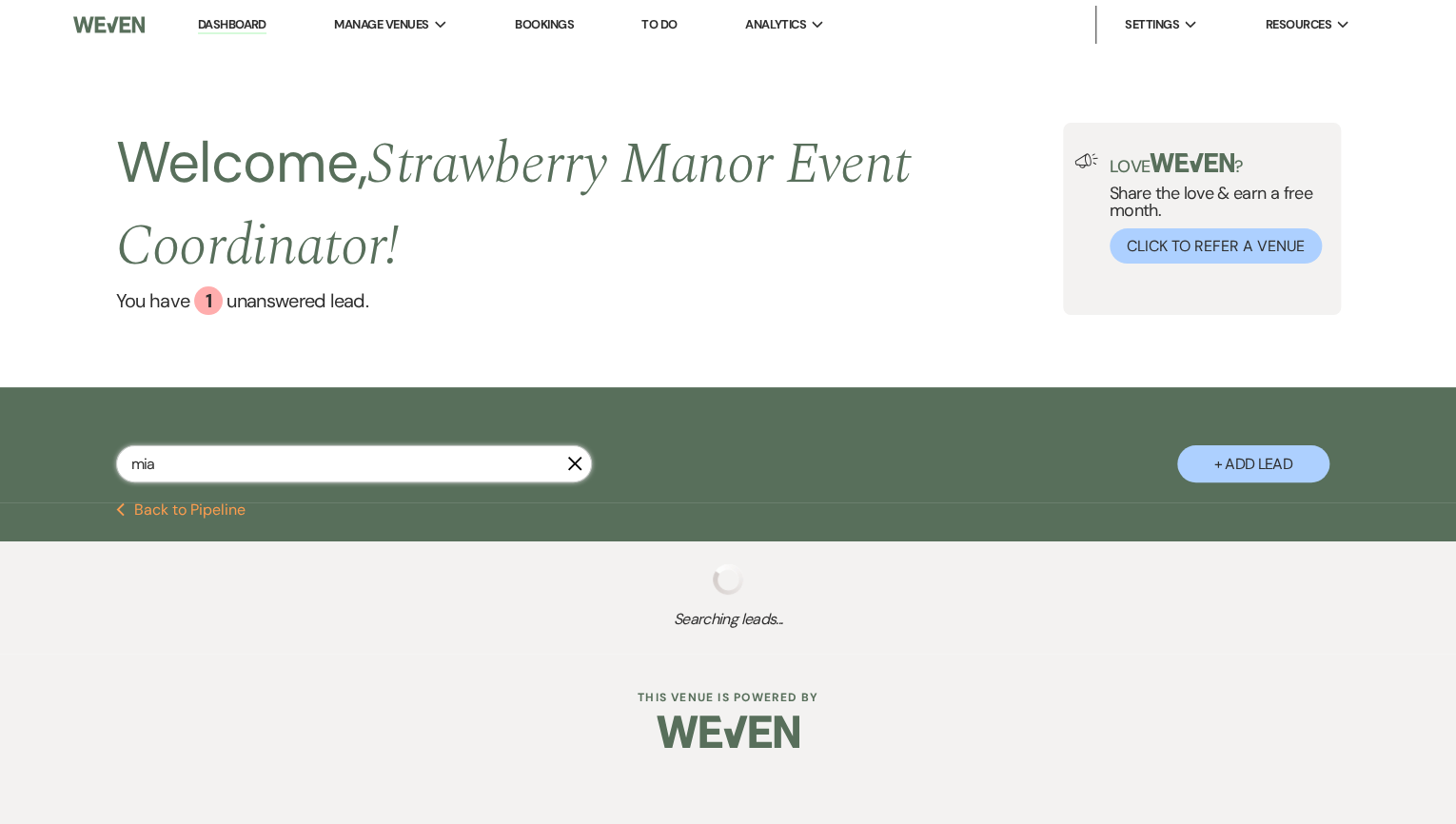
select select "8"
select select "6"
select select "8"
select select "5"
select select "8"
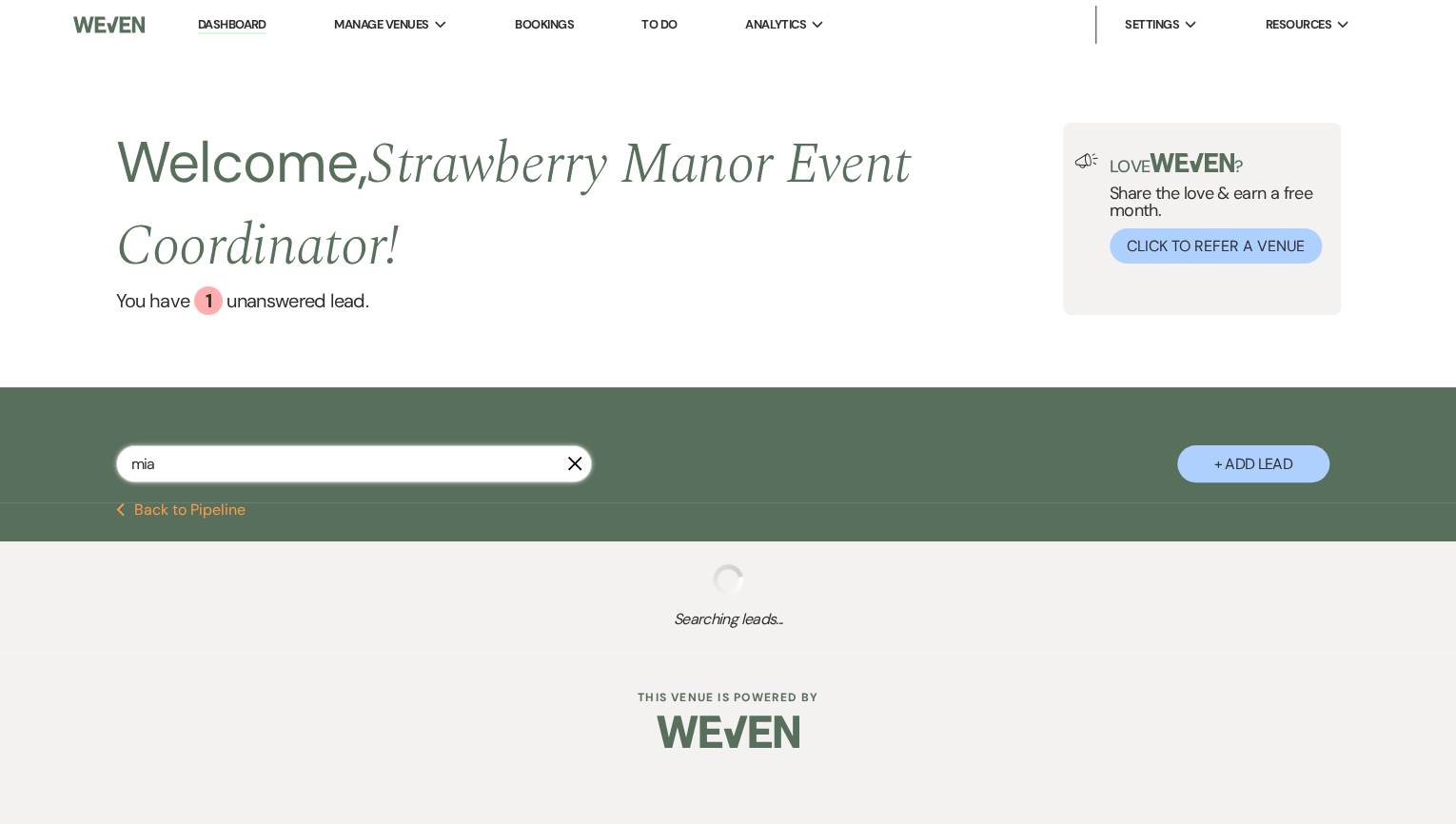
select select "5"
select select "8"
select select "5"
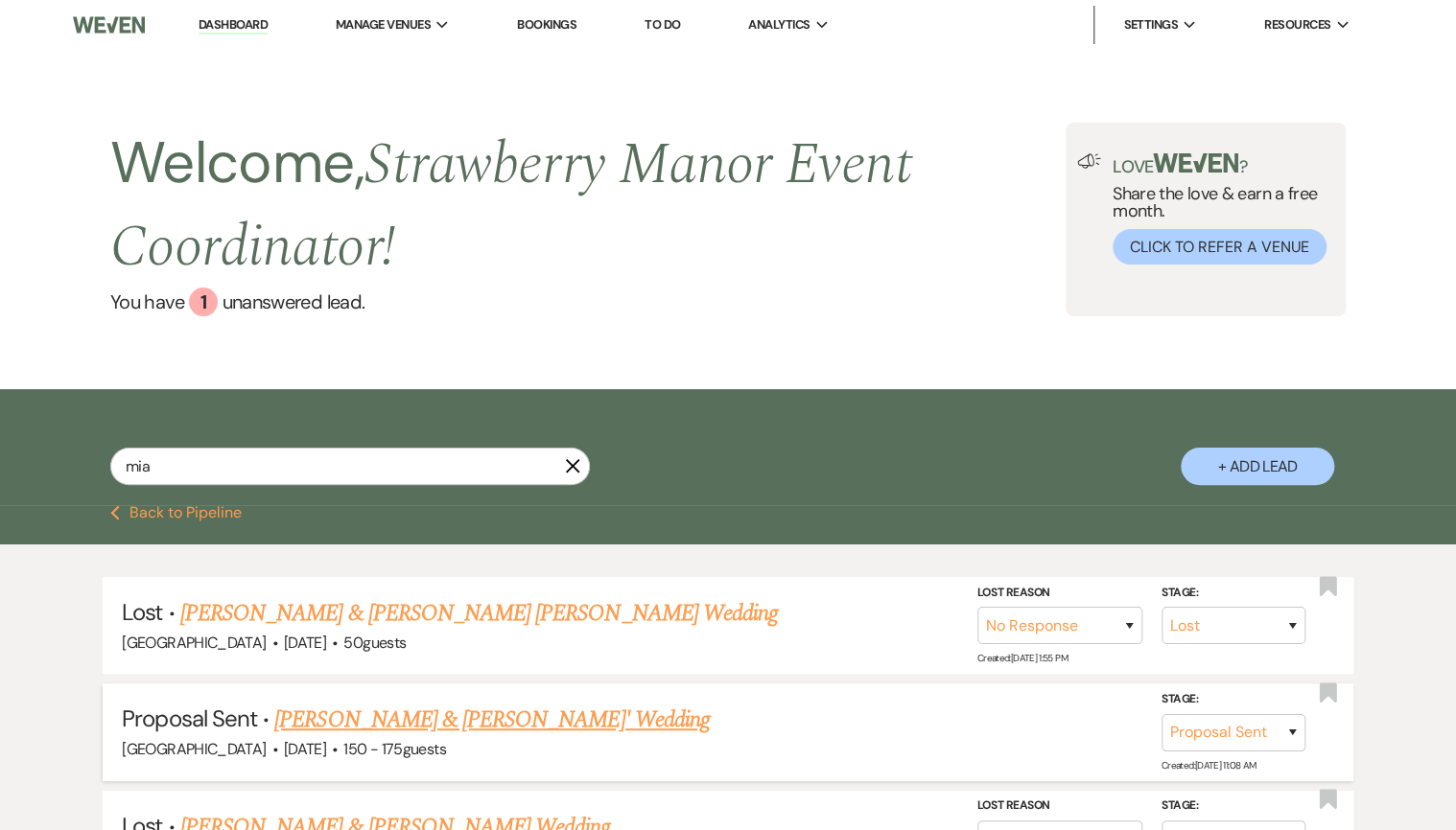
click at [391, 713] on link "[PERSON_NAME] & [PERSON_NAME]' Wedding" at bounding box center [492, 720] width 435 height 35
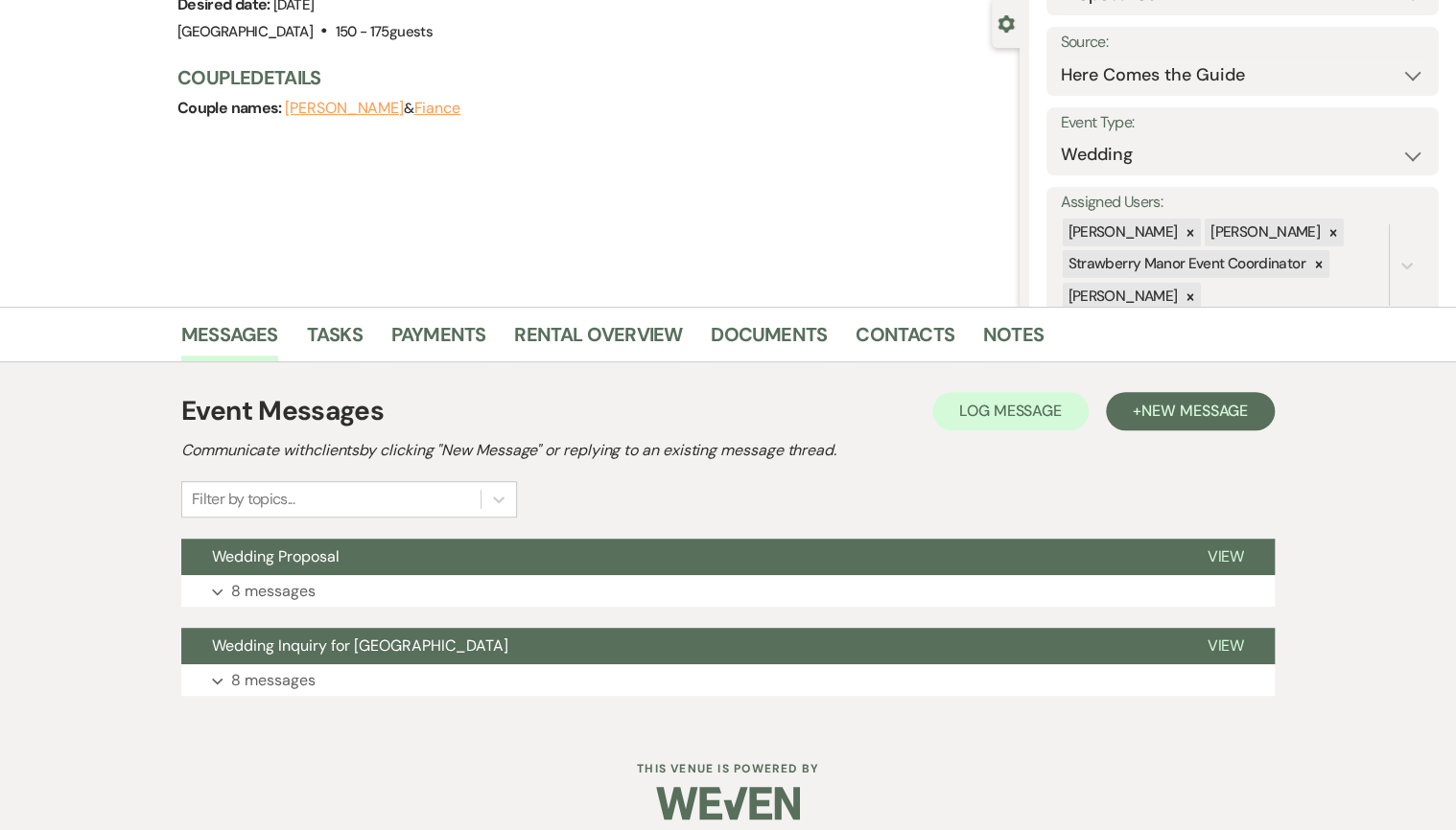
scroll to position [191, 0]
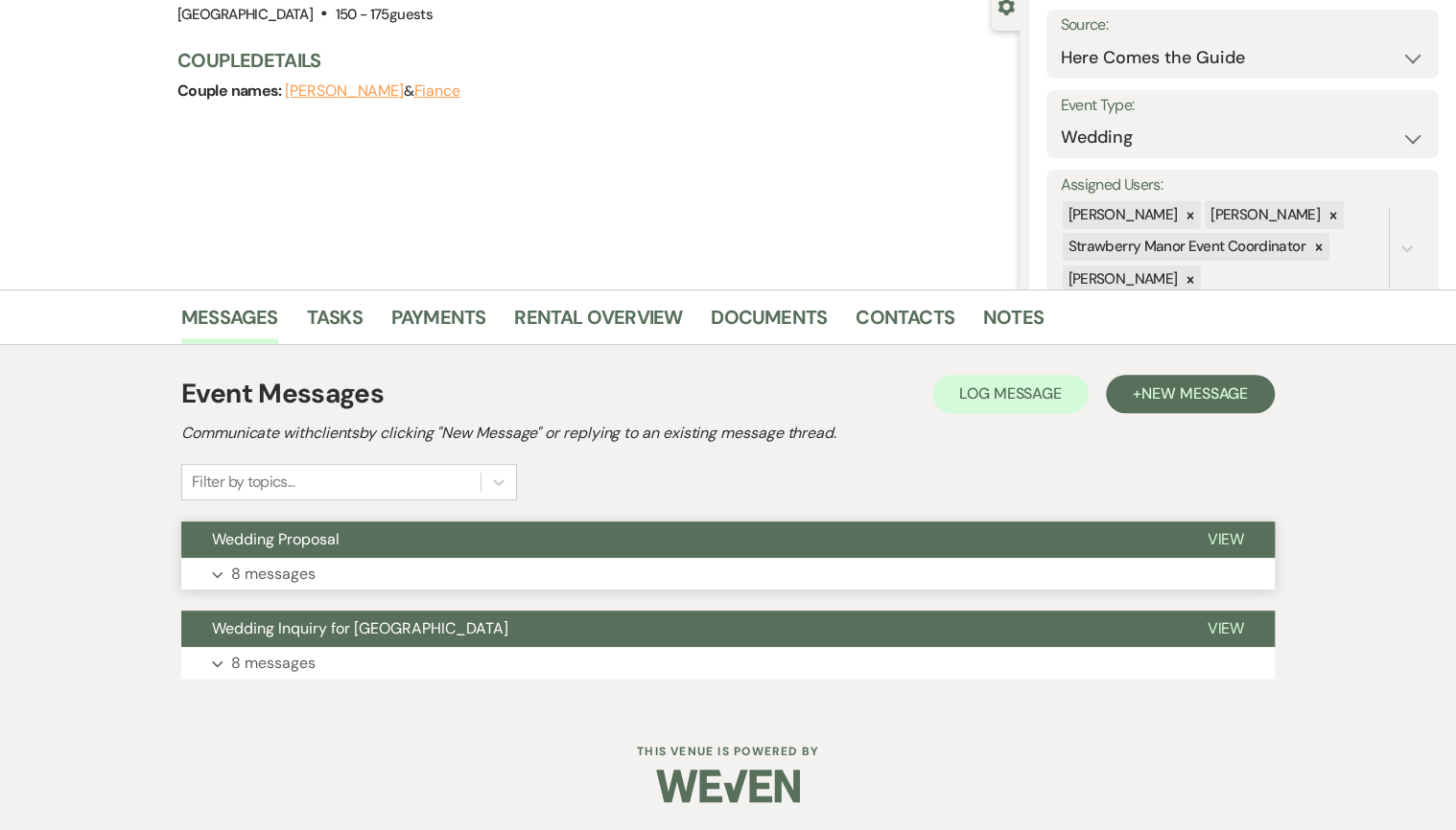
click at [361, 583] on button "Expand 8 messages" at bounding box center [728, 574] width 1093 height 33
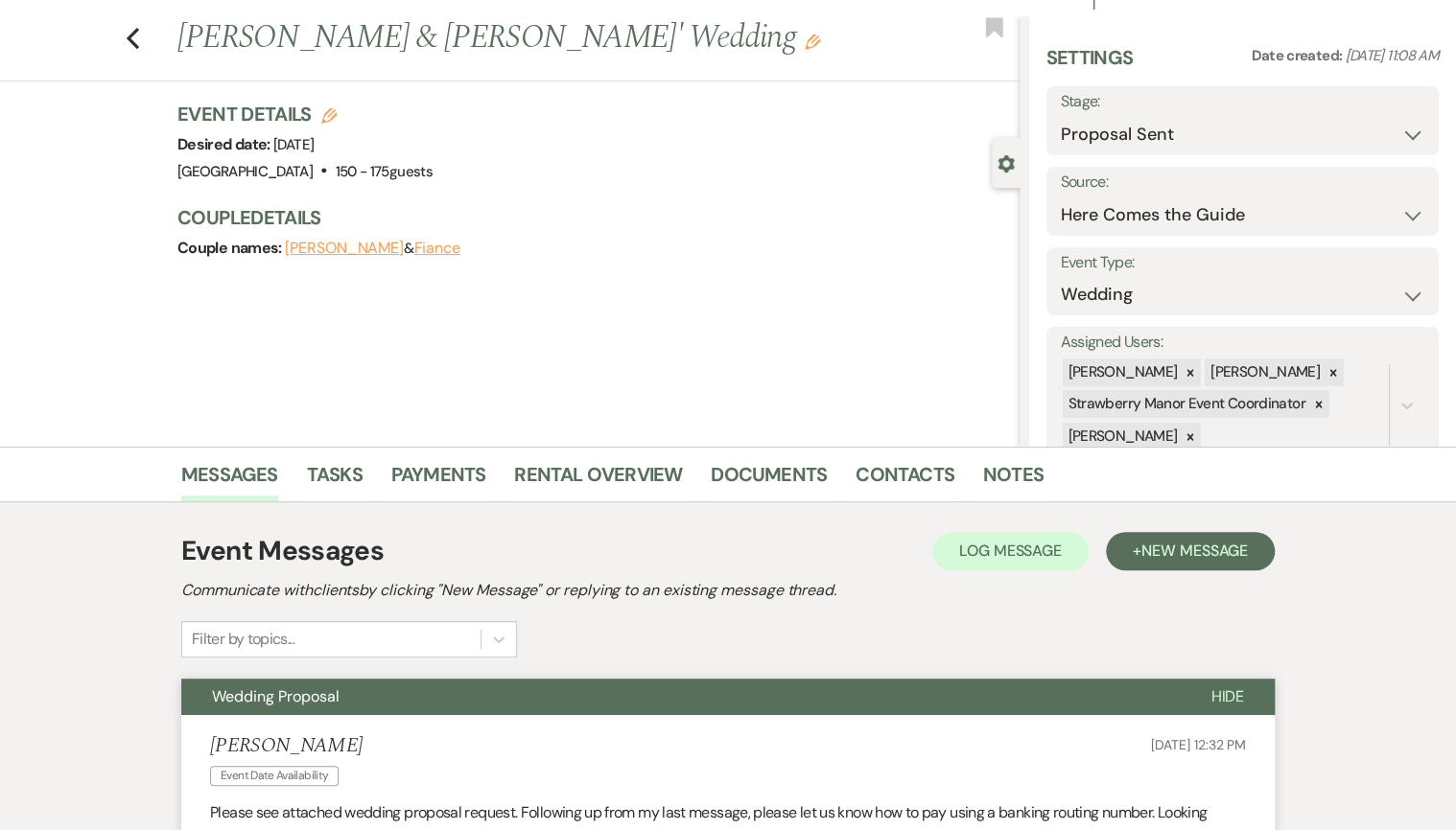
scroll to position [0, 0]
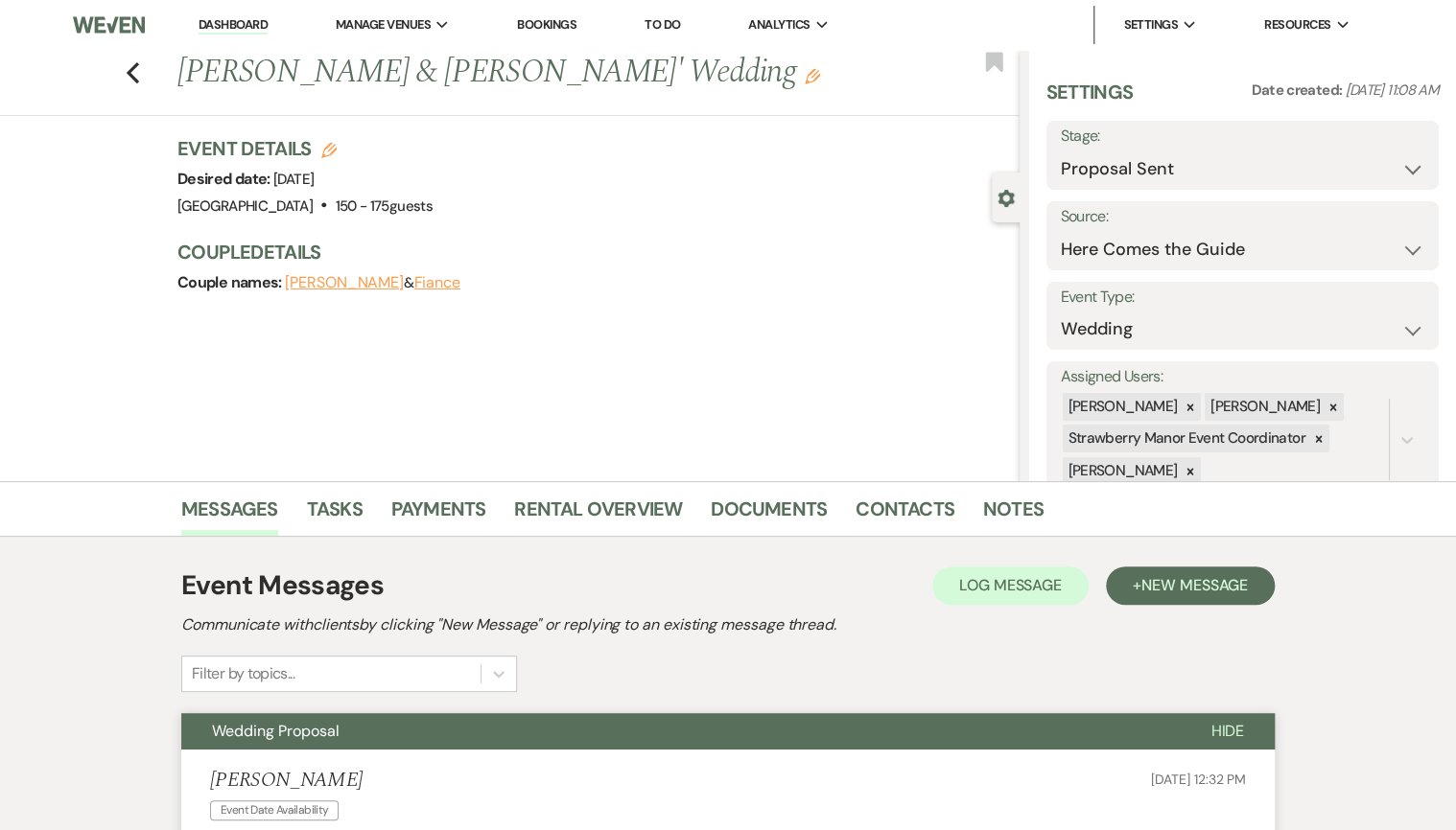
click at [230, 19] on link "Dashboard" at bounding box center [232, 25] width 69 height 18
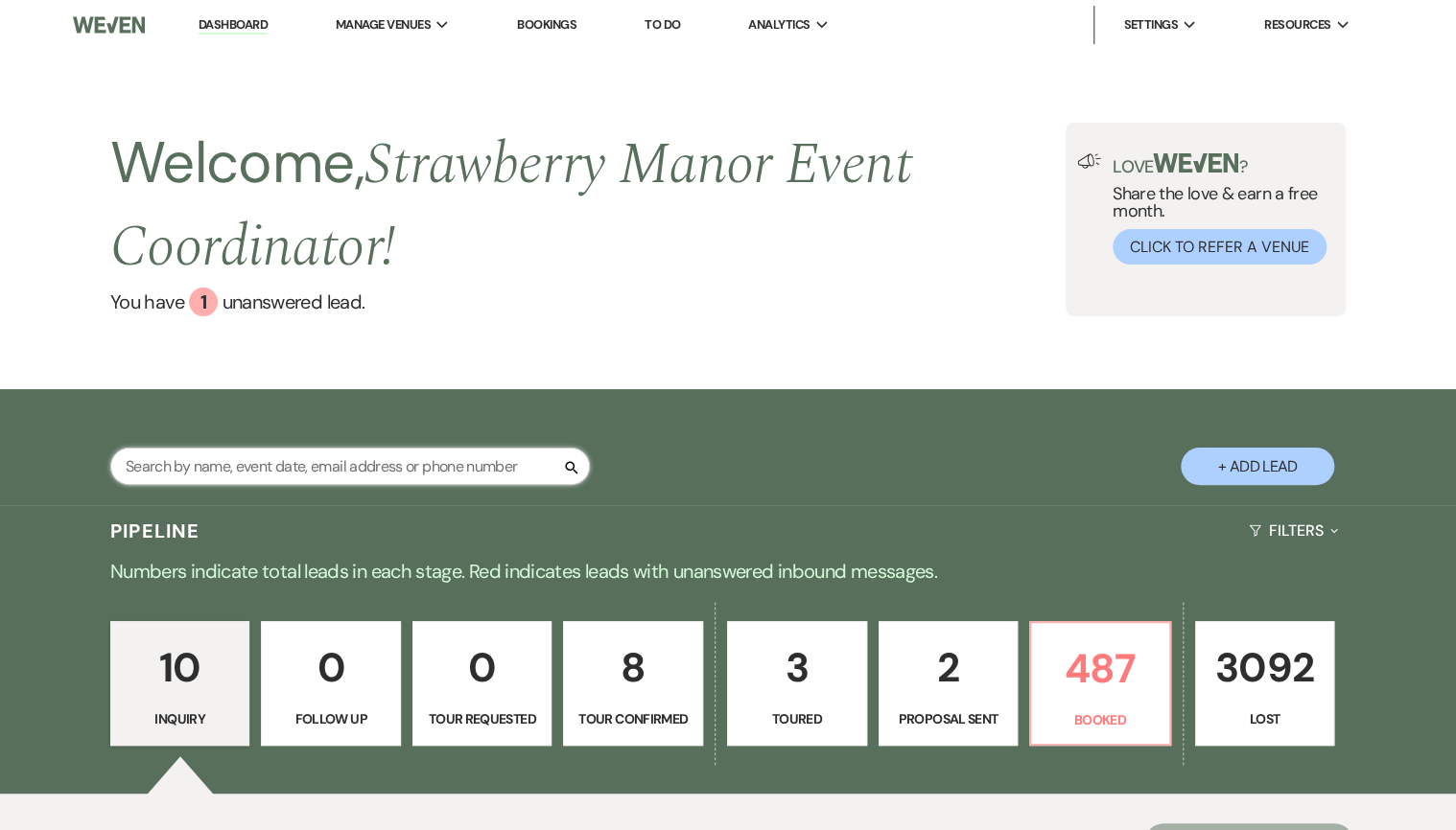
click at [232, 461] on input "text" at bounding box center [350, 466] width 480 height 38
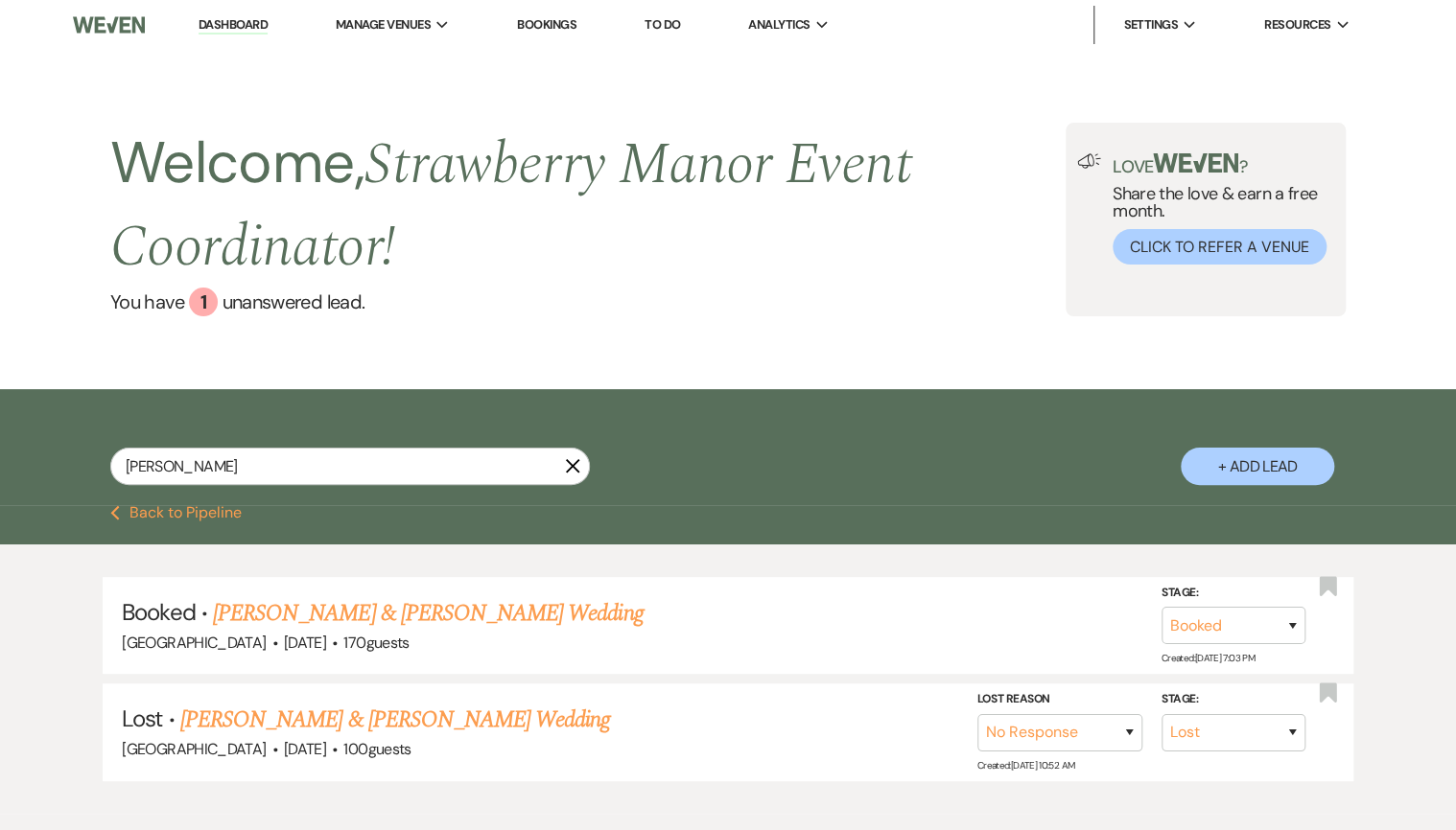
click at [372, 614] on link "[PERSON_NAME] & [PERSON_NAME] Wedding" at bounding box center [427, 614] width 429 height 35
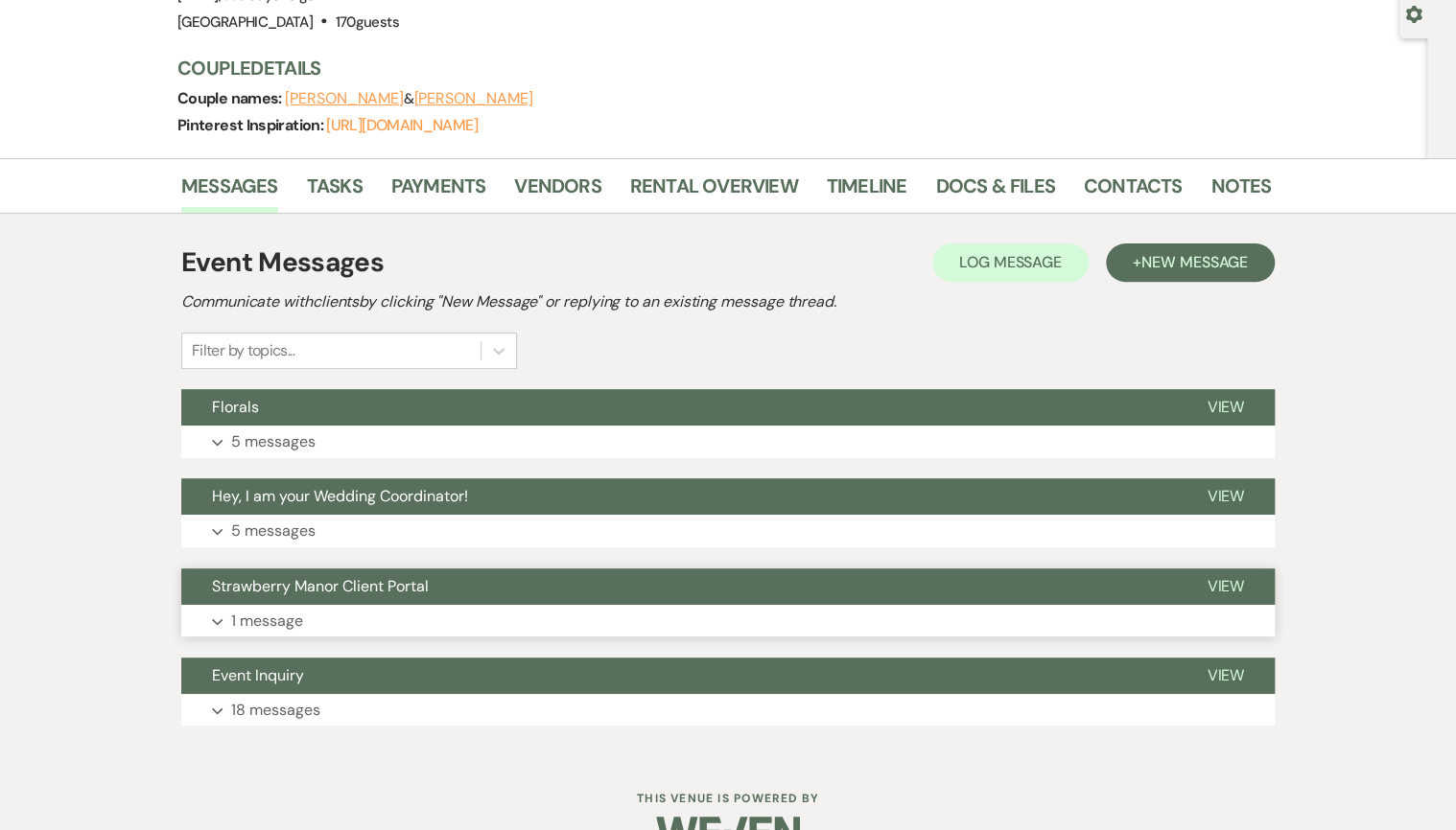
scroll to position [231, 0]
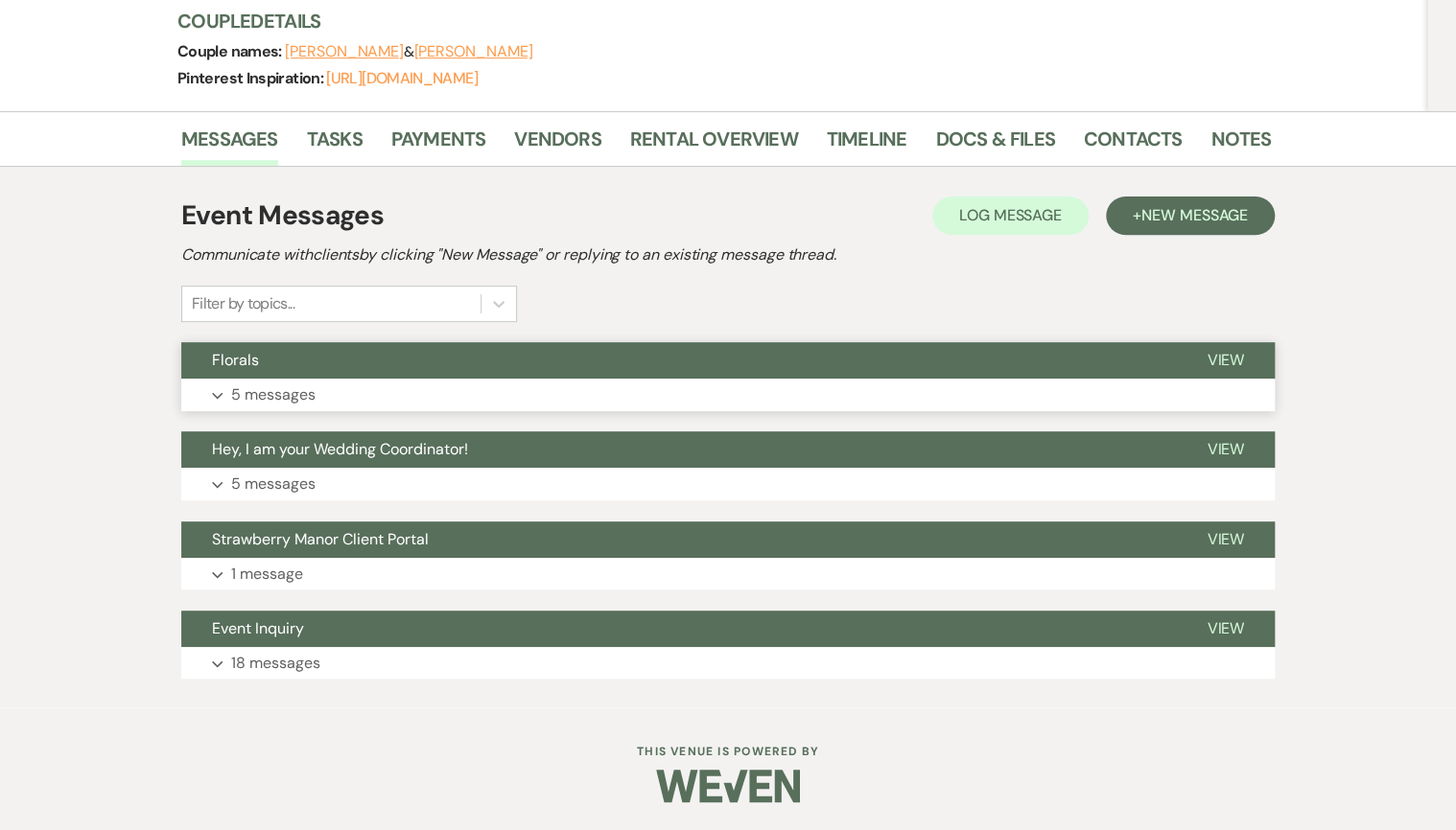
click at [395, 399] on button "Expand 5 messages" at bounding box center [728, 395] width 1093 height 33
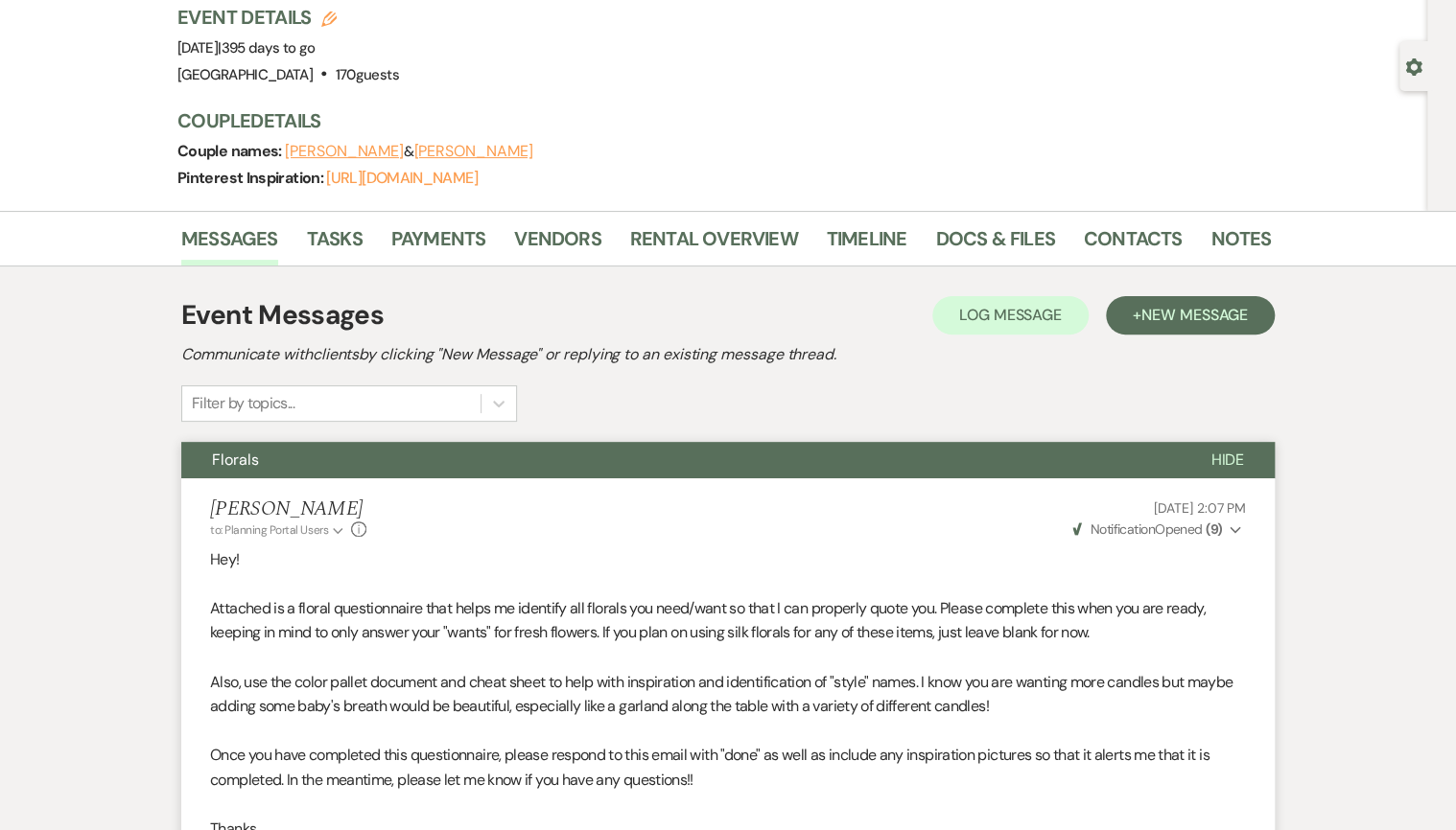
scroll to position [0, 0]
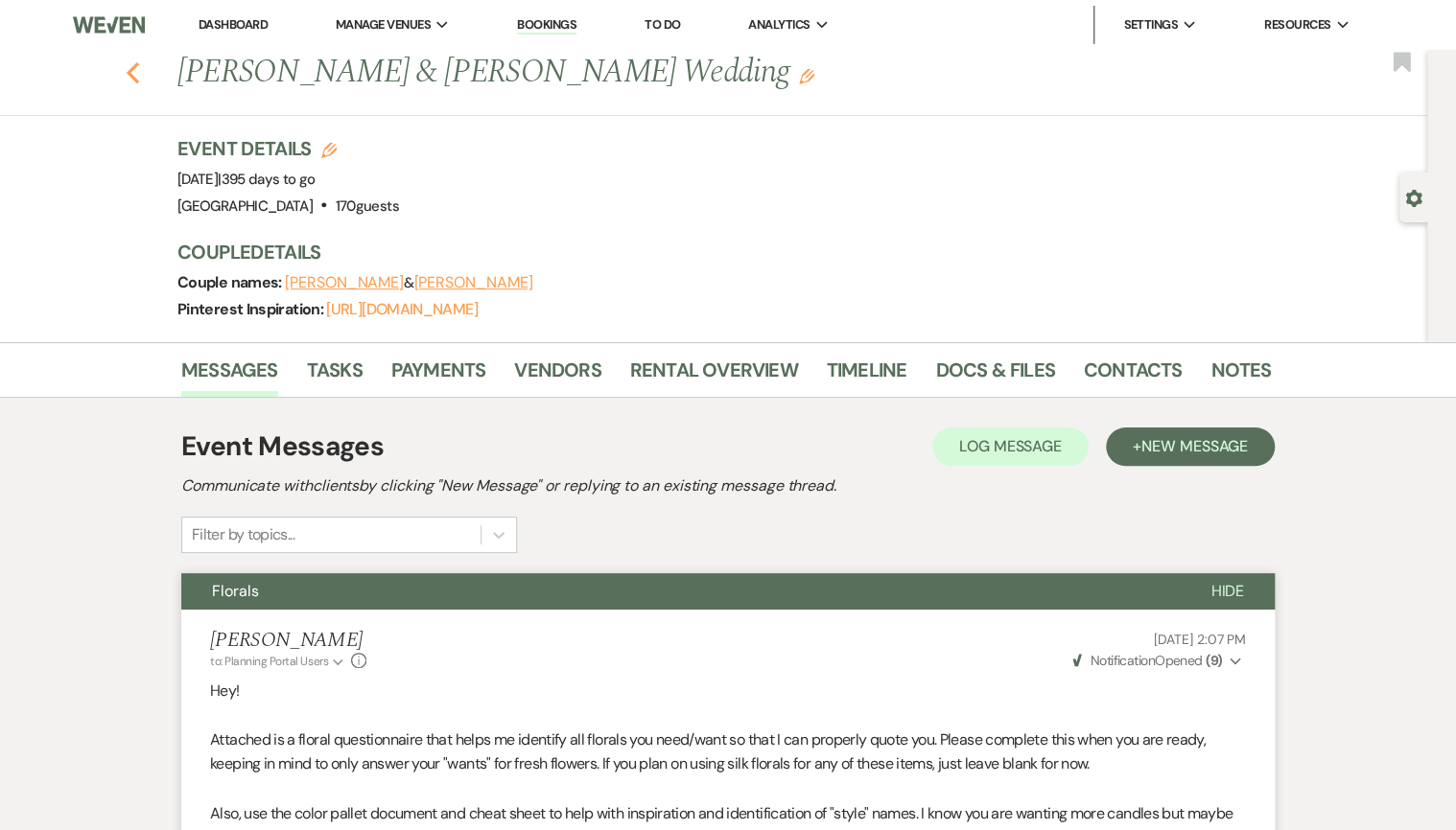
click at [138, 73] on icon "Previous" at bounding box center [132, 72] width 15 height 23
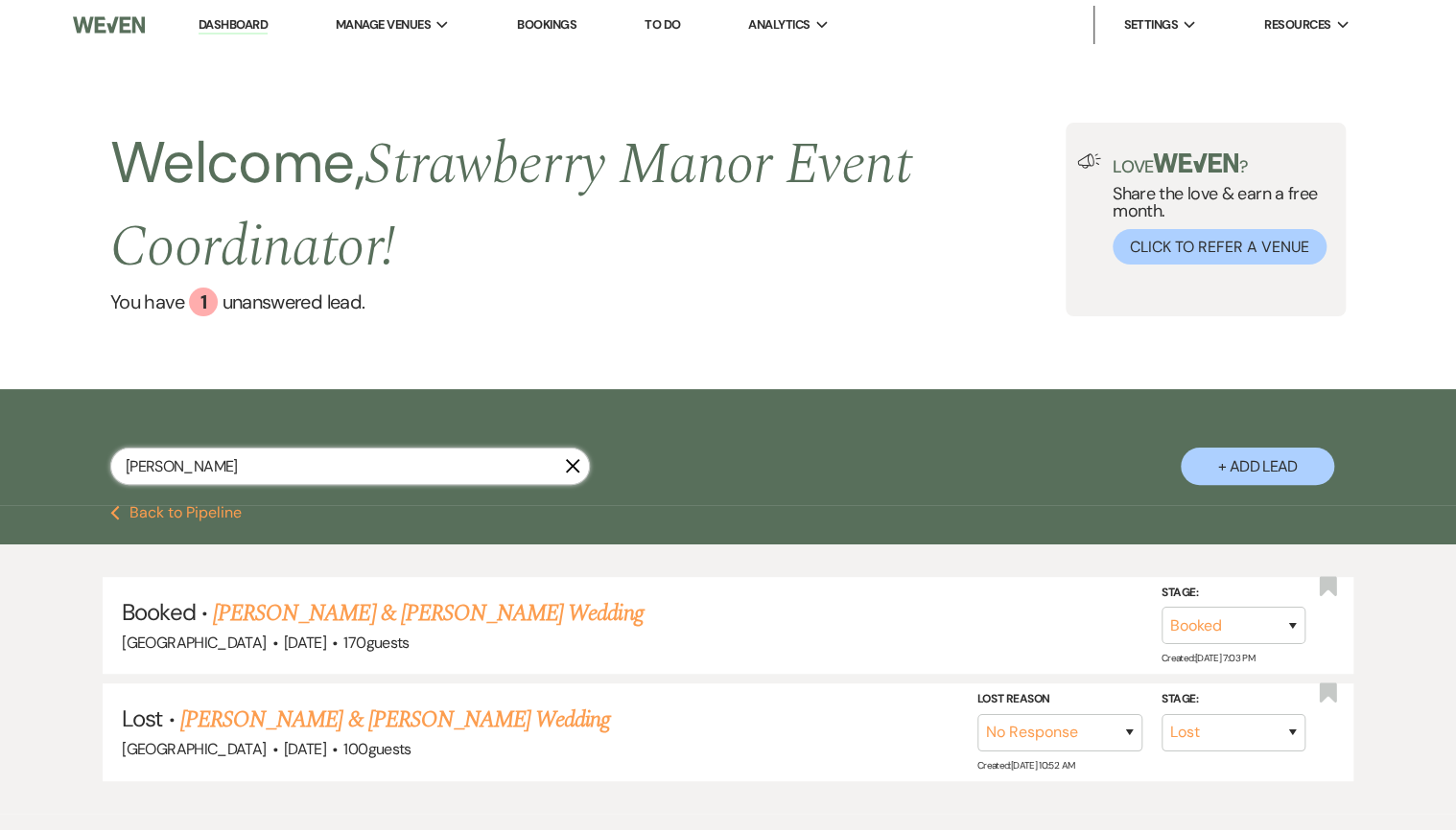
drag, startPoint x: 205, startPoint y: 470, endPoint x: 88, endPoint y: 464, distance: 117.2
click at [88, 464] on div "[PERSON_NAME] X + Add Lead" at bounding box center [728, 450] width 1382 height 102
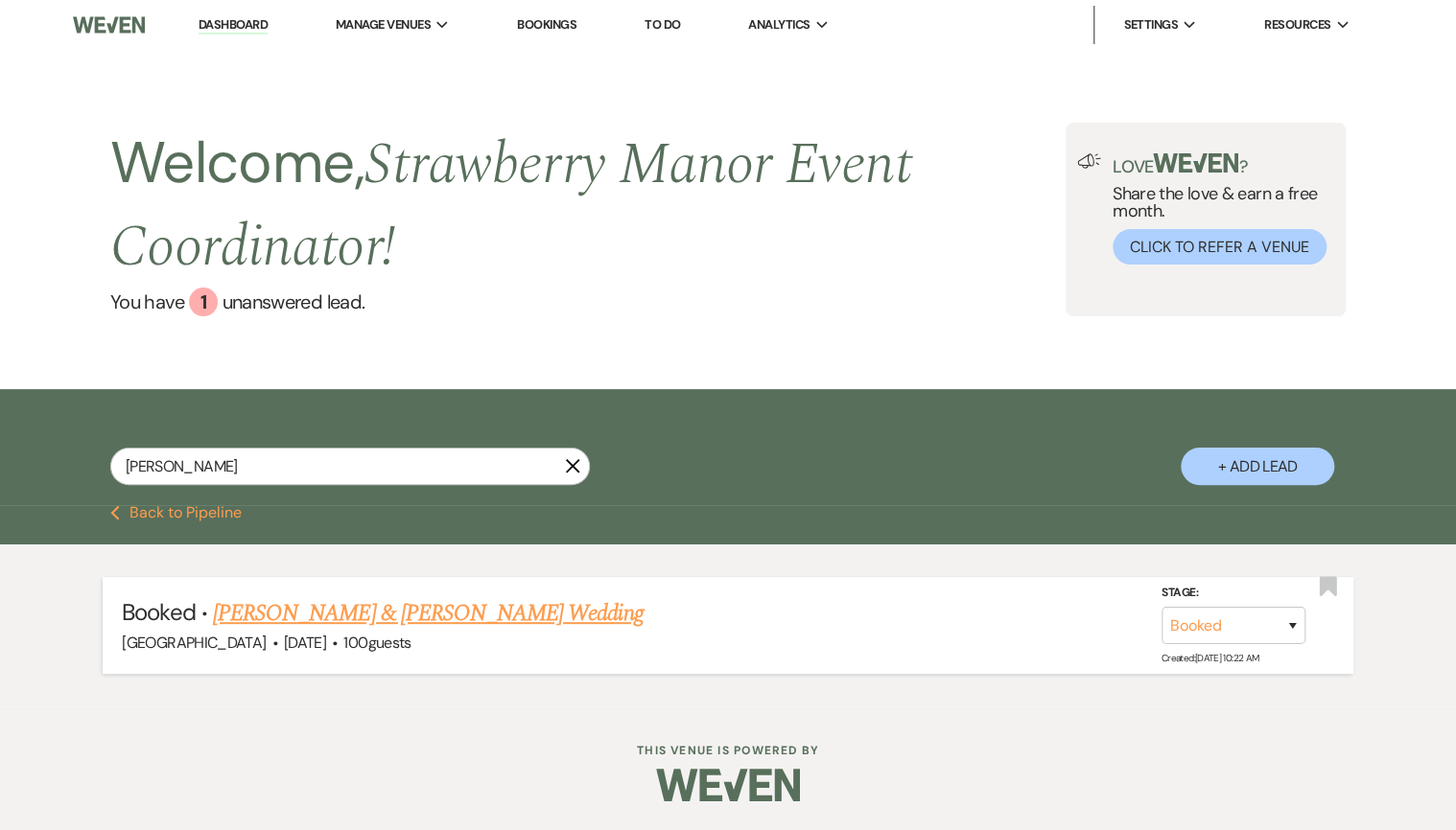
click at [285, 615] on link "[PERSON_NAME] & [PERSON_NAME] Wedding" at bounding box center [427, 614] width 429 height 35
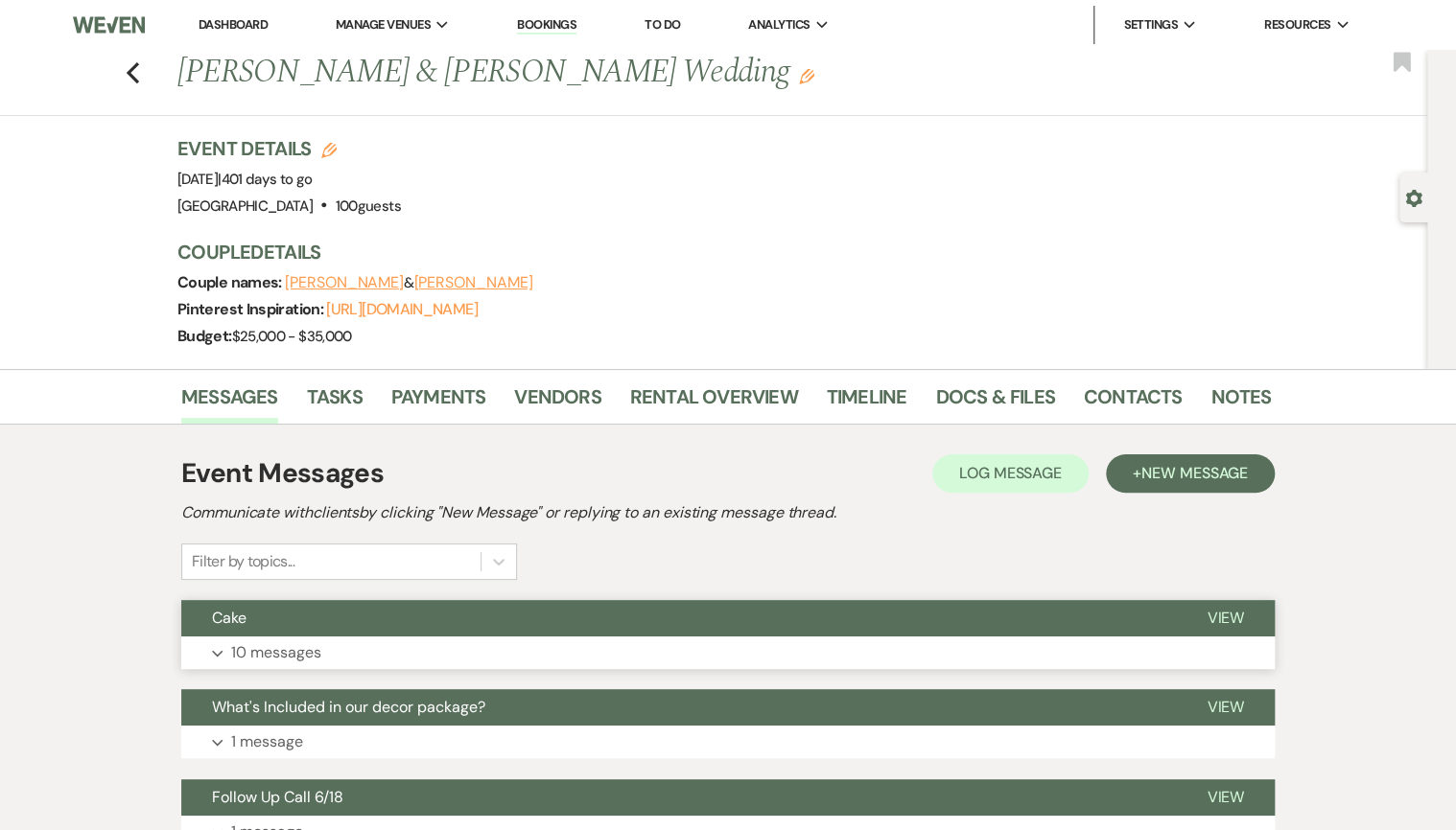
click at [502, 656] on button "Expand 10 messages" at bounding box center [728, 653] width 1093 height 33
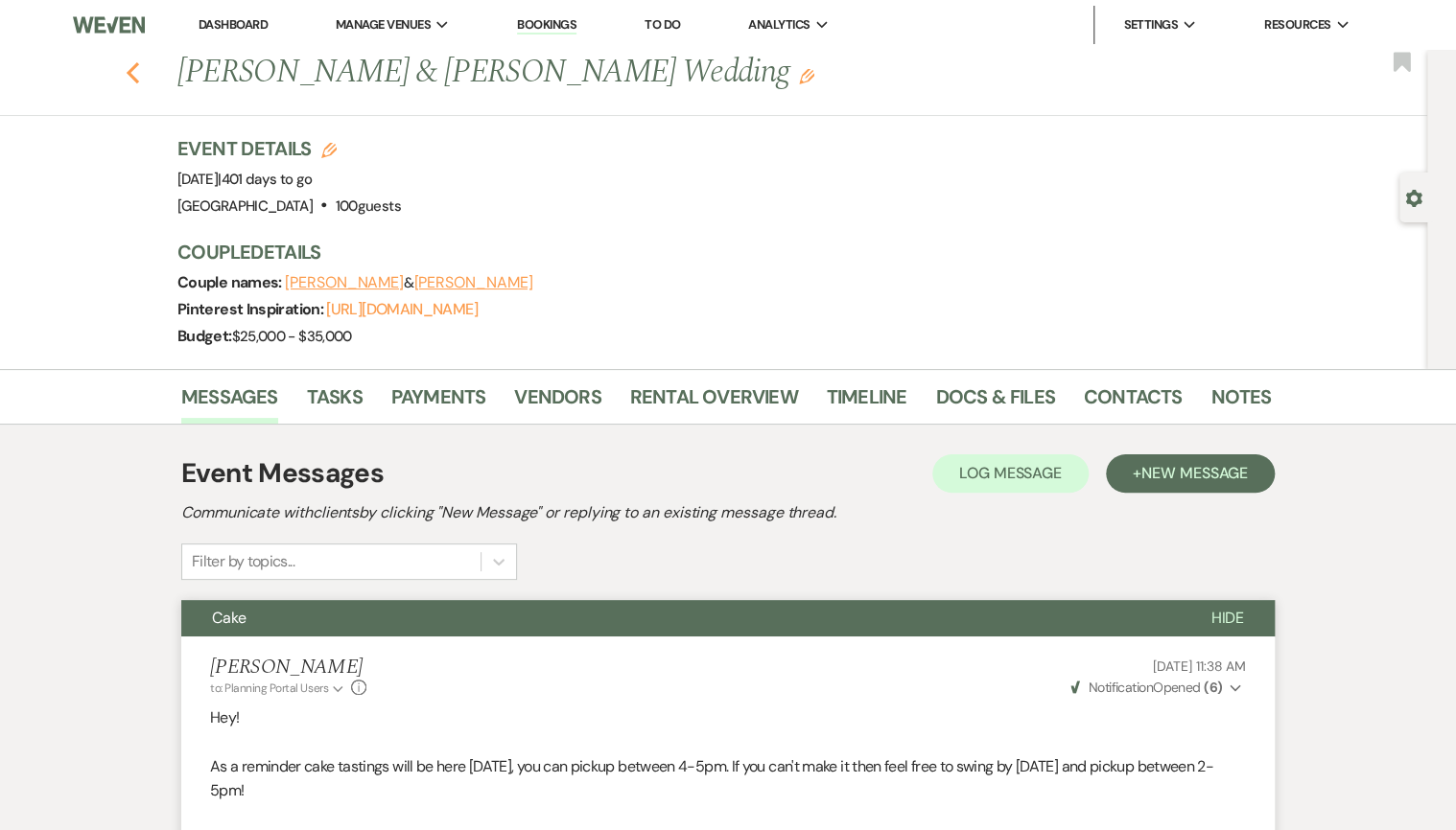
click at [139, 68] on use "button" at bounding box center [132, 72] width 13 height 21
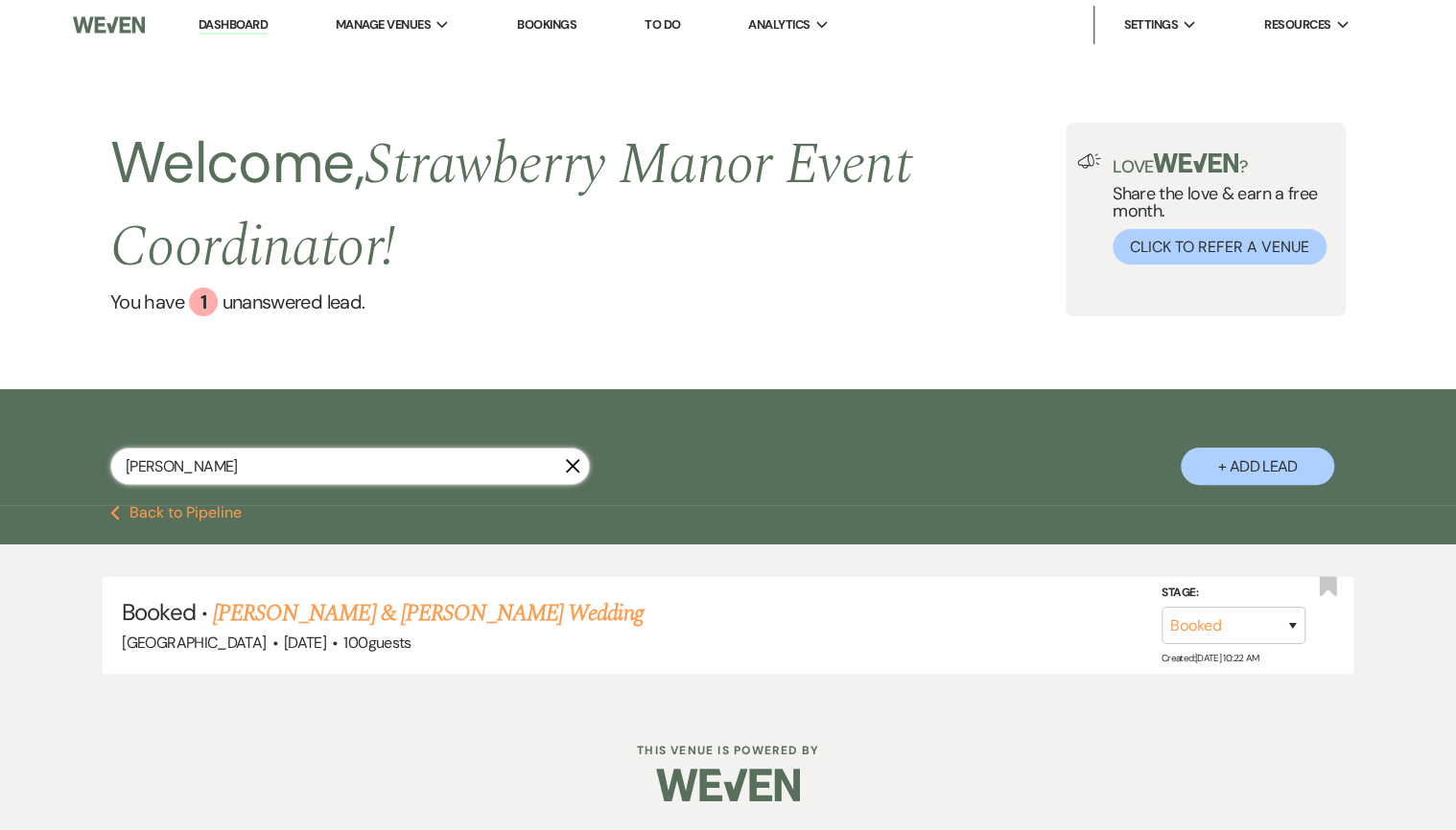
drag, startPoint x: 218, startPoint y: 452, endPoint x: 102, endPoint y: 464, distance: 116.6
click at [102, 464] on div "[PERSON_NAME] X + Add Lead" at bounding box center [728, 450] width 1382 height 102
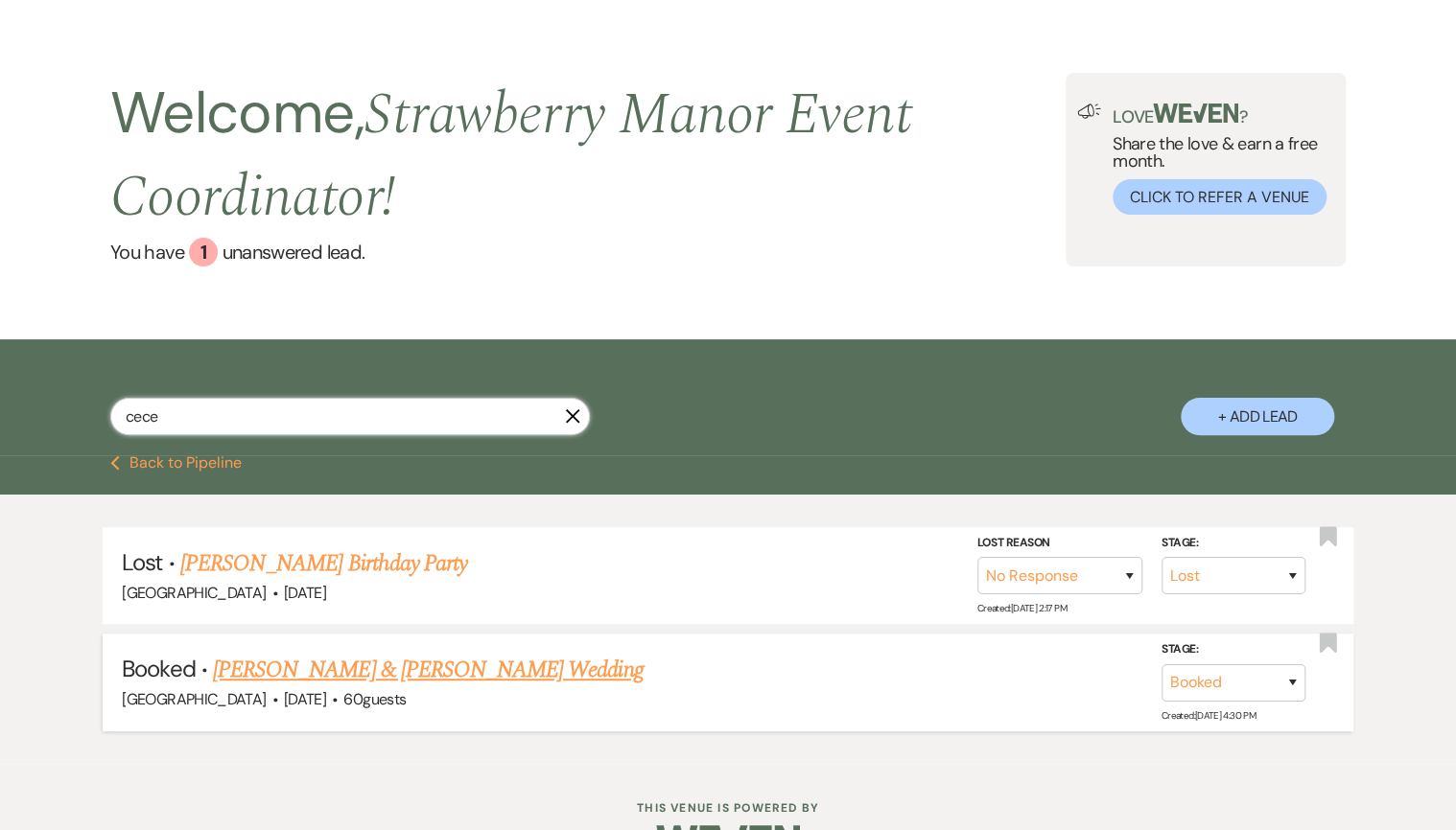
scroll to position [107, 0]
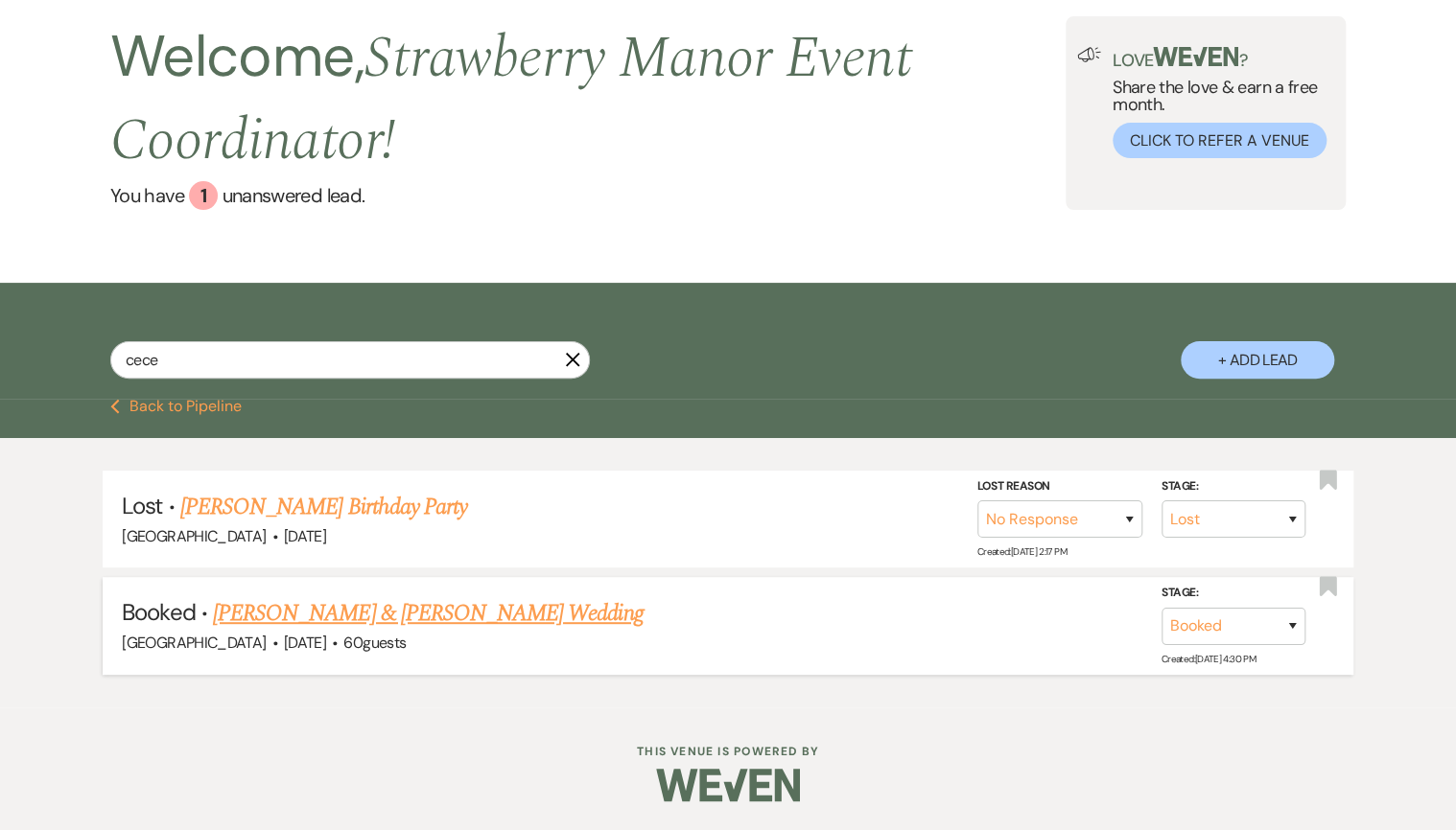
click at [397, 620] on link "[PERSON_NAME] & [PERSON_NAME] Wedding" at bounding box center [427, 614] width 429 height 35
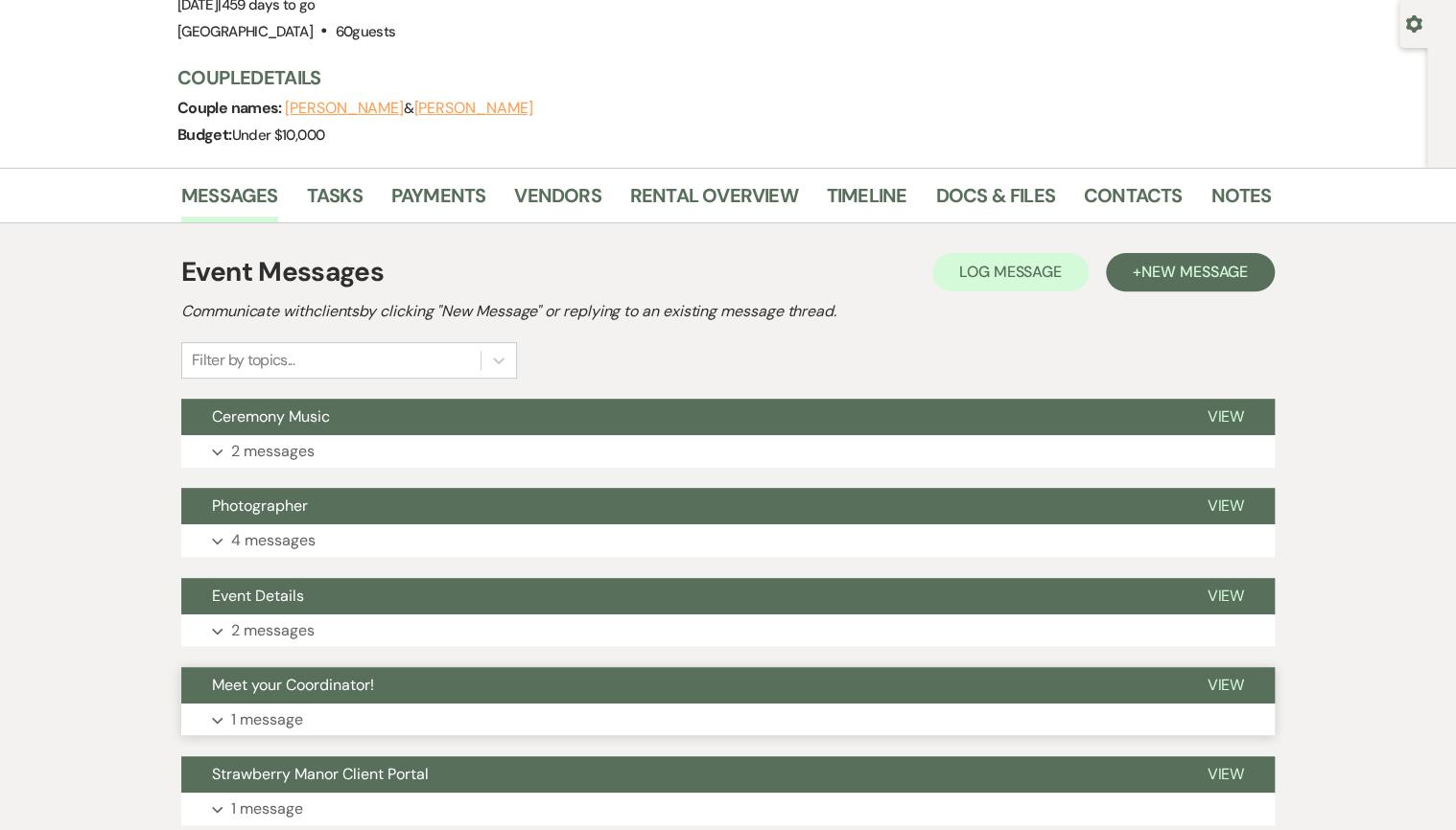
scroll to position [306, 0]
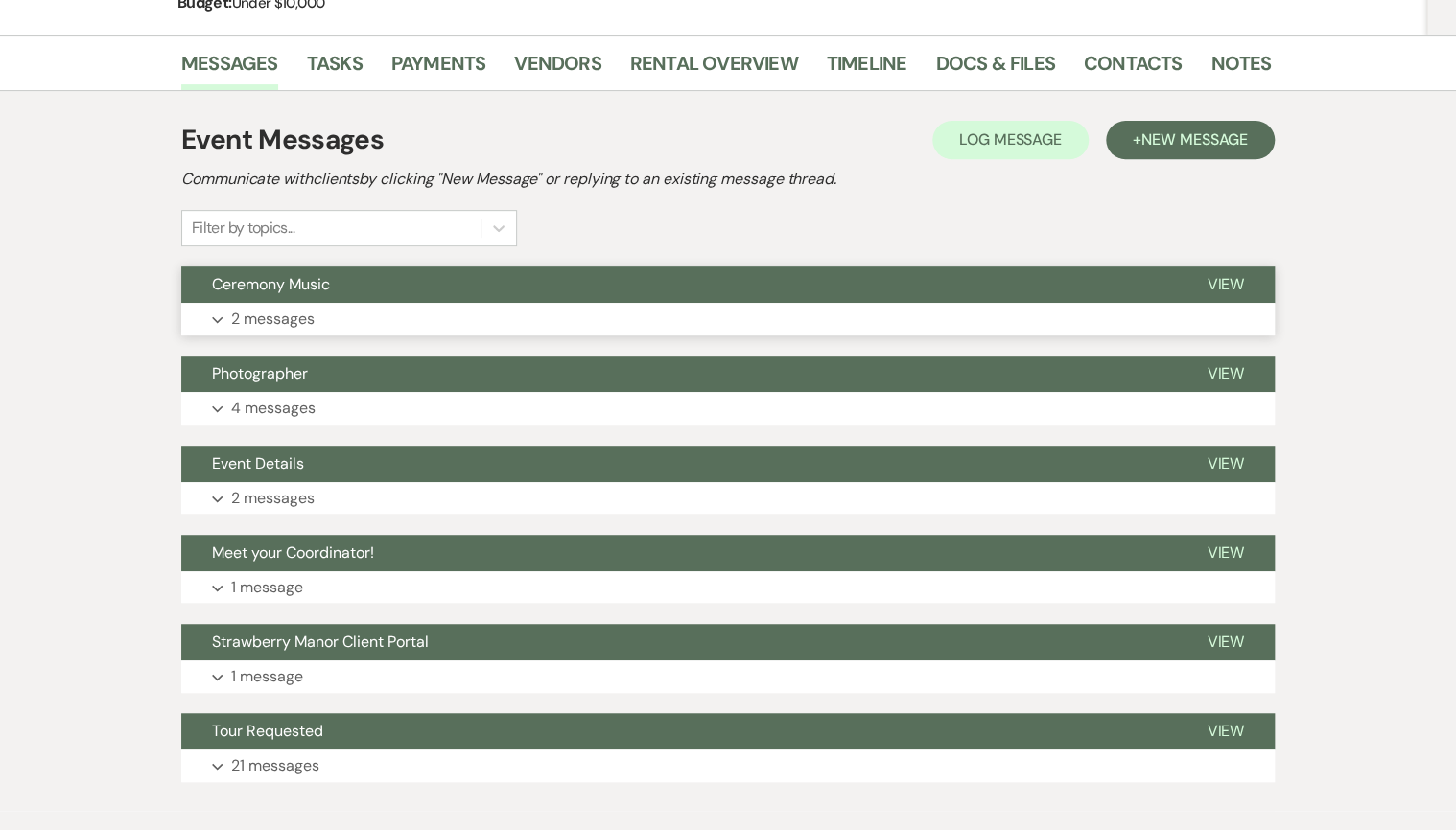
click at [303, 293] on span "Ceremony Music" at bounding box center [271, 284] width 118 height 20
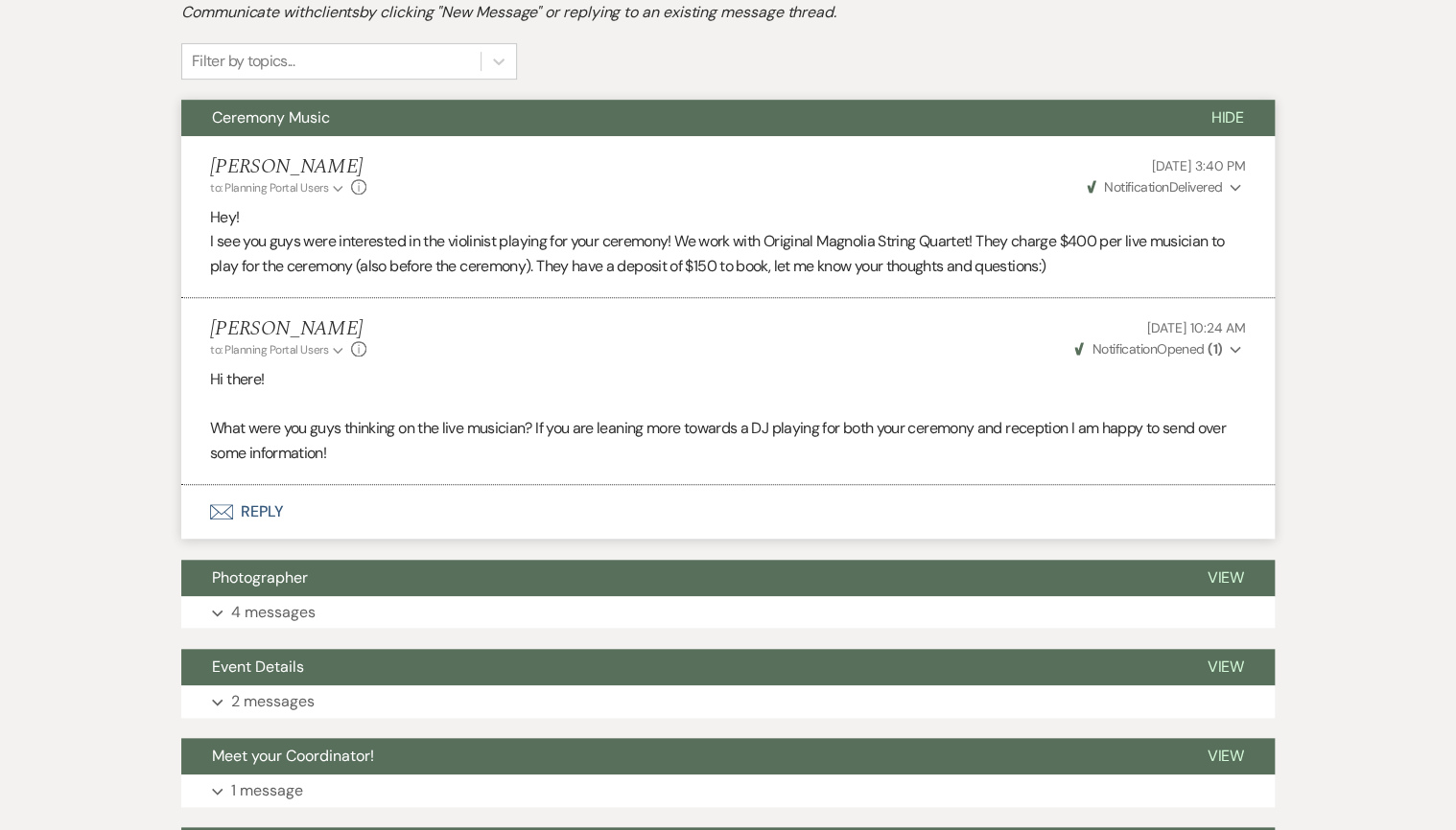
scroll to position [472, 0]
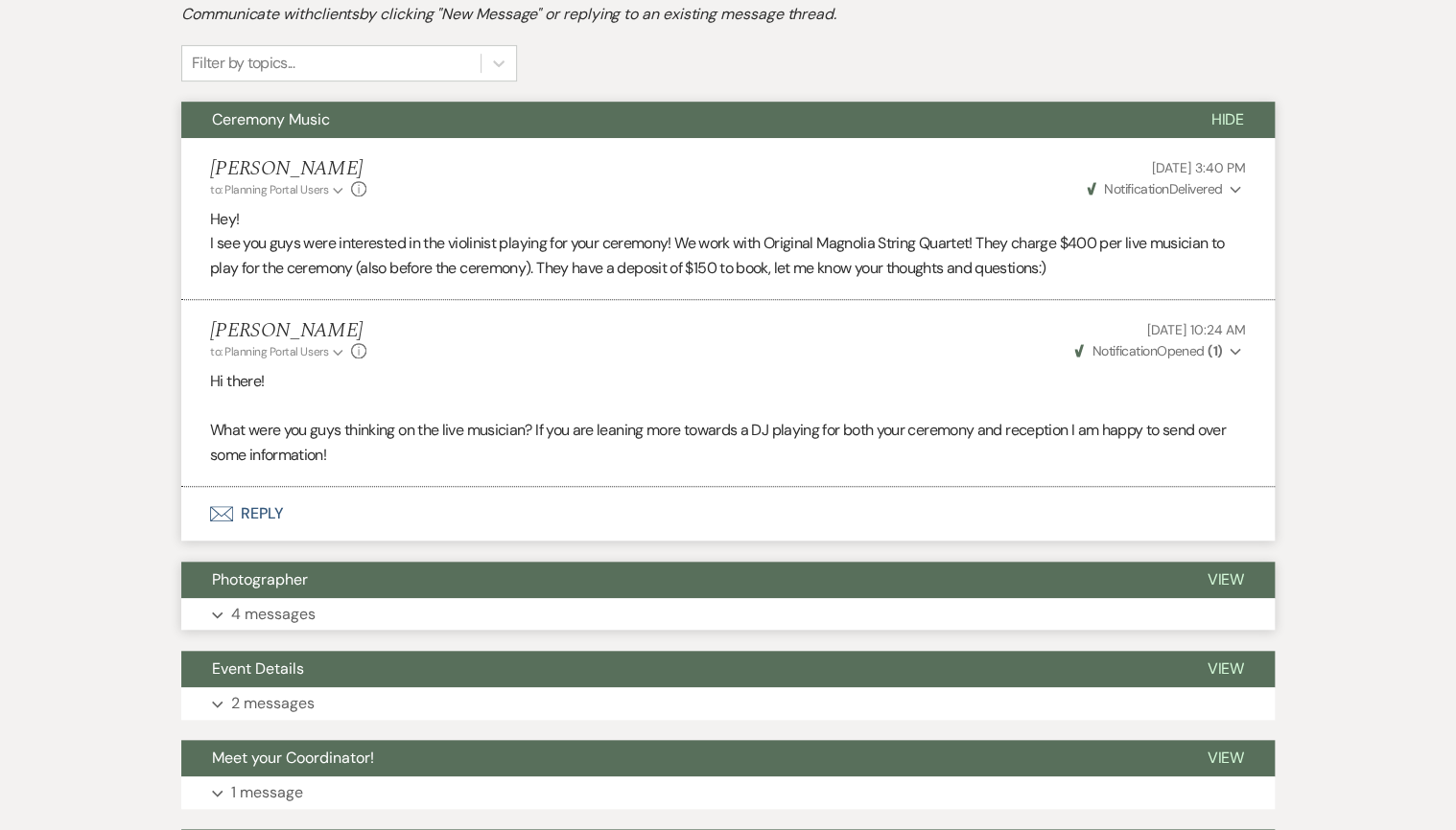
click at [272, 583] on span "Photographer" at bounding box center [259, 579] width 96 height 20
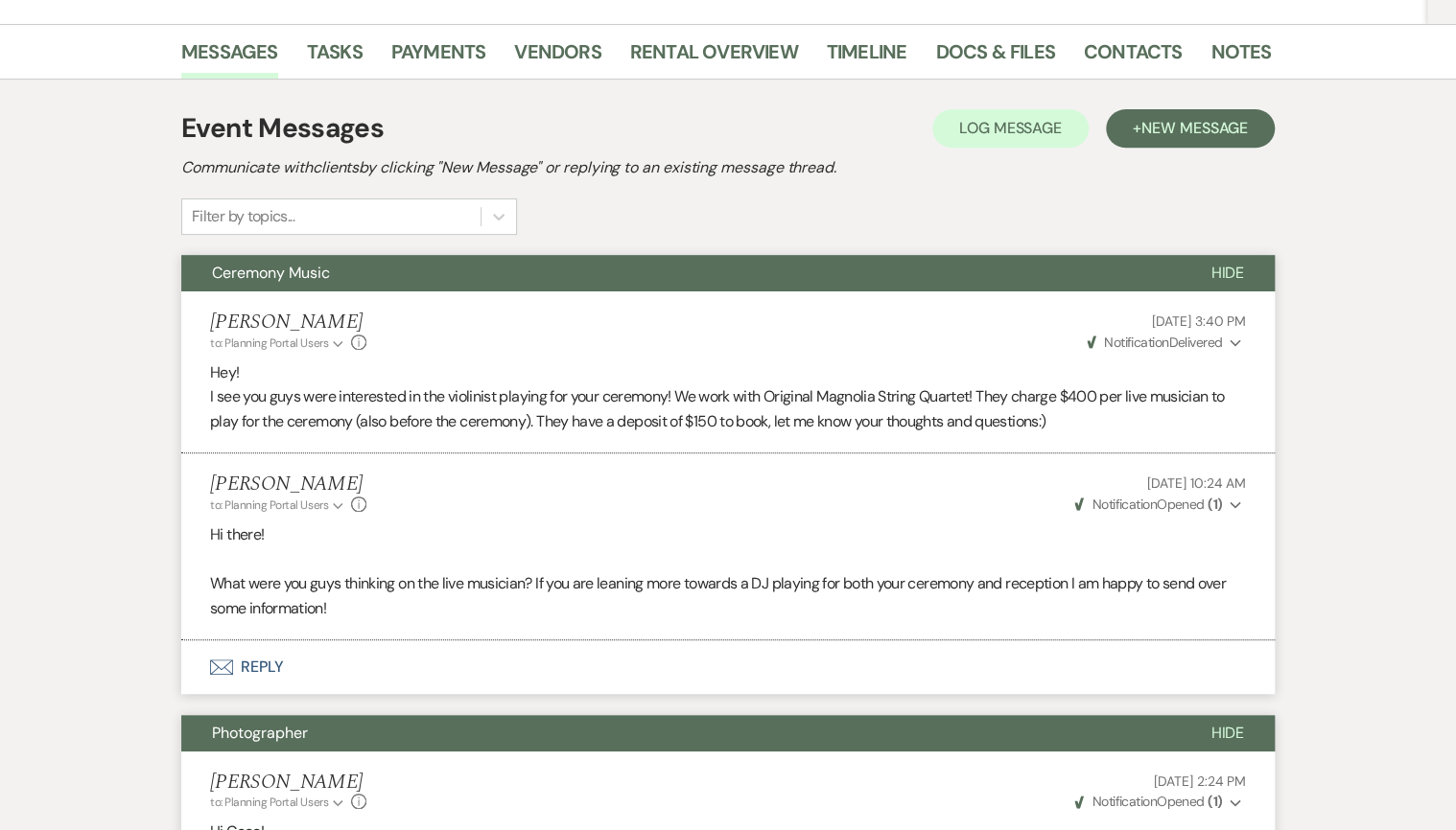
scroll to position [12, 0]
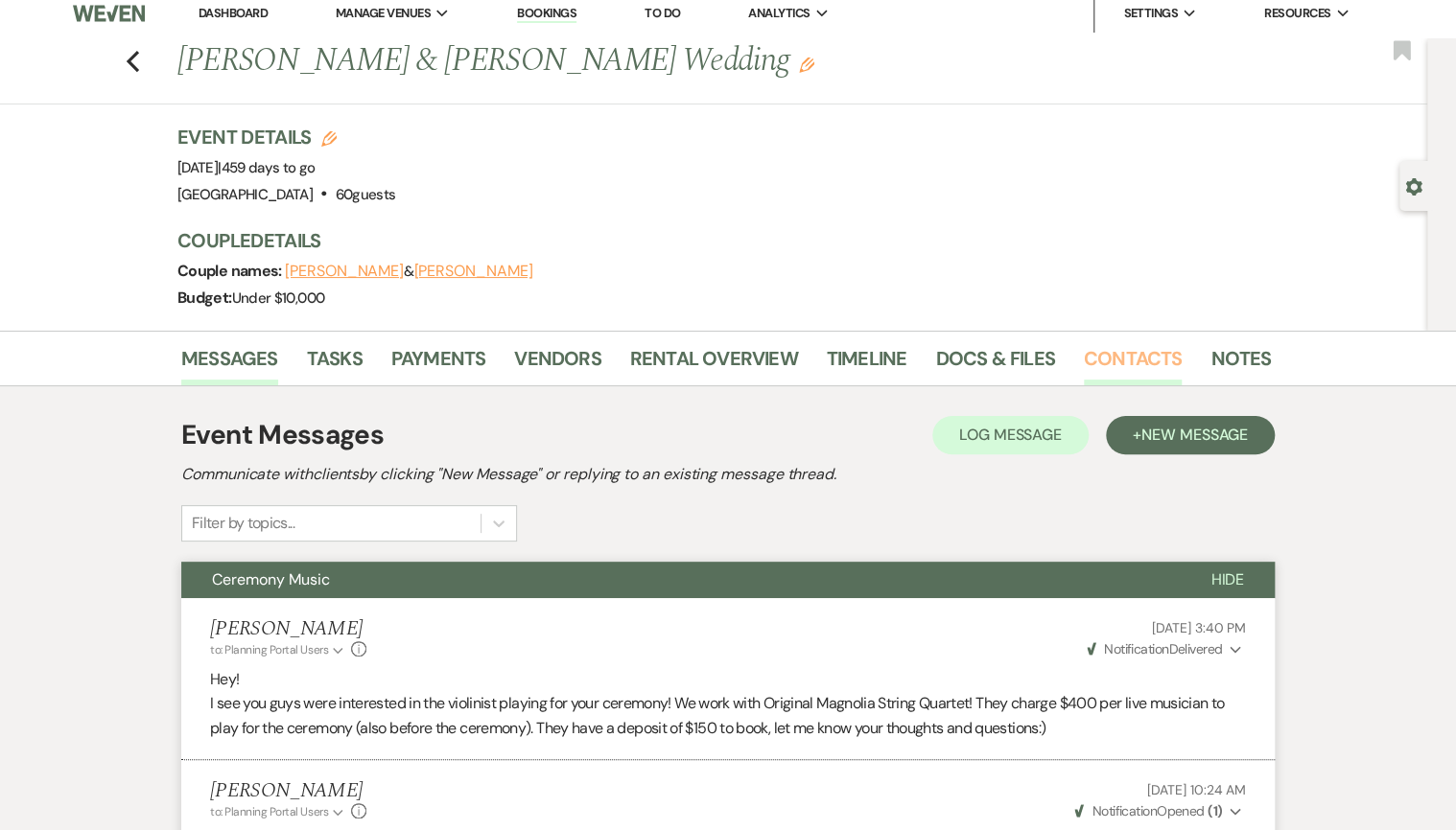
click at [1128, 359] on link "Contacts" at bounding box center [1133, 364] width 99 height 43
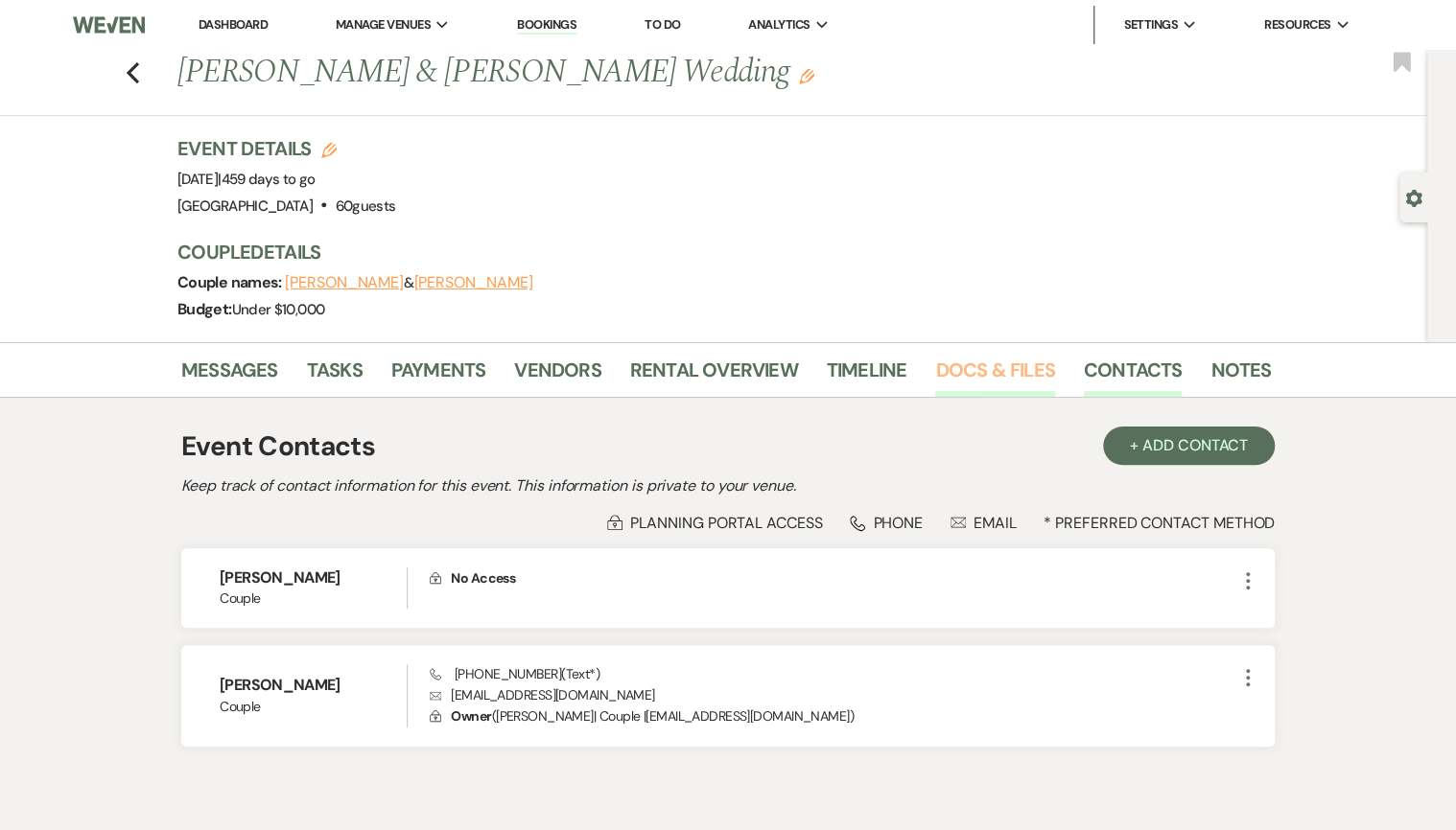
click at [975, 362] on link "Docs & Files" at bounding box center [994, 376] width 119 height 43
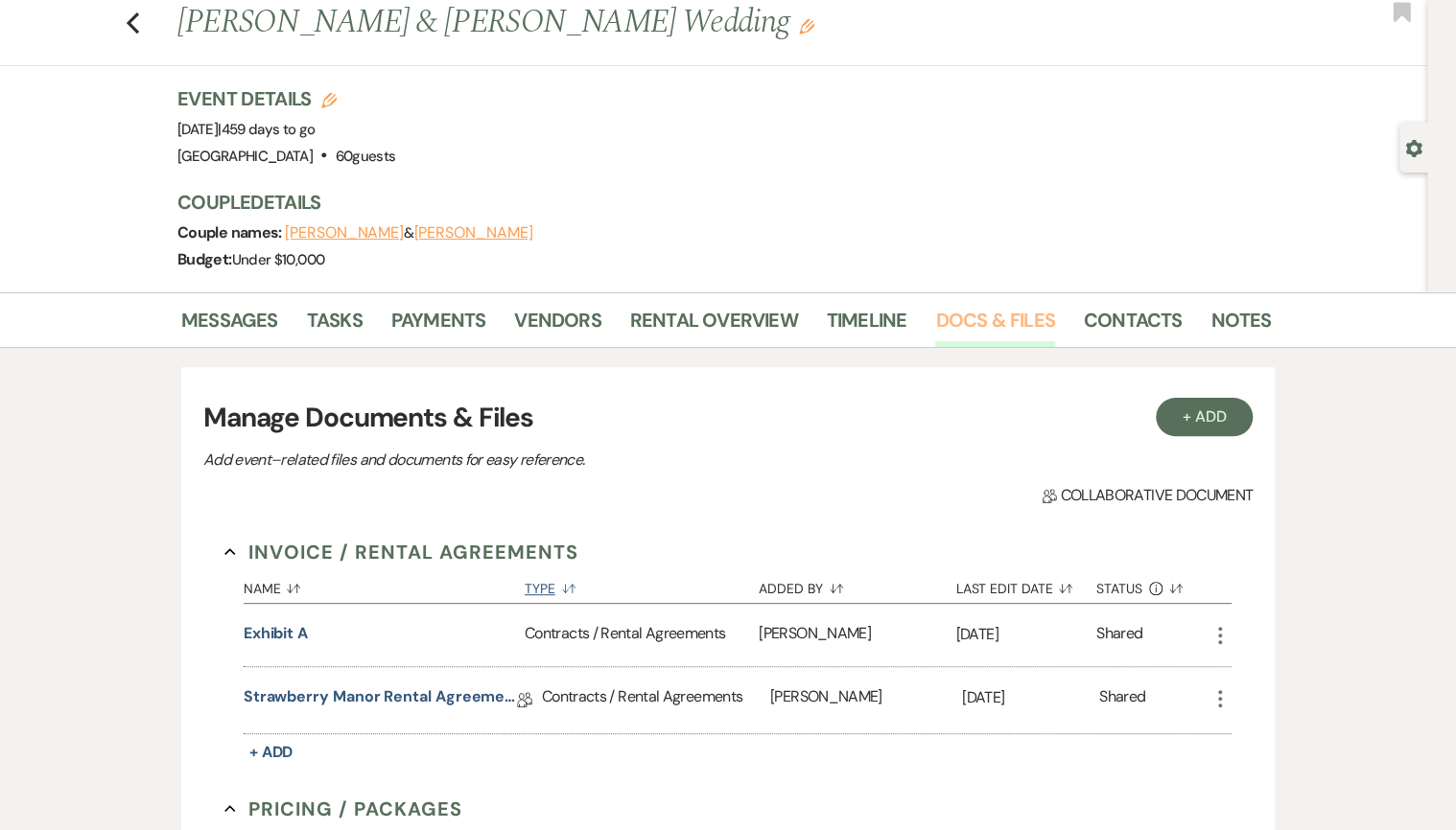
scroll to position [76, 0]
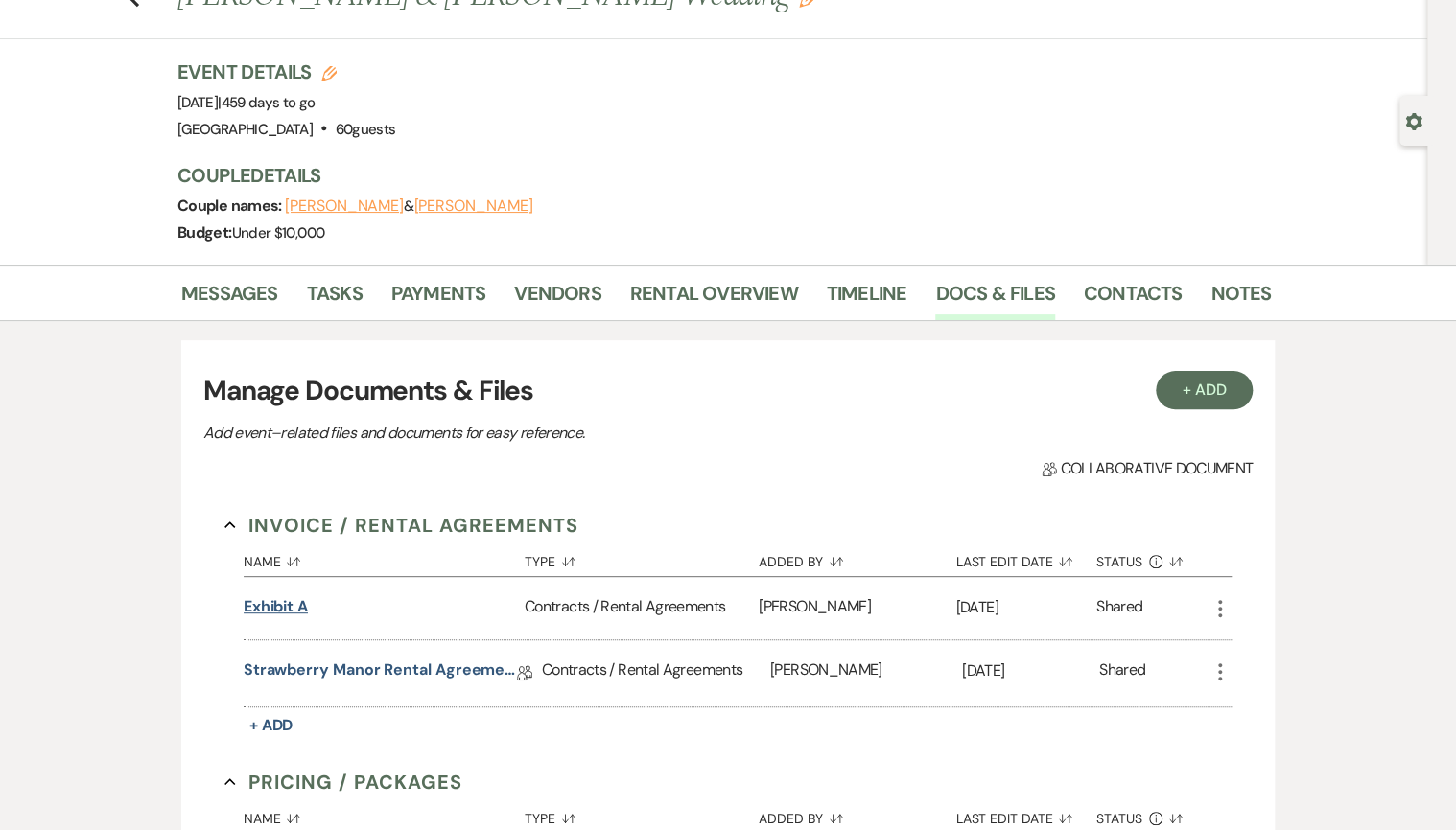
click at [296, 611] on button "Exhibit A" at bounding box center [276, 607] width 64 height 23
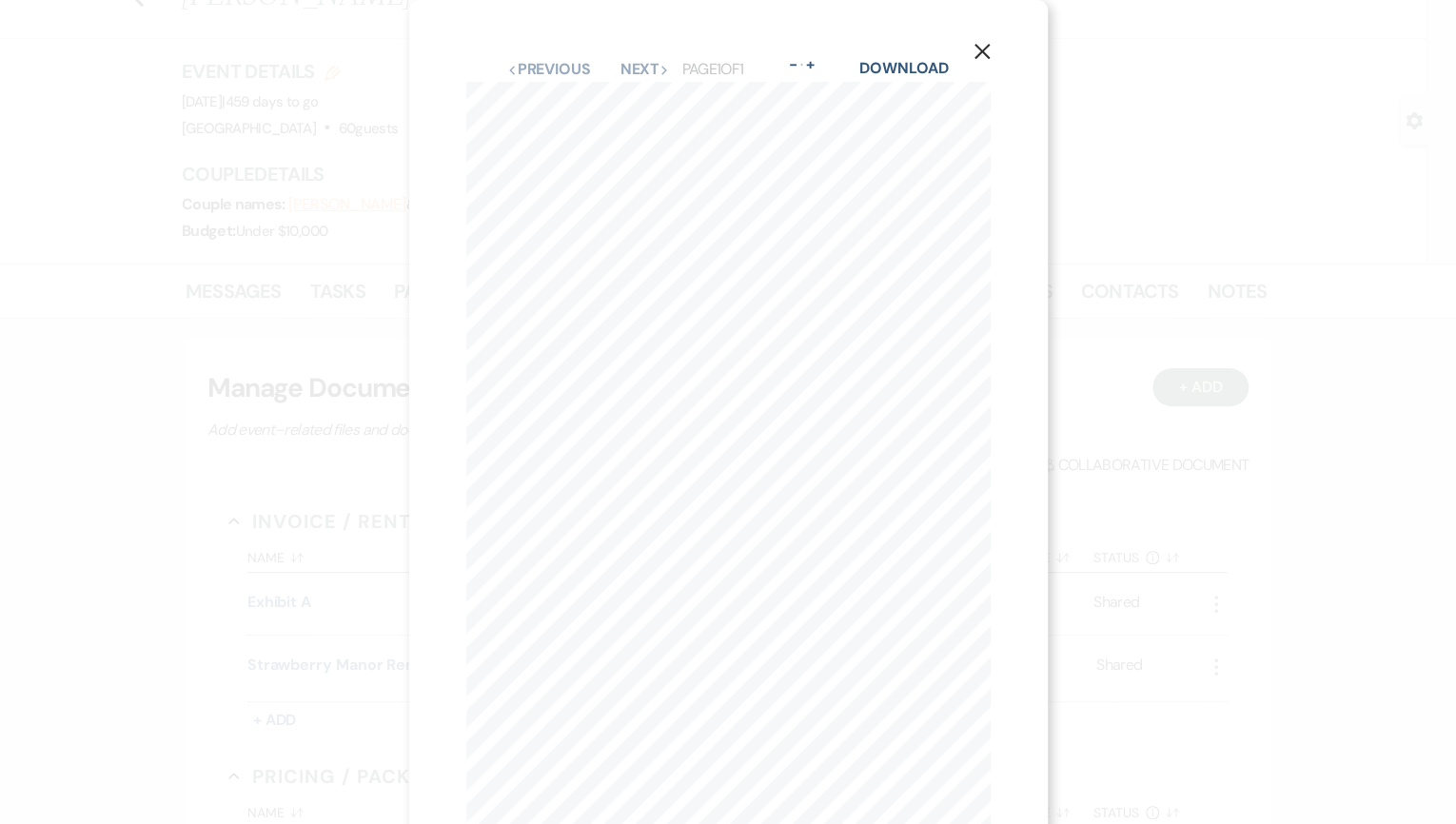
click at [984, 59] on icon "X" at bounding box center [982, 52] width 17 height 17
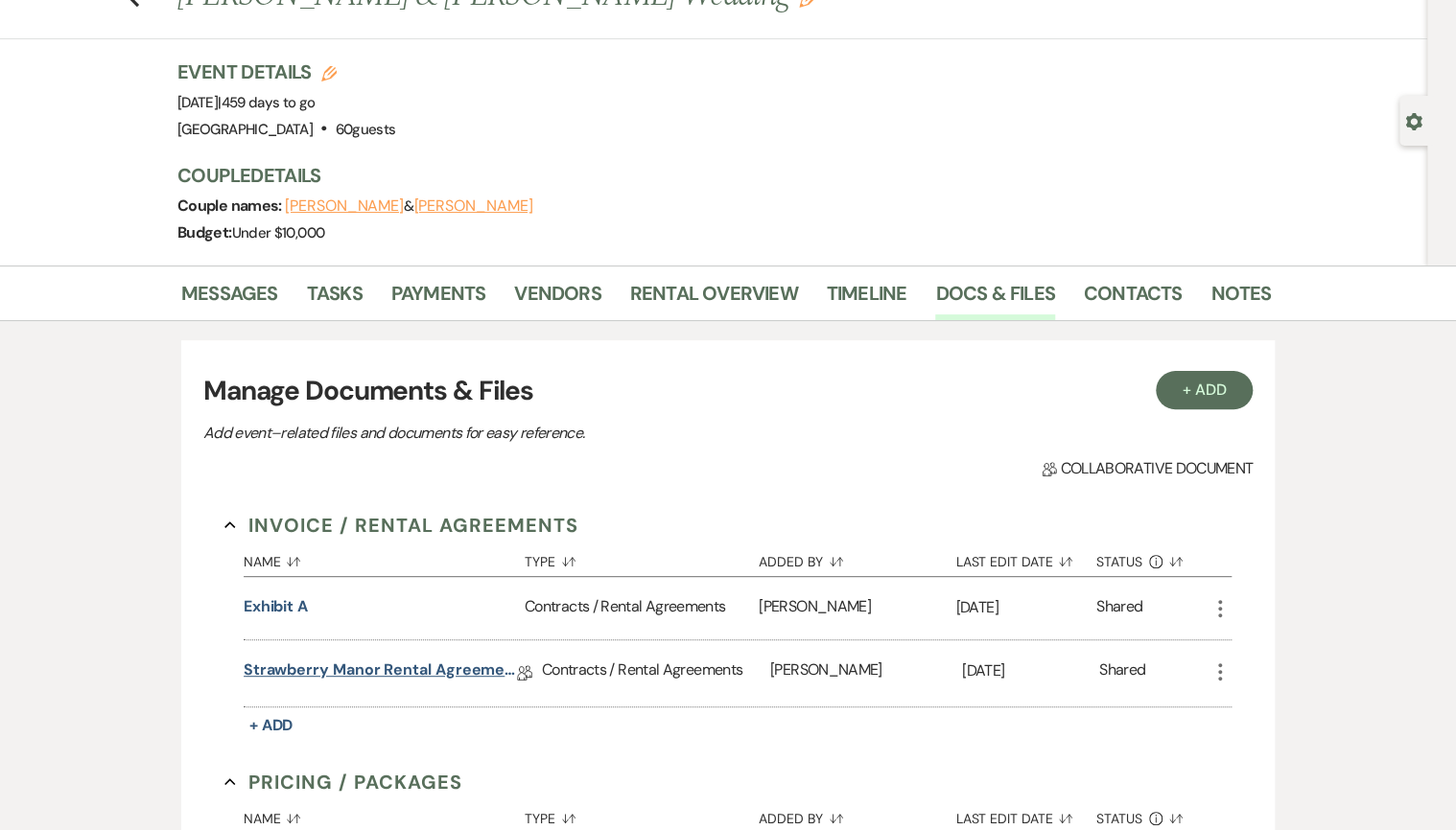
click at [392, 668] on link "Strawberry Manor Rental Agreement - Wedding" at bounding box center [380, 673] width 274 height 30
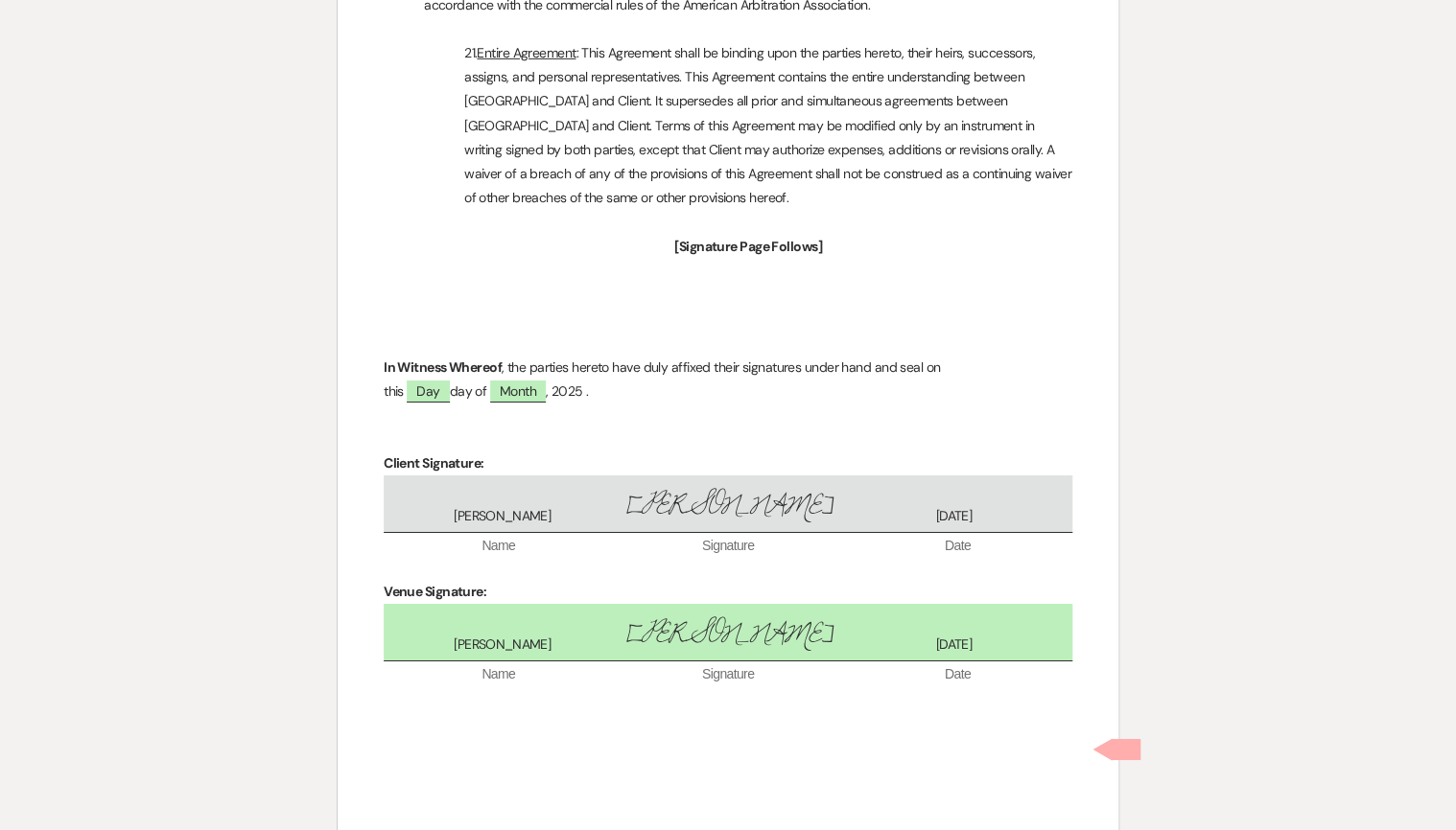
scroll to position [6934, 0]
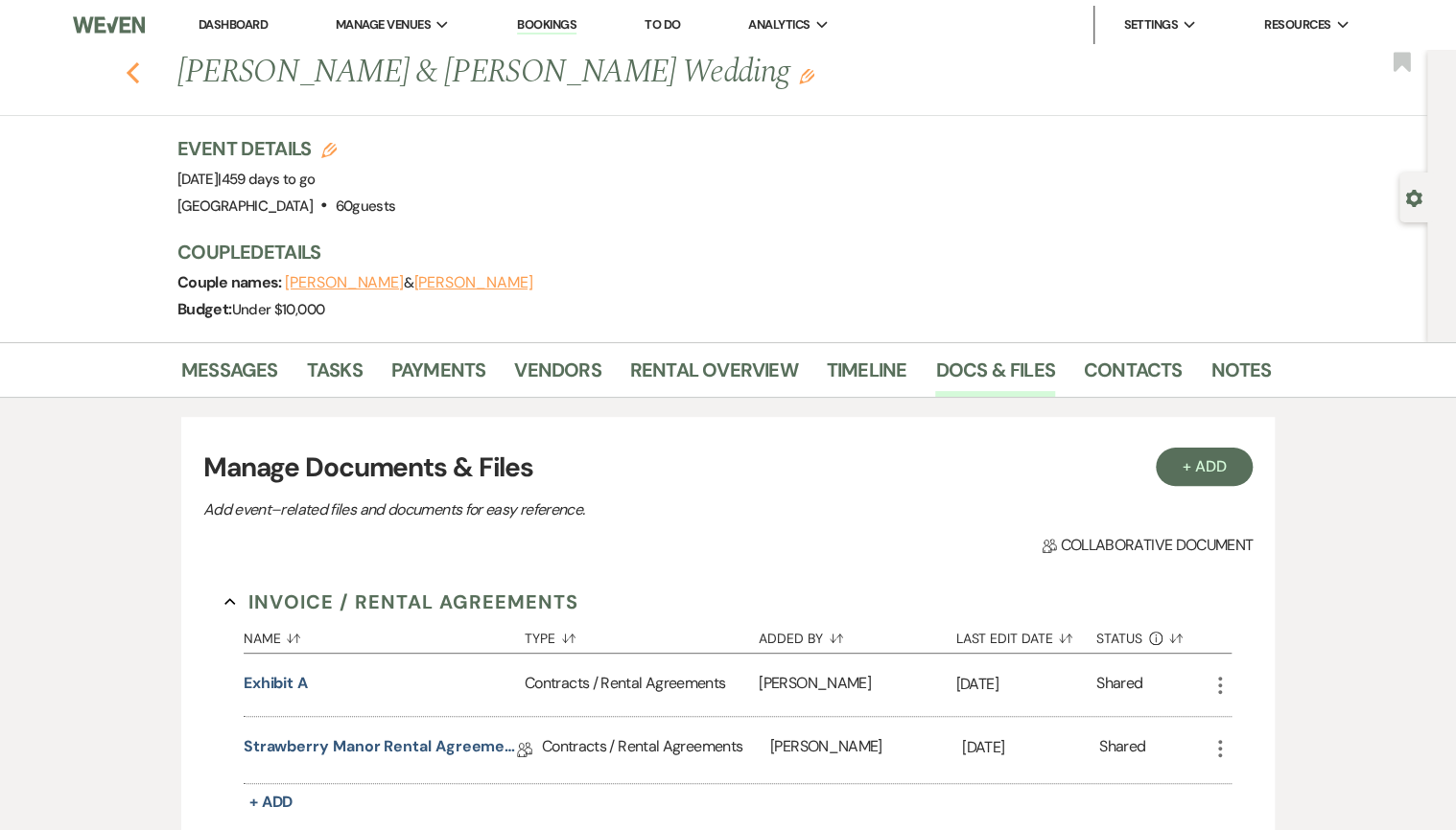
click at [138, 80] on icon "Previous" at bounding box center [132, 72] width 15 height 23
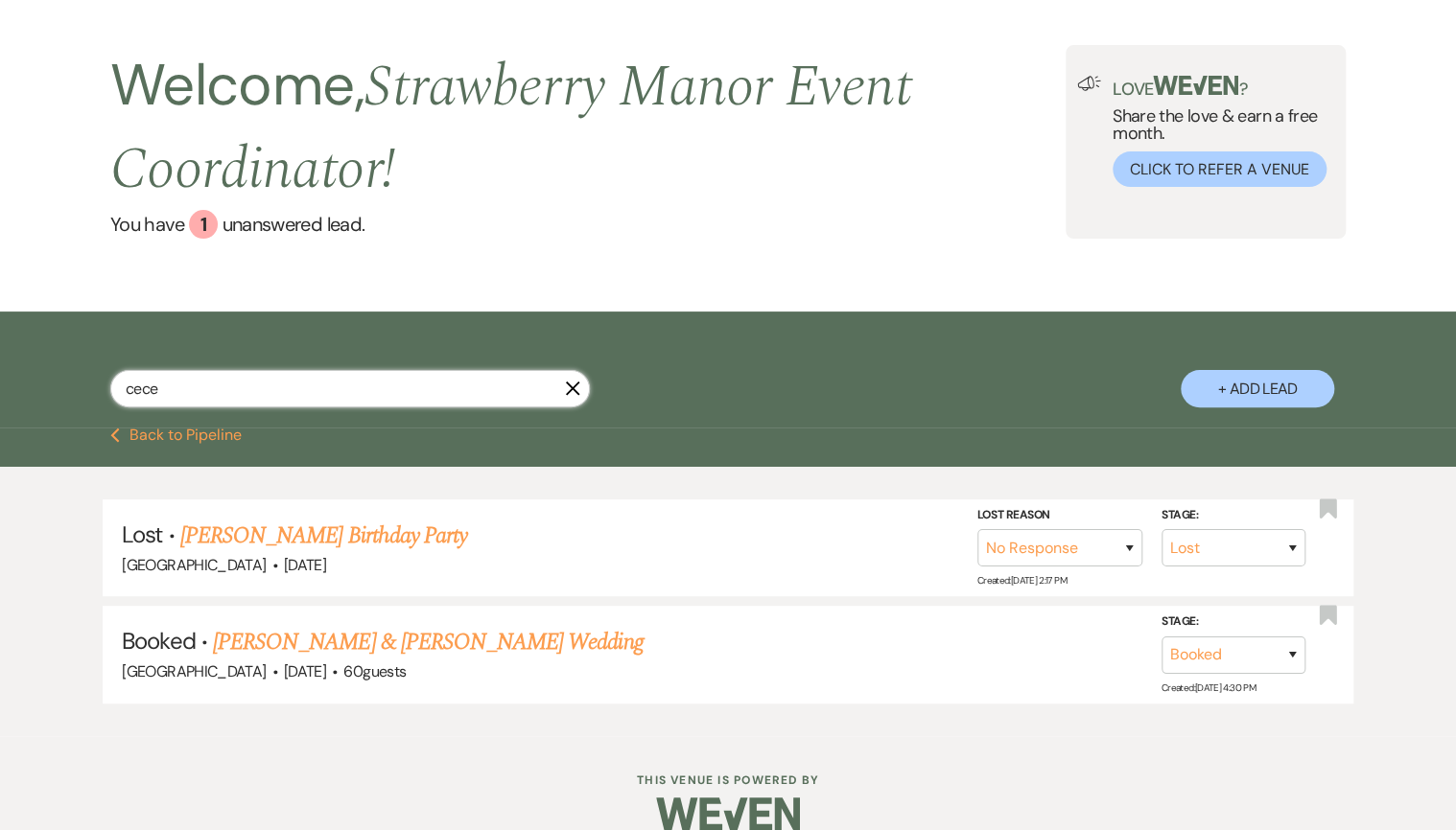
drag, startPoint x: 189, startPoint y: 387, endPoint x: 22, endPoint y: 366, distance: 168.3
click at [22, 366] on div "cece X + Add Lead" at bounding box center [728, 369] width 1456 height 117
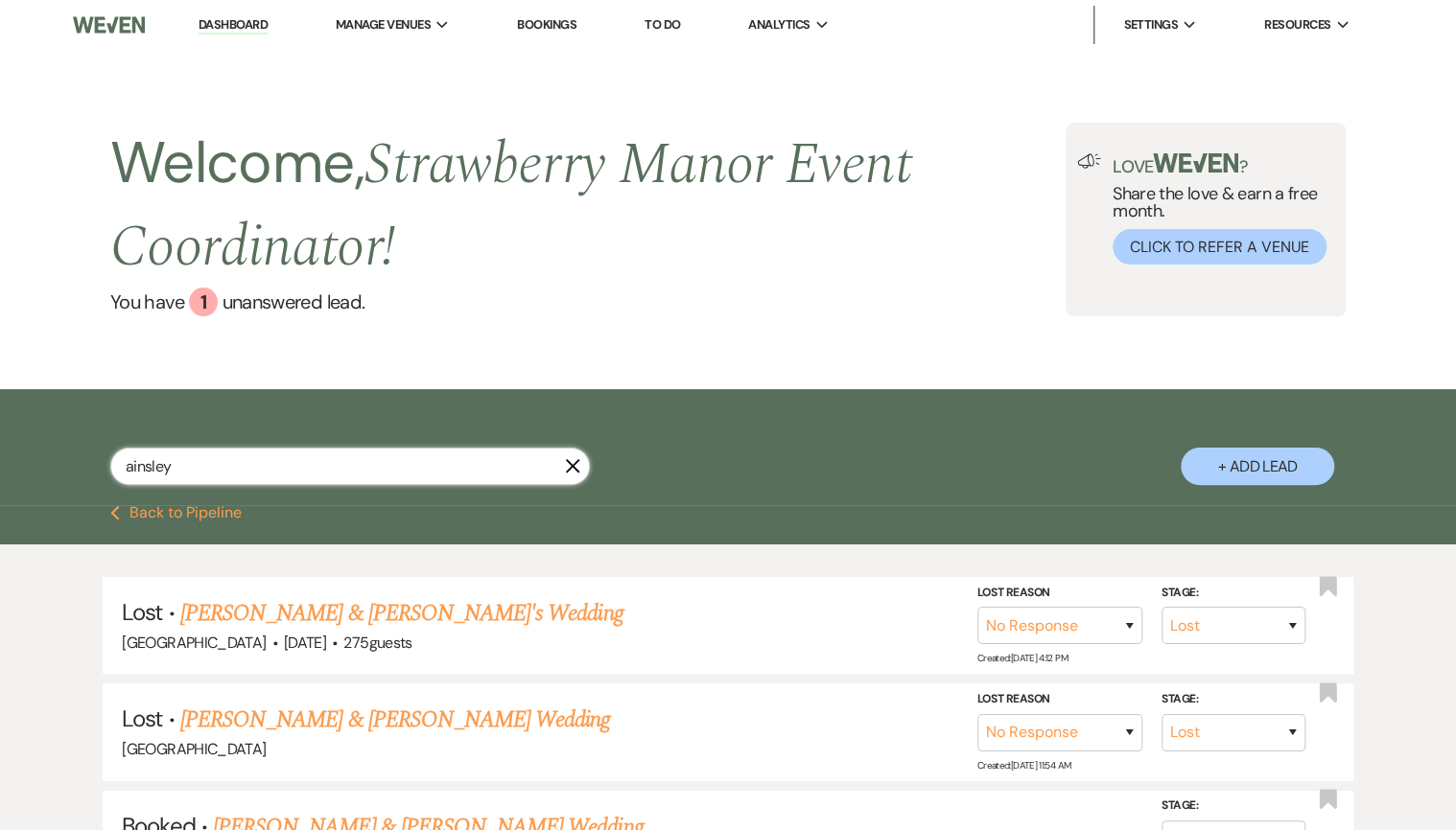
scroll to position [306, 0]
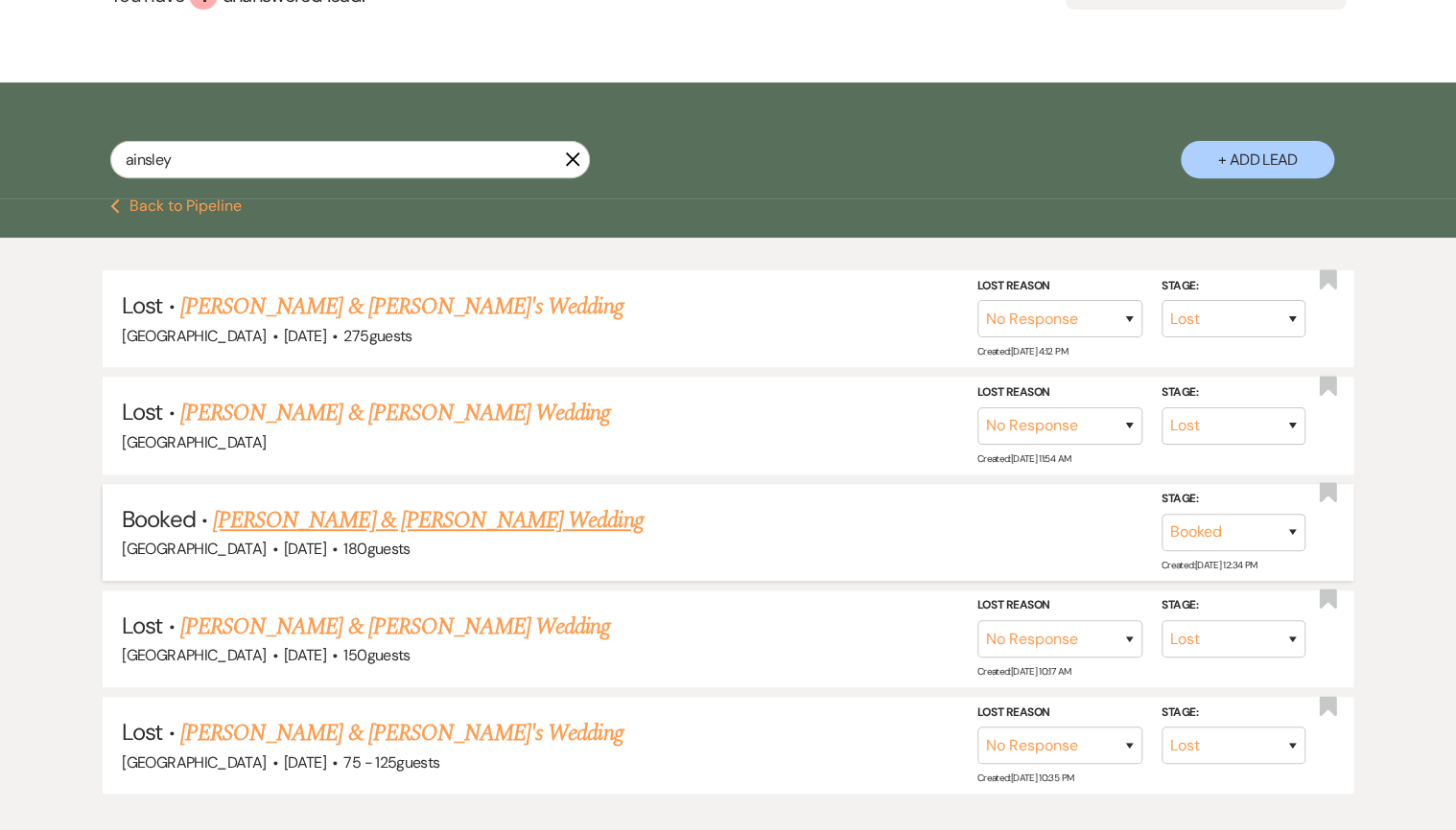
click at [331, 506] on link "[PERSON_NAME] & [PERSON_NAME] Wedding" at bounding box center [427, 521] width 429 height 35
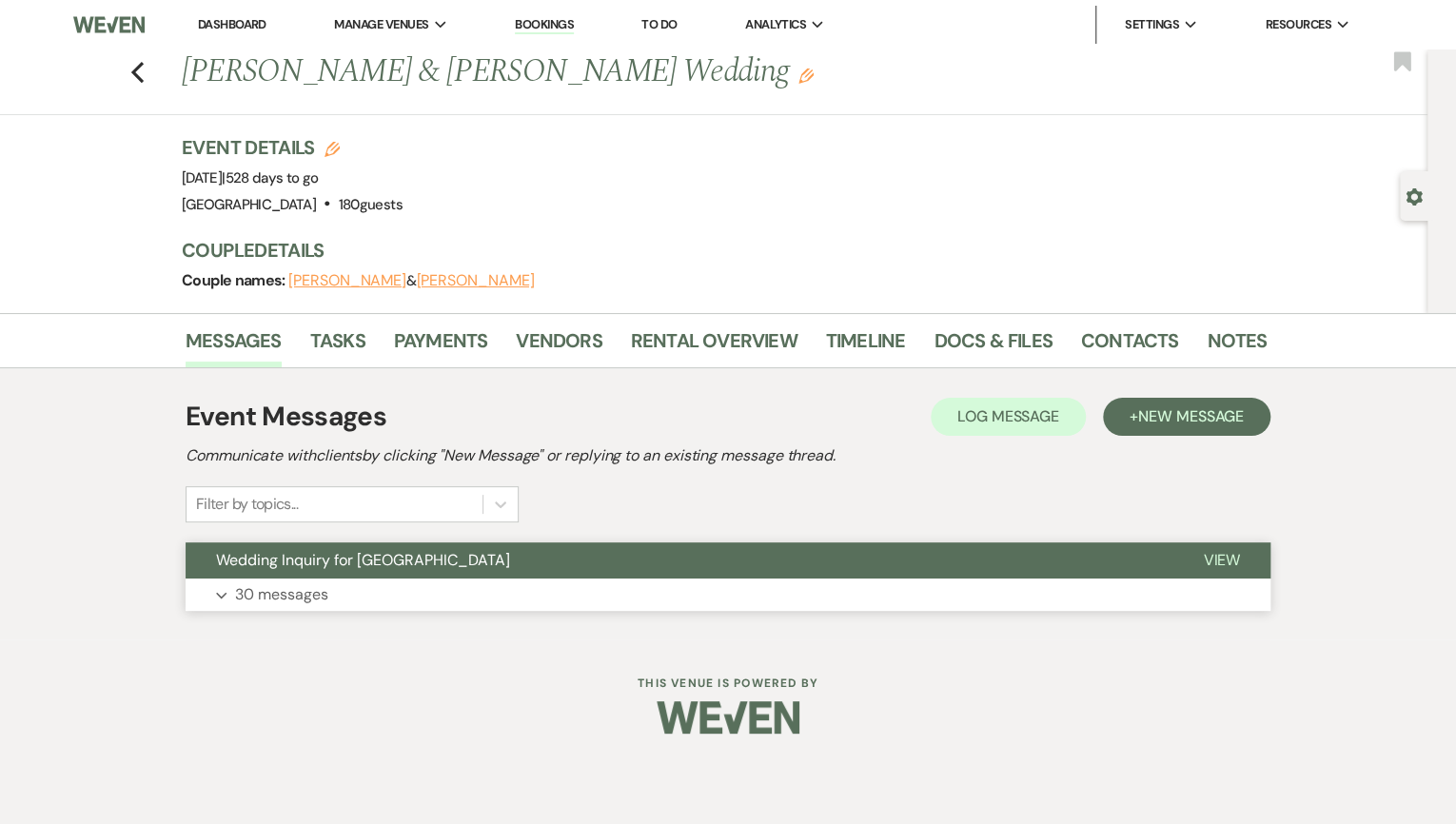
click at [387, 573] on button "Wedding Inquiry for [GEOGRAPHIC_DATA]" at bounding box center [678, 561] width 987 height 36
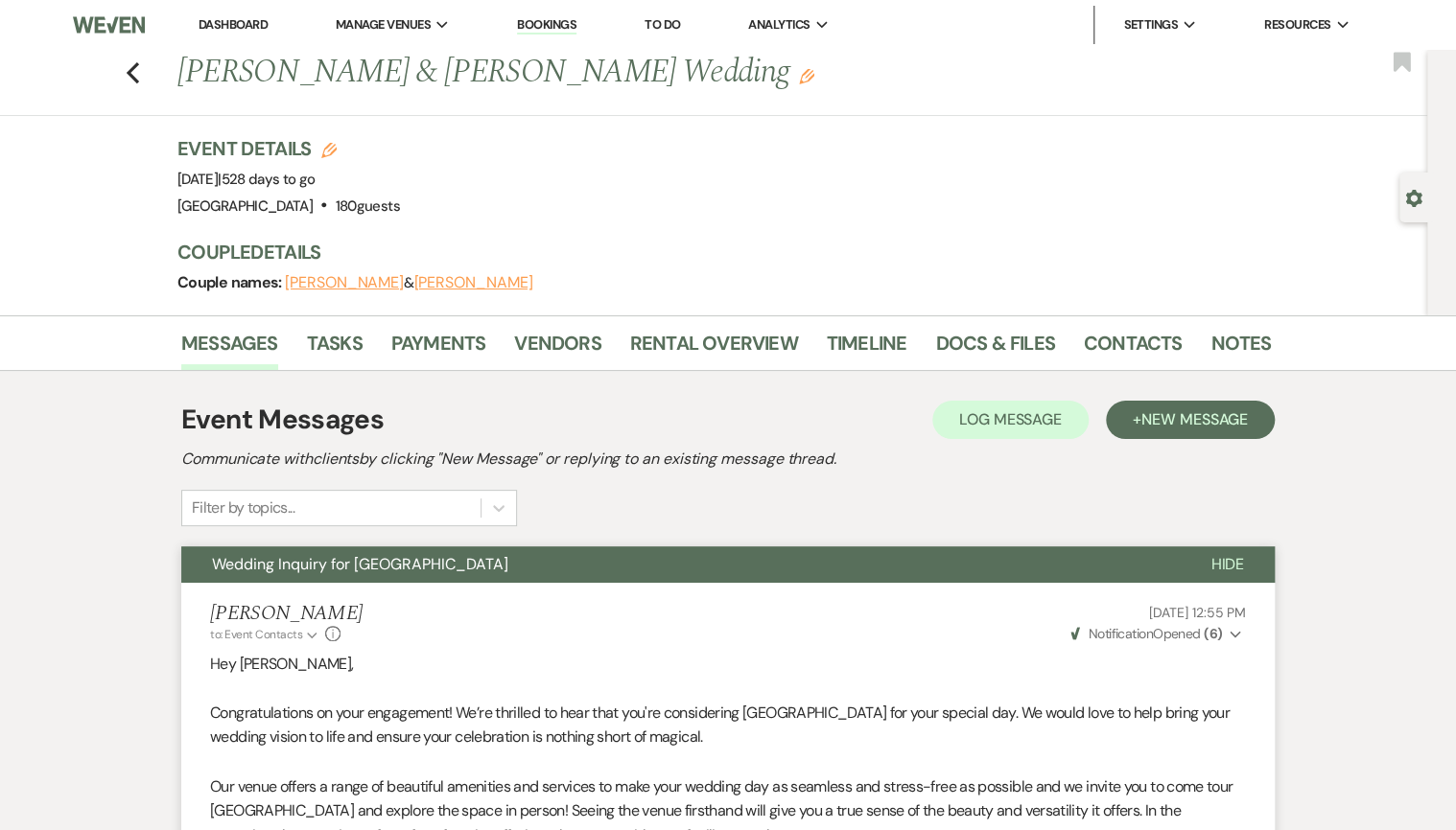
click at [232, 36] on li "Dashboard" at bounding box center [232, 25] width 88 height 39
click at [232, 34] on li "Dashboard" at bounding box center [232, 25] width 88 height 39
click at [235, 31] on link "Dashboard" at bounding box center [232, 24] width 69 height 16
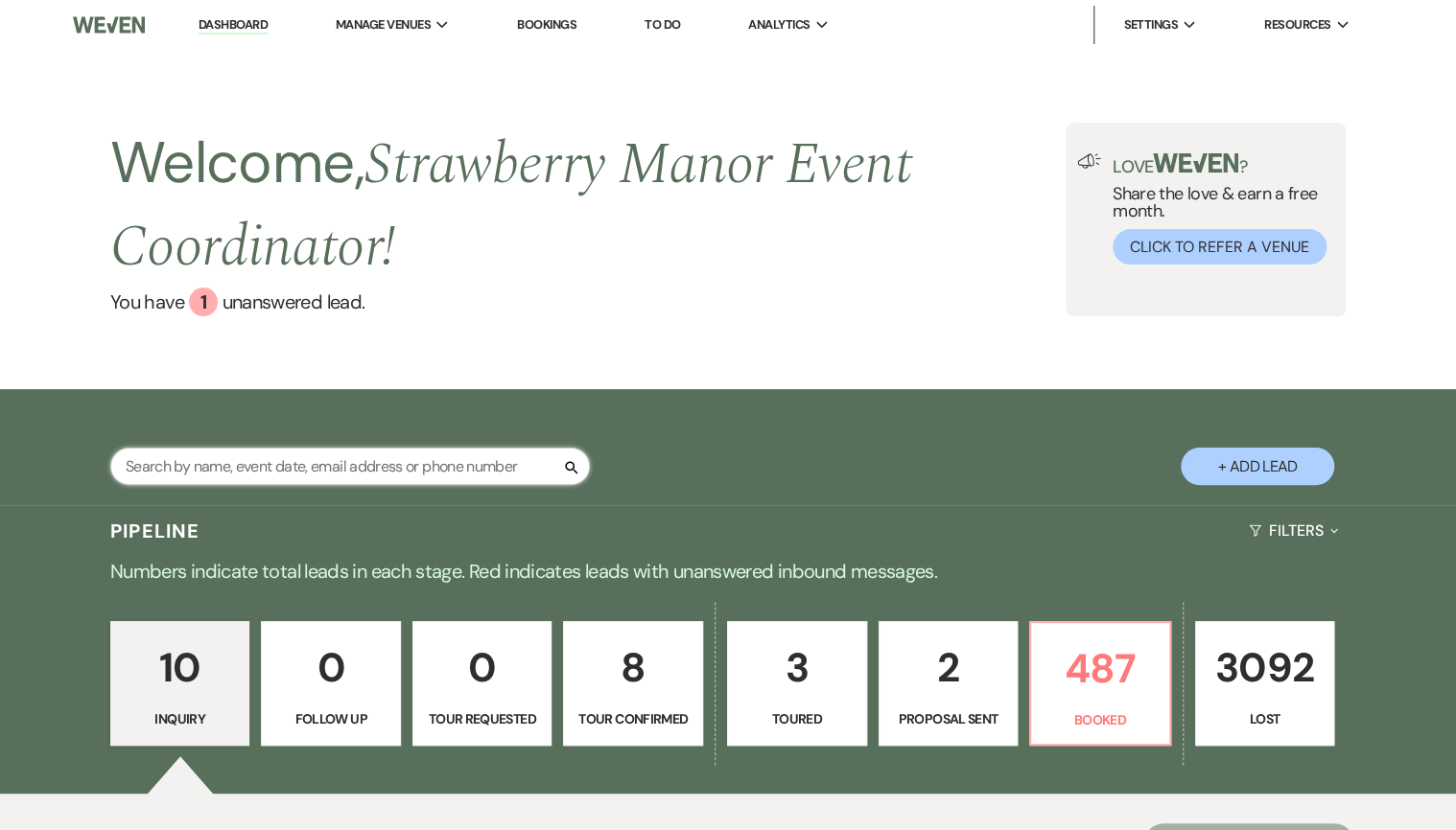
click at [306, 467] on input "text" at bounding box center [350, 466] width 480 height 38
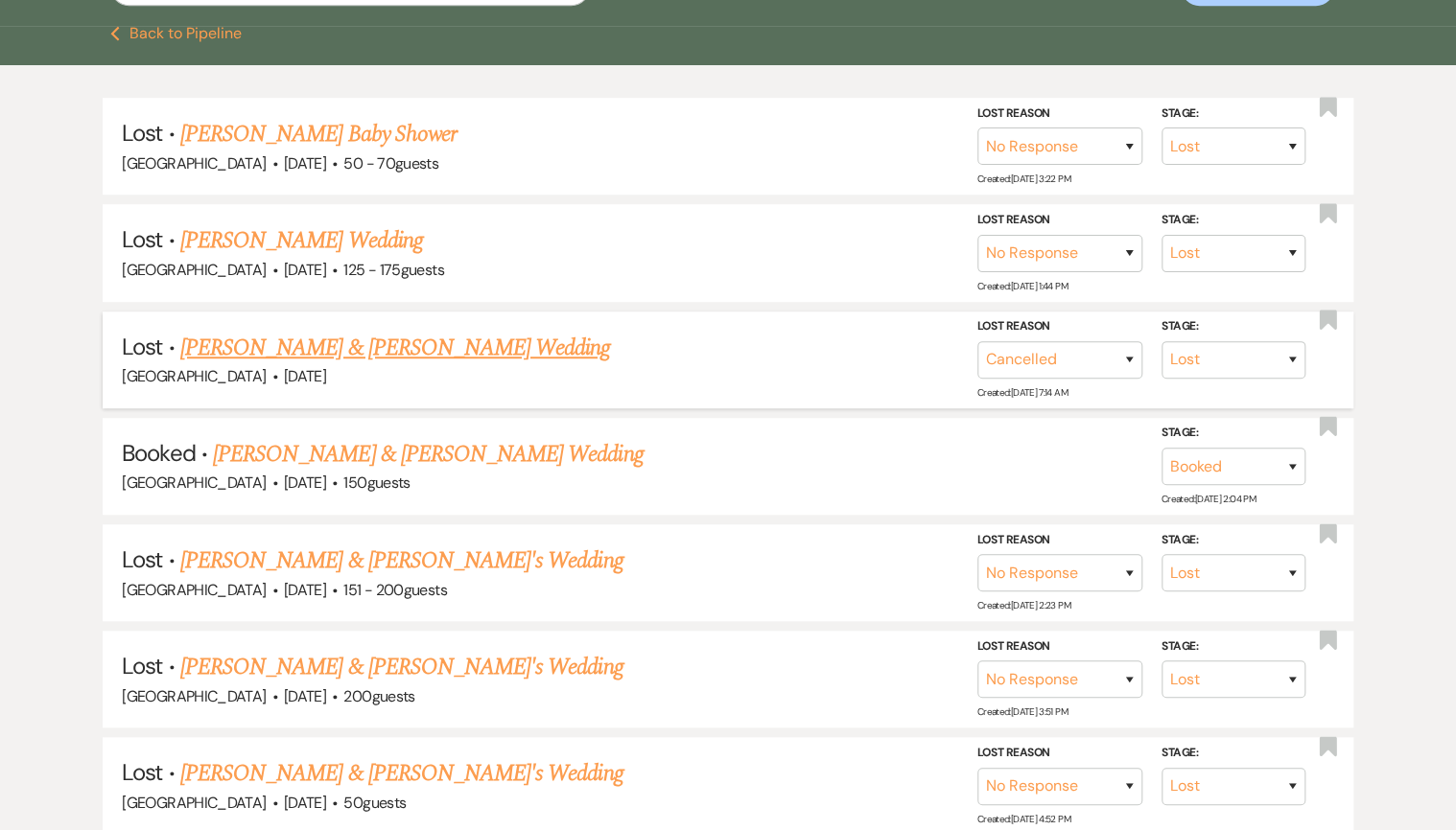
scroll to position [452, 0]
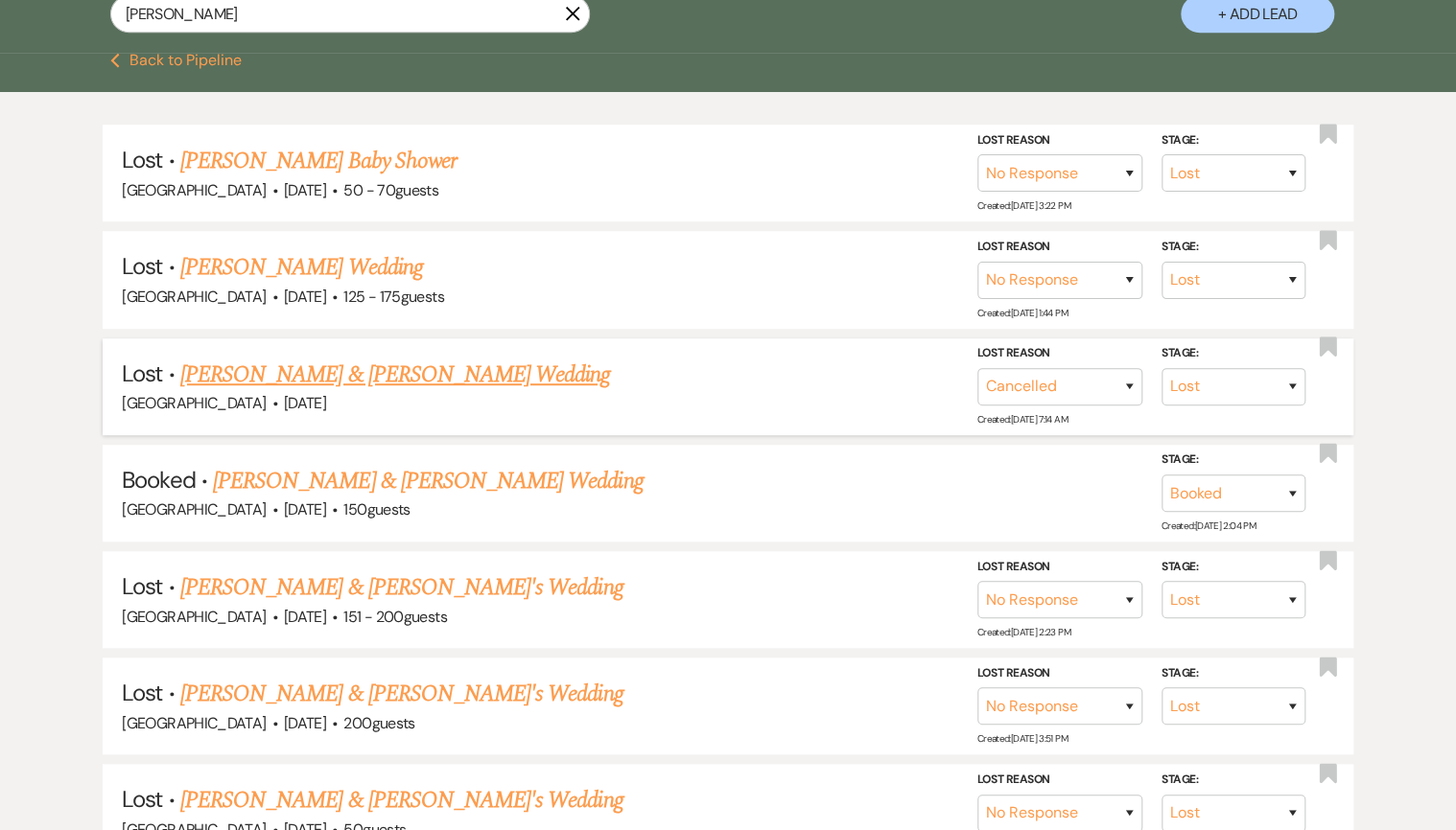
click at [343, 368] on link "[PERSON_NAME] & [PERSON_NAME] Wedding" at bounding box center [395, 375] width 429 height 35
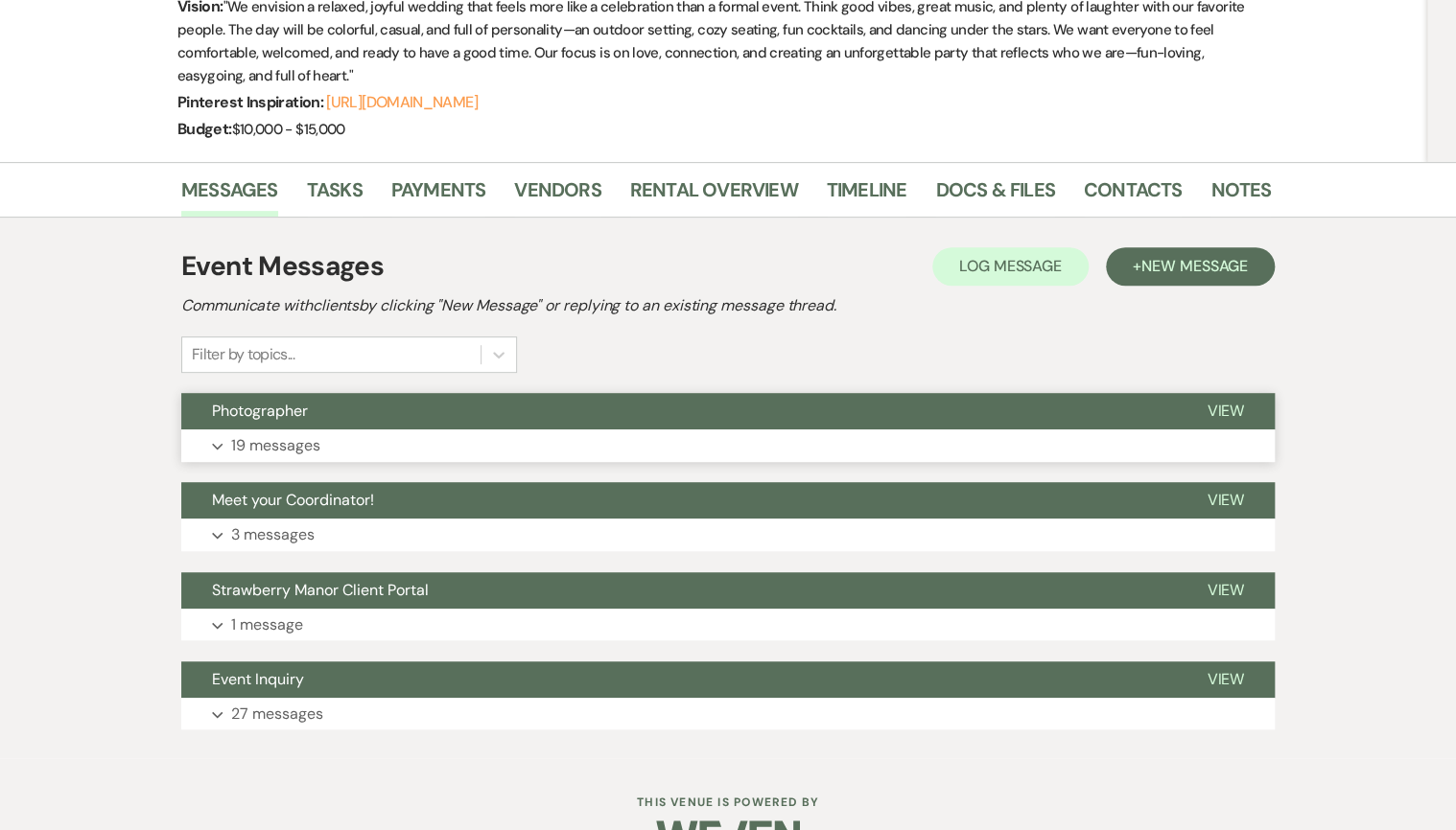
scroll to position [355, 0]
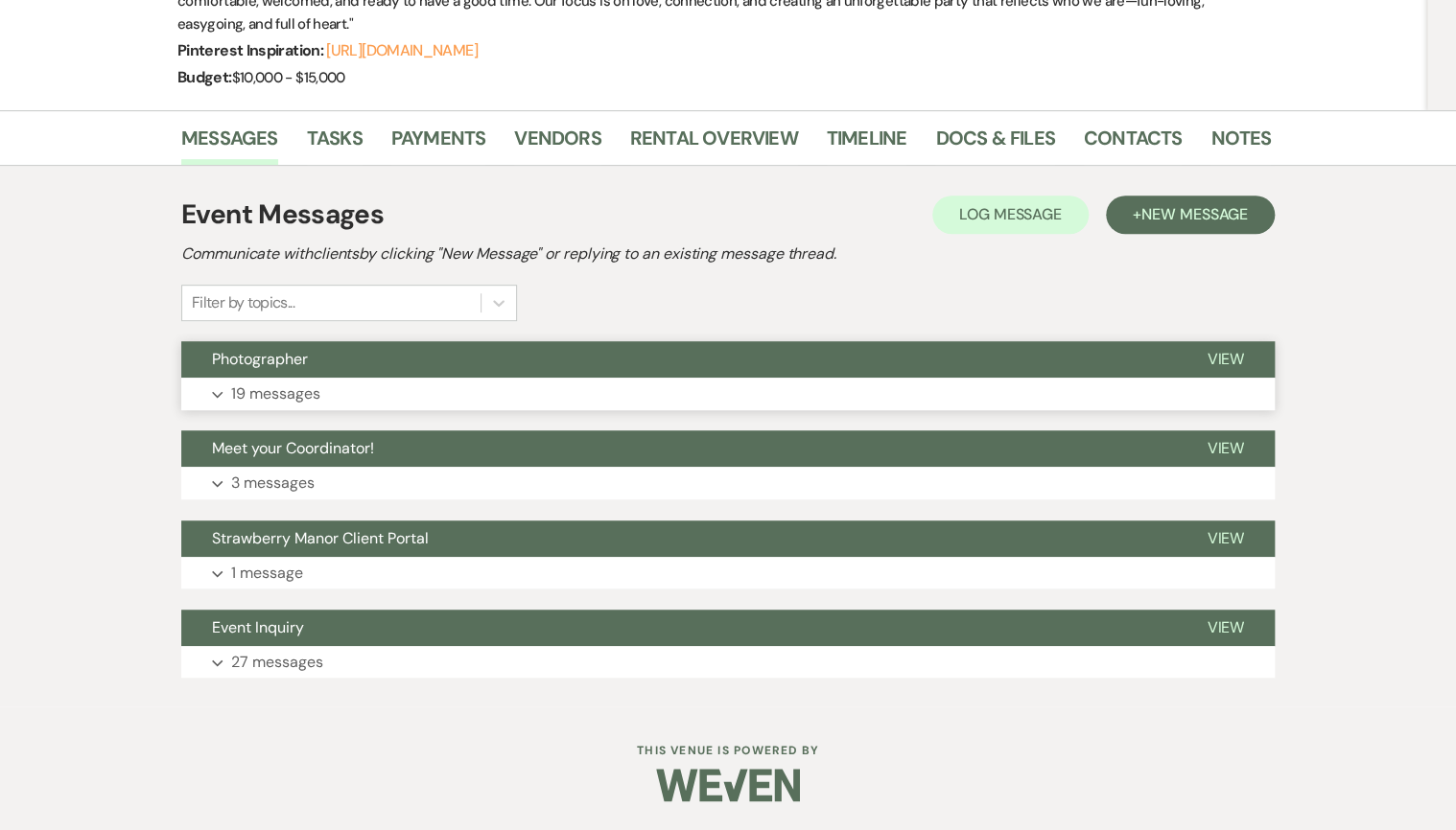
click at [393, 394] on button "Expand 19 messages" at bounding box center [728, 394] width 1093 height 33
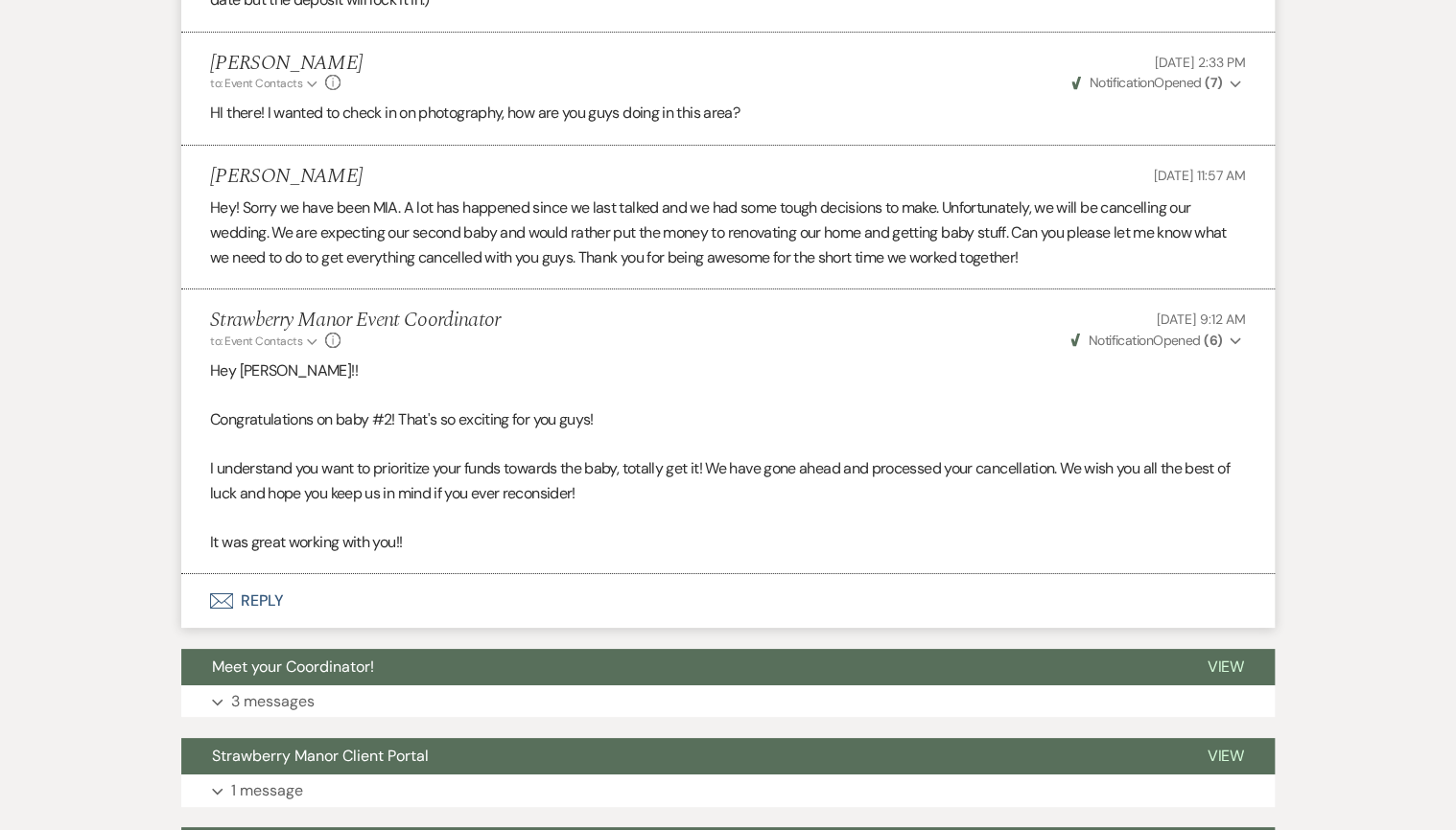
scroll to position [3342, 0]
